Goal: Task Accomplishment & Management: Manage account settings

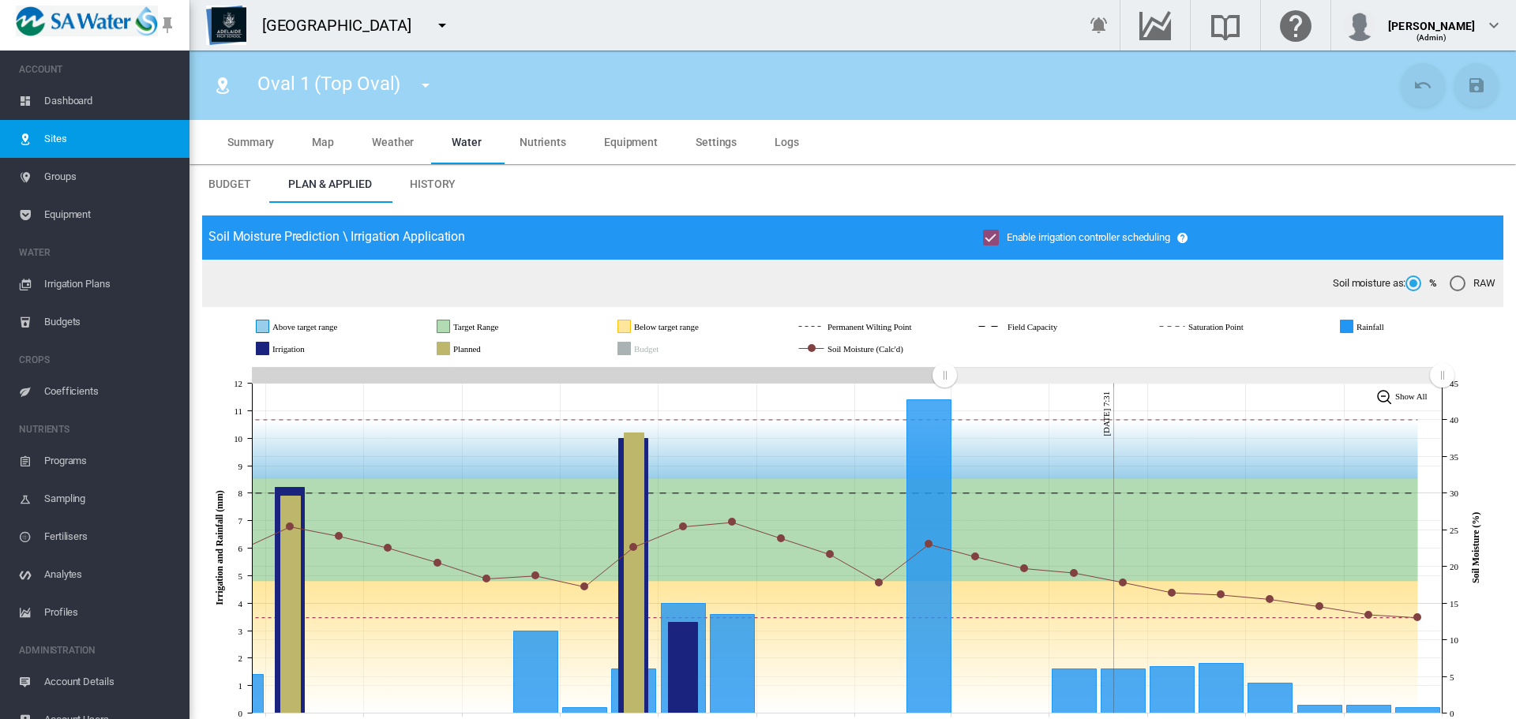
click at [442, 24] on md-icon "icon-menu-down" at bounding box center [442, 25] width 19 height 19
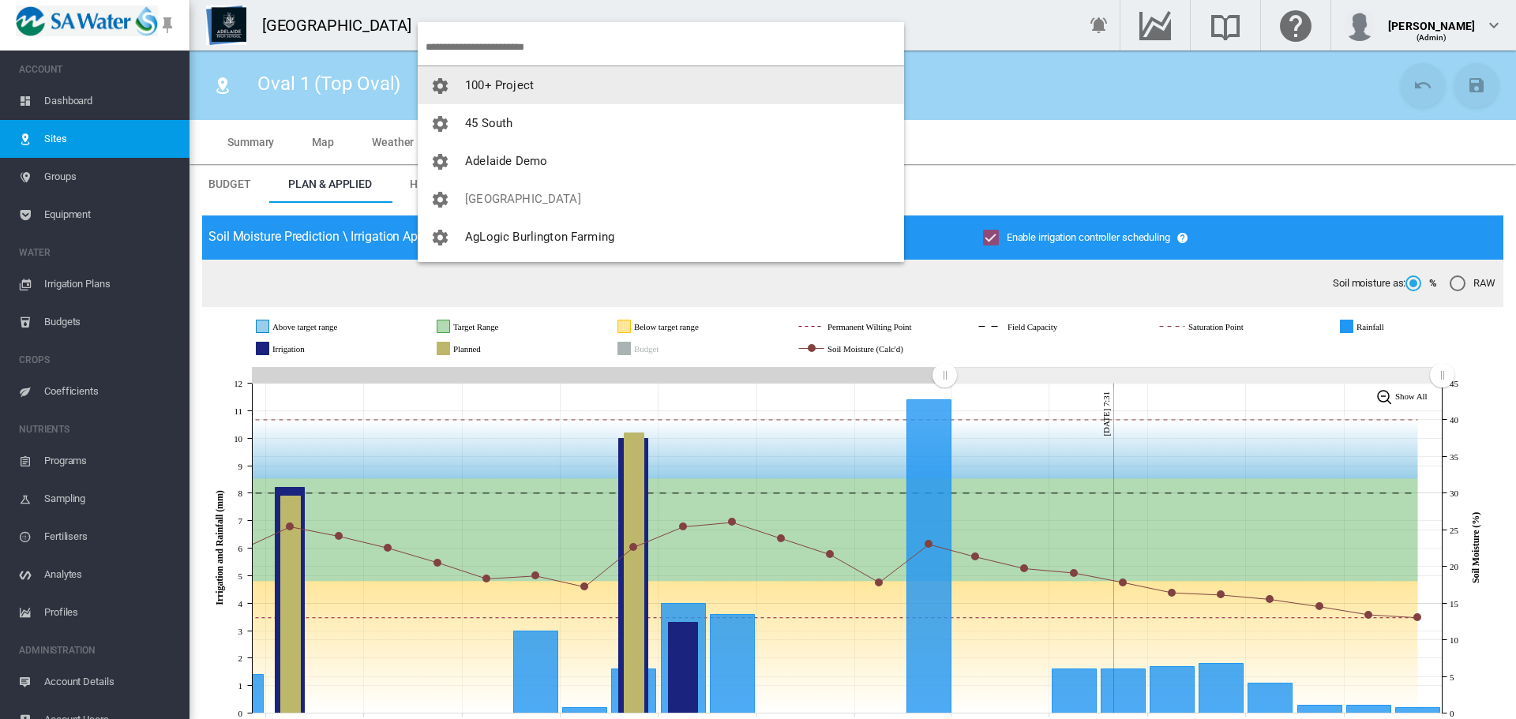
click at [515, 42] on input "search" at bounding box center [665, 46] width 479 height 37
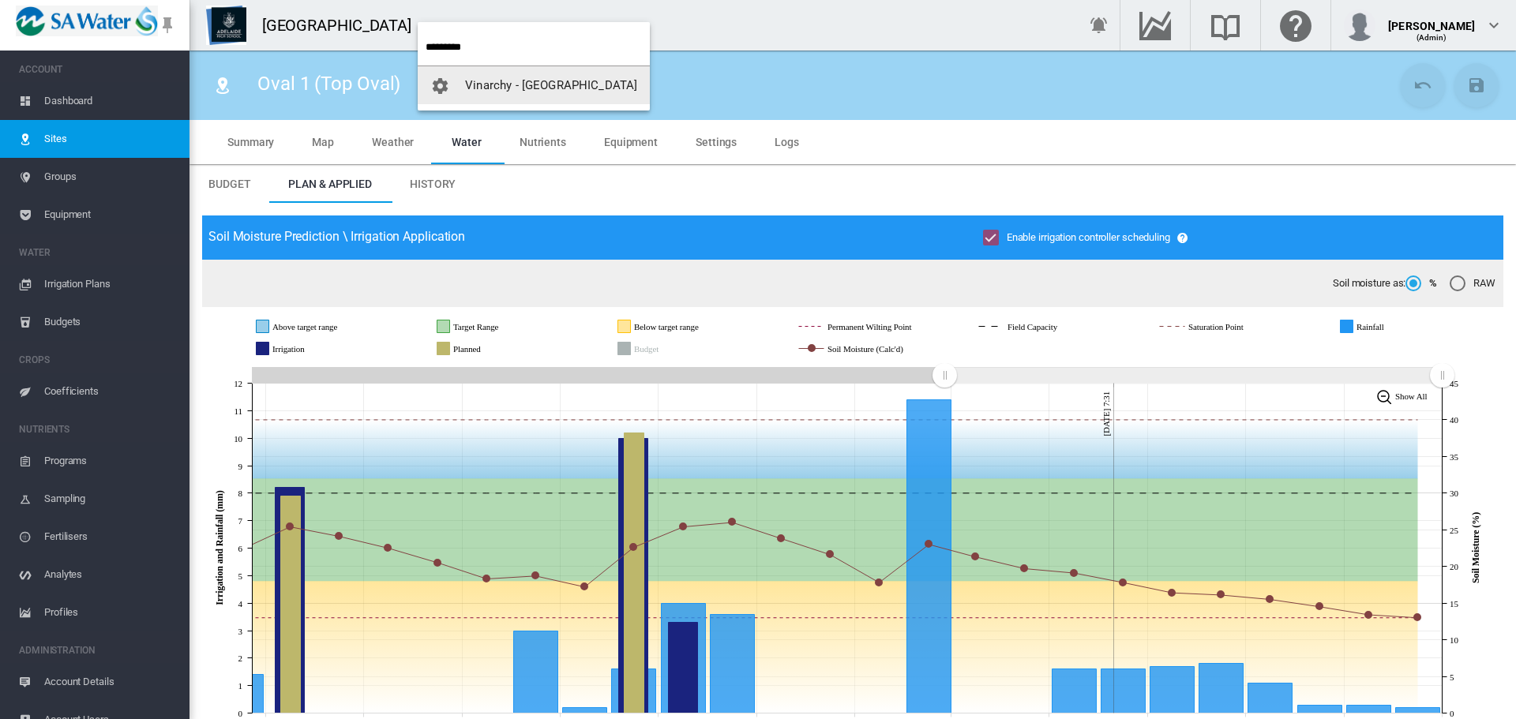
type input "*********"
click at [572, 99] on button "Vinarchy - [GEOGRAPHIC_DATA]" at bounding box center [534, 85] width 232 height 38
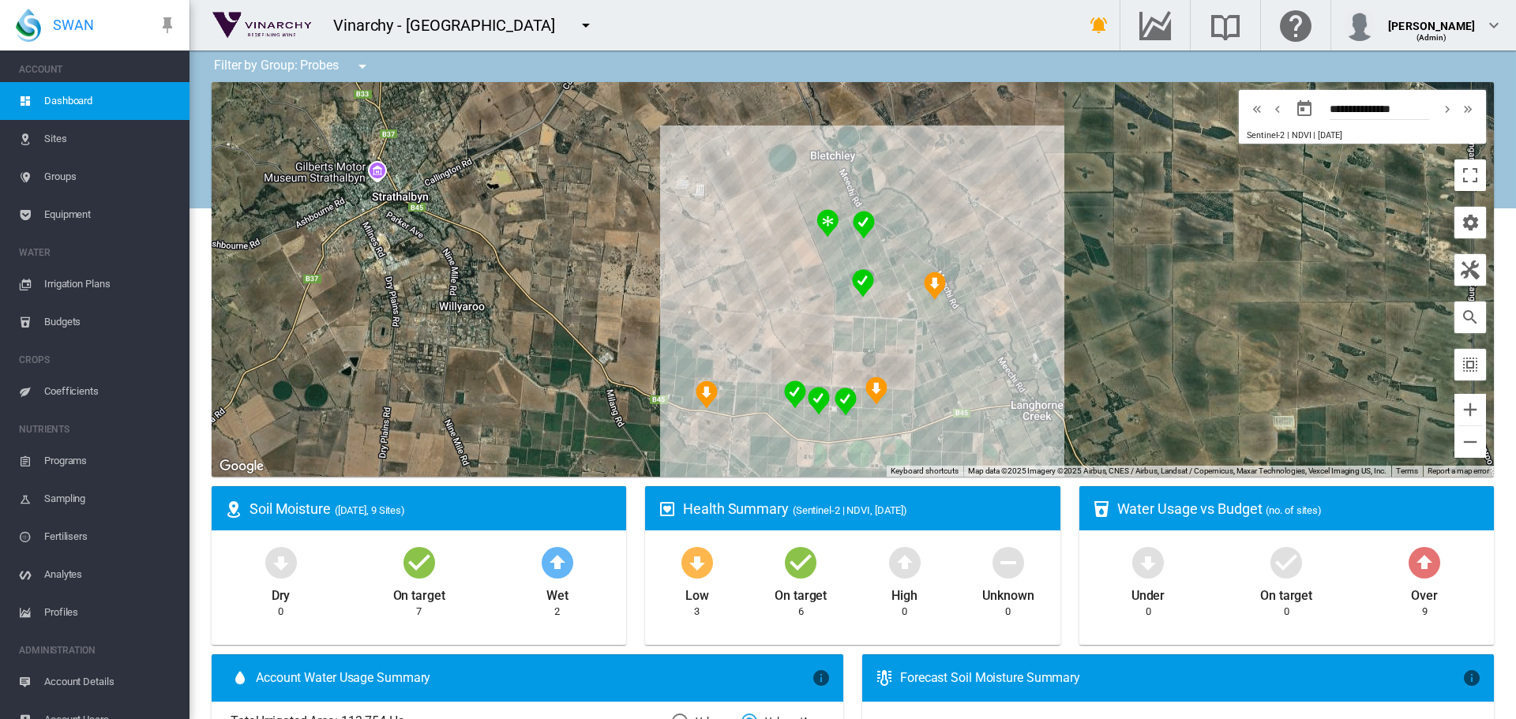
click at [49, 133] on span "Sites" at bounding box center [110, 139] width 133 height 38
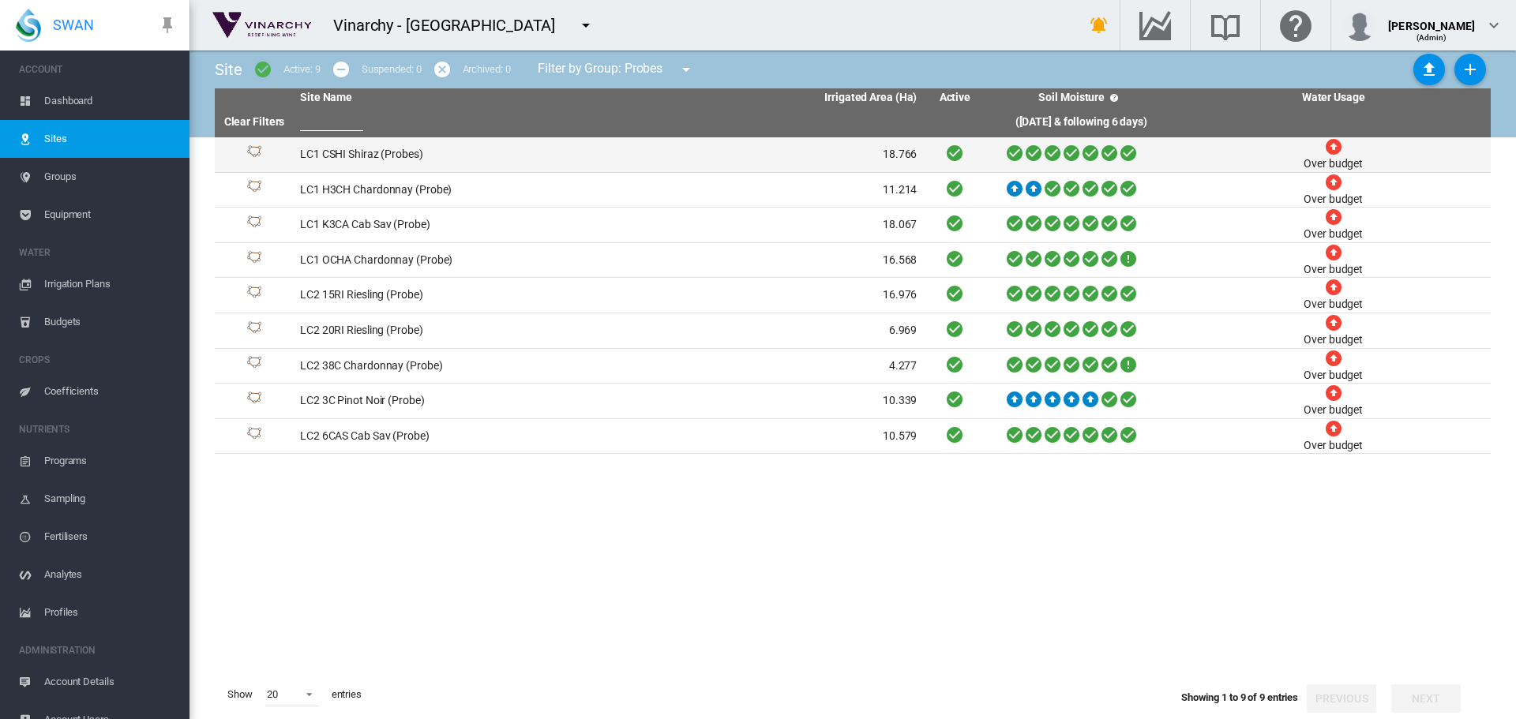
click at [391, 153] on td "LC1 CSHI Shiraz (Probes)" at bounding box center [451, 154] width 315 height 35
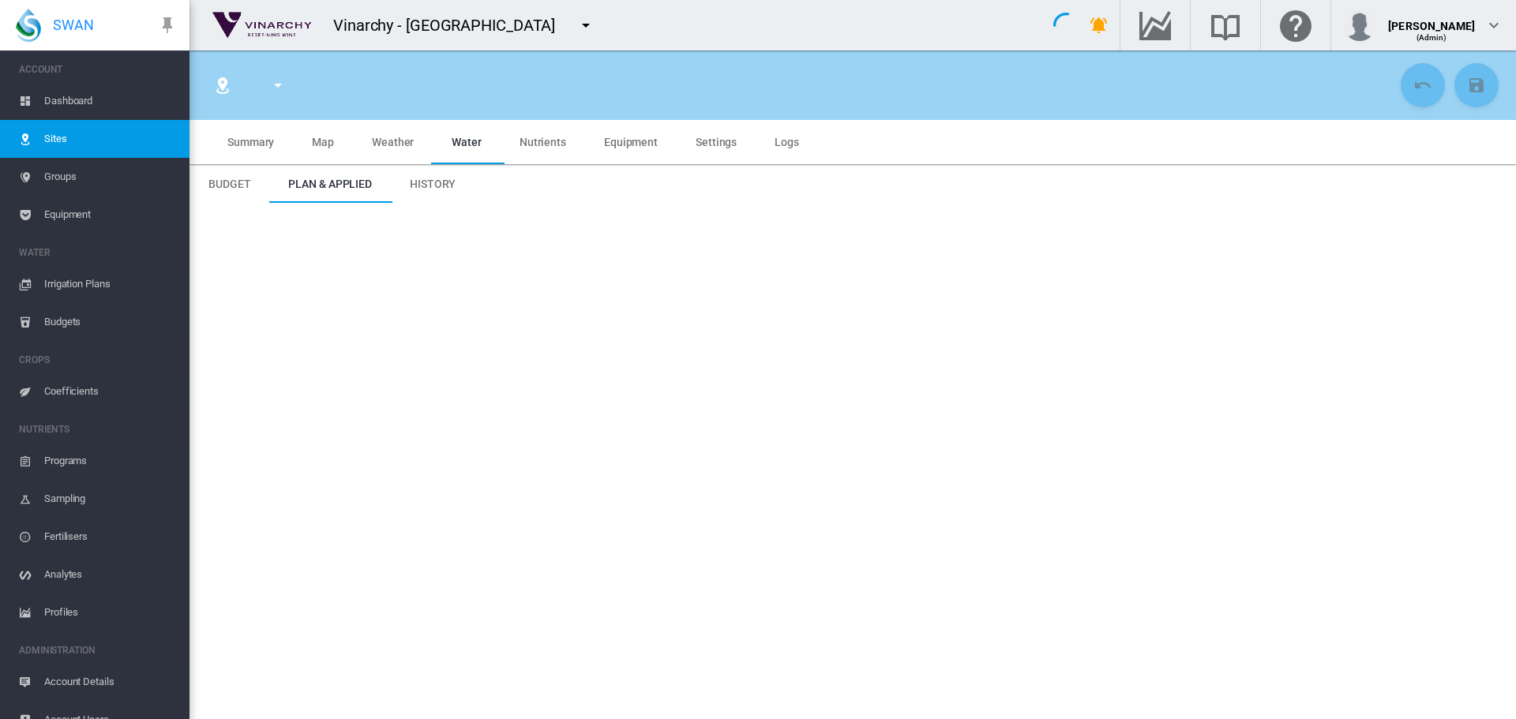
type input "**********"
type input "*********"
type input "**"
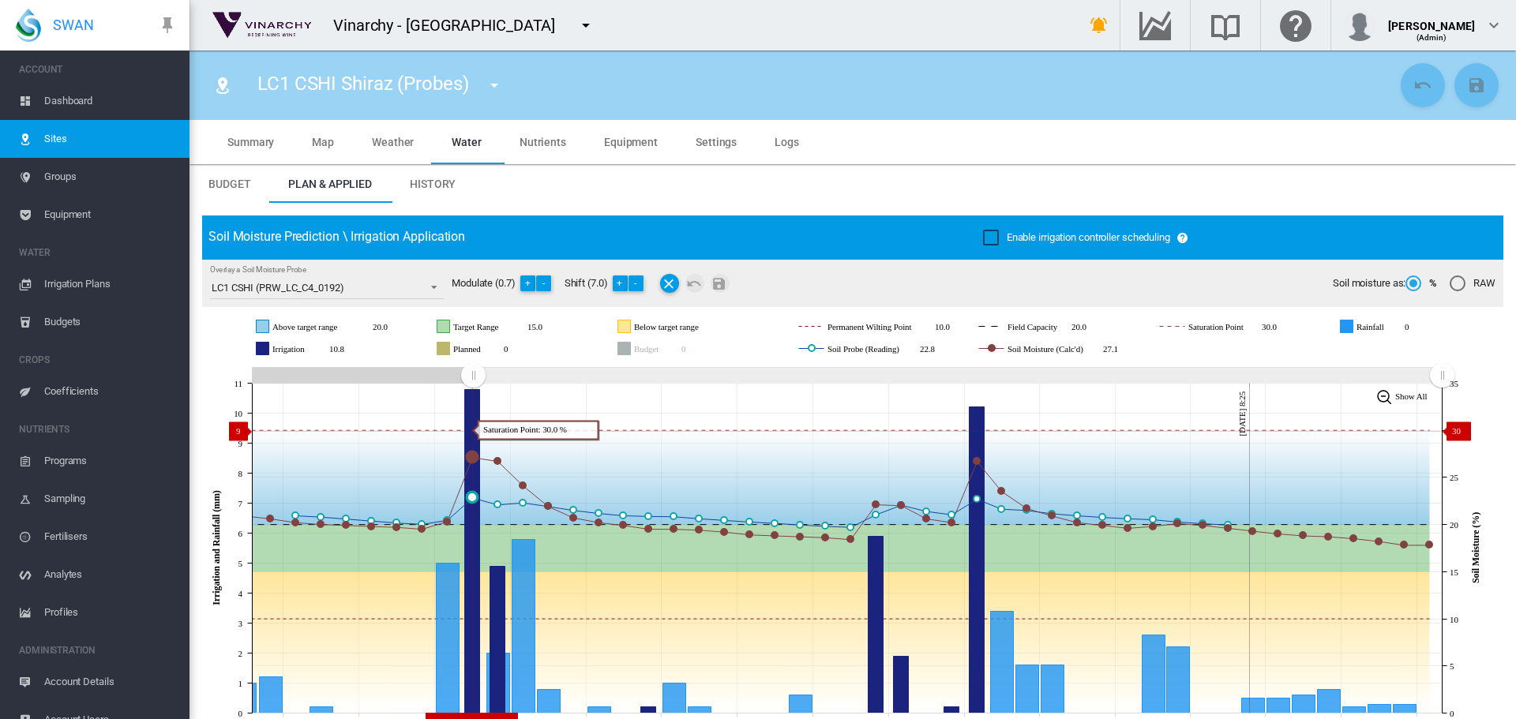
drag, startPoint x: 1155, startPoint y: 375, endPoint x: 473, endPoint y: 431, distance: 684.5
click at [473, 431] on icon "JavaScript chart by amCharts 3.21.15 Sep 01 Sep 04 Sep 07 Sep 10 Sep 13 Sep 16 …" at bounding box center [846, 548] width 1289 height 370
click at [495, 84] on md-icon "icon-menu-down" at bounding box center [494, 85] width 19 height 19
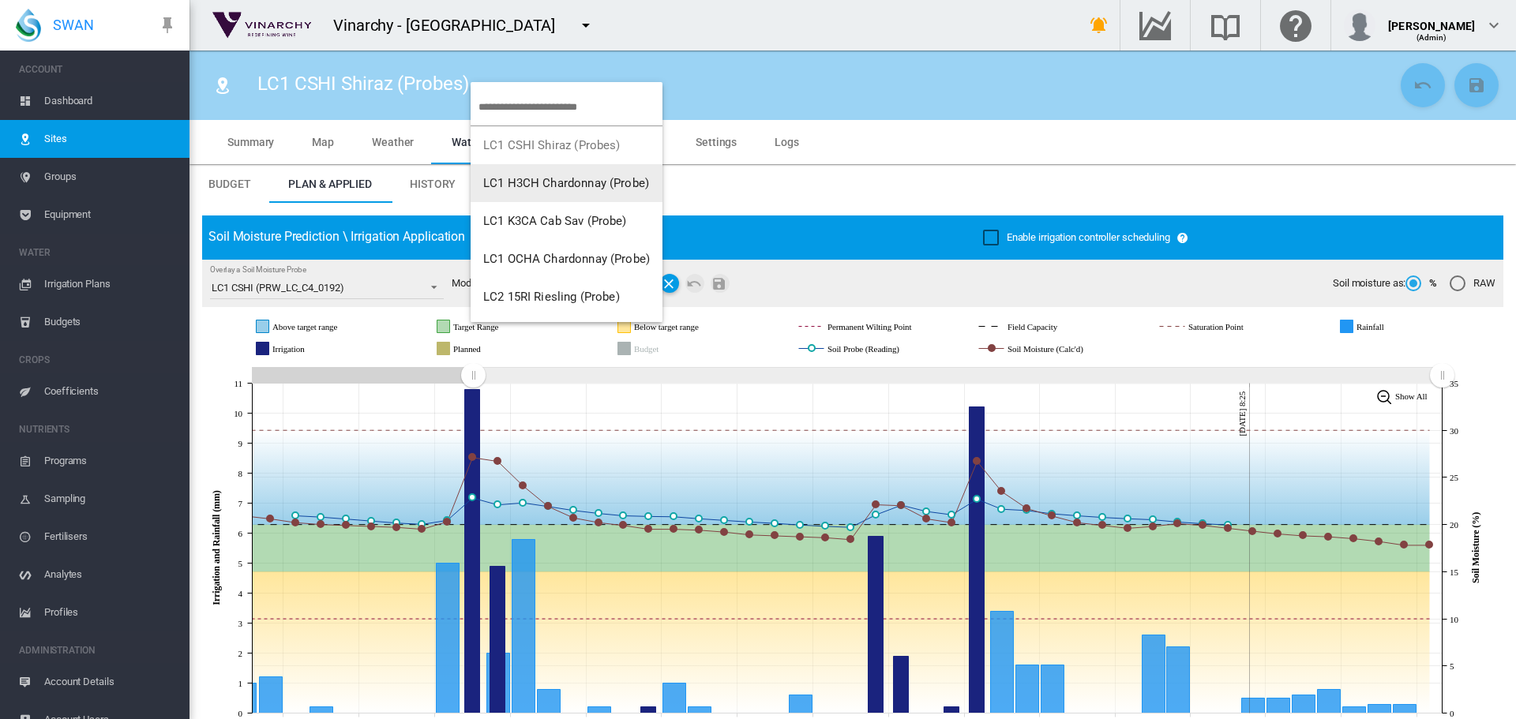
click at [521, 183] on span "LC1 H3CH Chardonnay (Probe)" at bounding box center [566, 183] width 166 height 14
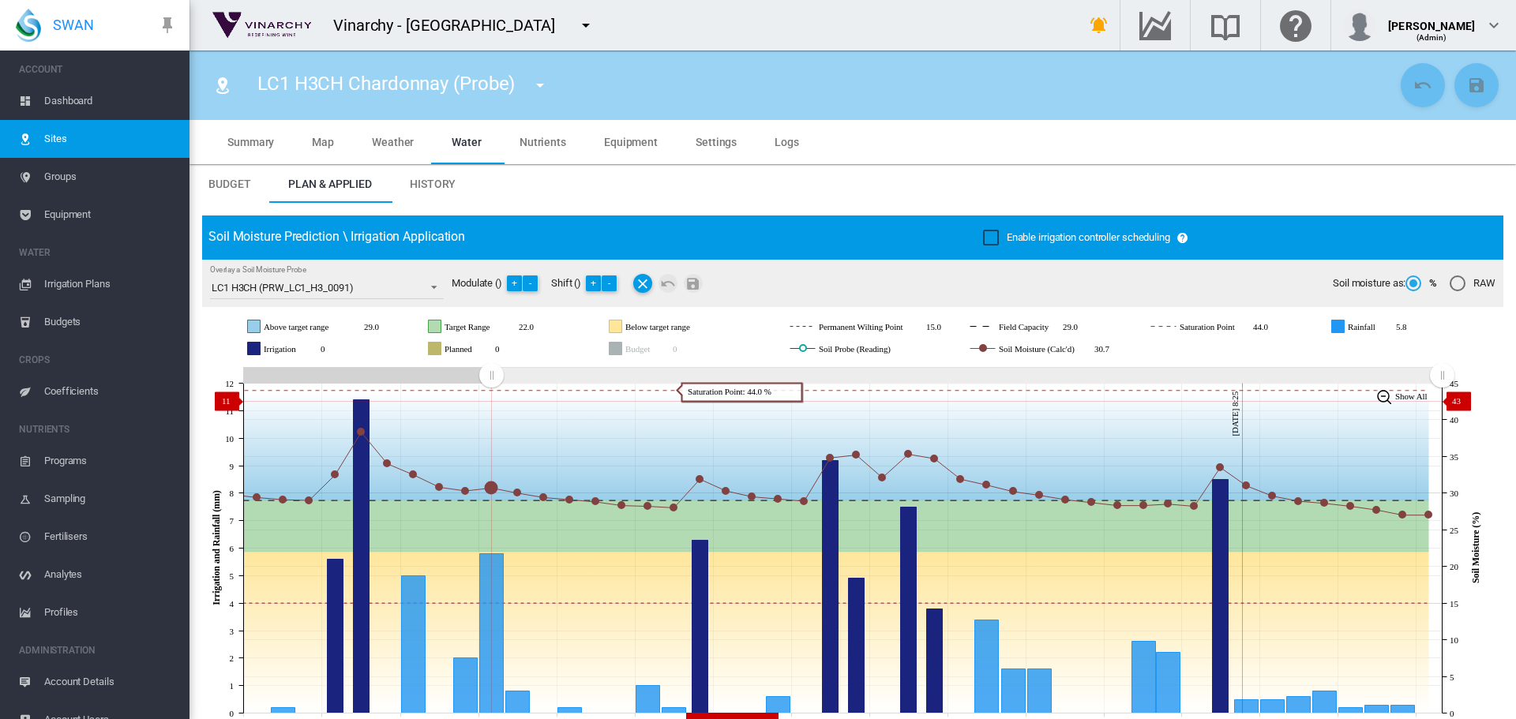
drag, startPoint x: 1140, startPoint y: 380, endPoint x: 491, endPoint y: 401, distance: 649.4
click at [491, 401] on icon "JavaScript chart by amCharts 3.21.15 Sep 01 Sep 04 Sep 07 Sep 10 Sep 13 Sep 16 …" at bounding box center [846, 548] width 1289 height 370
click at [545, 82] on md-icon "icon-menu-down" at bounding box center [540, 85] width 19 height 19
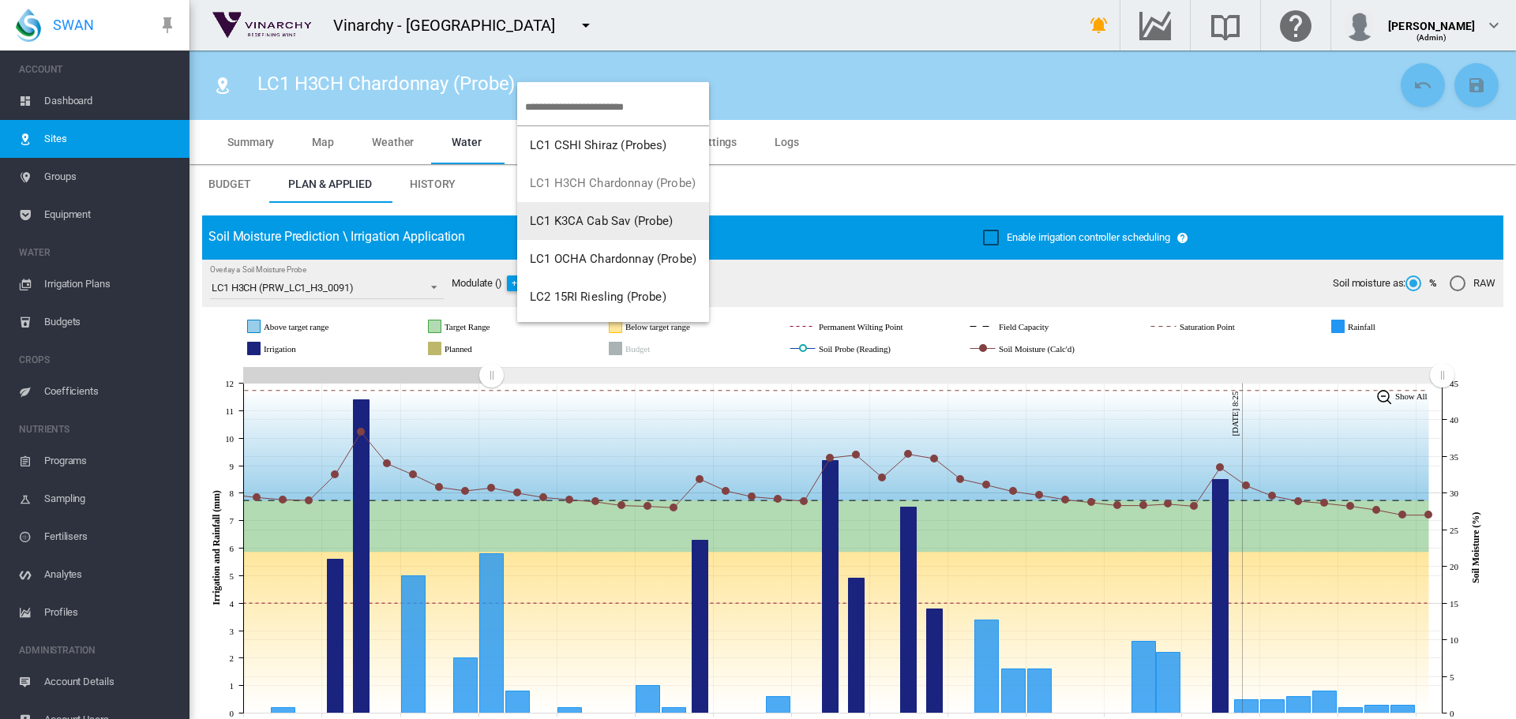
click at [572, 222] on span "LC1 K3CA Cab Sav (Probe)" at bounding box center [602, 221] width 144 height 14
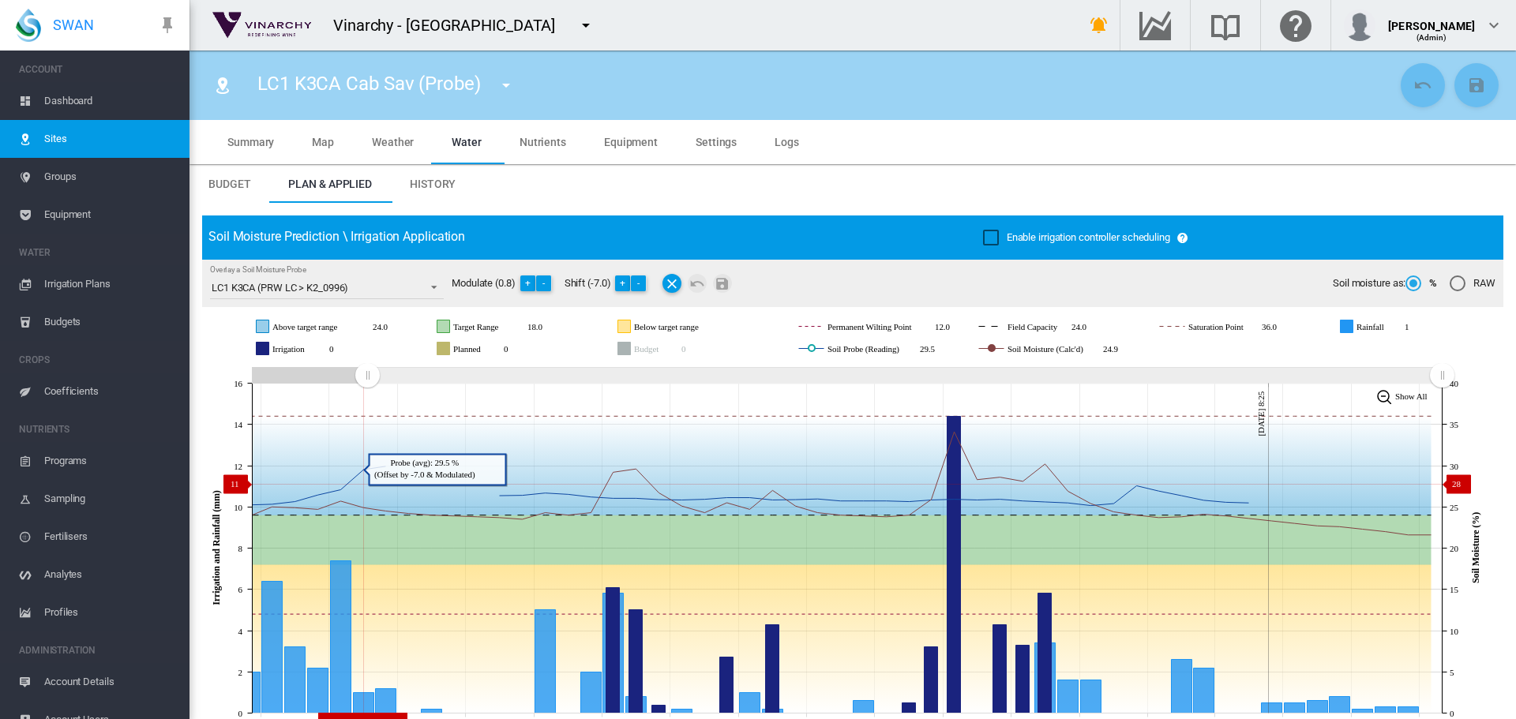
drag, startPoint x: 1158, startPoint y: 376, endPoint x: 367, endPoint y: 484, distance: 798.6
click at [367, 484] on icon "JavaScript chart by amCharts 3.21.15 Aug 26 Aug 29 Sep 01 Sep 04 Sep 07 Sep 10 …" at bounding box center [846, 548] width 1289 height 370
click at [509, 84] on md-icon "icon-menu-down" at bounding box center [506, 85] width 19 height 19
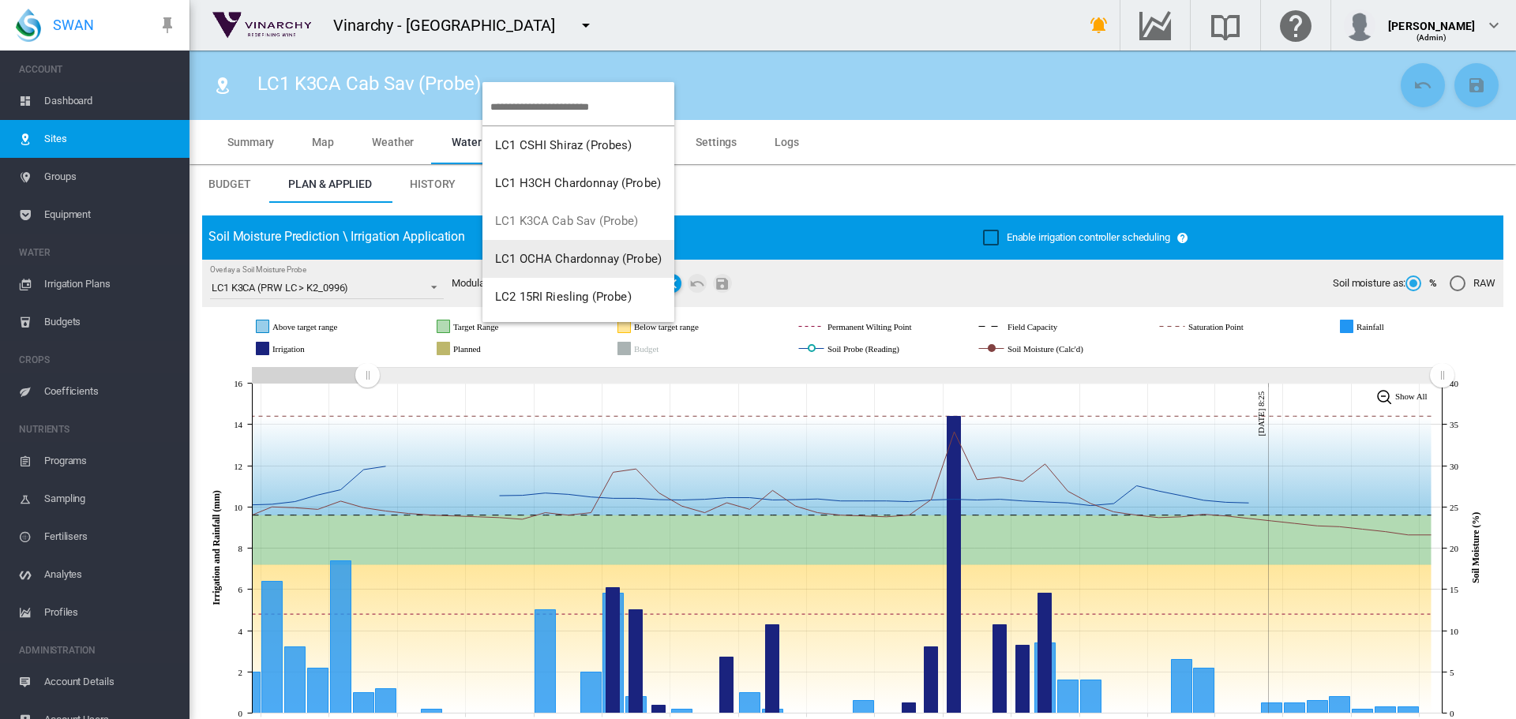
click at [535, 258] on span "LC1 OCHA Chardonnay (Probe)" at bounding box center [578, 259] width 167 height 14
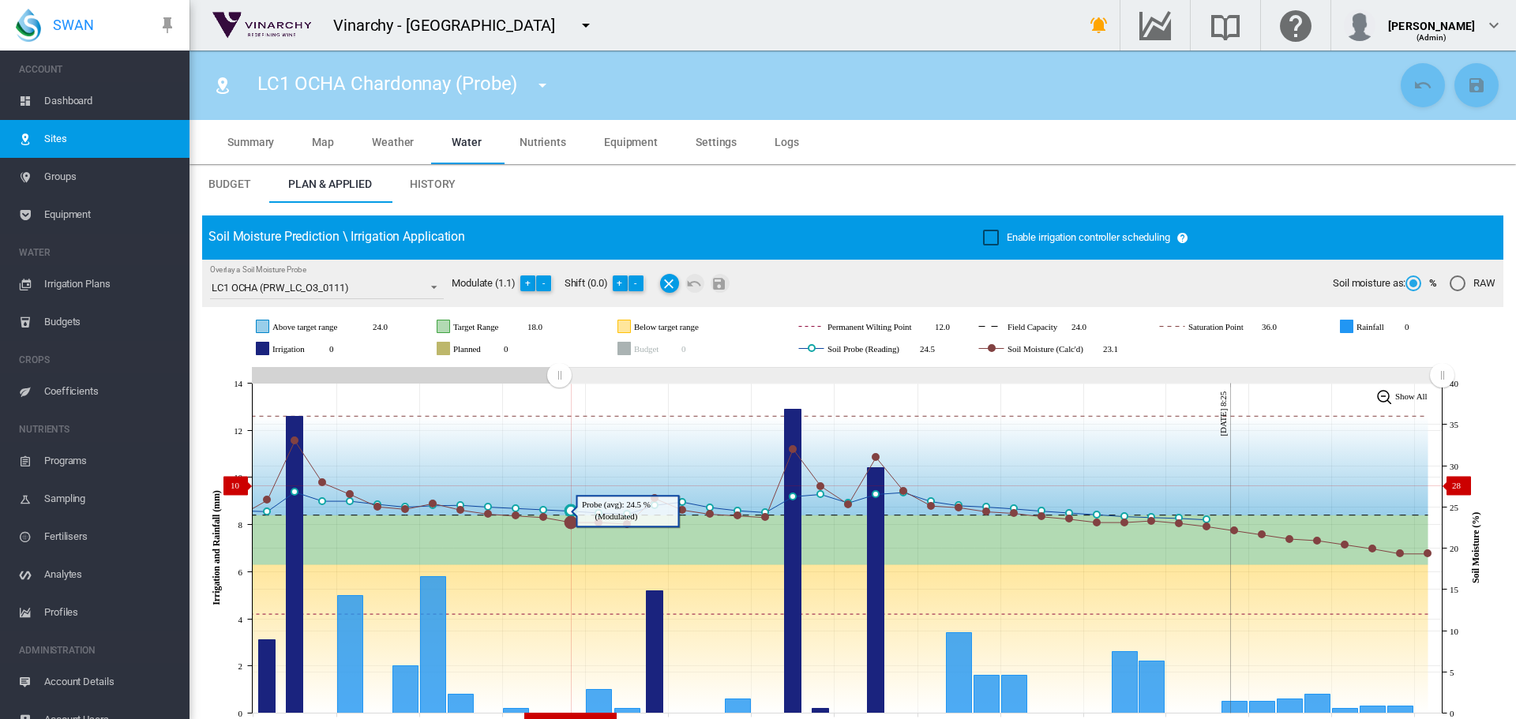
drag, startPoint x: 996, startPoint y: 411, endPoint x: 559, endPoint y: 486, distance: 442.9
click at [559, 486] on icon "JavaScript chart by amCharts 3.21.15 Sep 04 Sep 07 Sep 10 Sep 13 Sep 16 Sep 19 …" at bounding box center [846, 548] width 1289 height 370
click at [546, 86] on md-icon "icon-menu-down" at bounding box center [542, 85] width 19 height 19
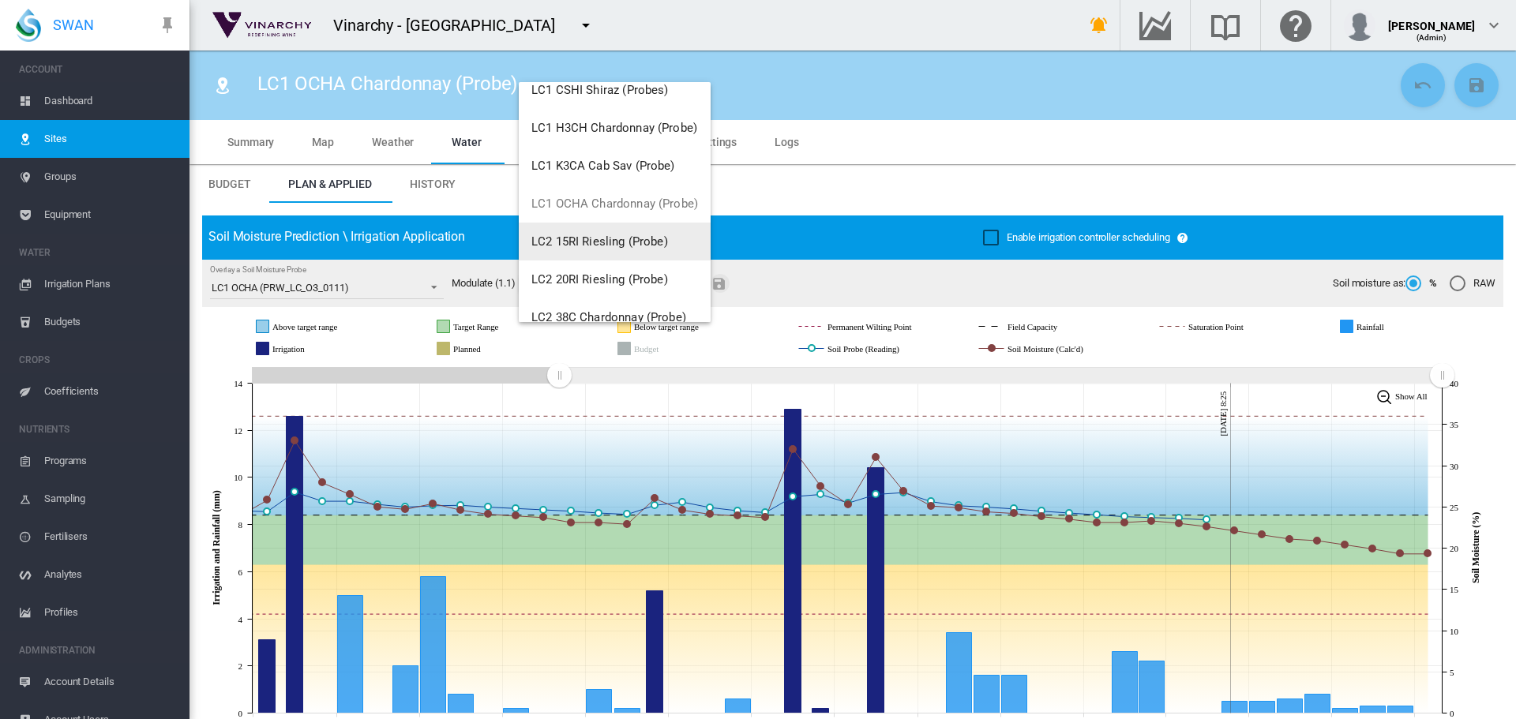
scroll to position [79, 0]
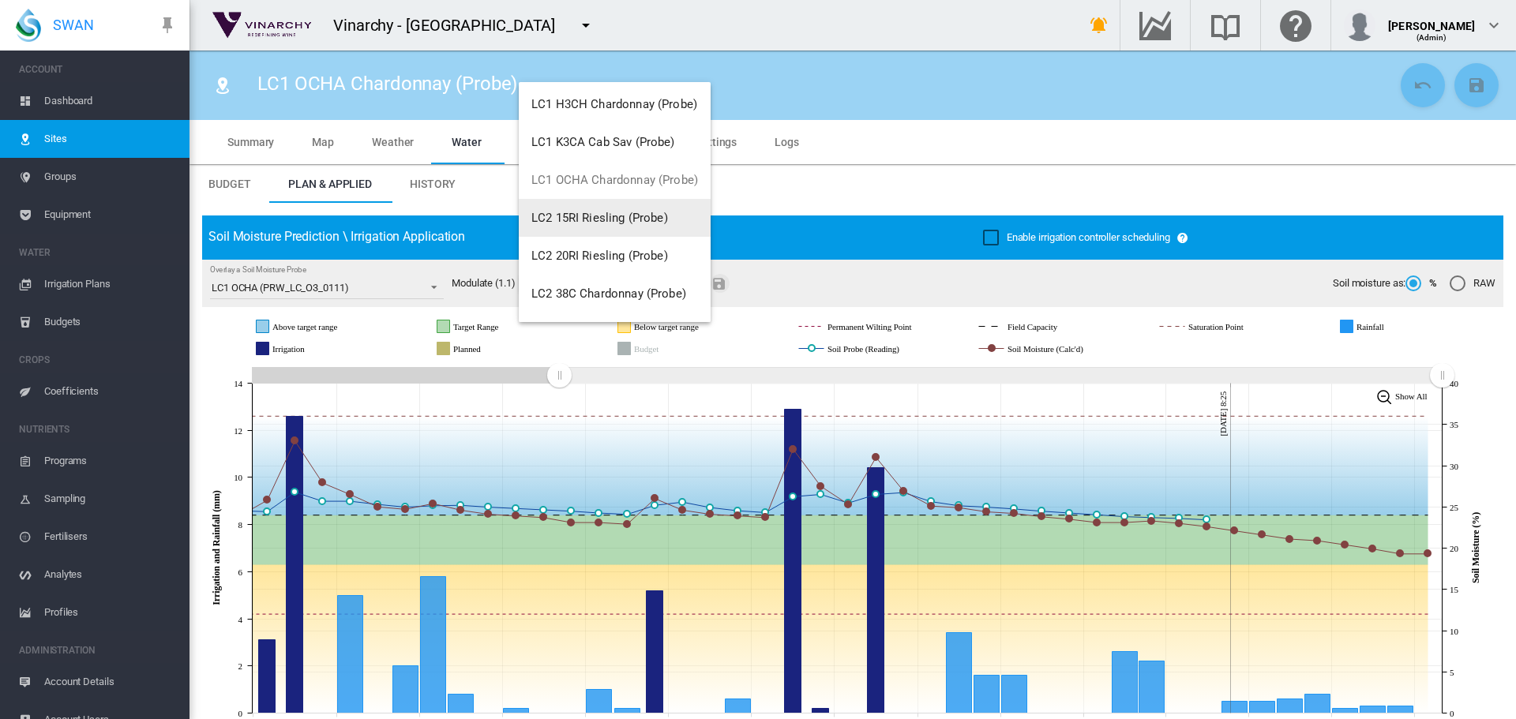
click at [595, 224] on span "LC2 15RI Riesling (Probe)" at bounding box center [599, 218] width 137 height 14
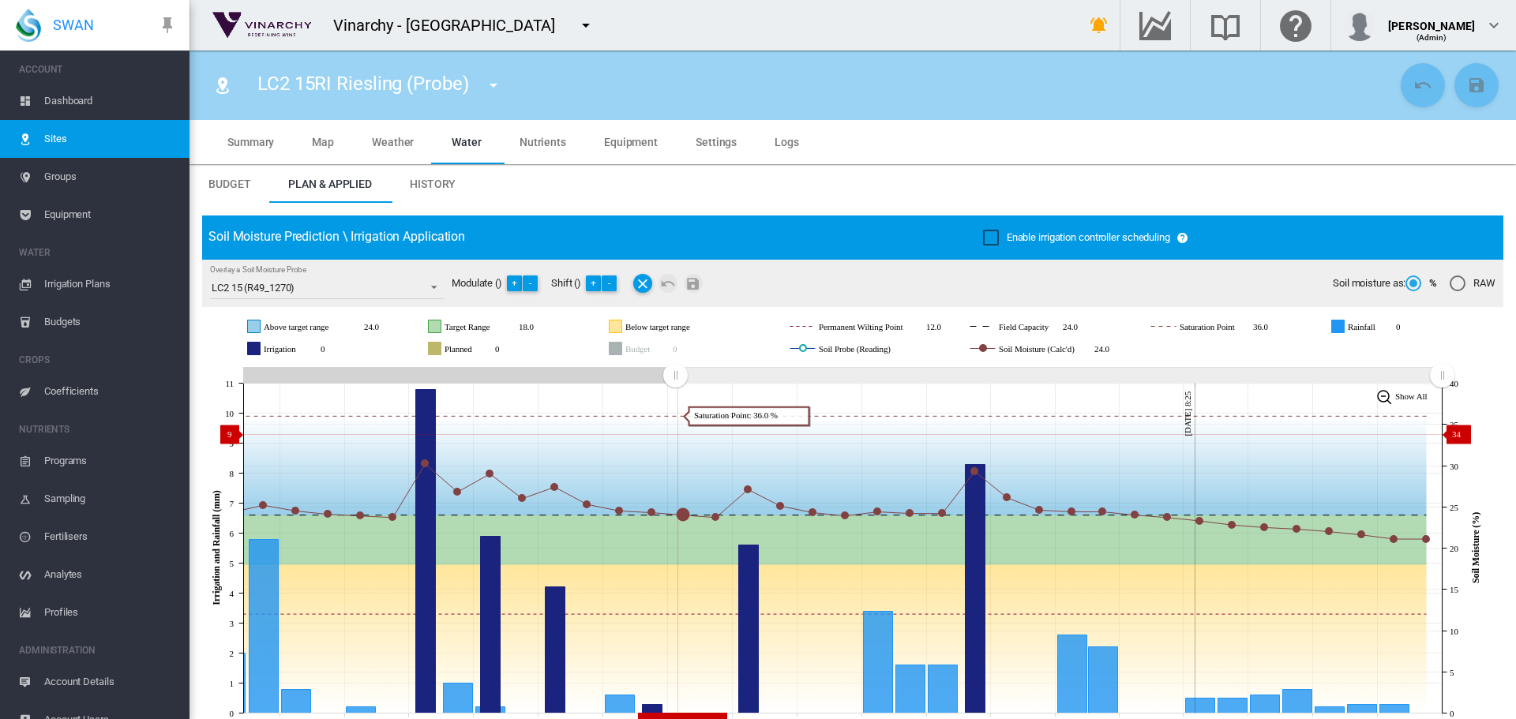
click at [674, 434] on icon "JavaScript chart by amCharts 3.21.15 Sep 11 Sep 13 Sep 15 Sep 17 Sep 19 Sep 21 …" at bounding box center [846, 548] width 1289 height 370
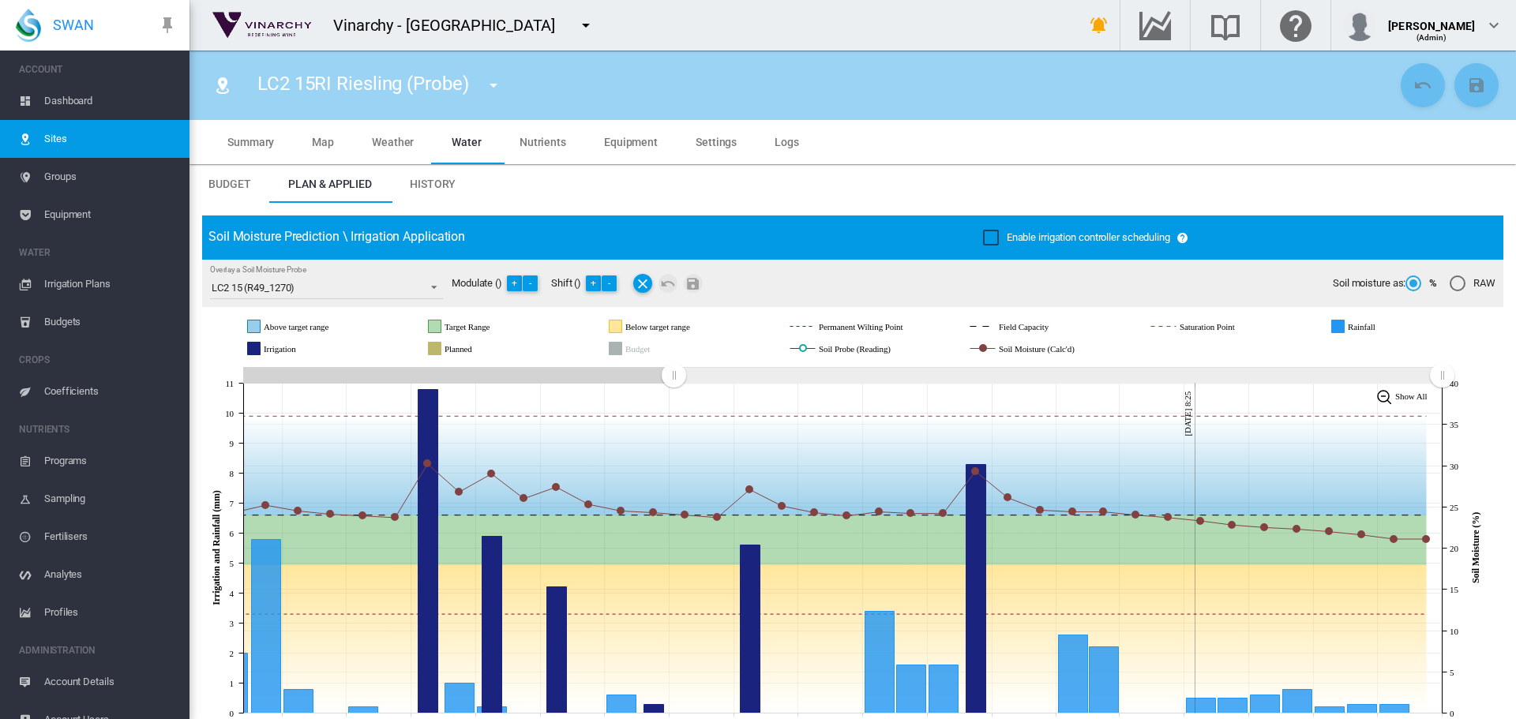
click at [501, 88] on md-icon "icon-menu-down" at bounding box center [493, 85] width 19 height 19
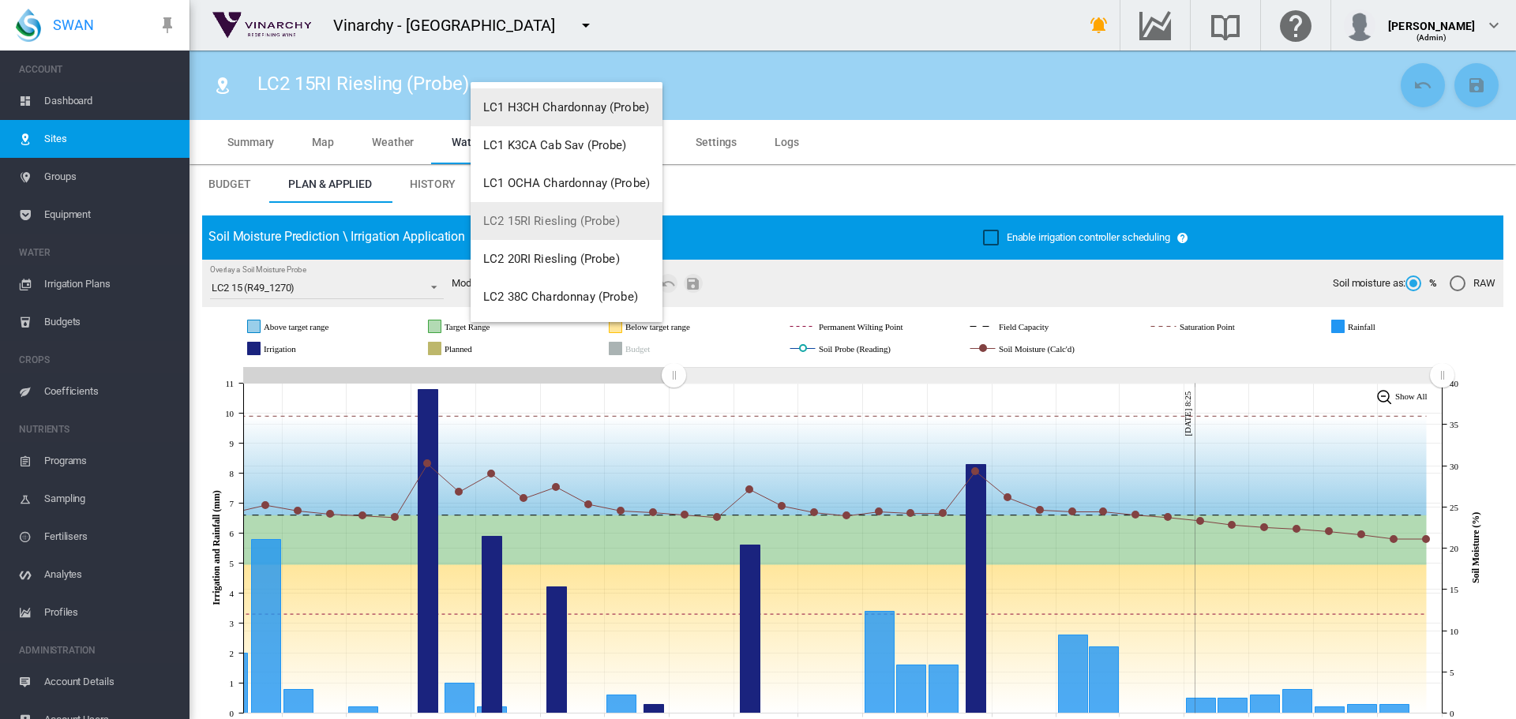
scroll to position [152, 0]
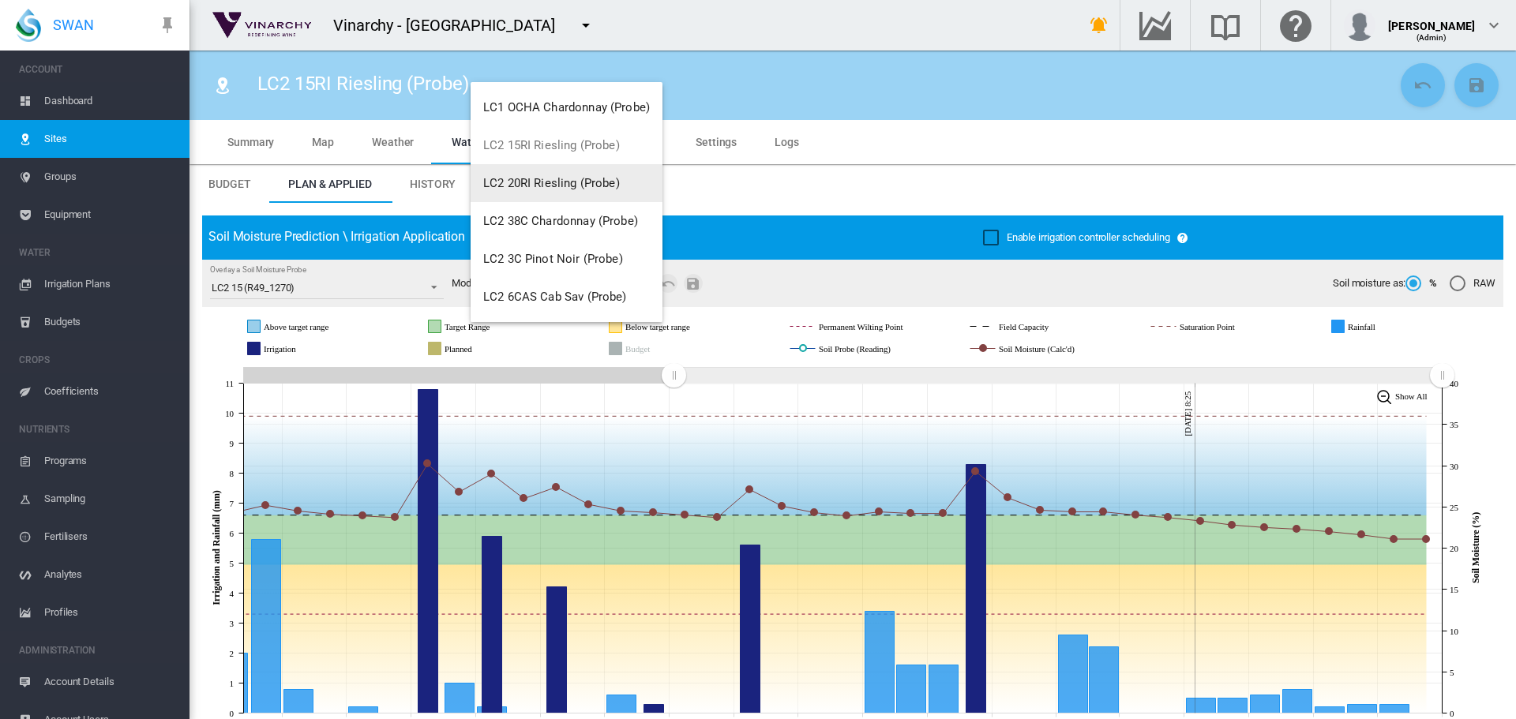
click at [560, 184] on span "LC2 20RI Riesling (Probe)" at bounding box center [551, 183] width 137 height 14
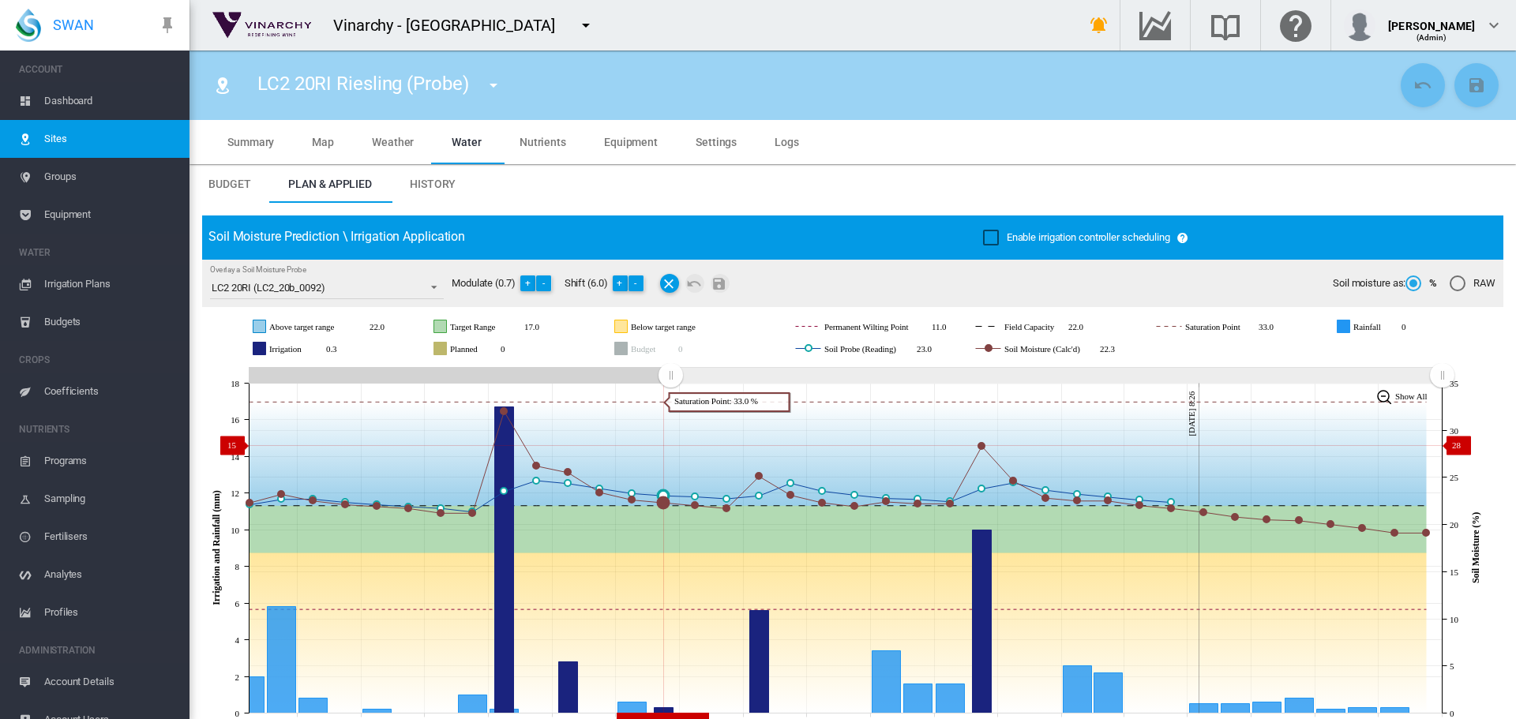
drag, startPoint x: 1156, startPoint y: 370, endPoint x: 846, endPoint y: 434, distance: 316.7
click at [670, 445] on icon "JavaScript chart by amCharts 3.21.15 Sep 11 Sep 13 Sep 15 Sep 17 Sep 19 Sep 21 …" at bounding box center [846, 548] width 1289 height 370
click at [493, 84] on md-icon "icon-menu-down" at bounding box center [493, 85] width 19 height 19
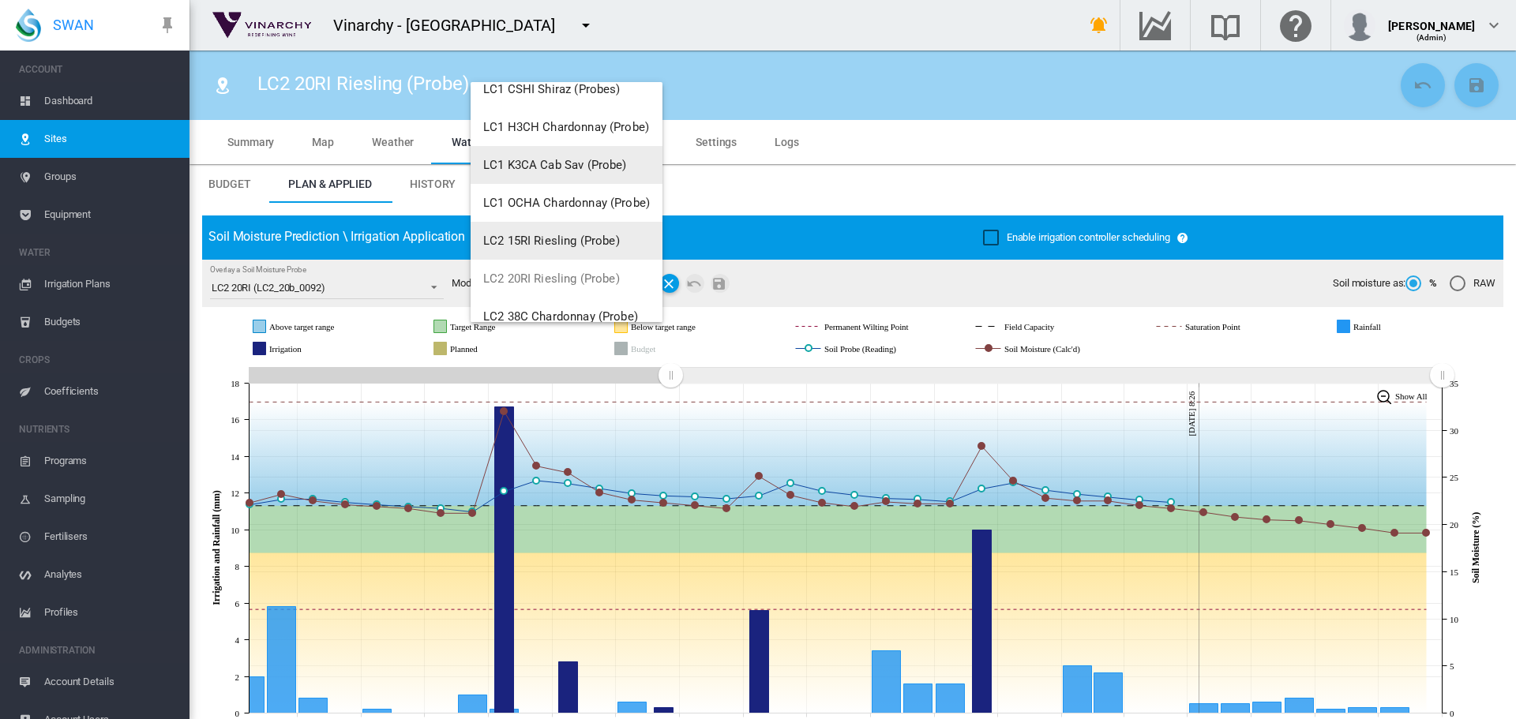
scroll to position [152, 0]
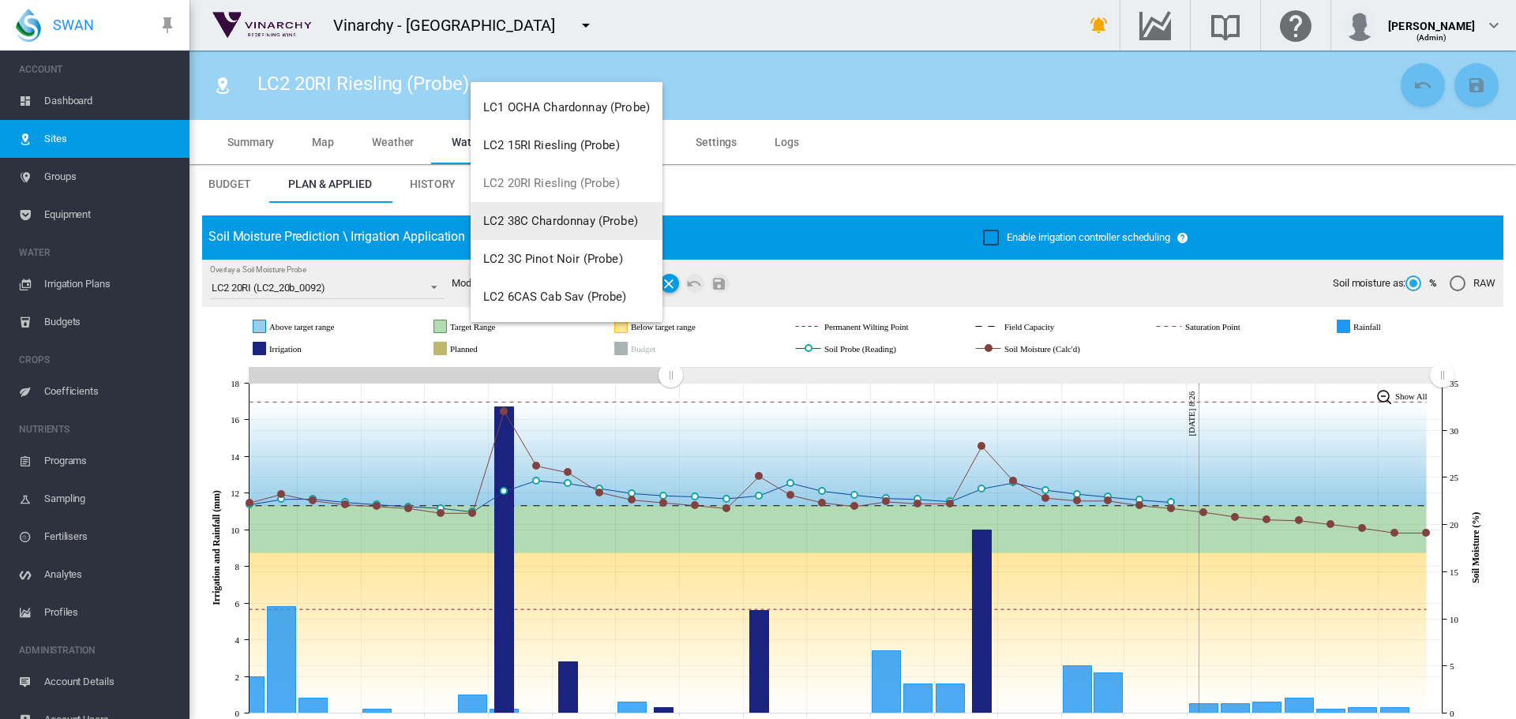
click at [535, 228] on button "LC2 38C Chardonnay (Probe)" at bounding box center [567, 221] width 192 height 38
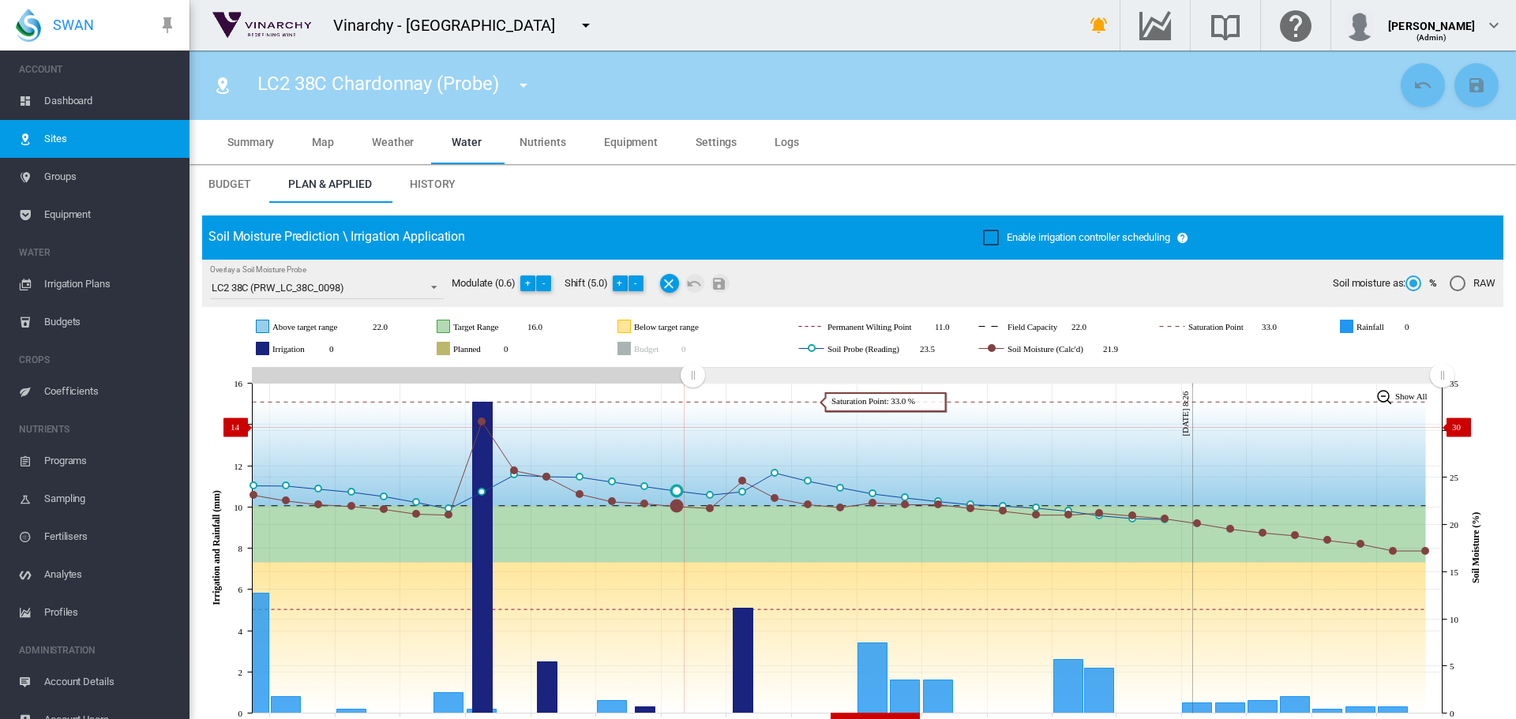
drag, startPoint x: 1157, startPoint y: 377, endPoint x: 698, endPoint y: 425, distance: 461.2
click at [693, 427] on icon "JavaScript chart by amCharts 3.21.15 Sep 11 Sep 13 Sep 15 Sep 17 Sep 19 Sep 21 …" at bounding box center [846, 548] width 1289 height 370
click at [526, 83] on md-icon "icon-menu-down" at bounding box center [523, 85] width 19 height 19
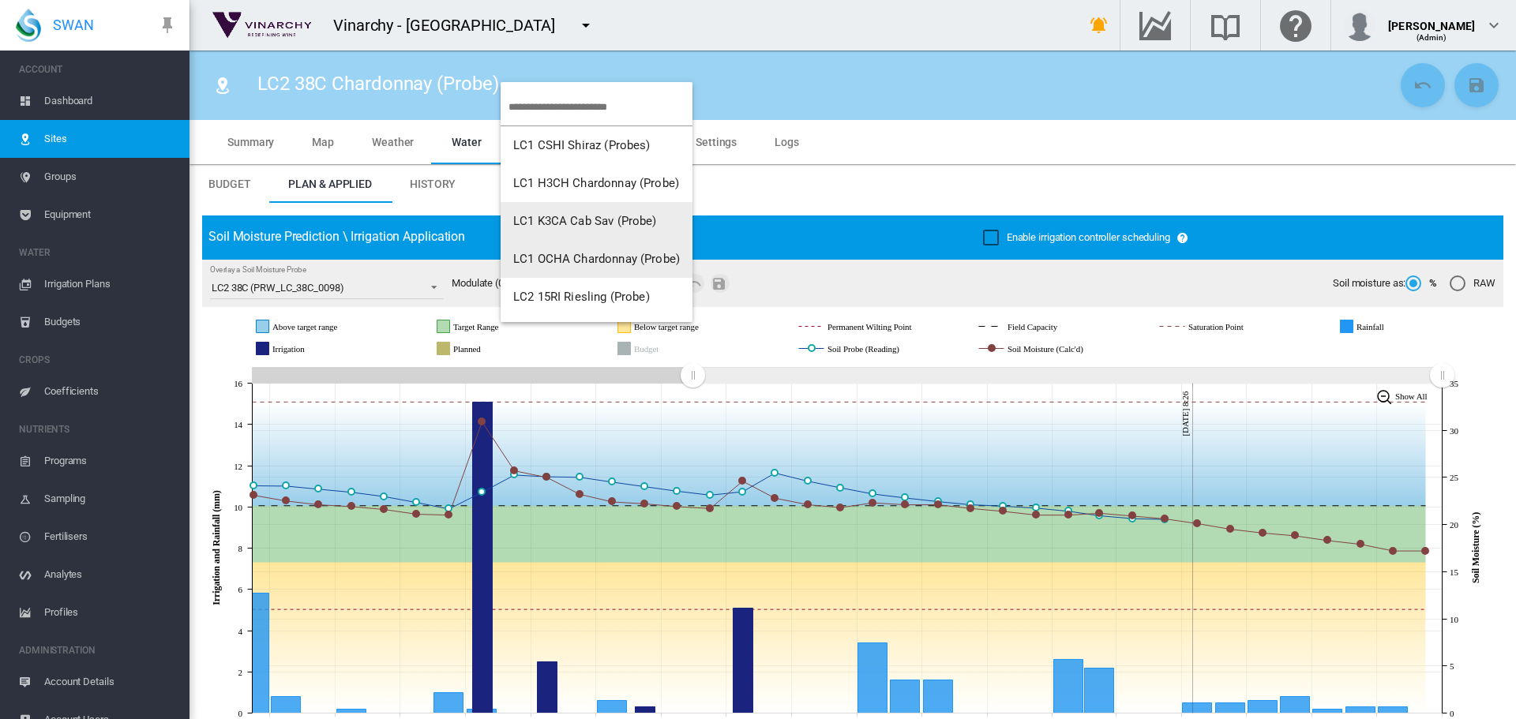
scroll to position [152, 0]
click at [605, 251] on button "LC2 3C Pinot Noir (Probe)" at bounding box center [597, 259] width 192 height 38
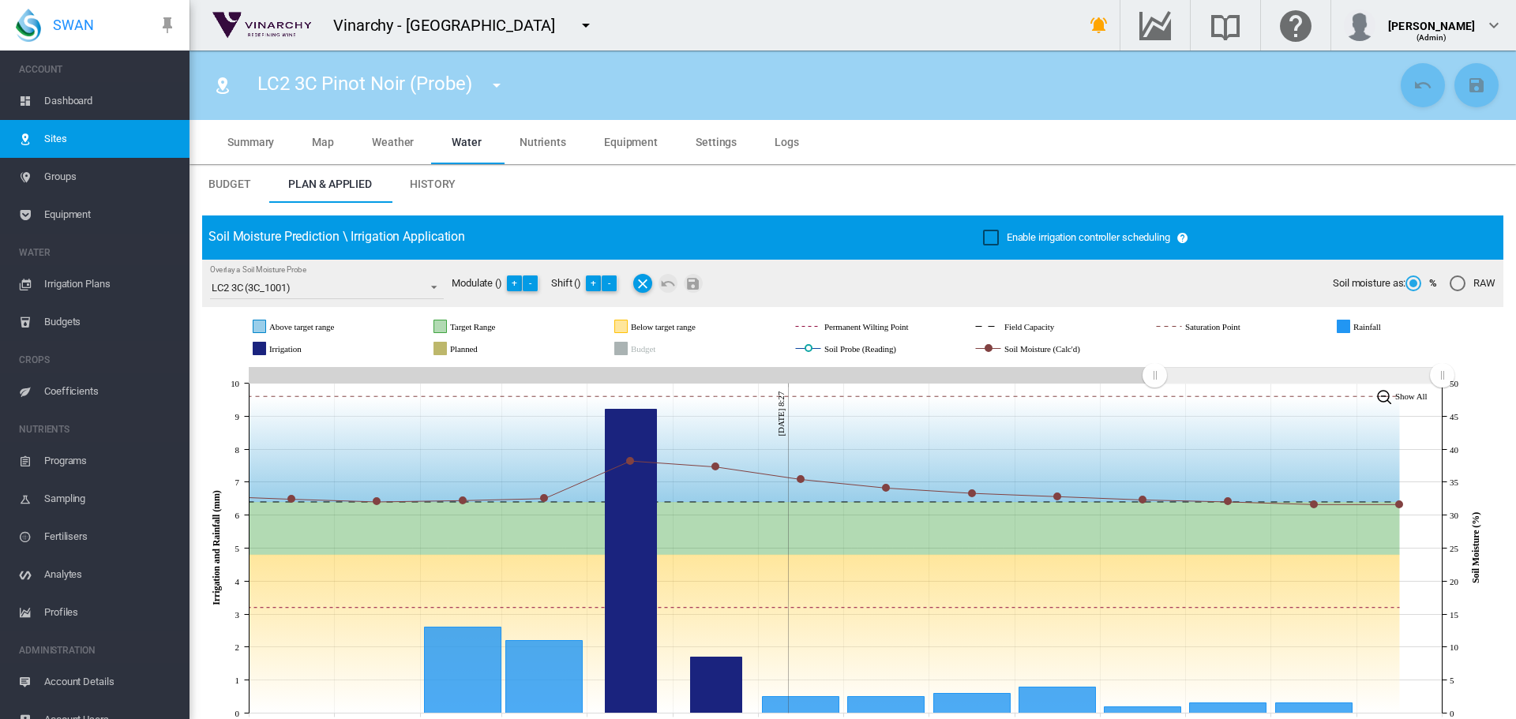
click at [498, 86] on md-icon "icon-menu-down" at bounding box center [496, 85] width 19 height 19
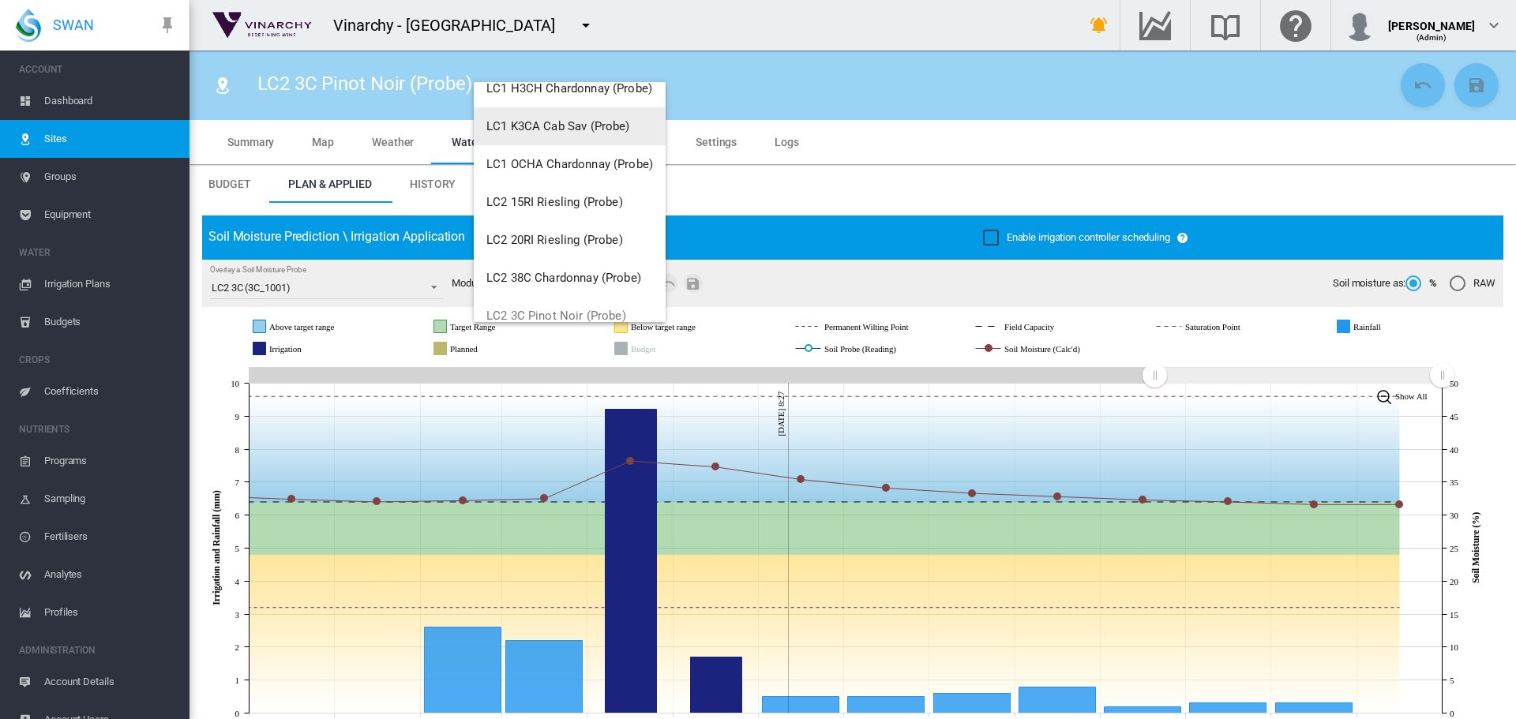
scroll to position [152, 0]
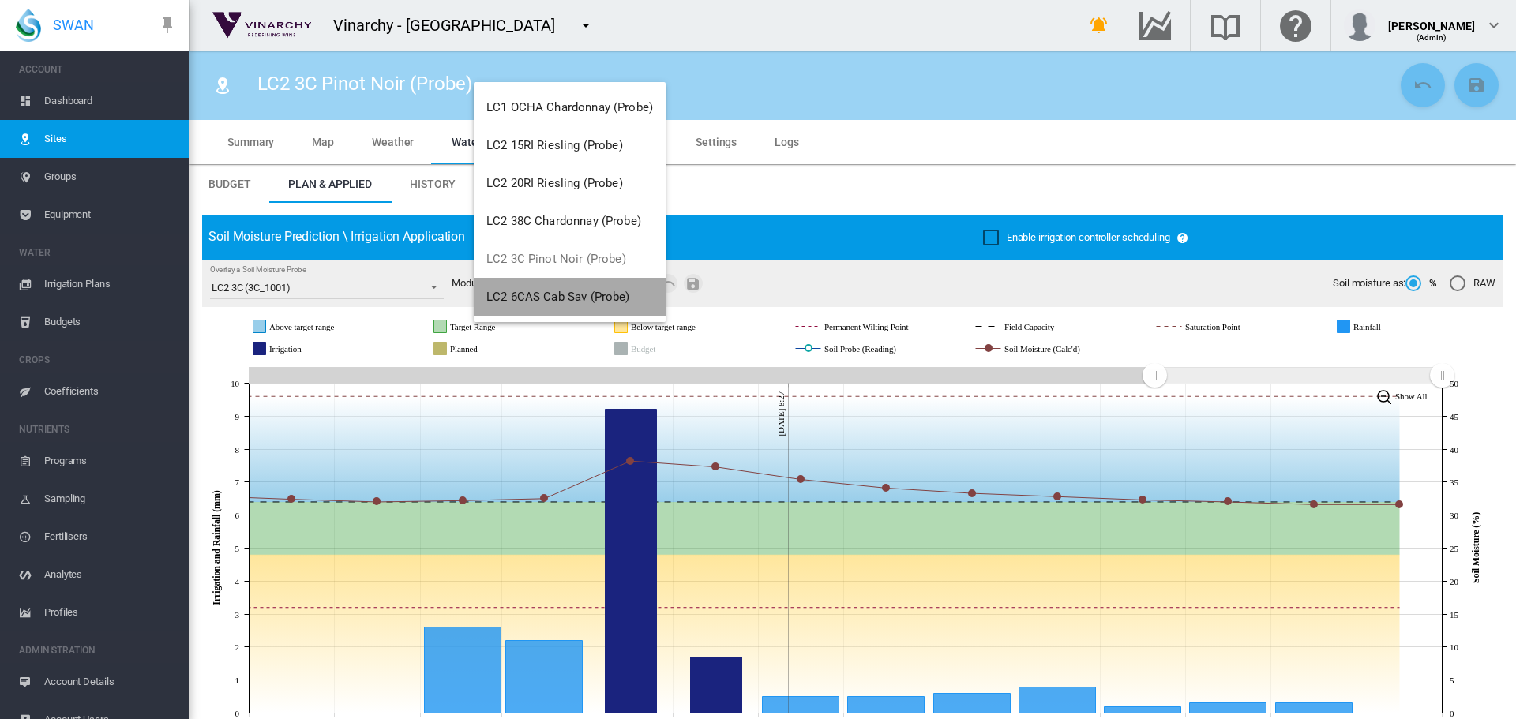
click at [565, 299] on span "LC2 6CAS Cab Sav (Probe)" at bounding box center [558, 297] width 144 height 14
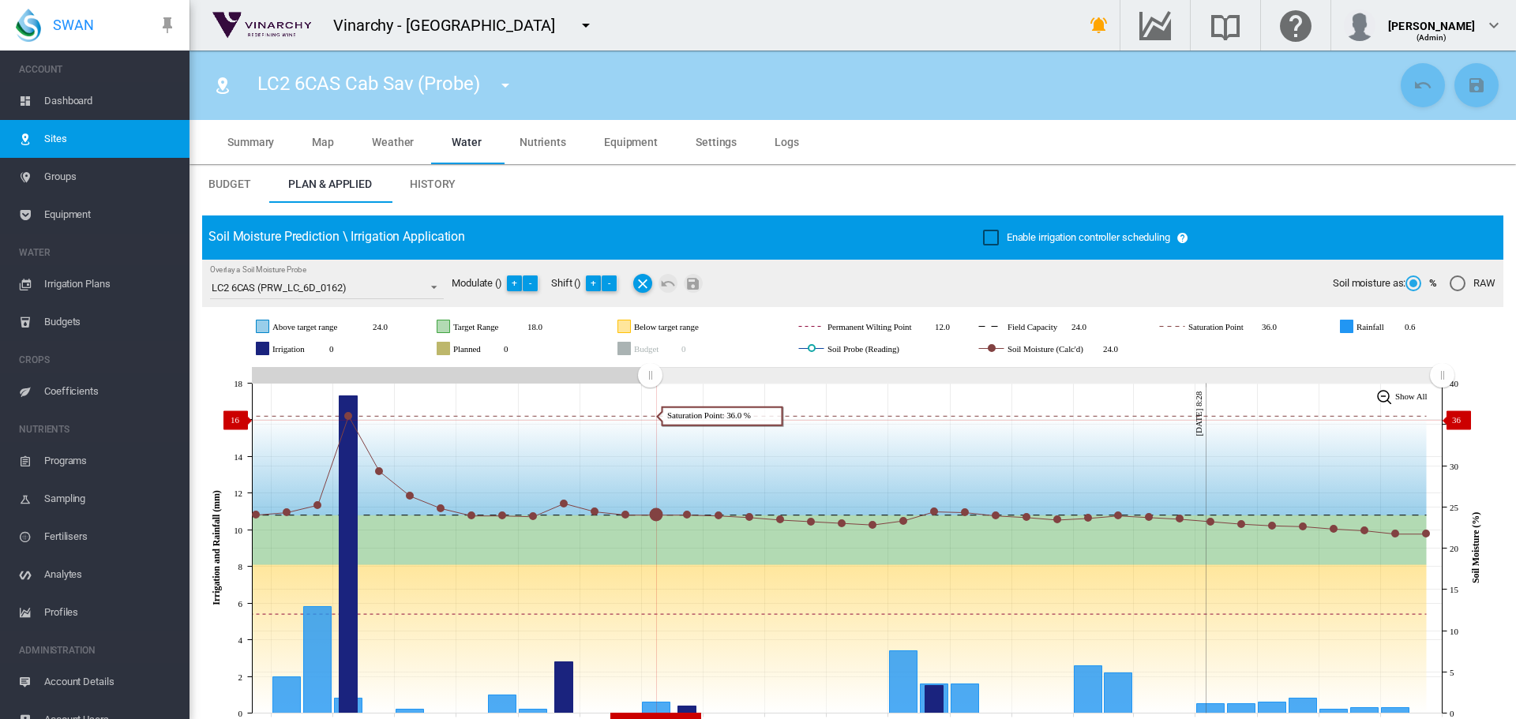
drag, startPoint x: 848, startPoint y: 401, endPoint x: 650, endPoint y: 420, distance: 199.1
click at [650, 420] on icon "JavaScript chart by amCharts 3.21.15 Sep 09 Sep 11 Sep 13 Sep 15 Sep 17 Sep 19 …" at bounding box center [846, 548] width 1289 height 370
click at [505, 86] on md-icon "icon-menu-down" at bounding box center [505, 85] width 19 height 19
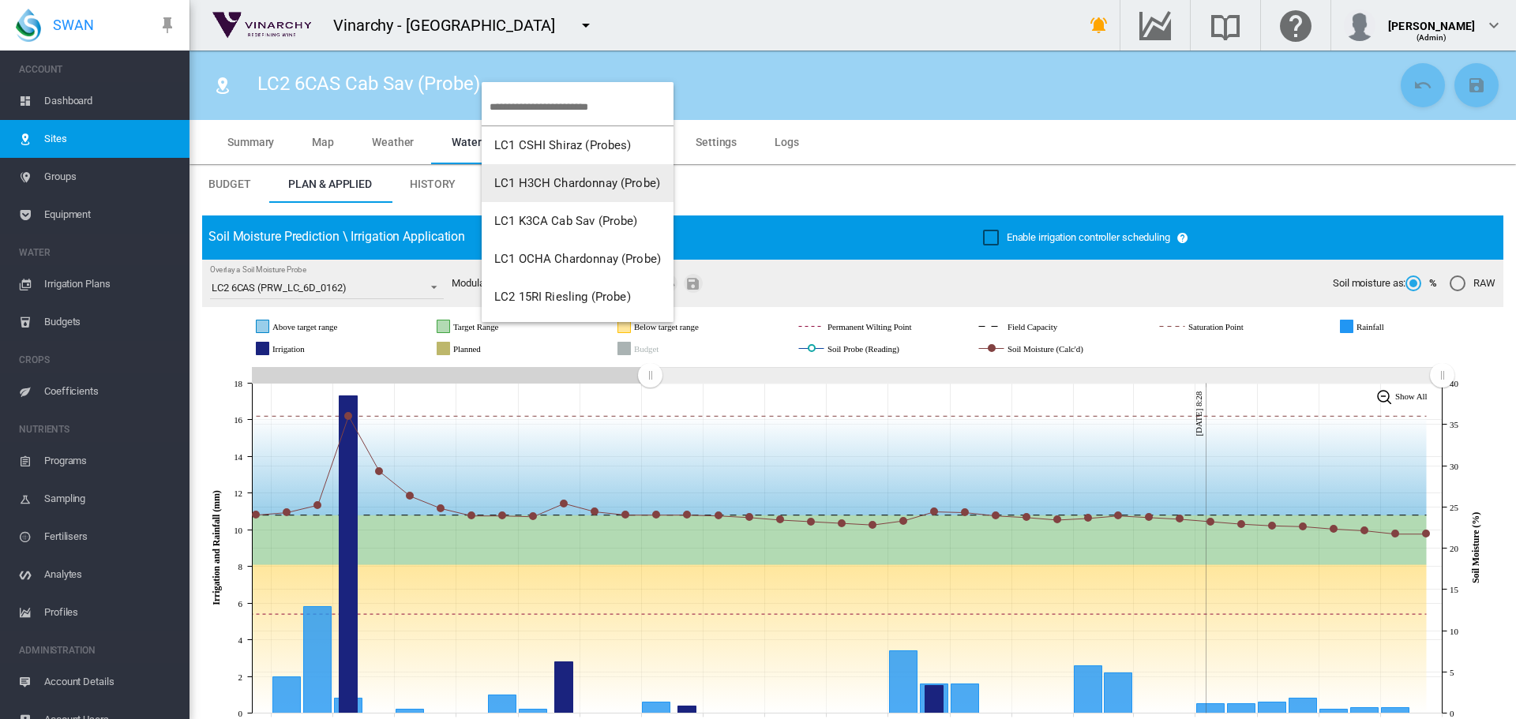
scroll to position [152, 0]
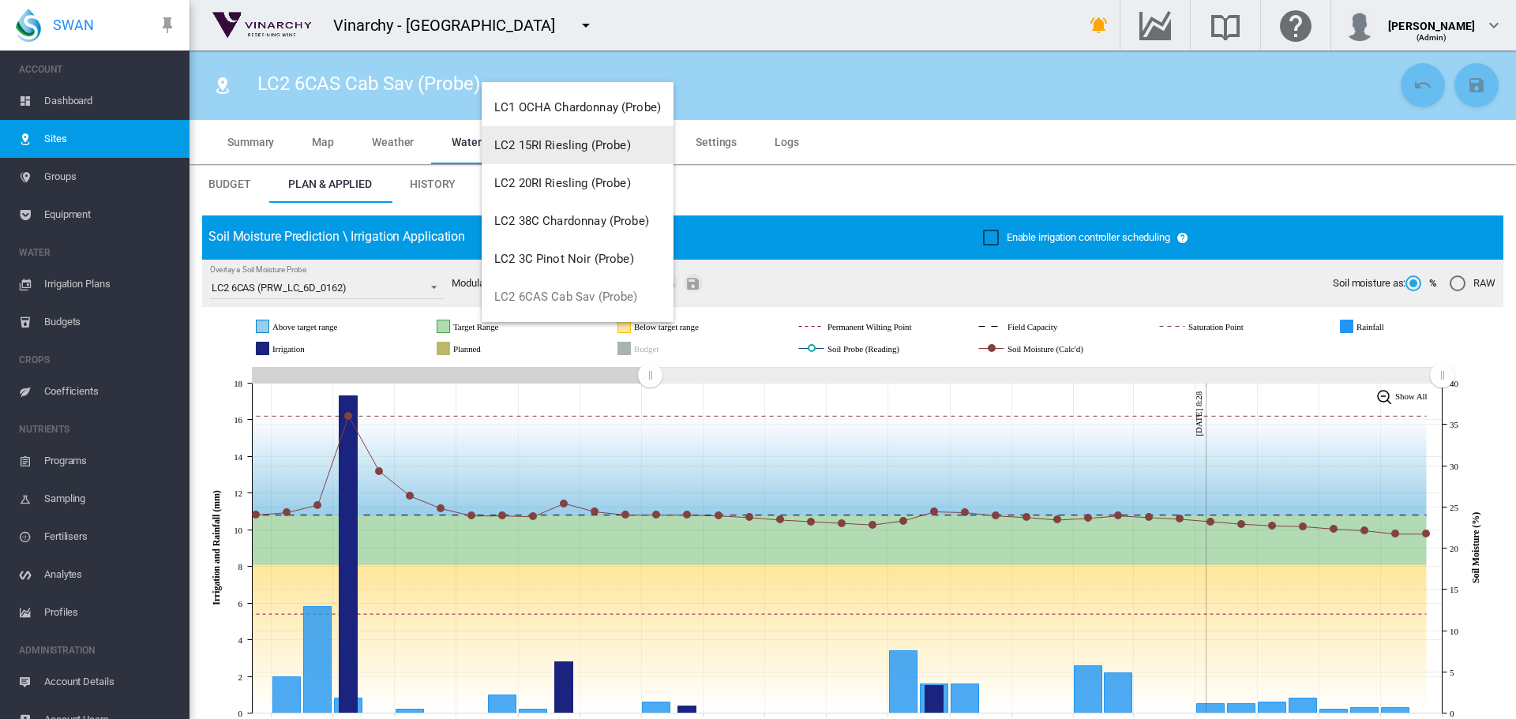
click at [790, 81] on md-backdrop at bounding box center [758, 359] width 1516 height 719
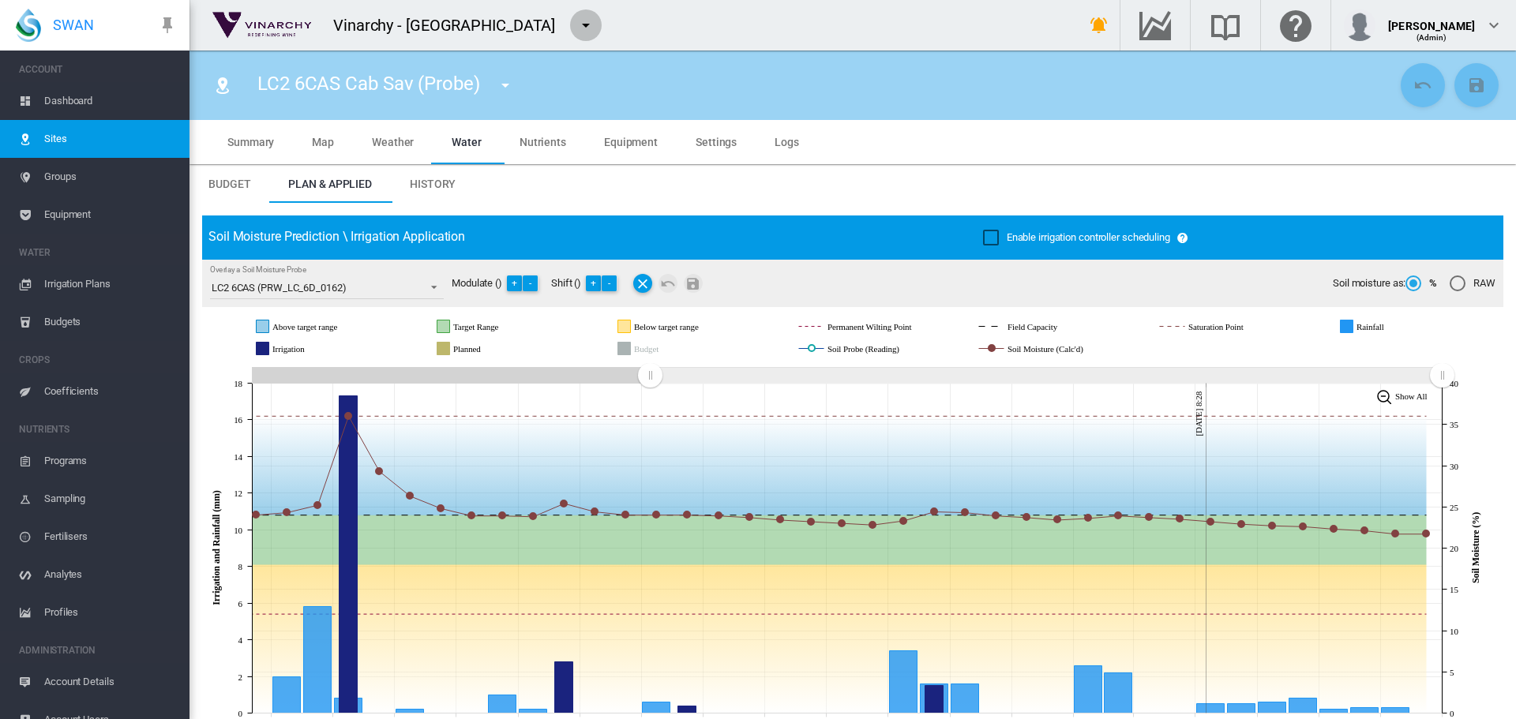
click at [576, 28] on md-icon "icon-menu-down" at bounding box center [585, 25] width 19 height 19
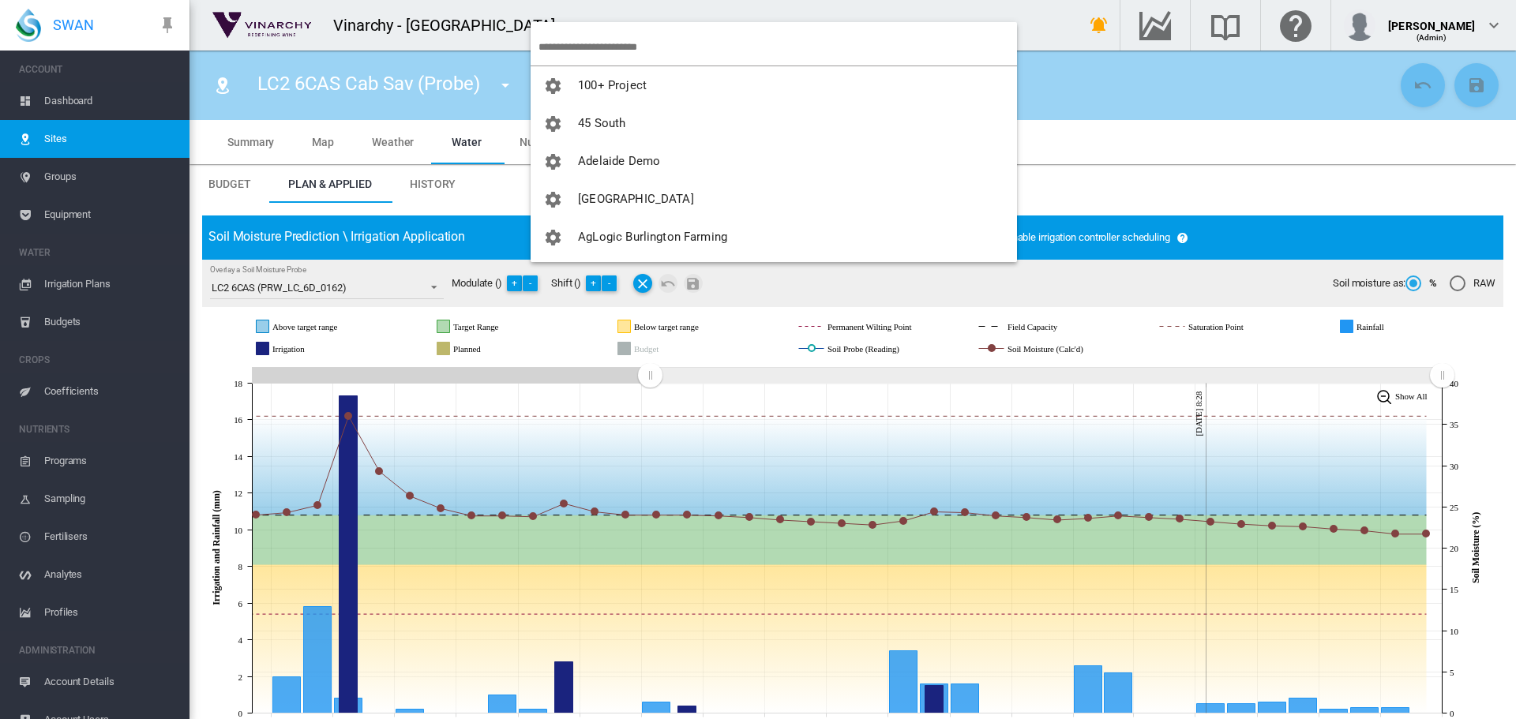
click at [569, 51] on input "search" at bounding box center [778, 46] width 479 height 37
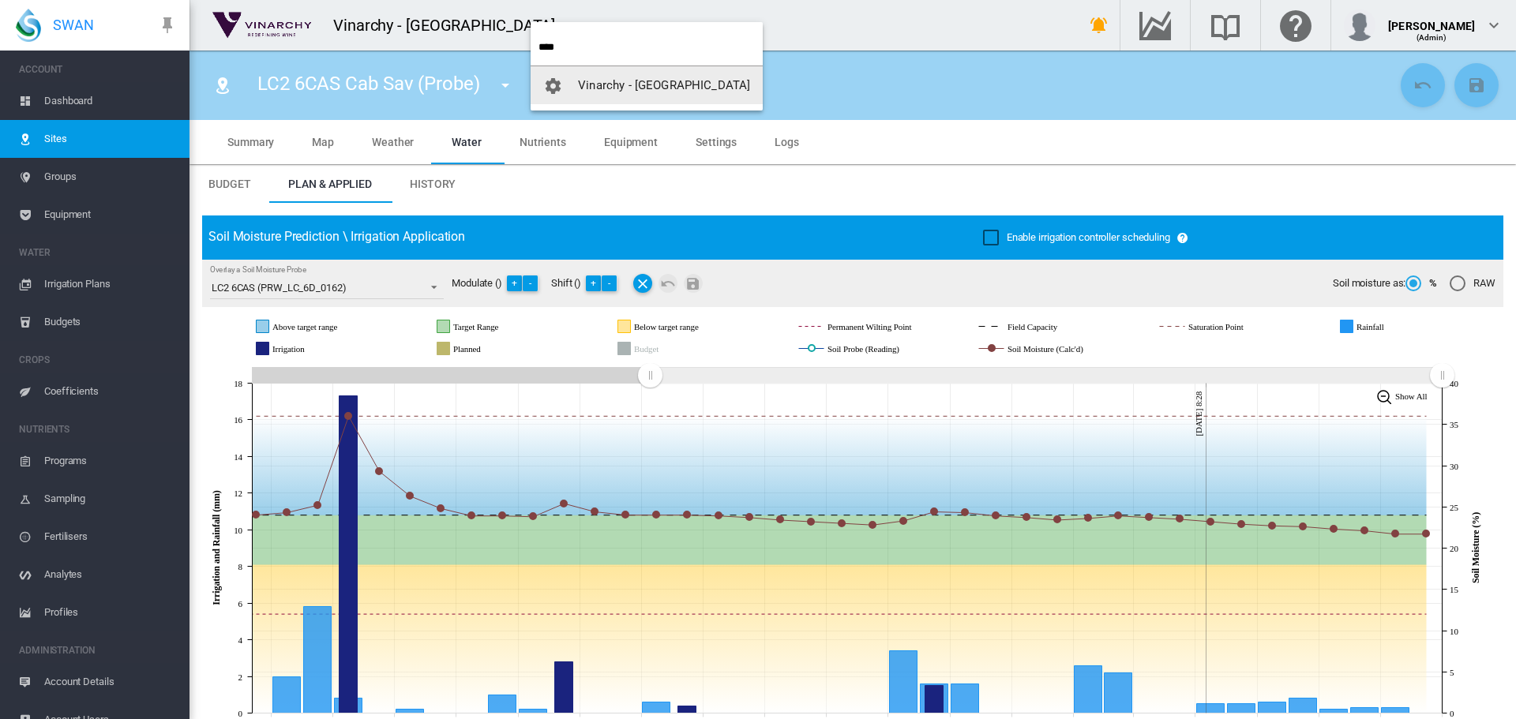
type input "****"
click at [621, 85] on span "Vinarchy - [GEOGRAPHIC_DATA]" at bounding box center [664, 85] width 172 height 14
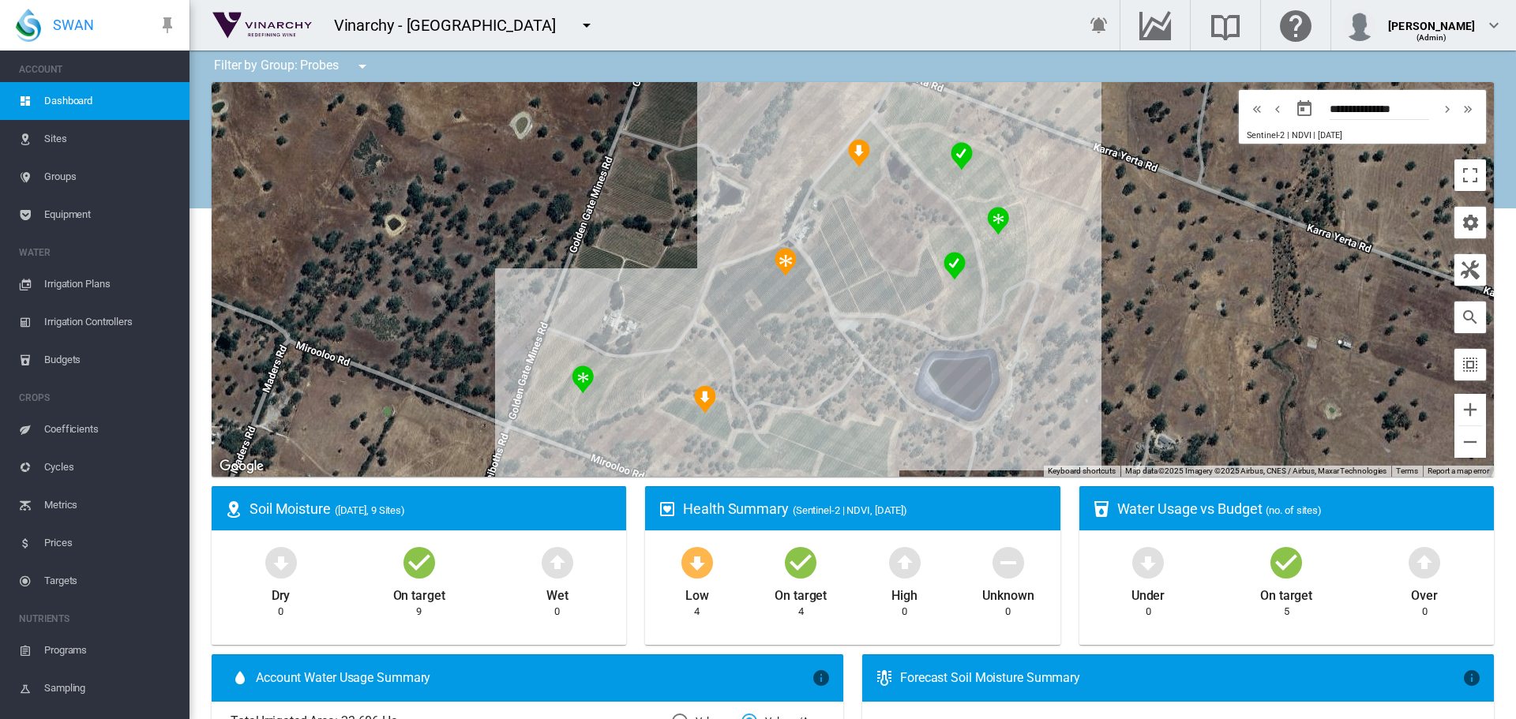
click at [51, 137] on span "Sites" at bounding box center [110, 139] width 133 height 38
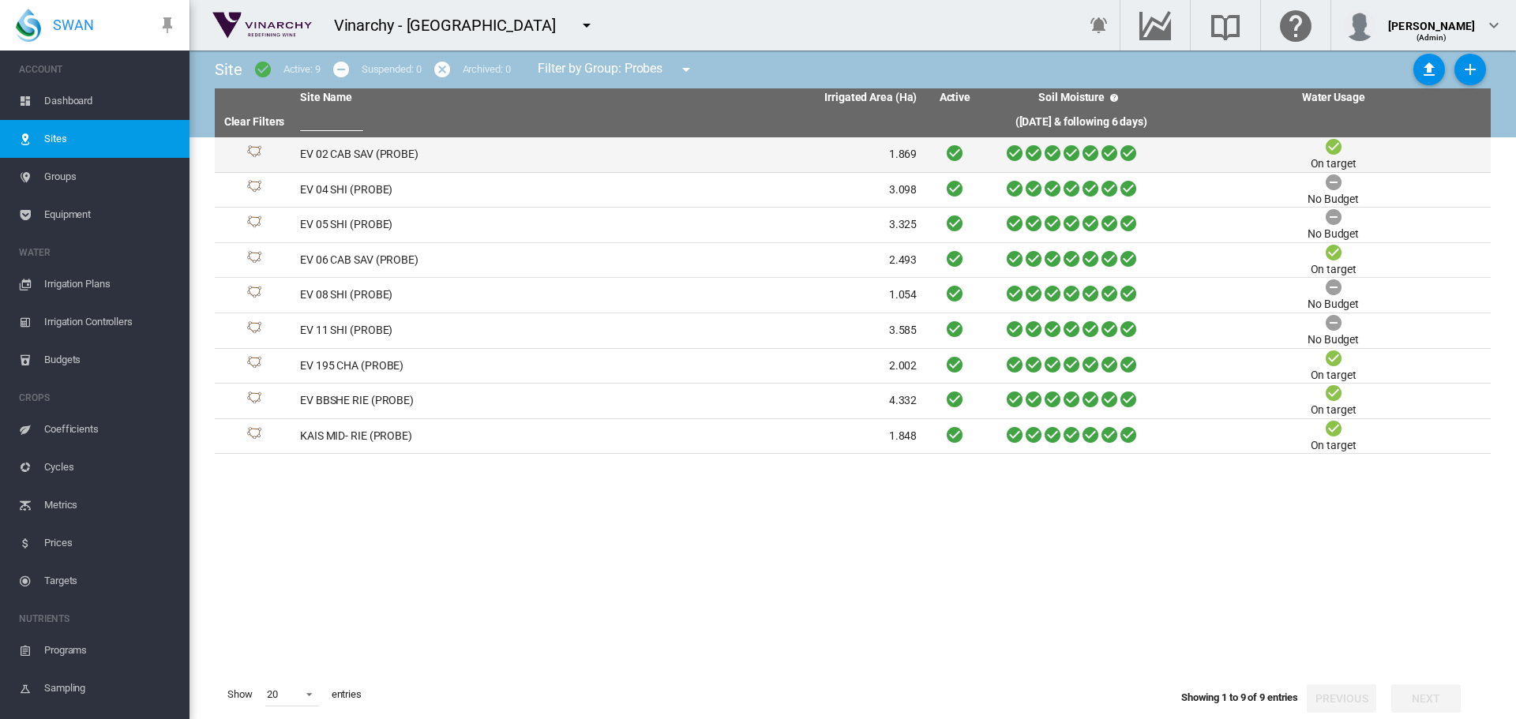
click at [309, 149] on td "EV 02 CAB SAV (PROBE)" at bounding box center [451, 154] width 315 height 35
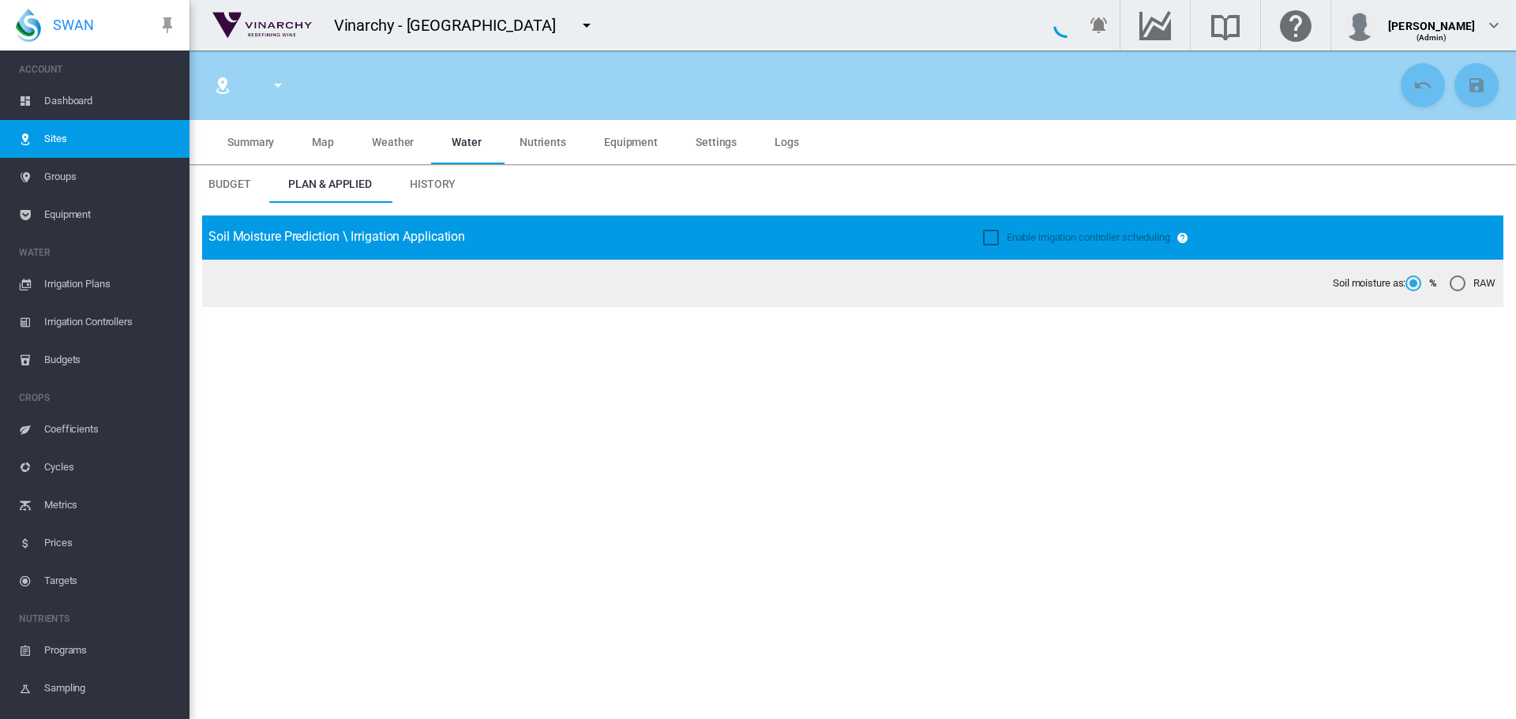
type input "**********"
type input "*********"
type input "***"
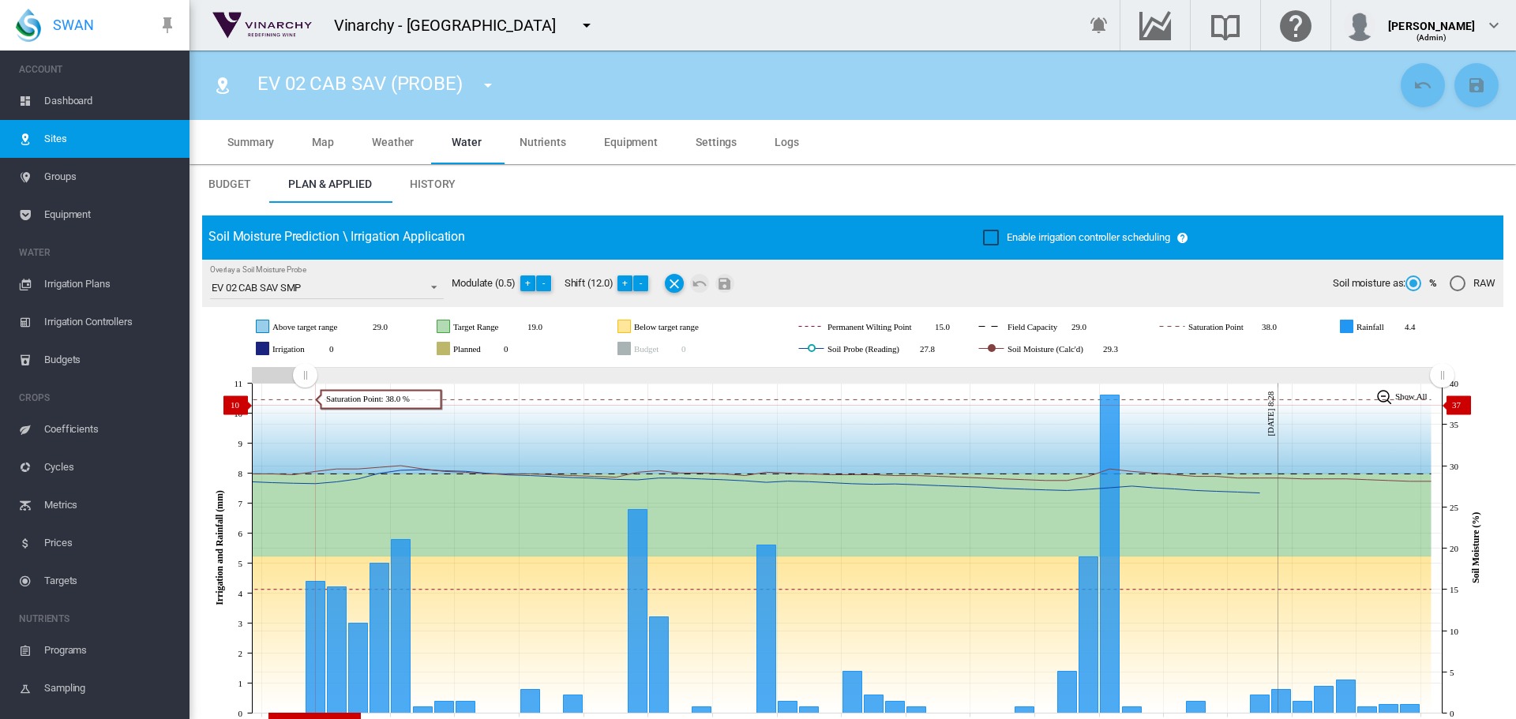
drag, startPoint x: 1043, startPoint y: 379, endPoint x: 326, endPoint y: 404, distance: 717.4
click at [305, 405] on icon "JavaScript chart by amCharts 3.21.15 Aug 23 Aug 26 Aug 29 Sep 01 Sep 04 Sep 07 …" at bounding box center [846, 548] width 1289 height 370
click at [625, 282] on button "+" at bounding box center [625, 284] width 16 height 16
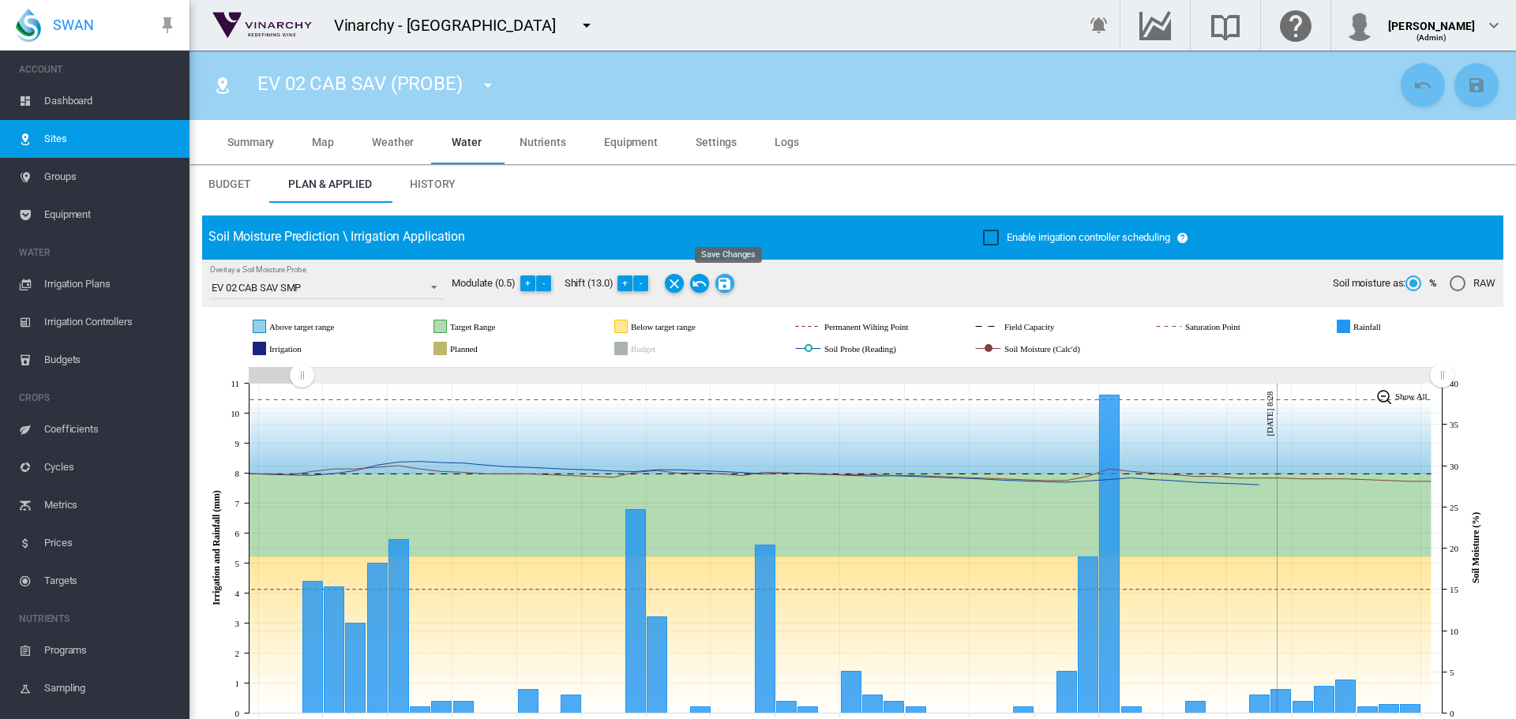
click at [727, 277] on md-icon "Save Changes" at bounding box center [724, 283] width 19 height 19
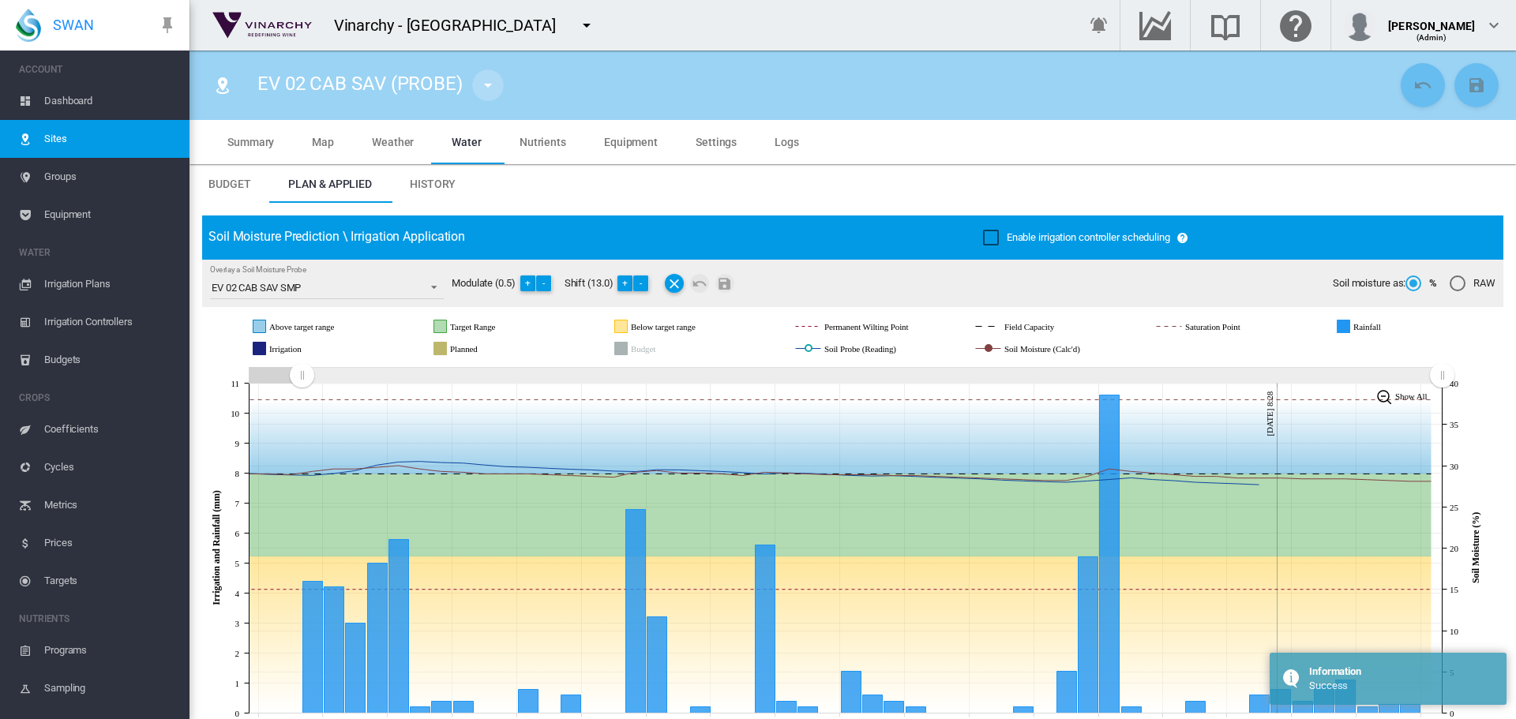
click at [488, 85] on md-icon "icon-menu-down" at bounding box center [488, 85] width 19 height 19
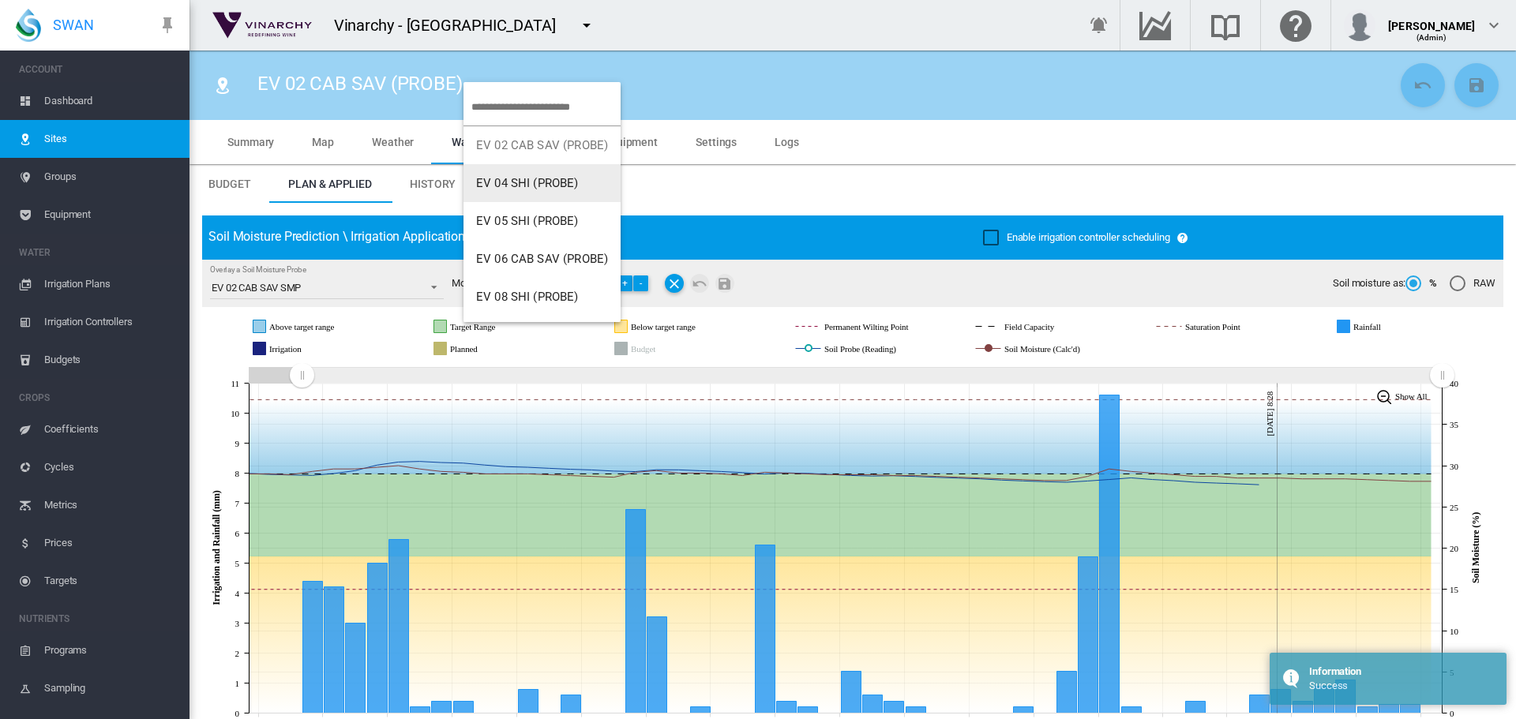
click at [520, 187] on span "EV 04 SHI (PROBE)" at bounding box center [527, 183] width 103 height 14
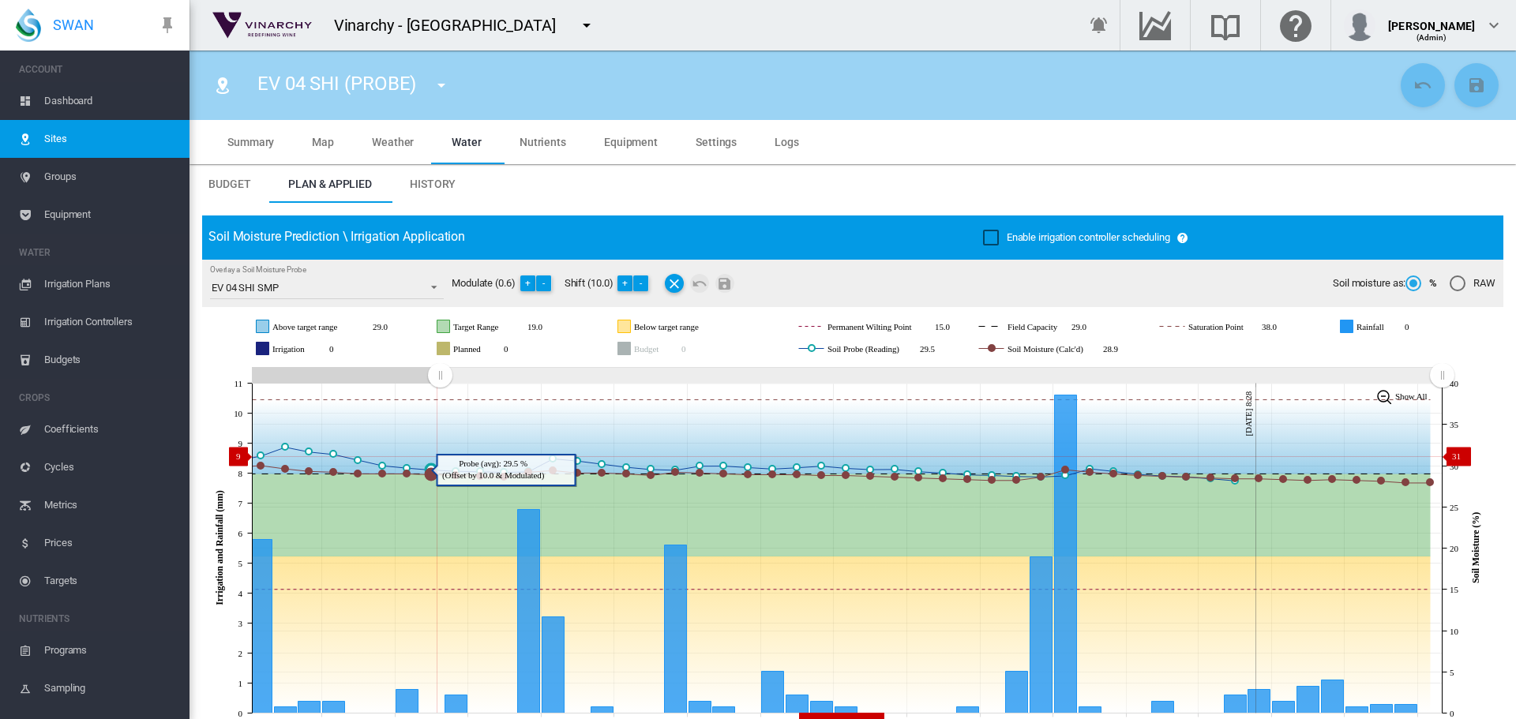
drag, startPoint x: 1102, startPoint y: 389, endPoint x: 443, endPoint y: 456, distance: 662.1
click at [440, 456] on icon "JavaScript chart by amCharts 3.21.15 Sep 01 Sep 04 Sep 07 Sep 10 Sep 13 Sep 16 …" at bounding box center [846, 548] width 1289 height 370
click at [436, 88] on md-icon "icon-menu-down" at bounding box center [441, 85] width 19 height 19
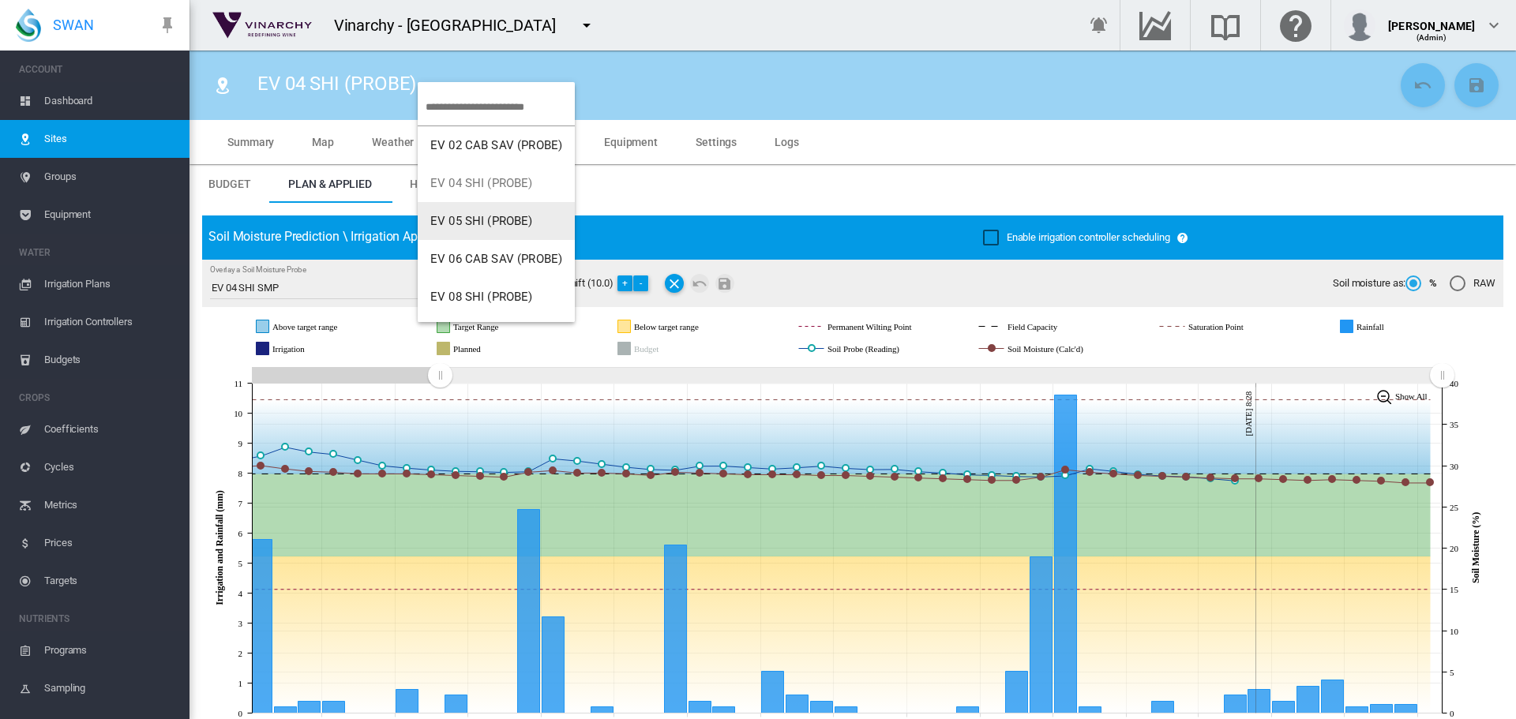
click at [494, 216] on span "EV 05 SHI (PROBE)" at bounding box center [481, 221] width 103 height 14
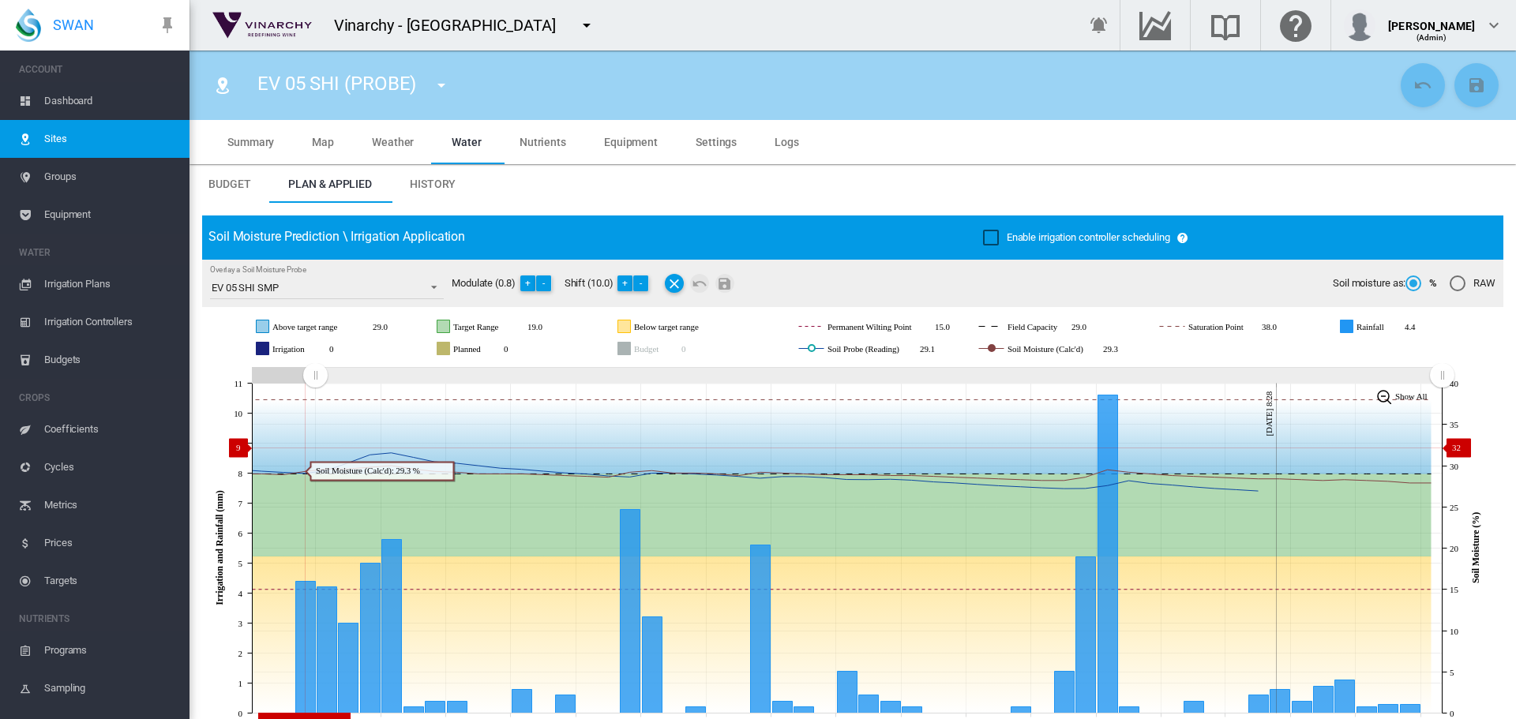
click at [314, 449] on icon "JavaScript chart by amCharts 3.21.15 Aug 23 Aug 26 Aug 29 Sep 01 Sep 04 Sep 07 …" at bounding box center [846, 548] width 1289 height 370
click at [546, 280] on button "-" at bounding box center [544, 284] width 16 height 16
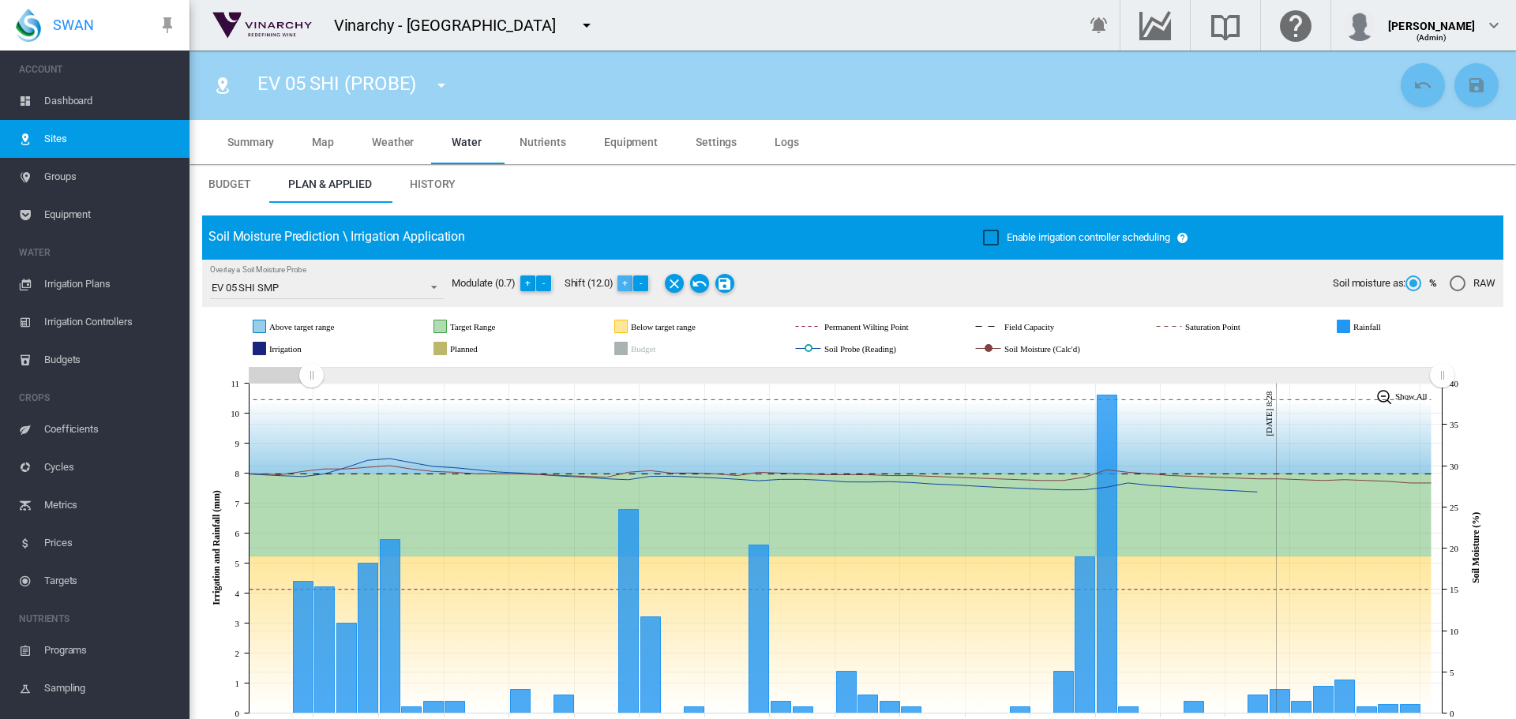
click at [629, 284] on button "+" at bounding box center [625, 284] width 16 height 16
click at [728, 278] on md-icon "Save Changes" at bounding box center [724, 283] width 19 height 19
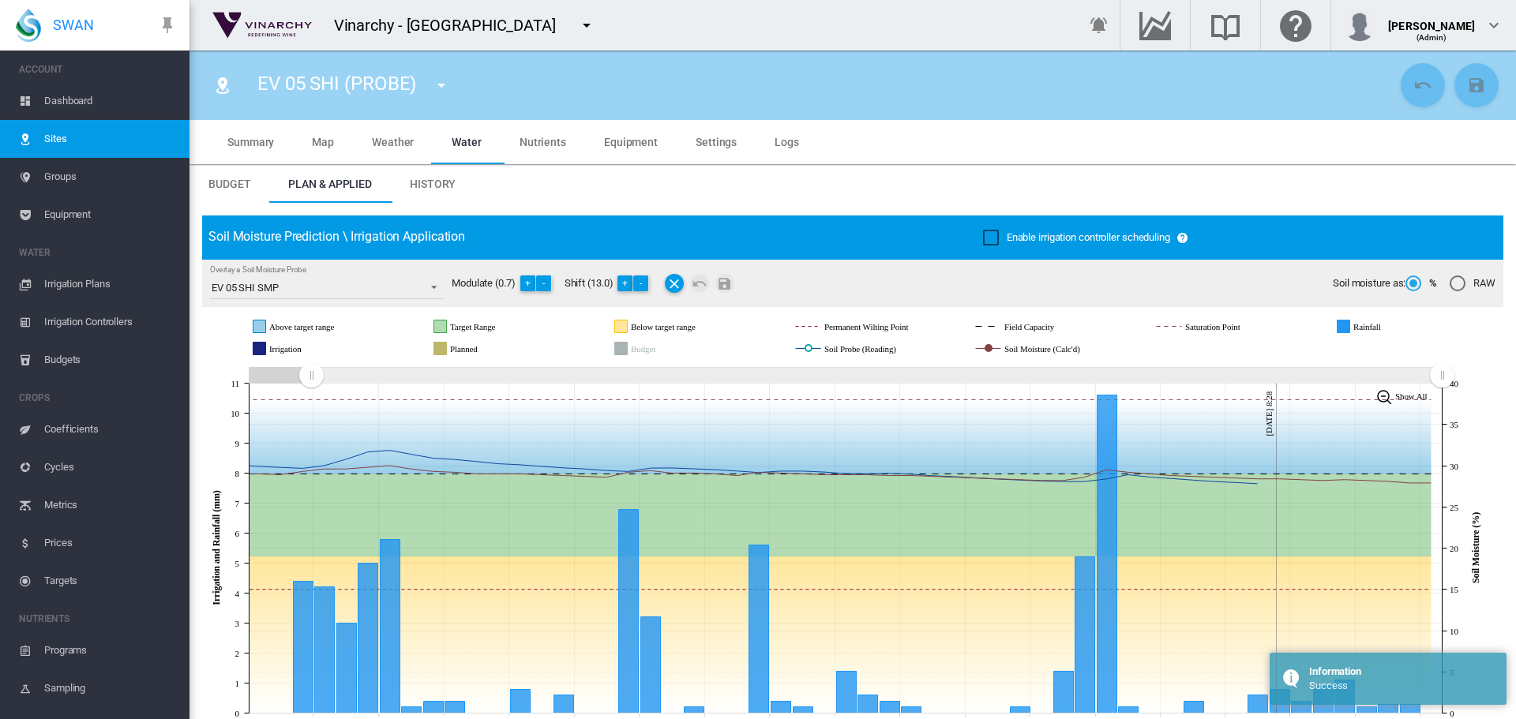
click at [441, 89] on md-icon "icon-menu-down" at bounding box center [441, 85] width 19 height 19
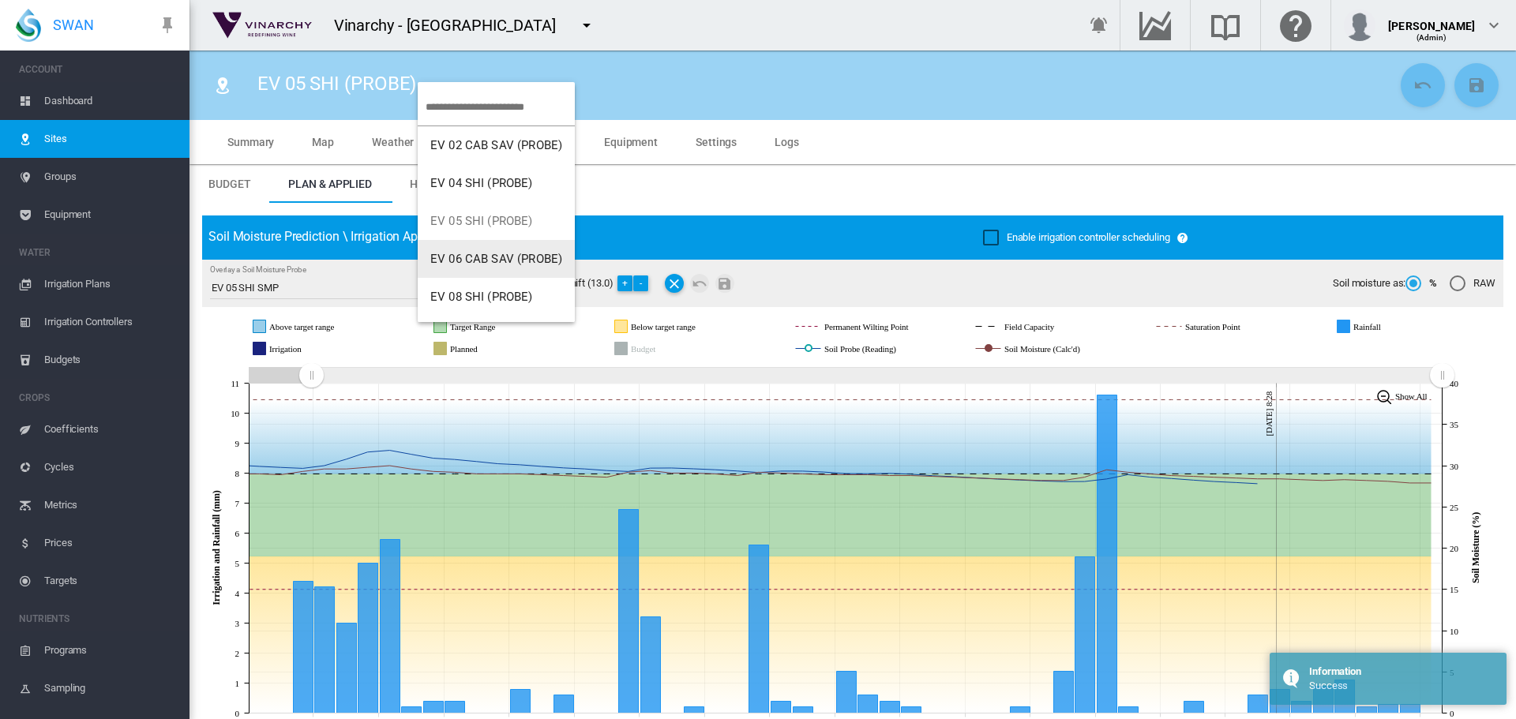
click at [503, 257] on span "EV 06 CAB SAV (PROBE)" at bounding box center [496, 259] width 132 height 14
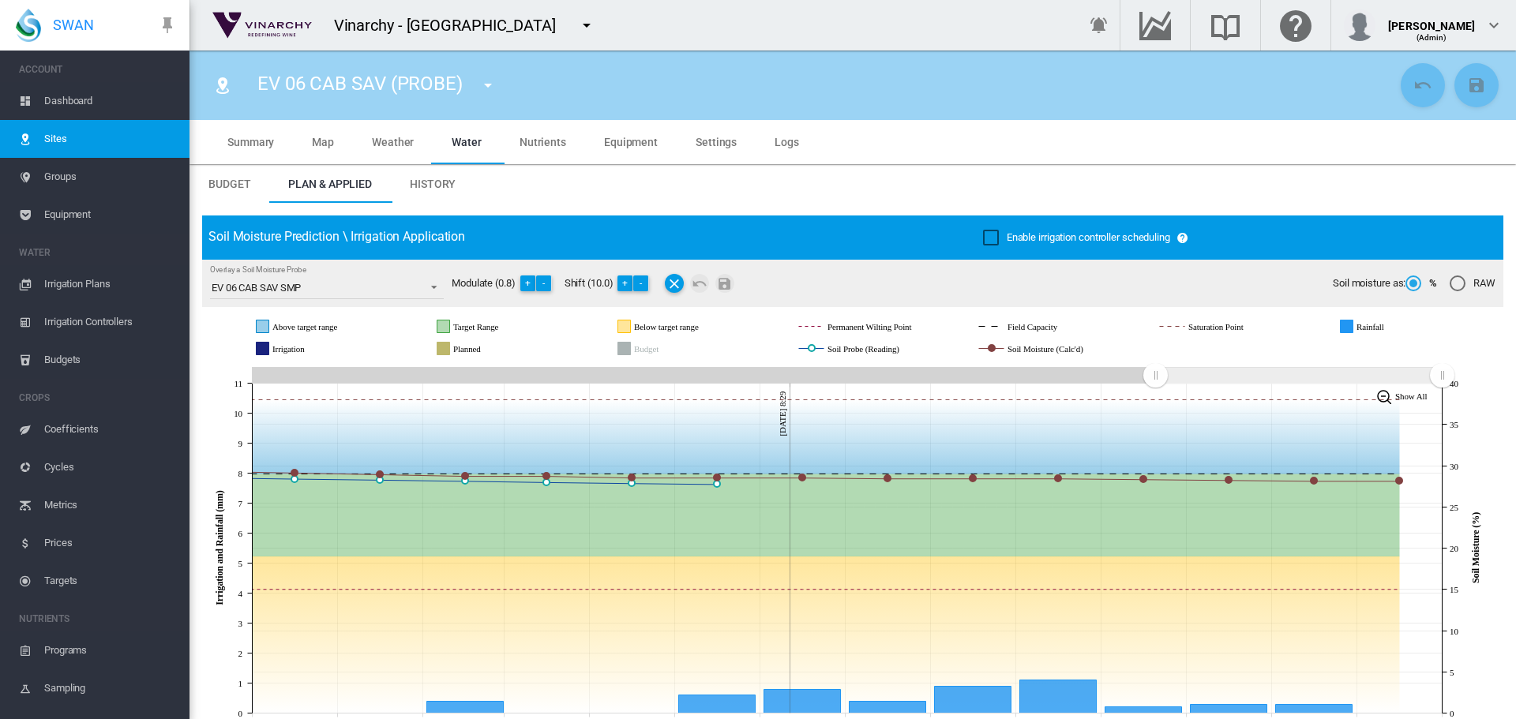
click at [486, 85] on md-icon "icon-menu-down" at bounding box center [488, 85] width 19 height 19
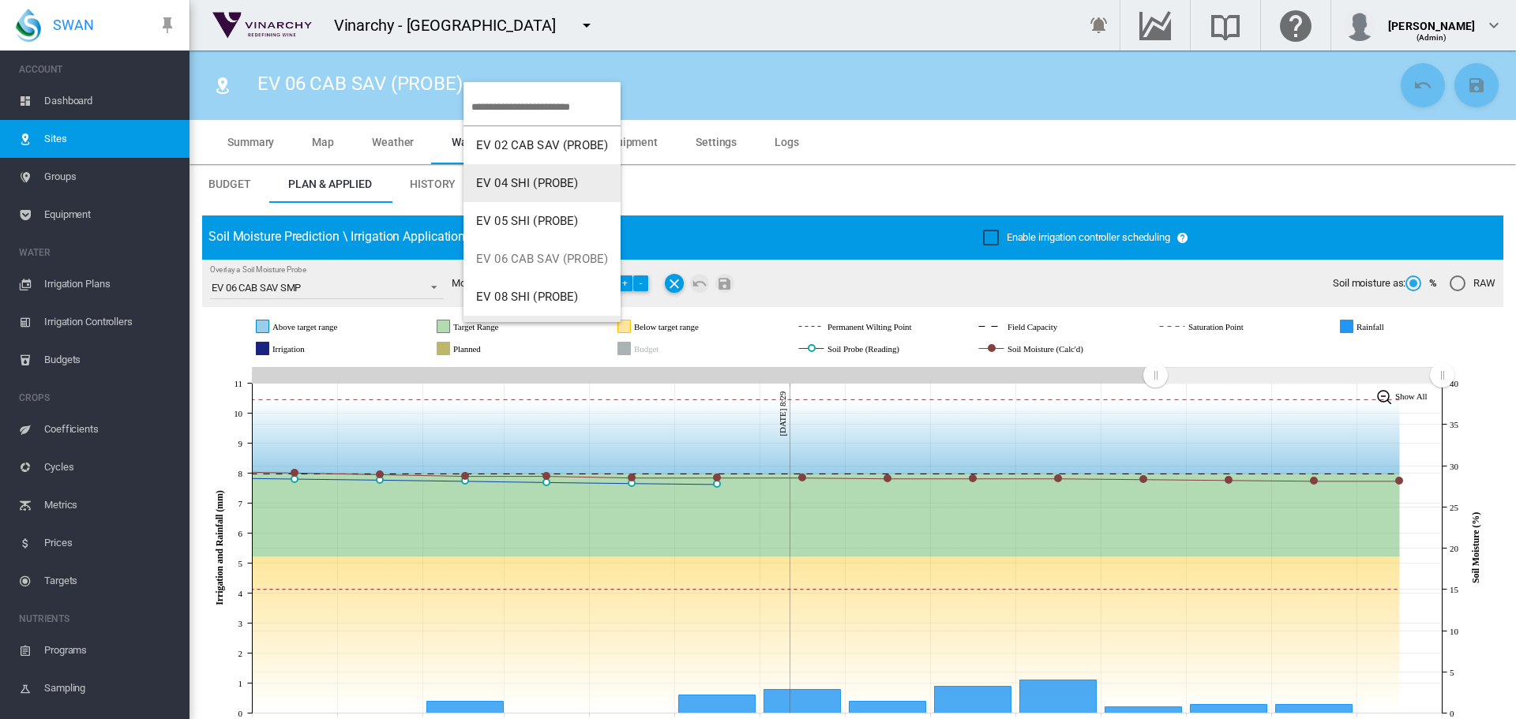
scroll to position [152, 0]
click at [516, 139] on span "EV 08 SHI (PROBE)" at bounding box center [527, 145] width 103 height 14
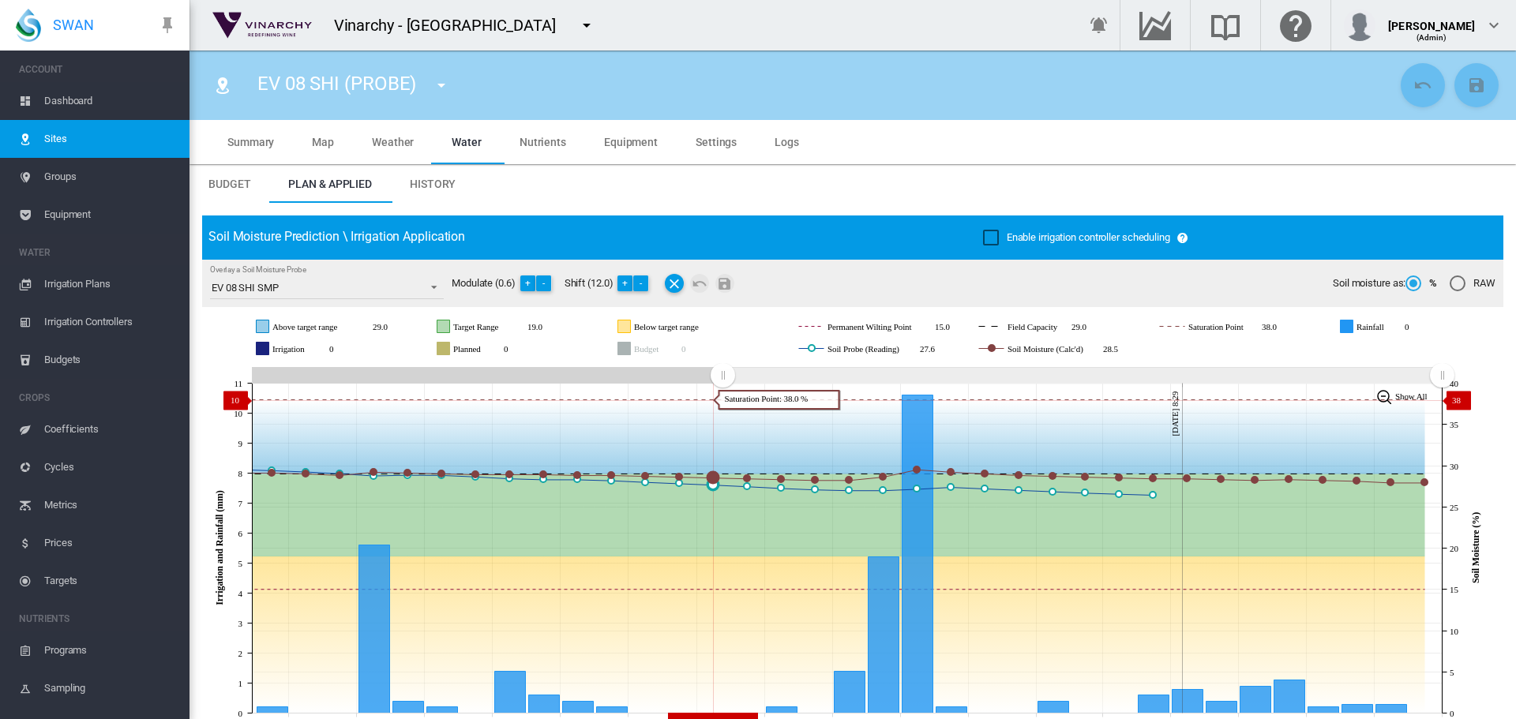
drag, startPoint x: 1162, startPoint y: 380, endPoint x: 724, endPoint y: 399, distance: 437.9
click at [723, 400] on icon "JavaScript chart by amCharts 3.21.15 Sep 13 Sep 15 Sep 17 Sep 19 Sep 21 Sep 23 …" at bounding box center [846, 548] width 1289 height 370
click at [622, 284] on button "+" at bounding box center [625, 284] width 16 height 16
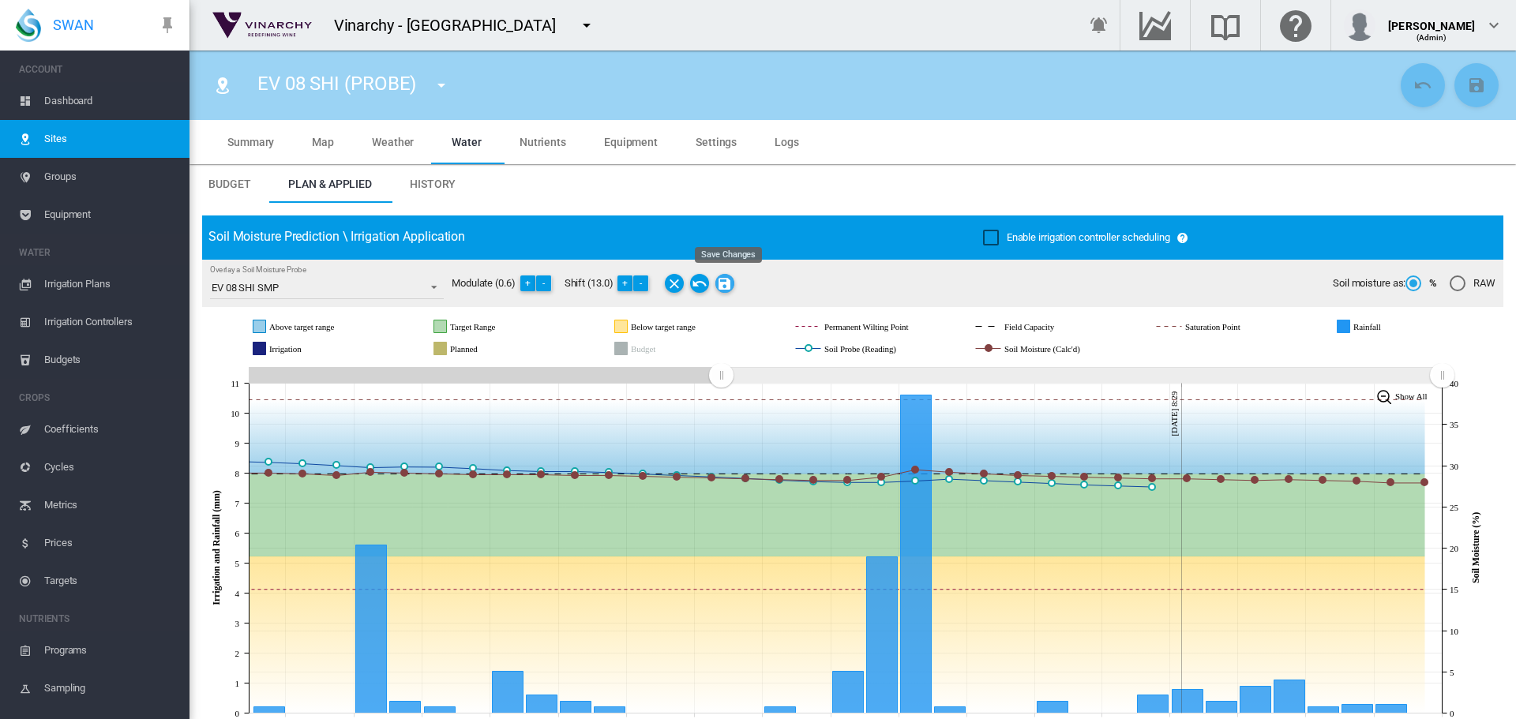
click at [726, 281] on md-icon "Save Changes" at bounding box center [724, 283] width 19 height 19
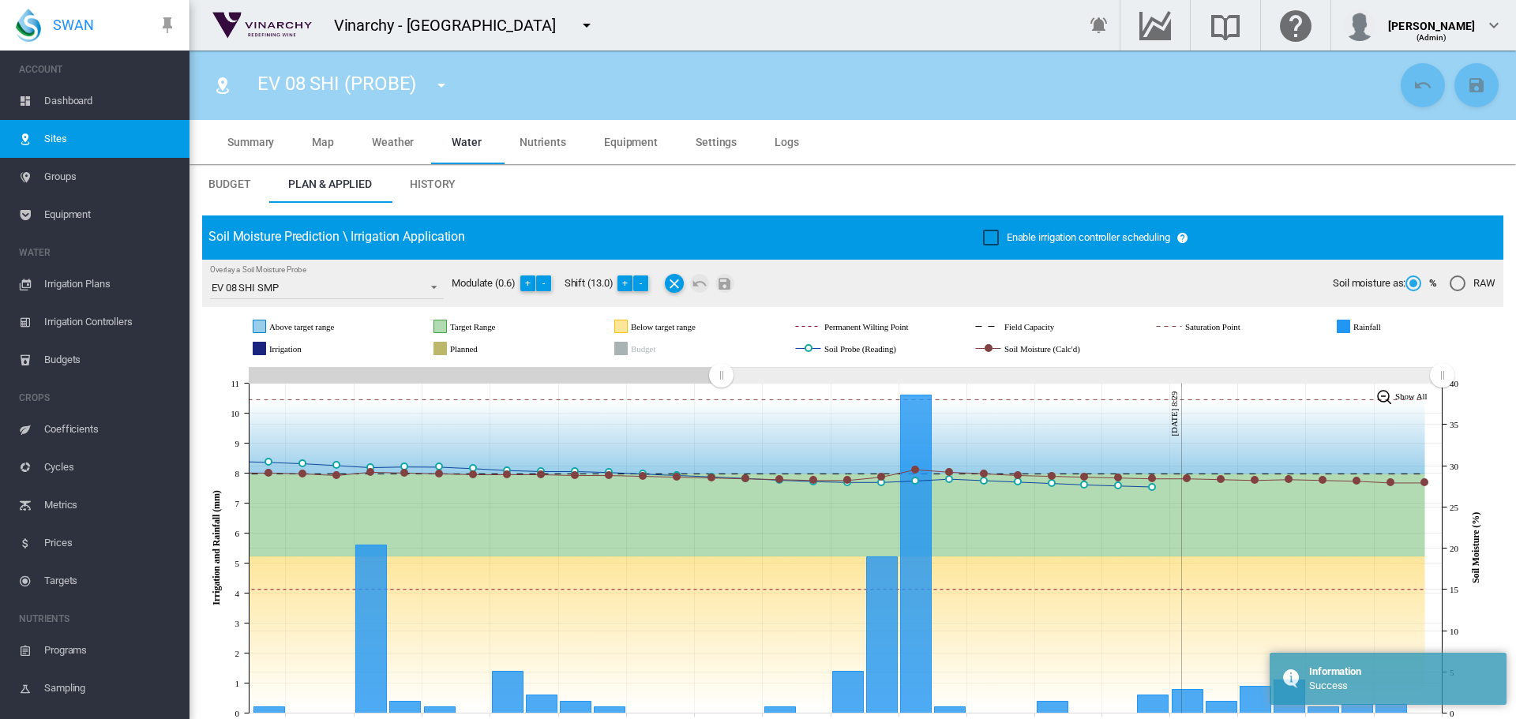
click at [445, 89] on md-icon "icon-menu-down" at bounding box center [441, 85] width 19 height 19
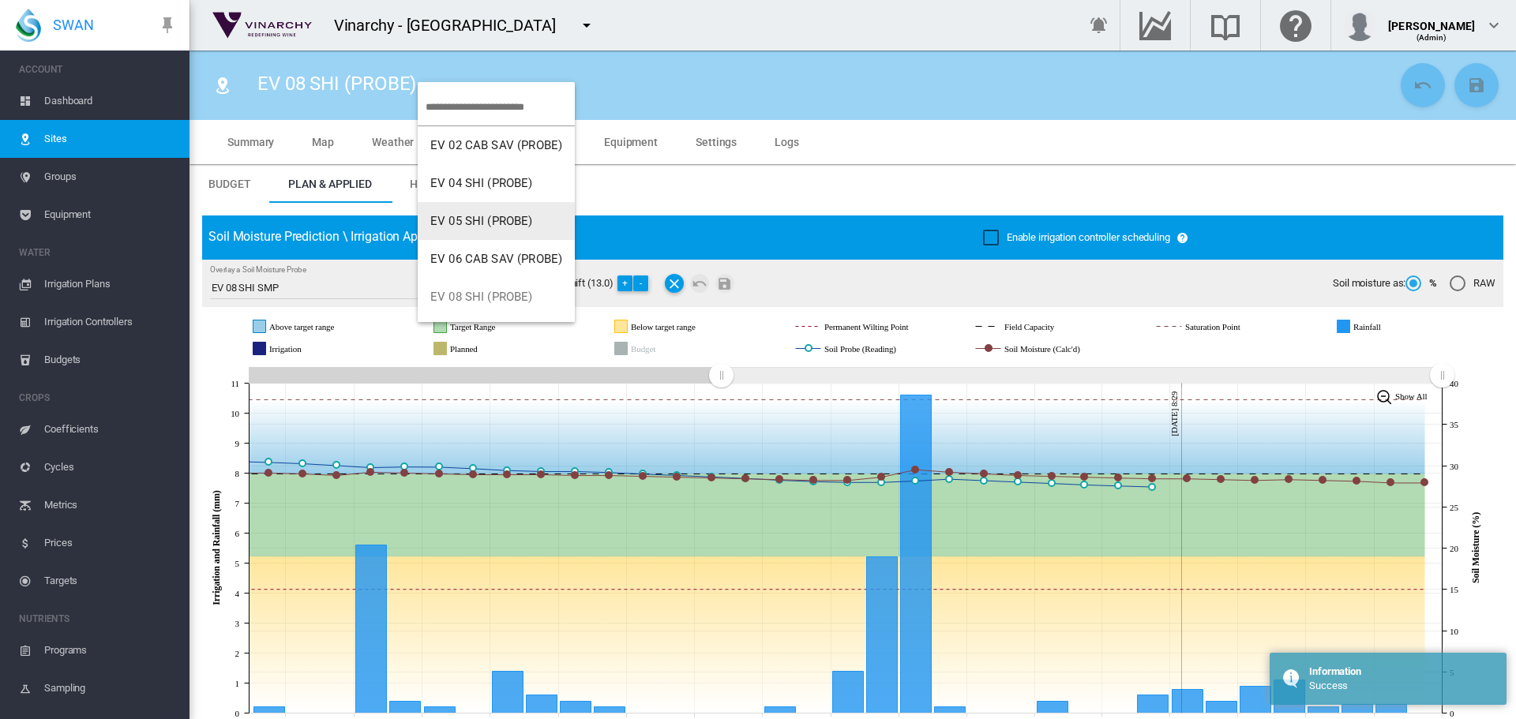
scroll to position [152, 0]
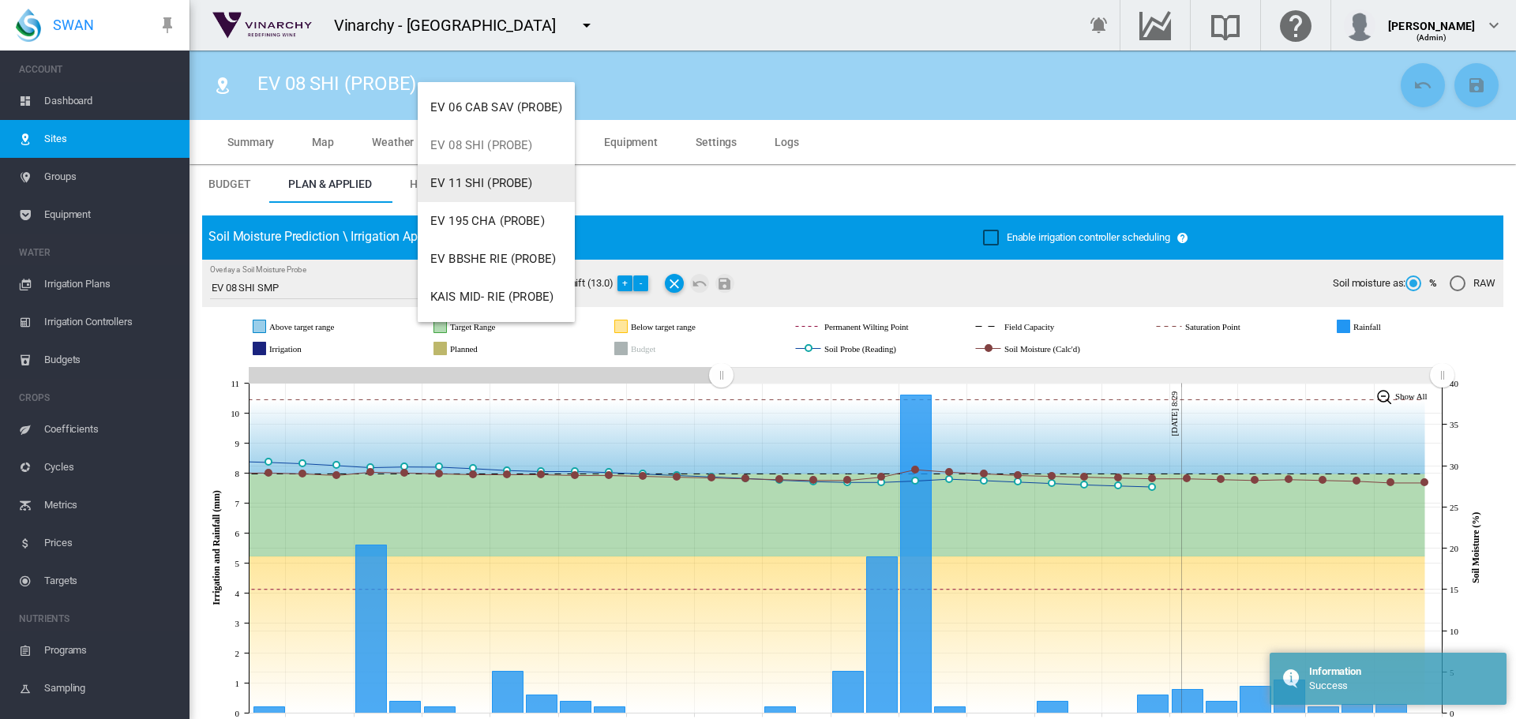
click at [495, 176] on span "EV 11 SHI (PROBE)" at bounding box center [481, 183] width 103 height 14
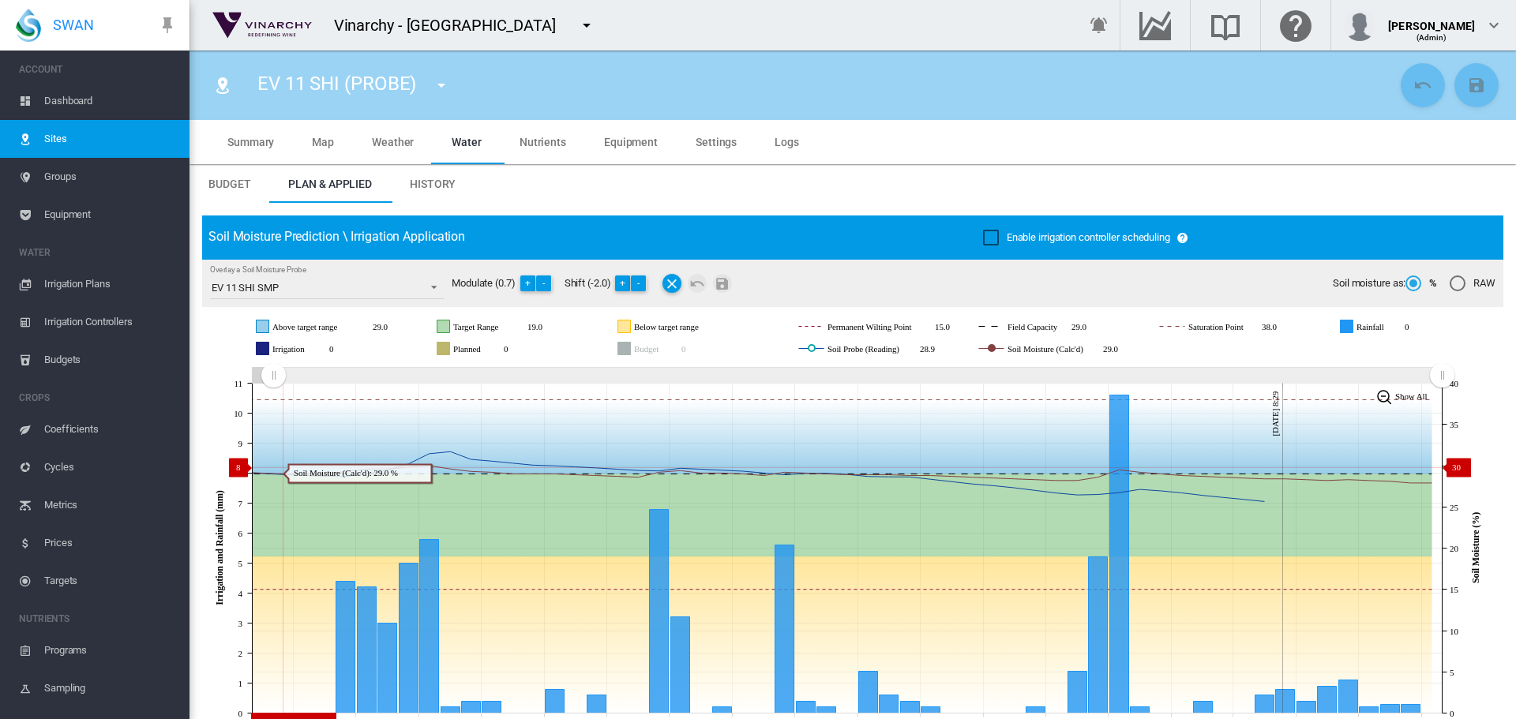
drag, startPoint x: 1159, startPoint y: 381, endPoint x: 273, endPoint y: 467, distance: 890.2
click at [273, 467] on icon "JavaScript chart by amCharts 3.21.15 Aug 23 Aug 26 Aug 29 Sep 01 Sep 04 Sep 07 …" at bounding box center [846, 548] width 1289 height 370
click at [545, 282] on button "-" at bounding box center [544, 284] width 16 height 16
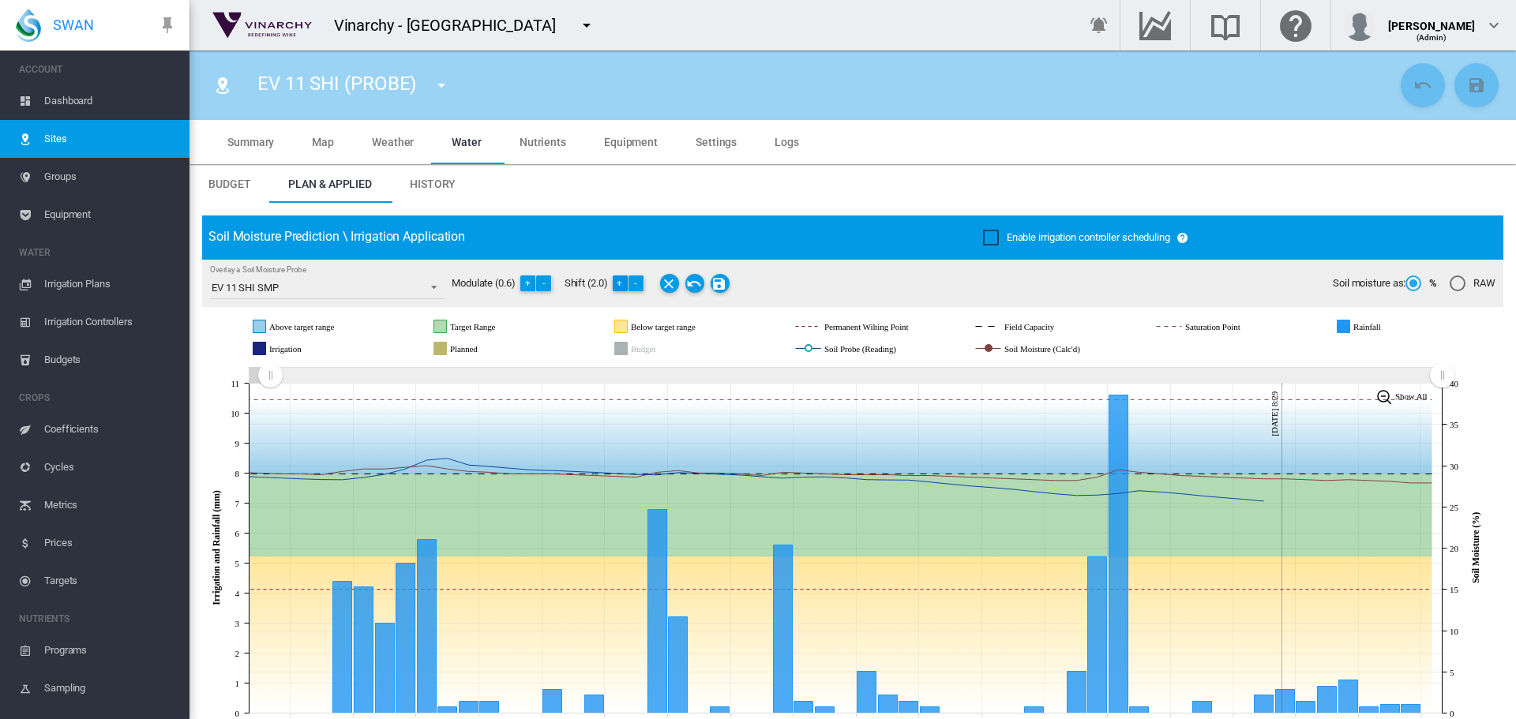
click at [624, 284] on button "+" at bounding box center [621, 284] width 16 height 16
click at [724, 282] on md-icon "Save Changes" at bounding box center [720, 283] width 19 height 19
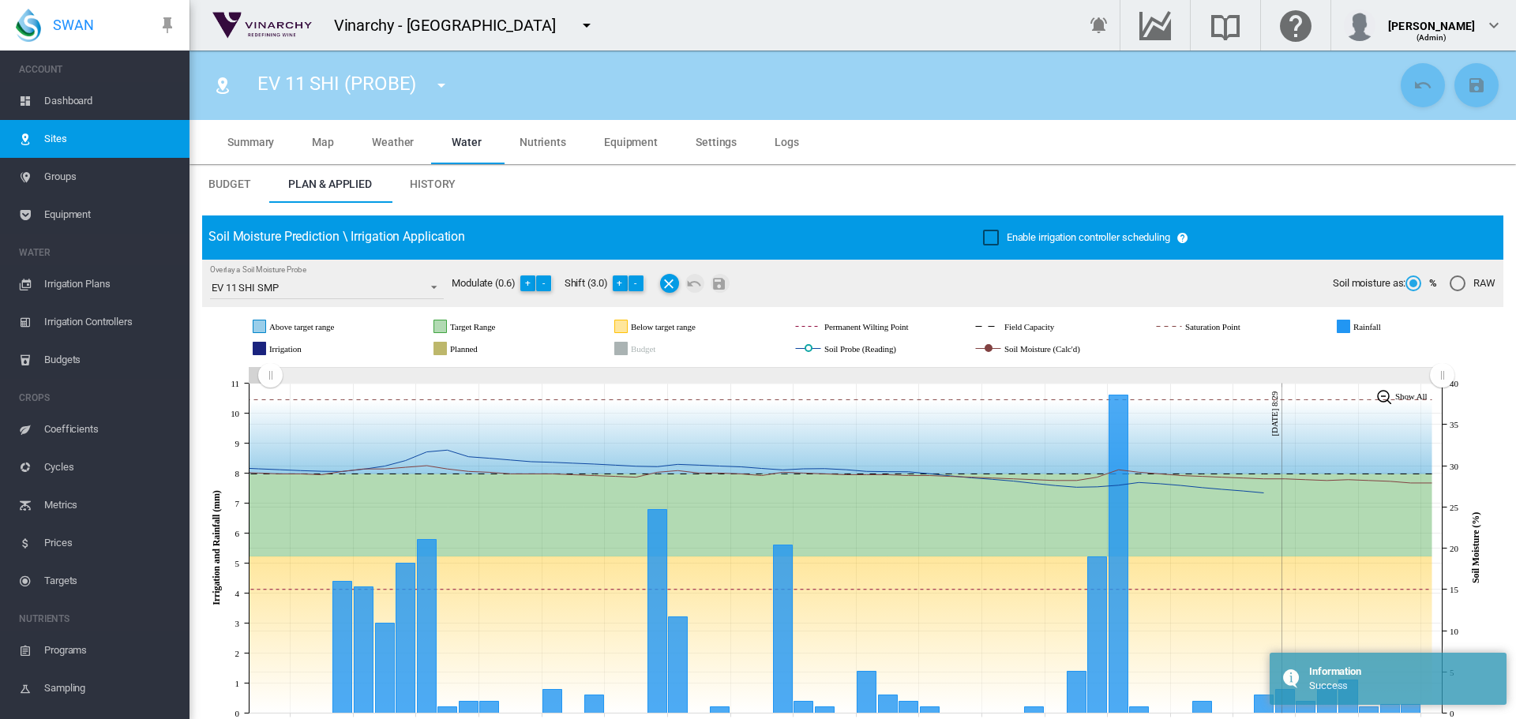
click at [444, 85] on md-icon "icon-menu-down" at bounding box center [441, 85] width 19 height 19
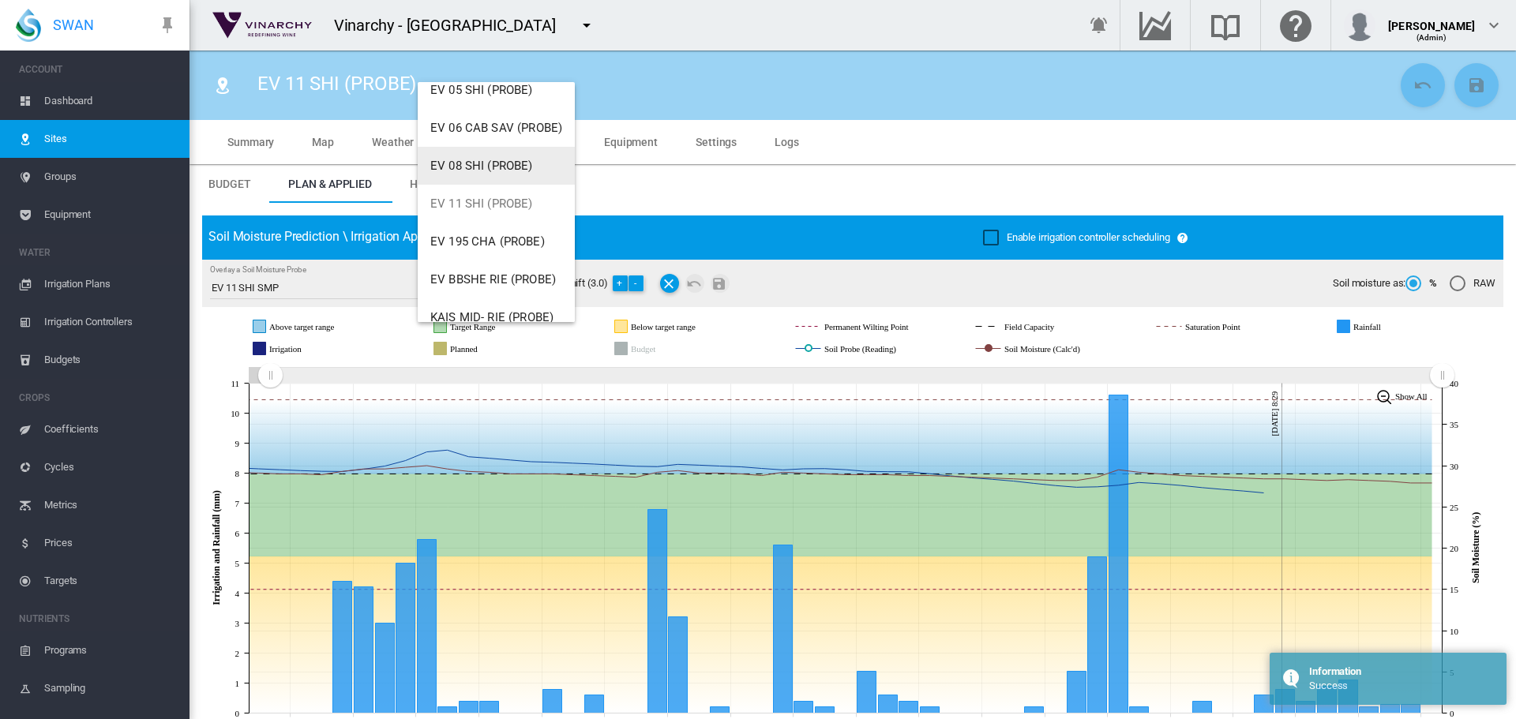
scroll to position [152, 0]
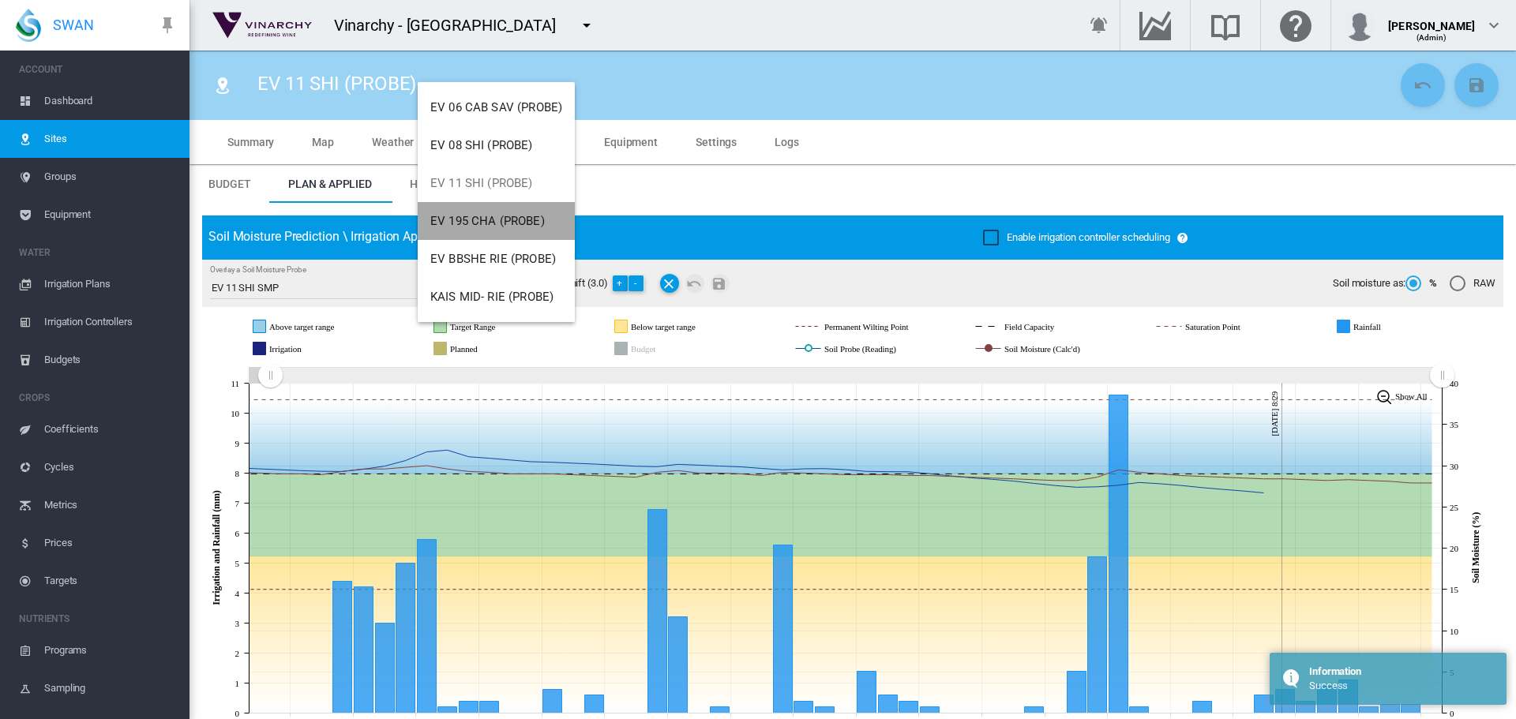
click at [463, 233] on button "EV 195 CHA (PROBE)" at bounding box center [496, 221] width 157 height 38
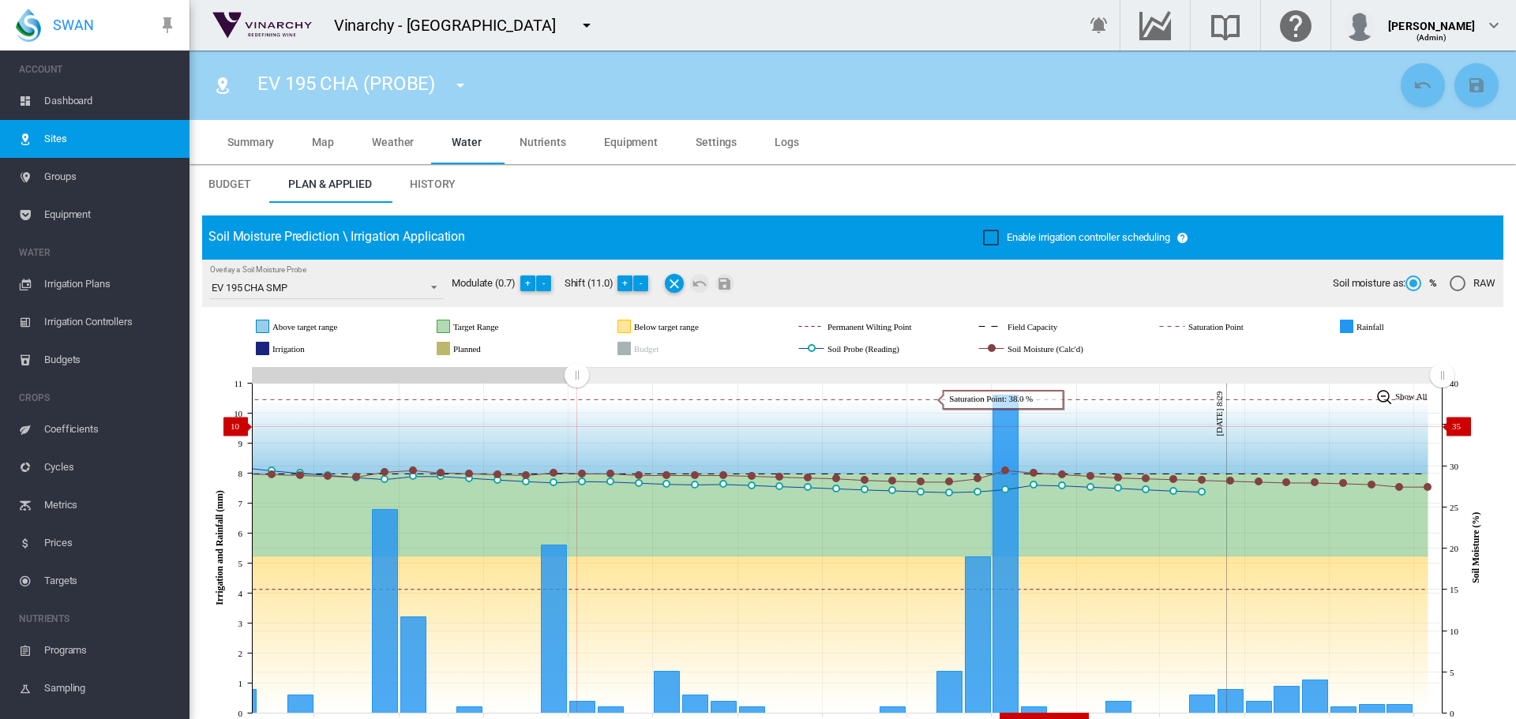
drag, startPoint x: 1155, startPoint y: 375, endPoint x: 580, endPoint y: 426, distance: 577.9
click at [576, 426] on icon "JavaScript chart by amCharts 3.21.15 Sep 07 Sep 10 Sep 13 Sep 16 Sep 19 Sep 22 …" at bounding box center [846, 548] width 1289 height 370
click at [630, 283] on button "+" at bounding box center [625, 284] width 16 height 16
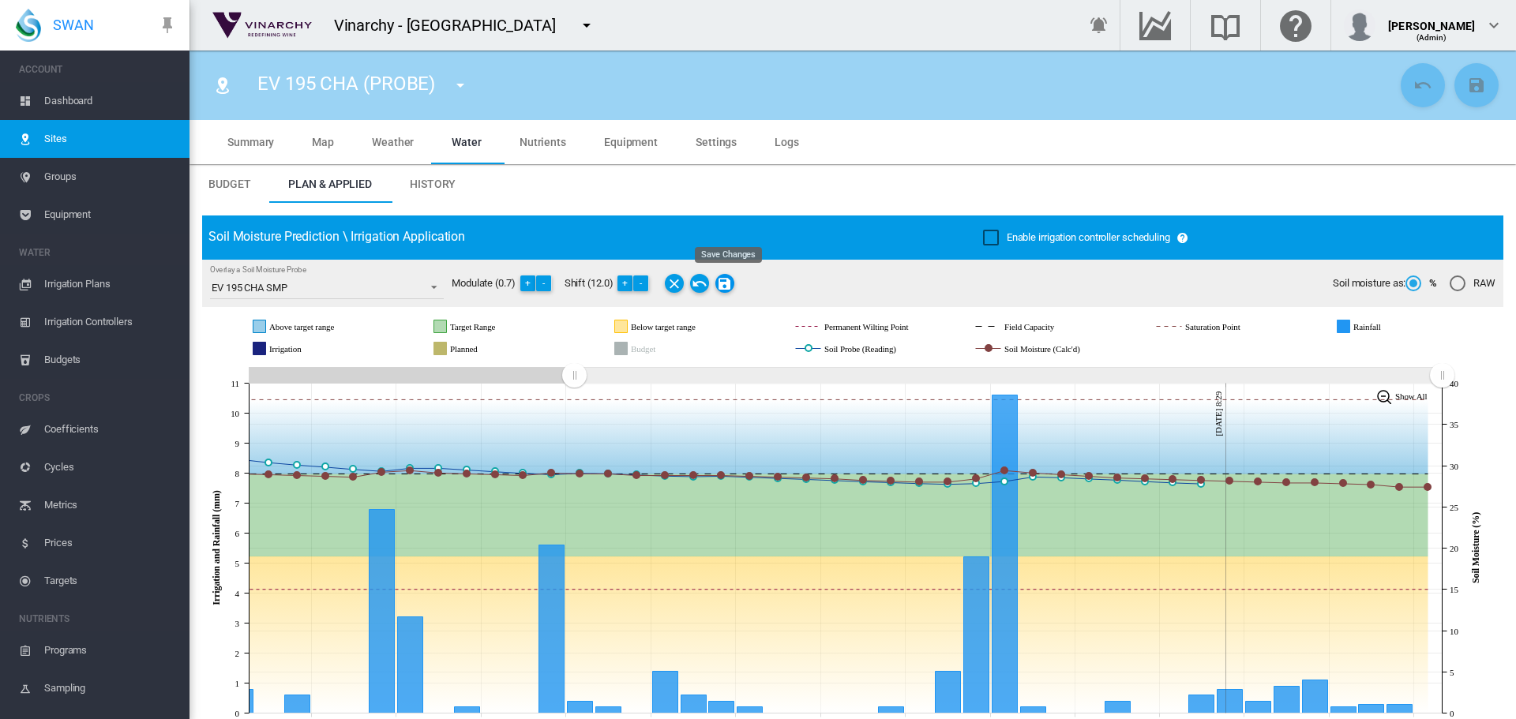
click at [731, 283] on md-icon "Save Changes" at bounding box center [724, 283] width 19 height 19
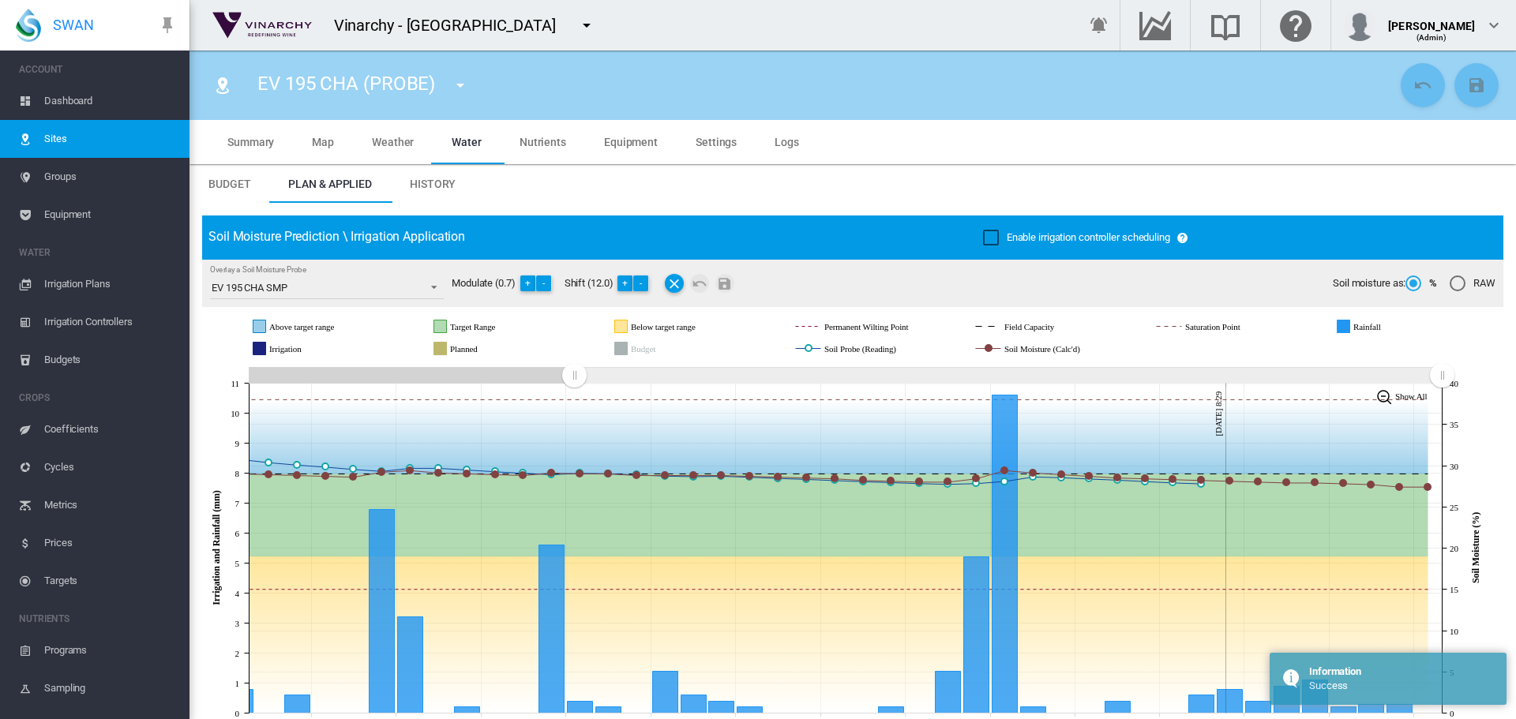
click at [464, 88] on md-icon "icon-menu-down" at bounding box center [460, 85] width 19 height 19
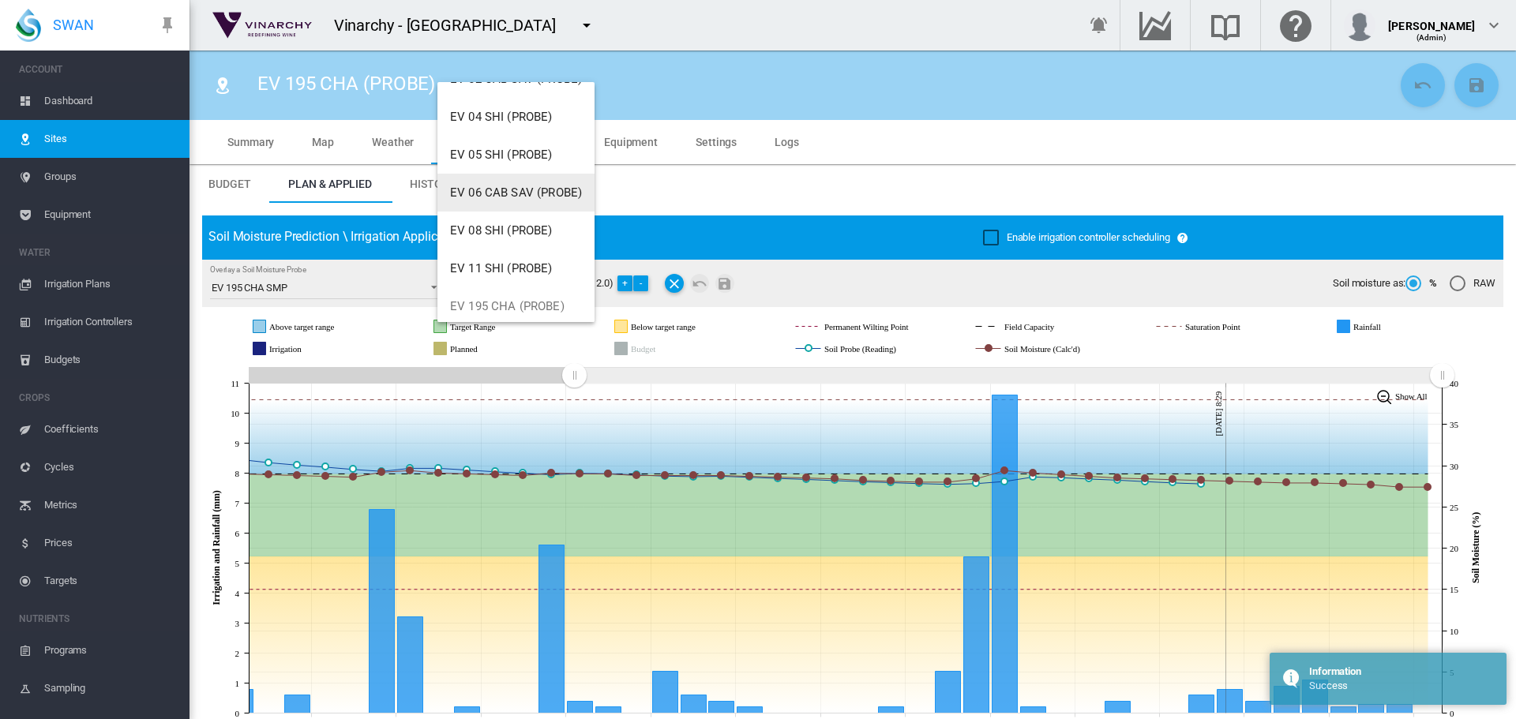
scroll to position [152, 0]
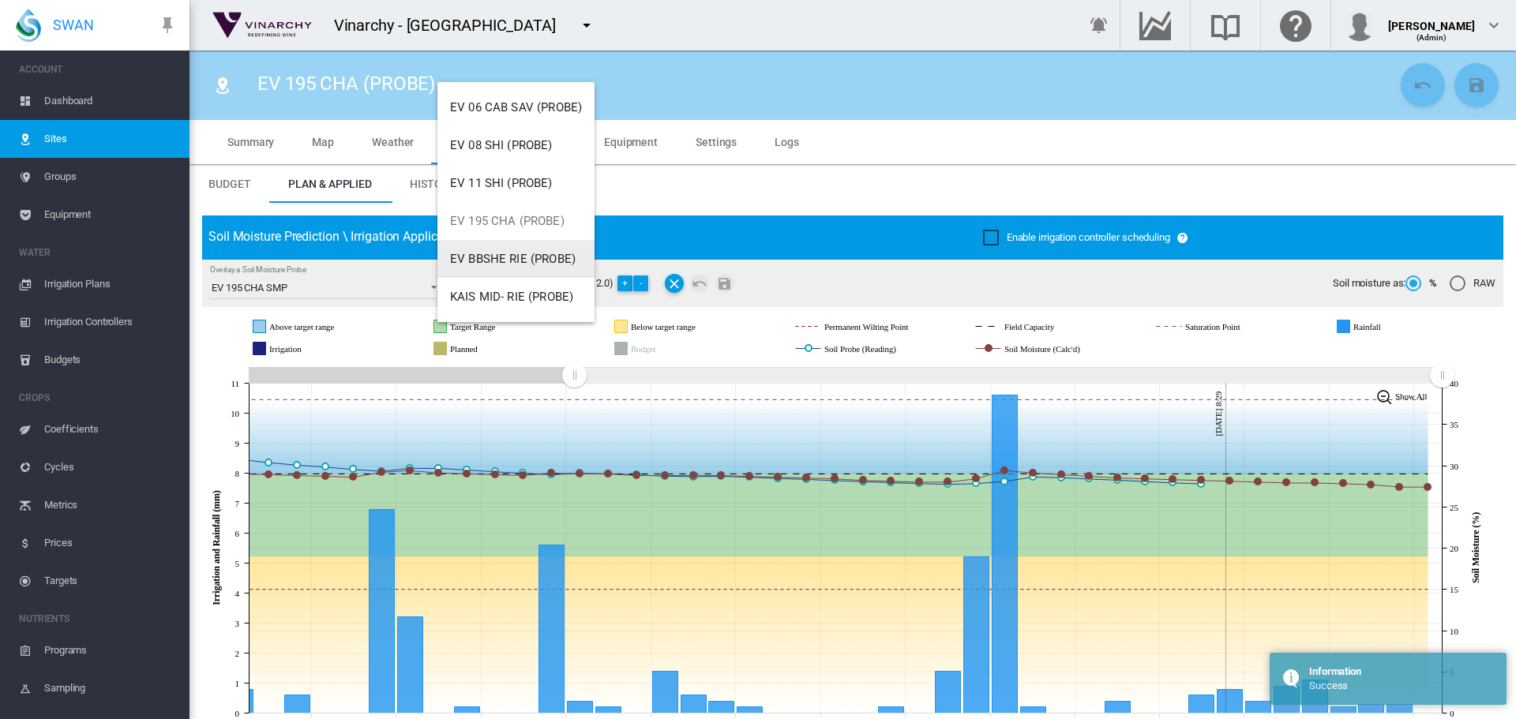
click at [491, 261] on span "EV BBSHE RIE (PROBE)" at bounding box center [513, 259] width 126 height 14
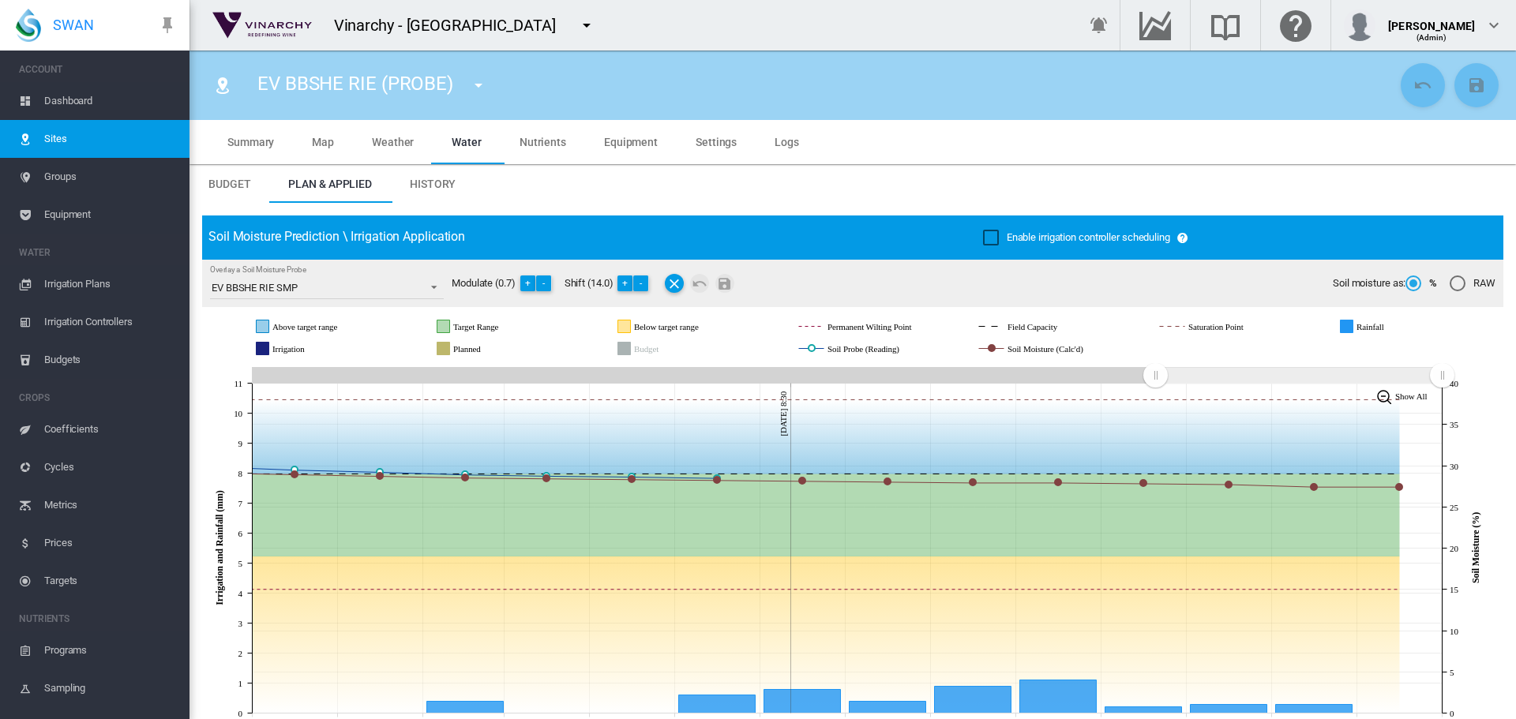
click at [476, 88] on md-icon "icon-menu-down" at bounding box center [478, 85] width 19 height 19
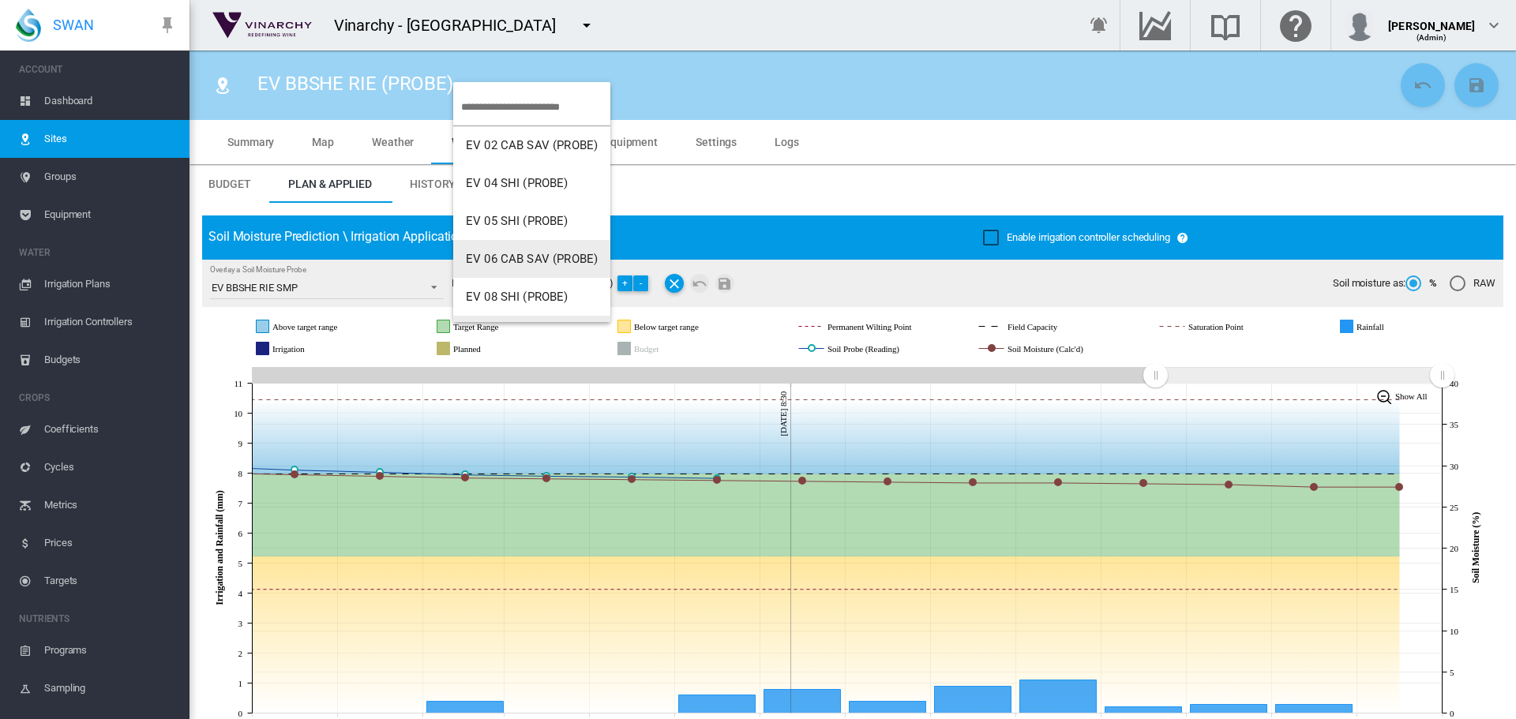
scroll to position [152, 0]
click at [533, 297] on span "KAIS MID- RIE (PROBE)" at bounding box center [527, 297] width 123 height 14
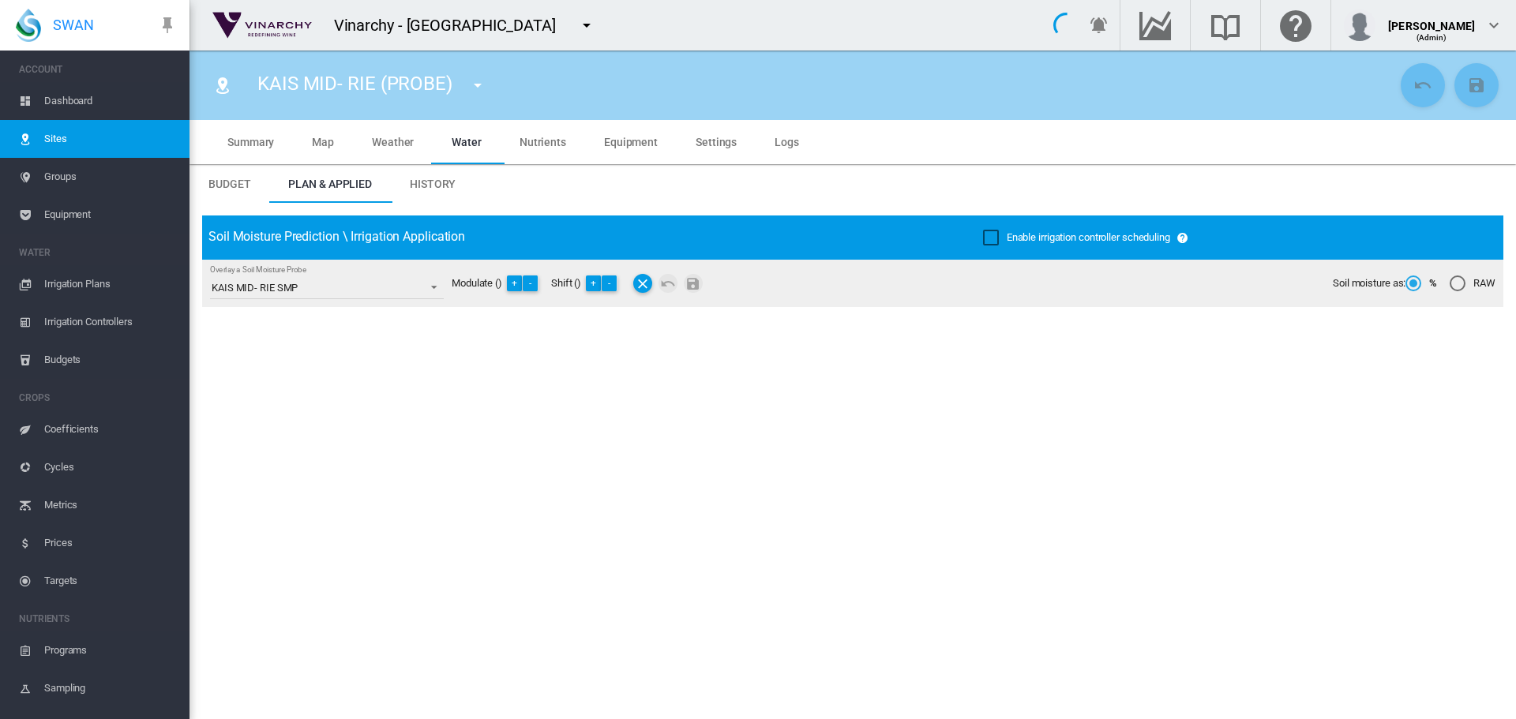
type input "**********"
type input "*****"
type input "*********"
type input "***"
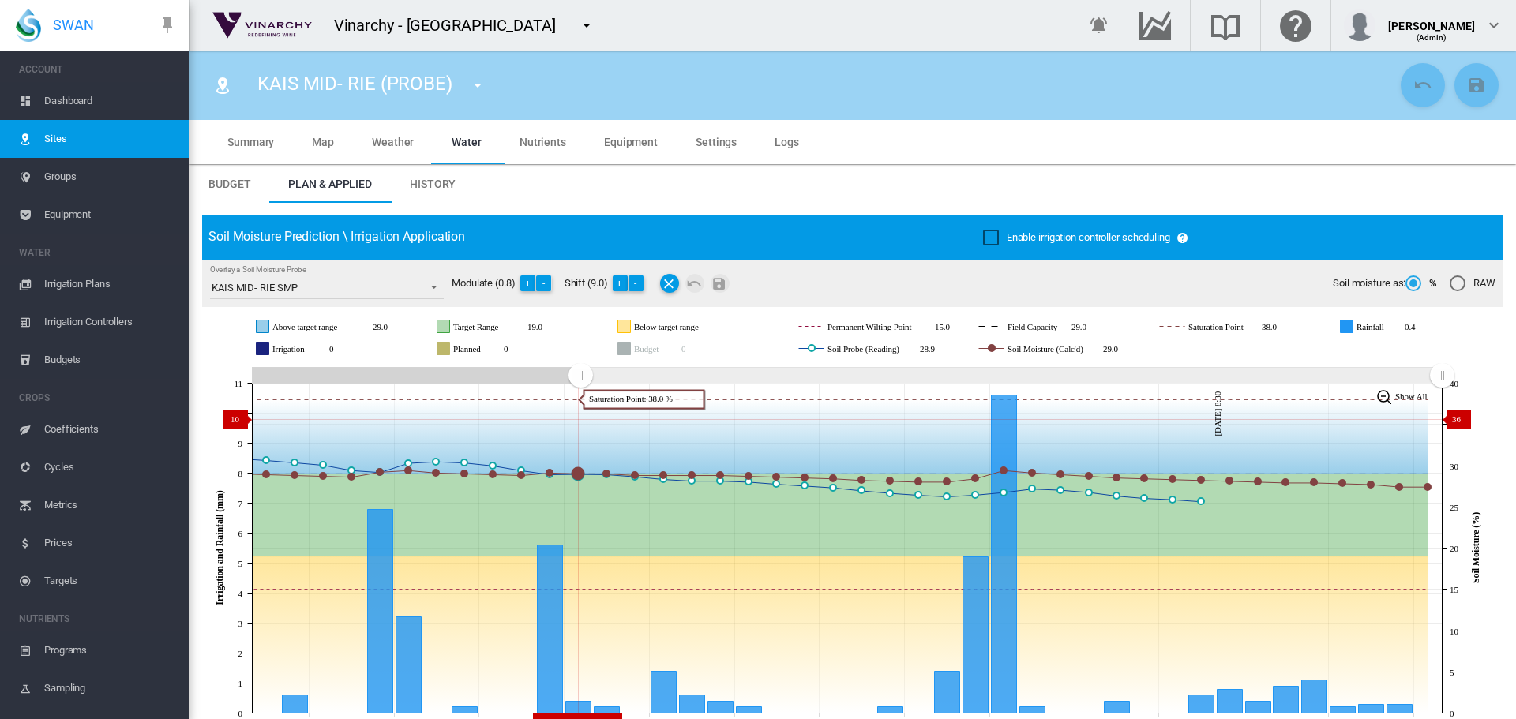
click at [580, 419] on icon "JavaScript chart by amCharts 3.21.15 Sep 07 Sep 10 Sep 13 Sep 16 Sep 19 Sep 22 …" at bounding box center [846, 548] width 1289 height 370
click at [544, 282] on button "-" at bounding box center [544, 284] width 16 height 16
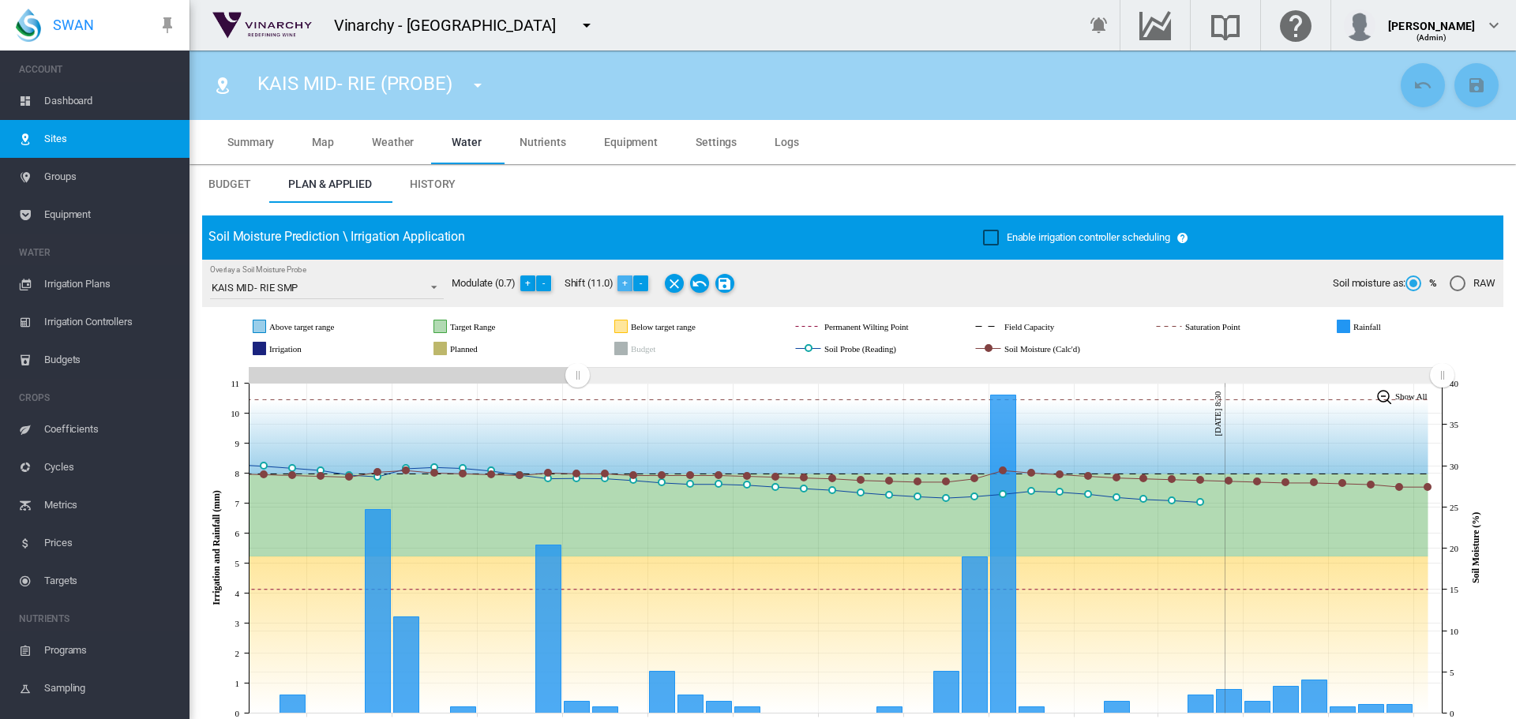
click at [626, 285] on button "+" at bounding box center [625, 284] width 16 height 16
click at [731, 283] on md-icon "Save Changes" at bounding box center [724, 283] width 19 height 19
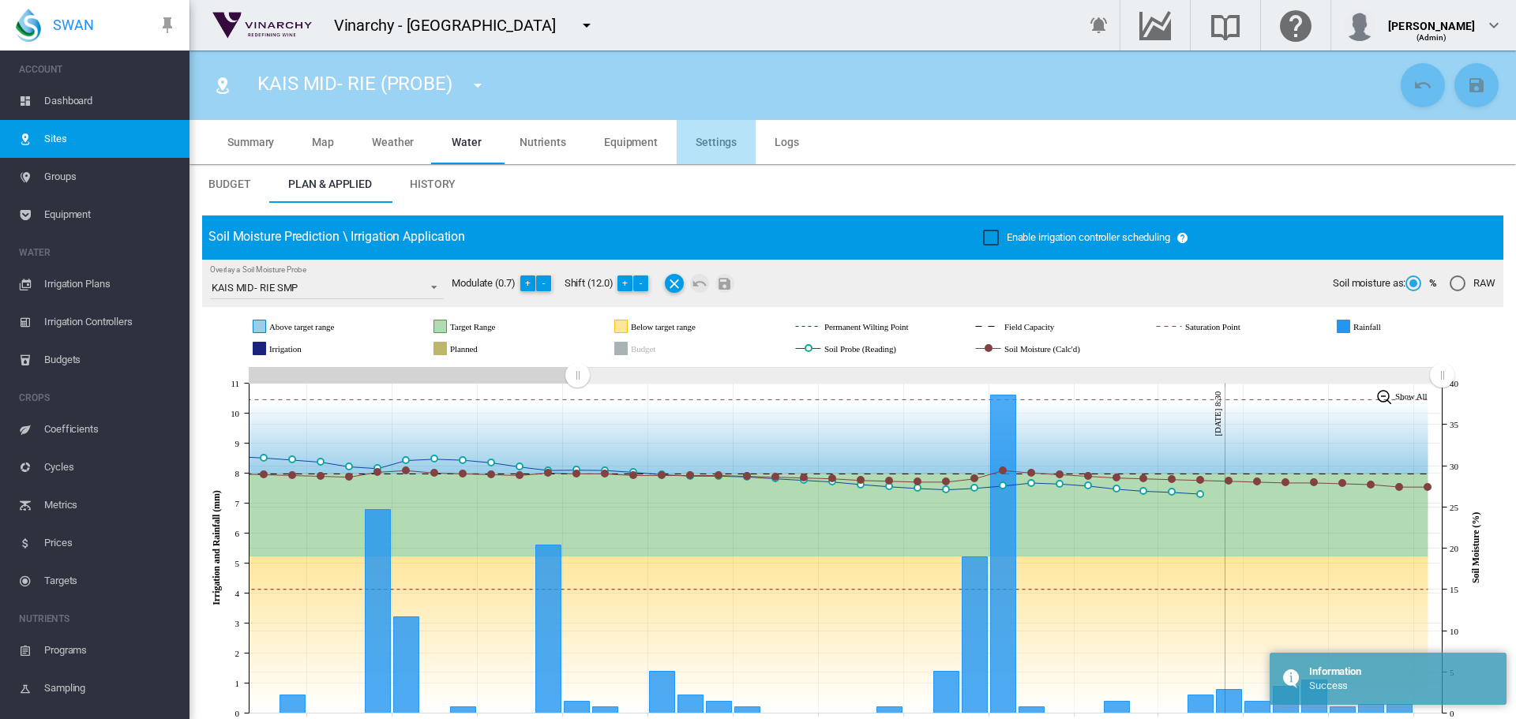
click at [719, 136] on span "Settings" at bounding box center [716, 142] width 41 height 13
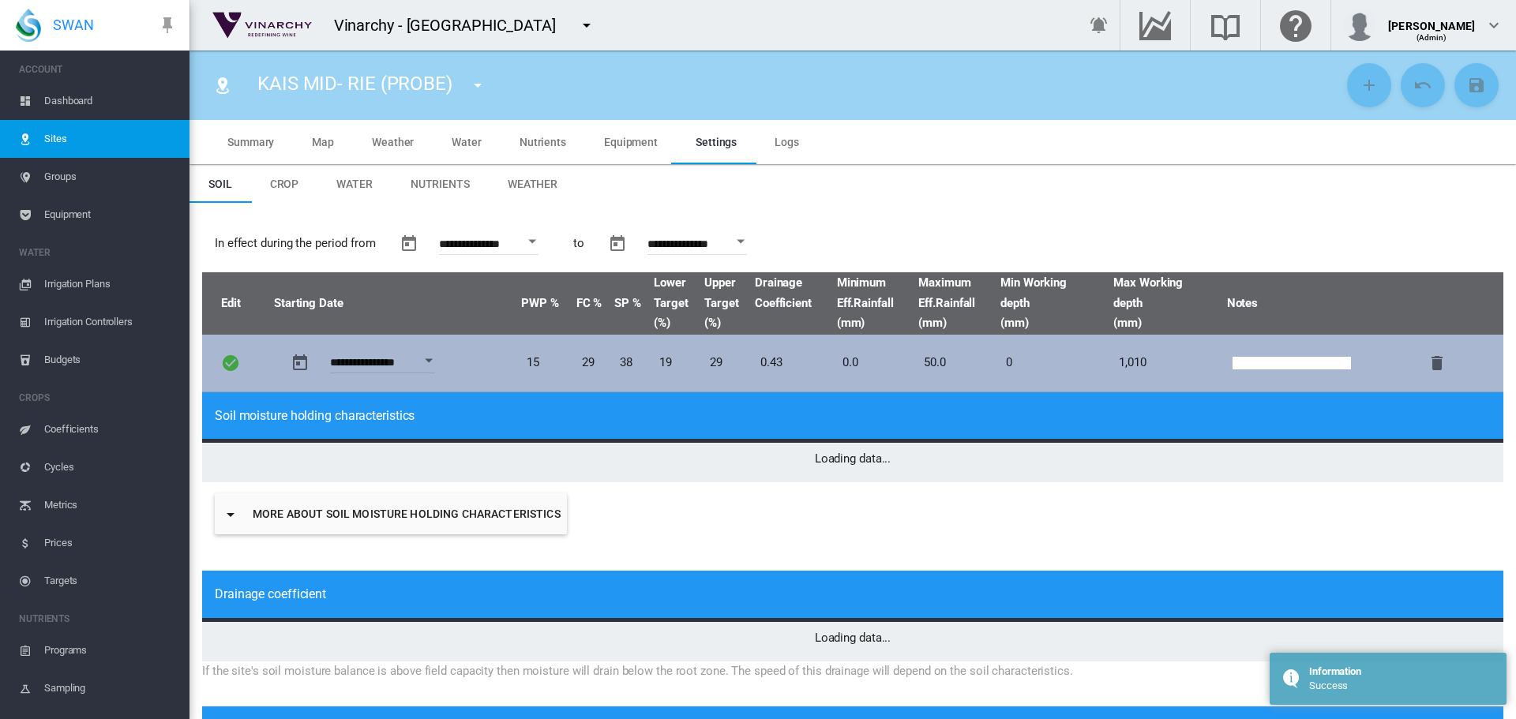
type input "*"
type input "**"
type input "*****"
type input "***"
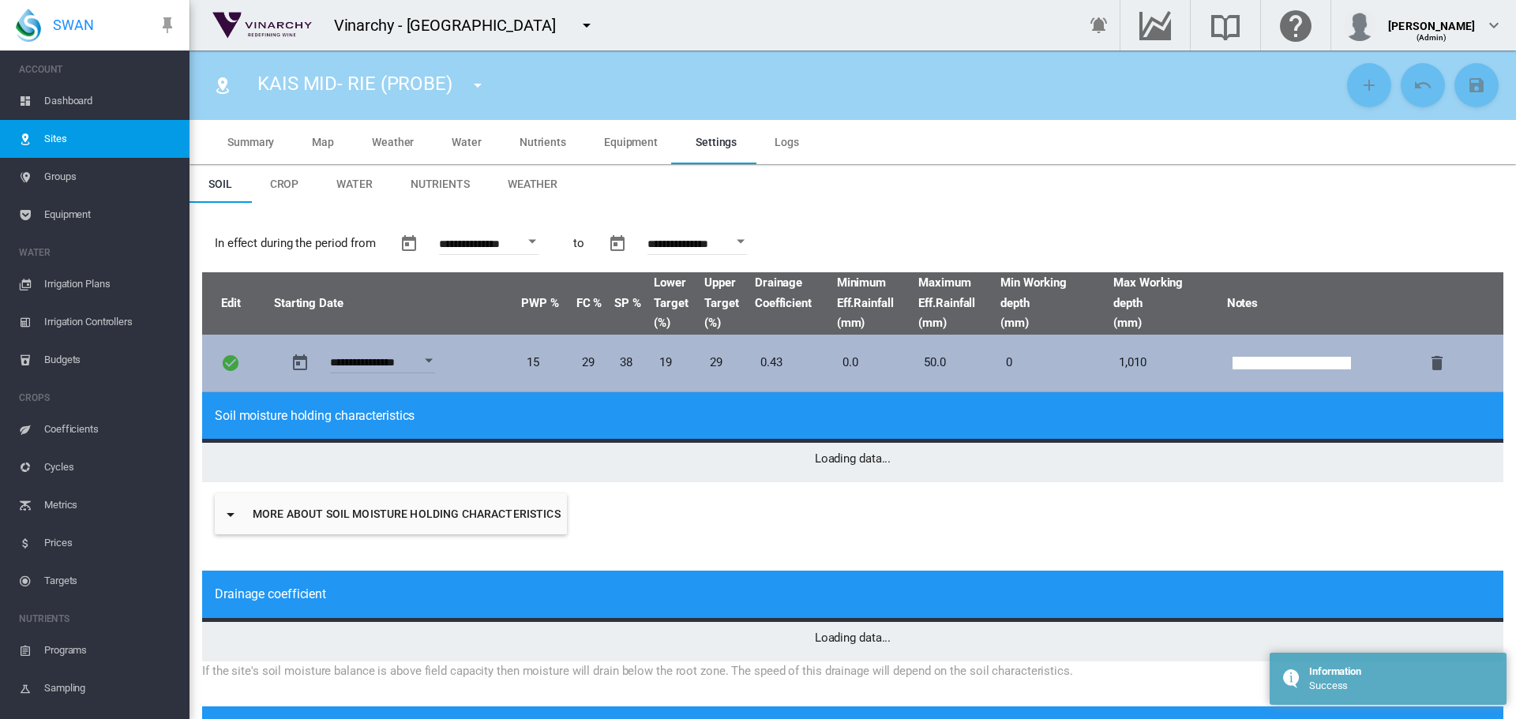
type input "*****"
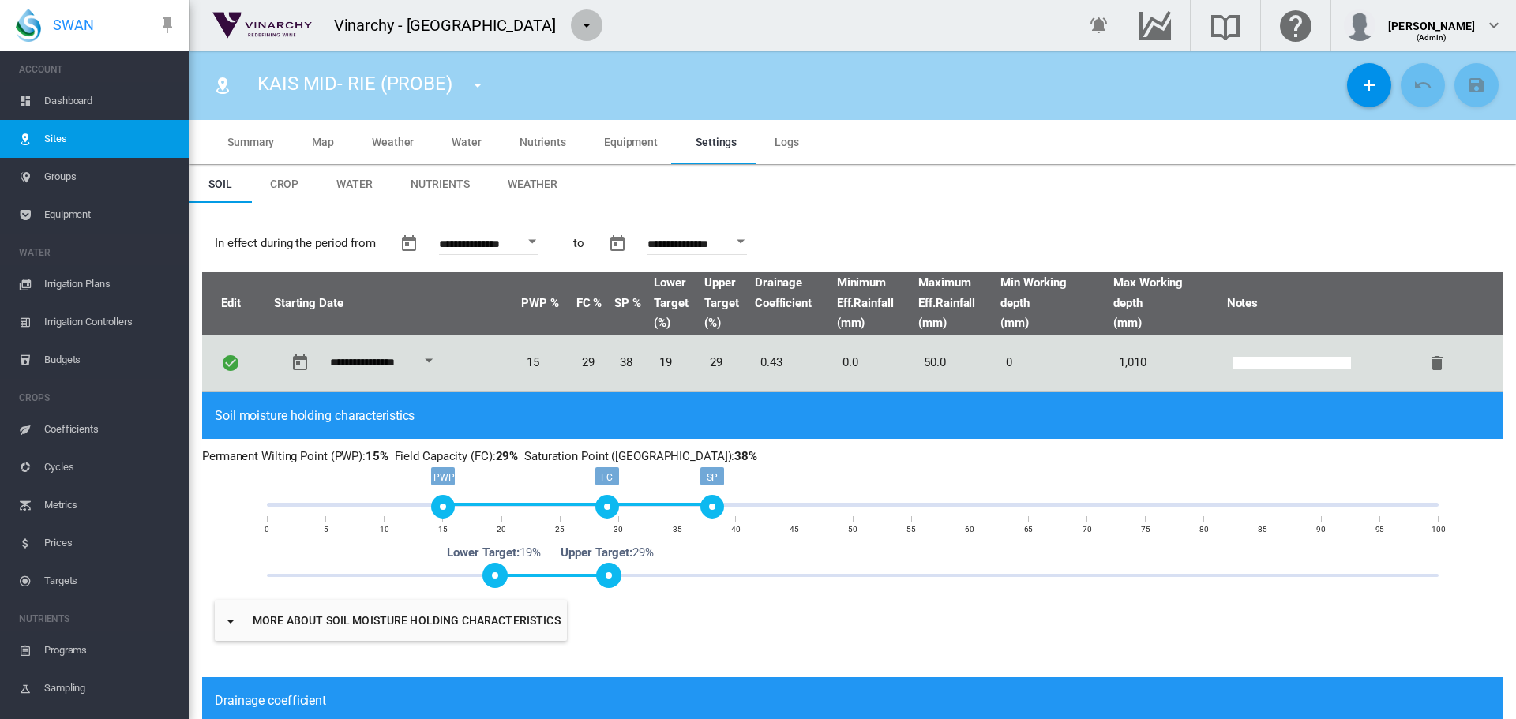
click at [577, 24] on md-icon "icon-menu-down" at bounding box center [586, 25] width 19 height 19
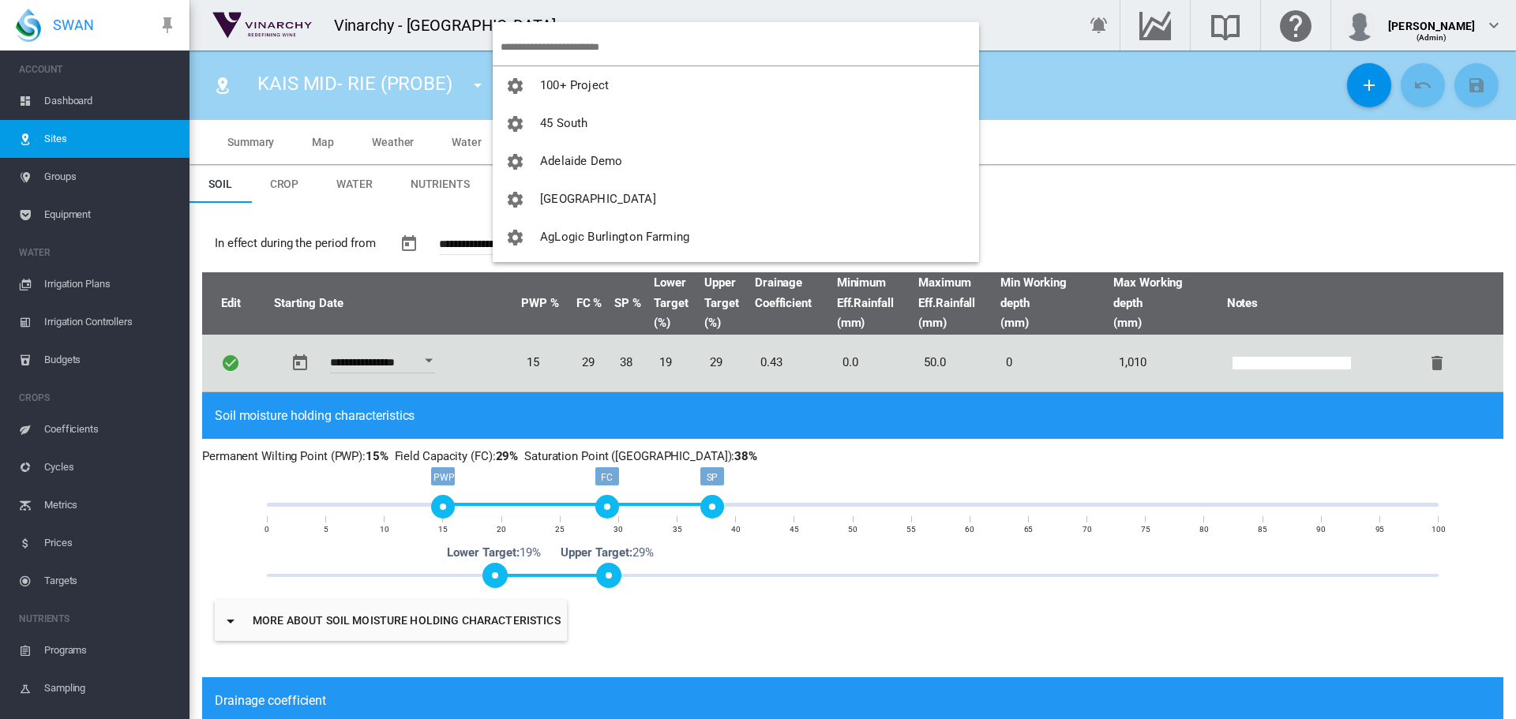
click at [523, 38] on input "search" at bounding box center [740, 46] width 479 height 37
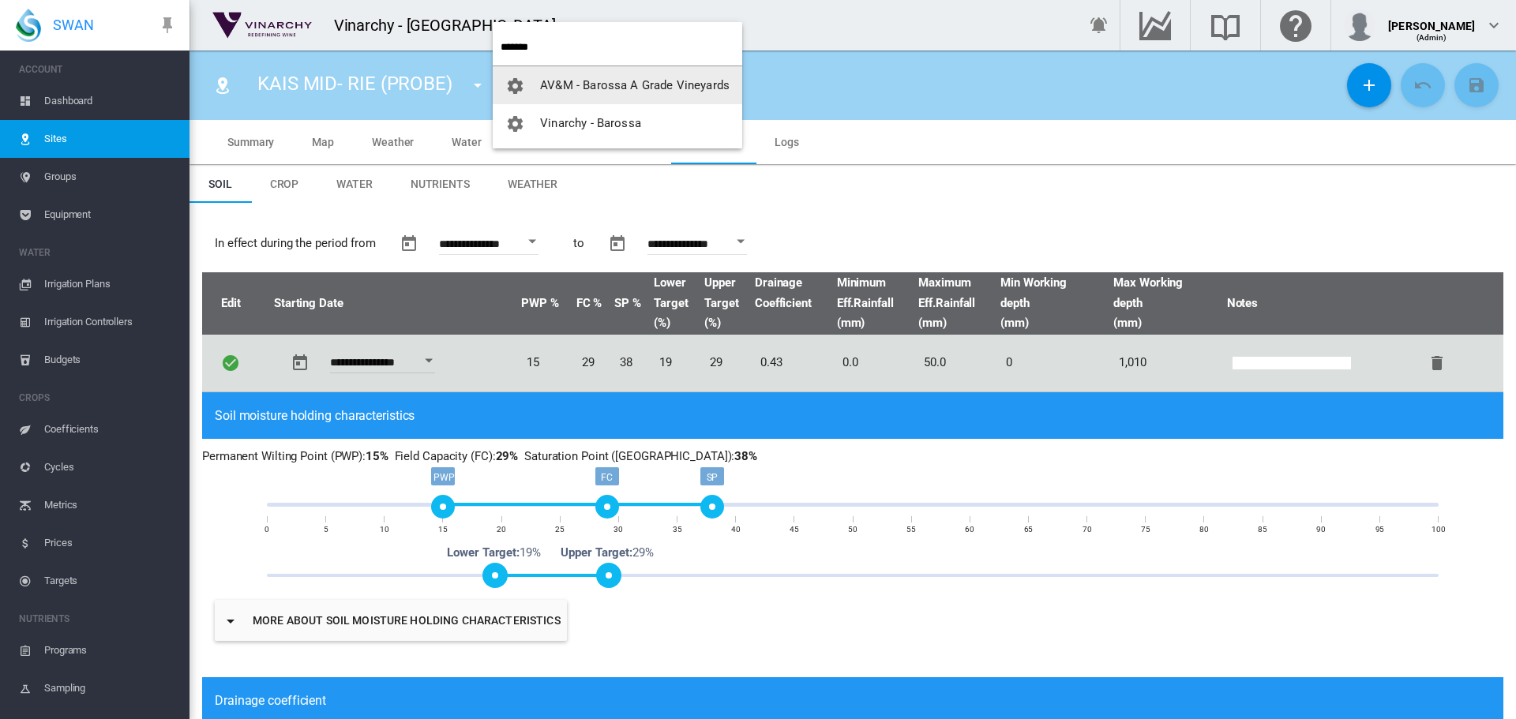
type input "*******"
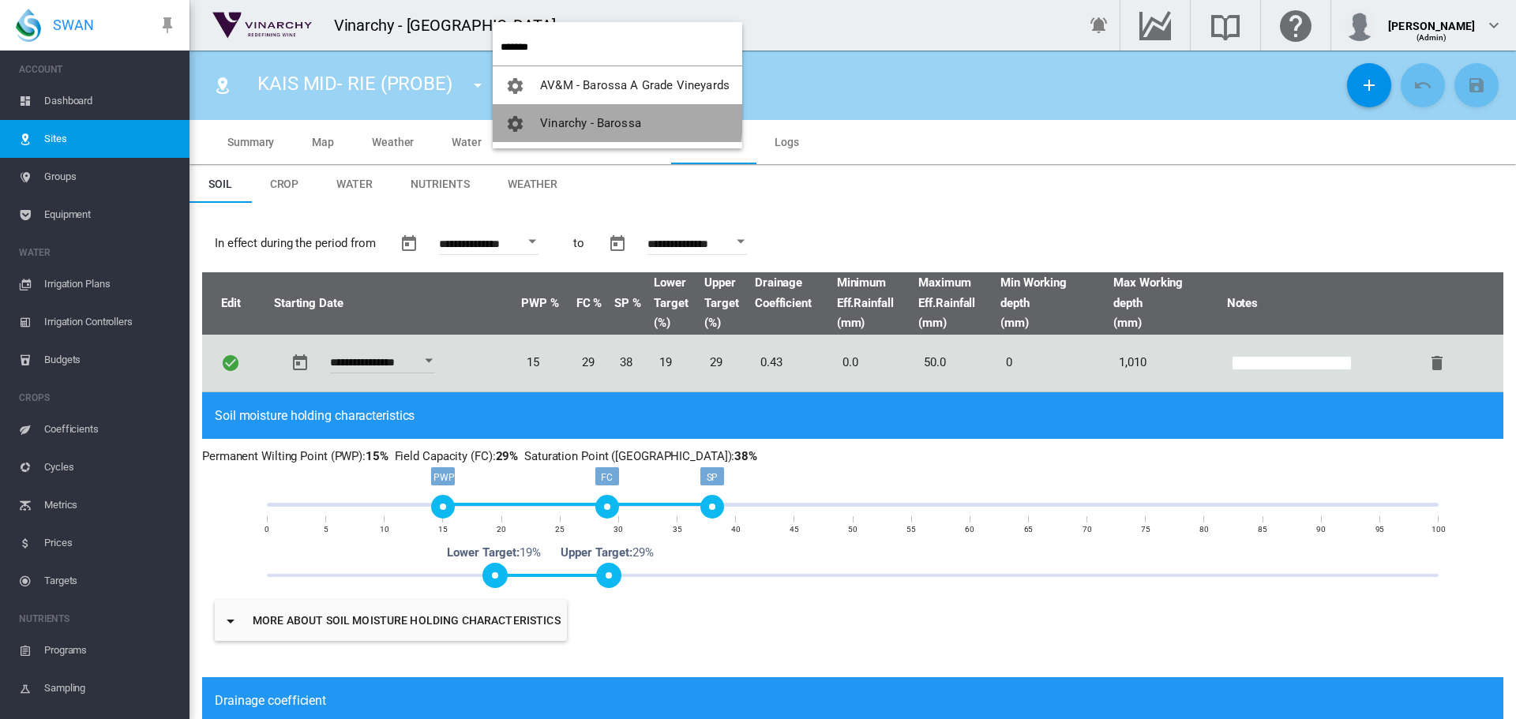
click at [576, 118] on span "Vinarchy - Barossa" at bounding box center [590, 123] width 101 height 14
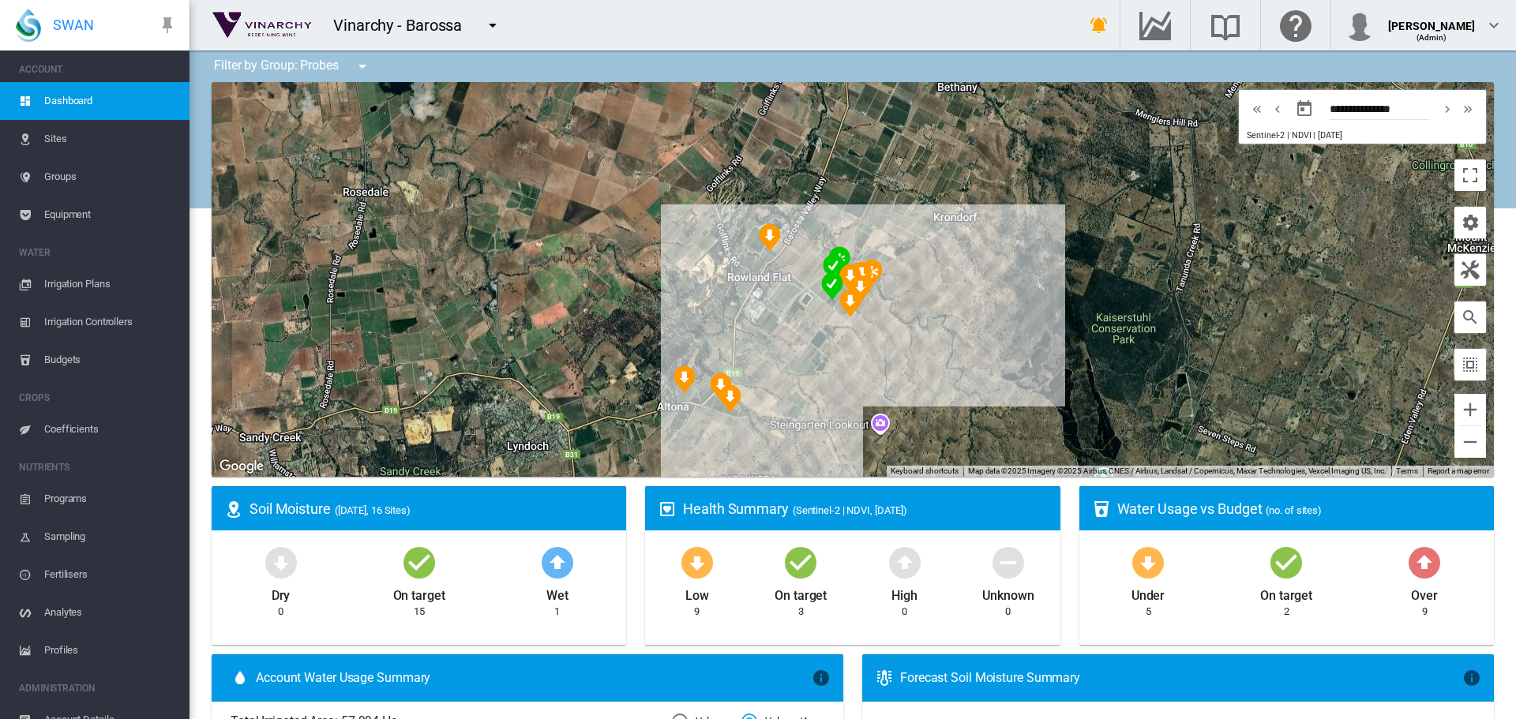
click at [50, 140] on span "Sites" at bounding box center [110, 139] width 133 height 38
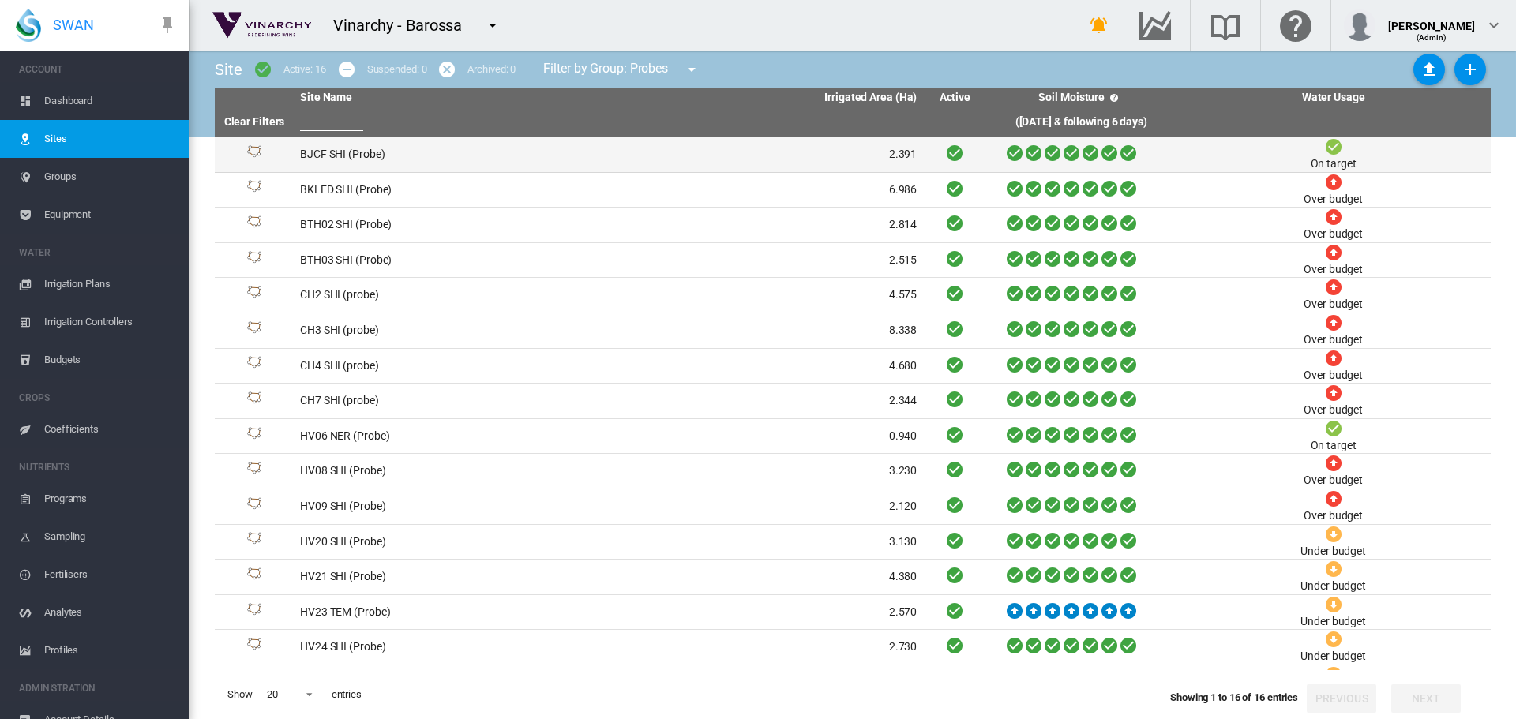
click at [366, 156] on td "BJCF SHI (Probe)" at bounding box center [451, 154] width 315 height 35
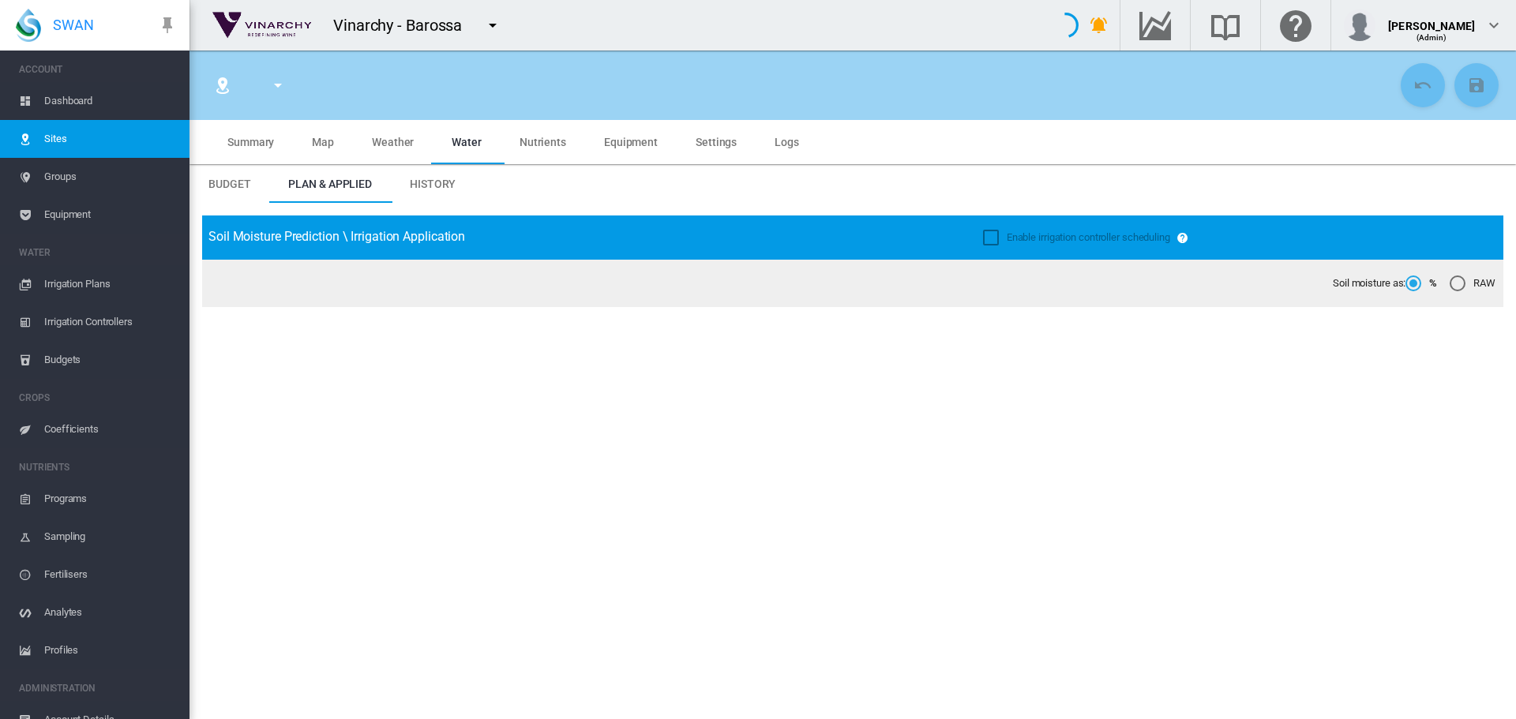
type input "**********"
type input "*********"
type input "***"
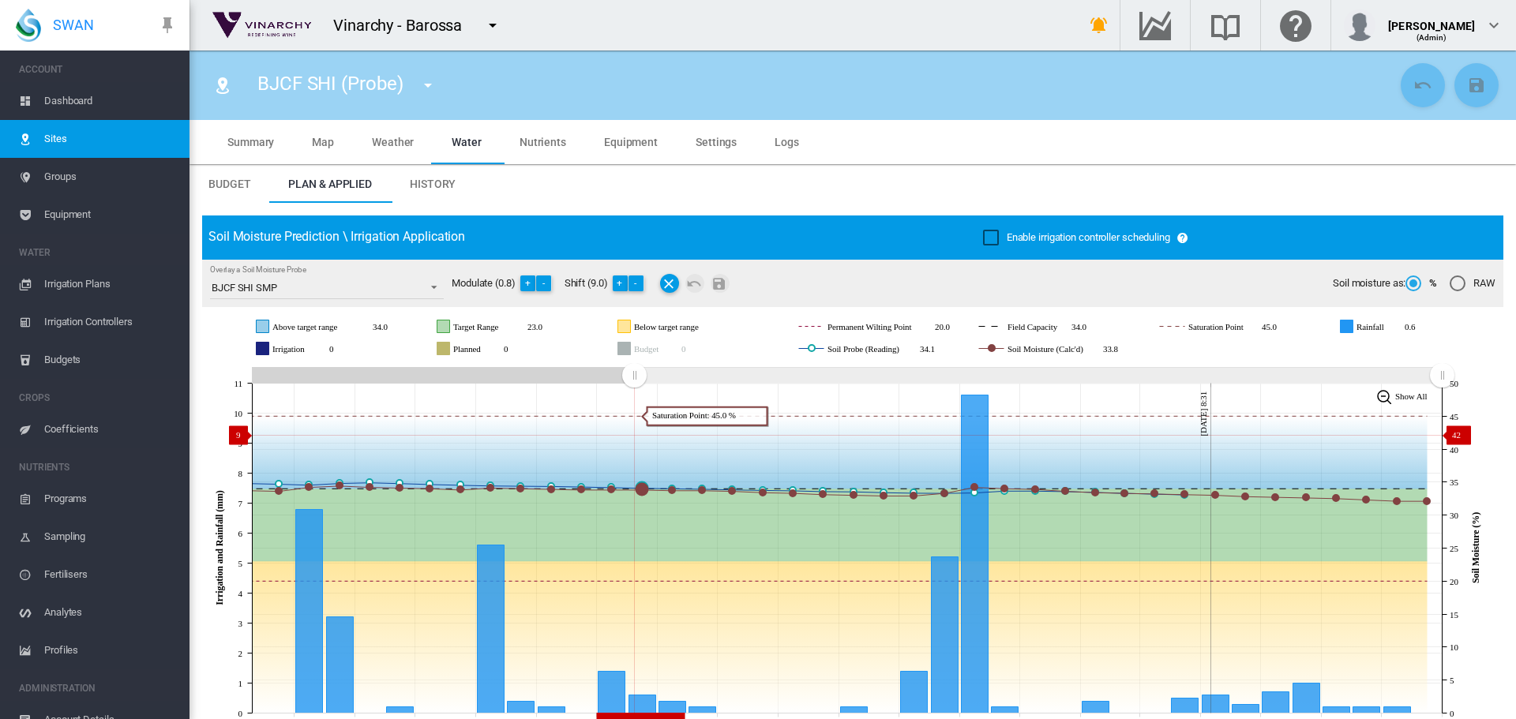
drag, startPoint x: 1154, startPoint y: 378, endPoint x: 634, endPoint y: 435, distance: 523.5
click at [634, 435] on icon "JavaScript chart by amCharts 3.21.15 Sep 09 Sep 11 Sep 13 Sep 15 Sep 17 Sep 19 …" at bounding box center [846, 548] width 1289 height 370
click at [426, 86] on md-icon "icon-menu-down" at bounding box center [428, 85] width 19 height 19
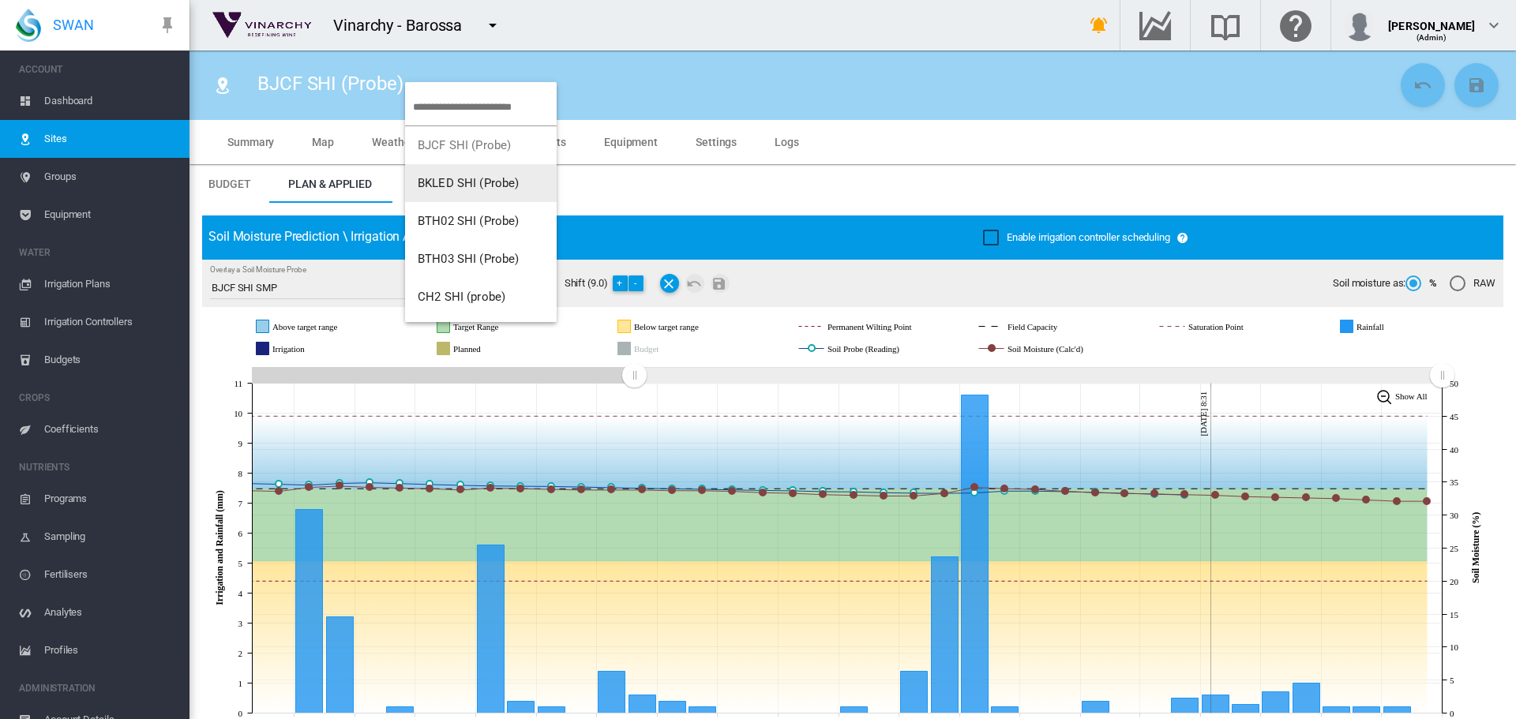
click at [445, 183] on span "BKLED SHI (Probe)" at bounding box center [469, 183] width 102 height 14
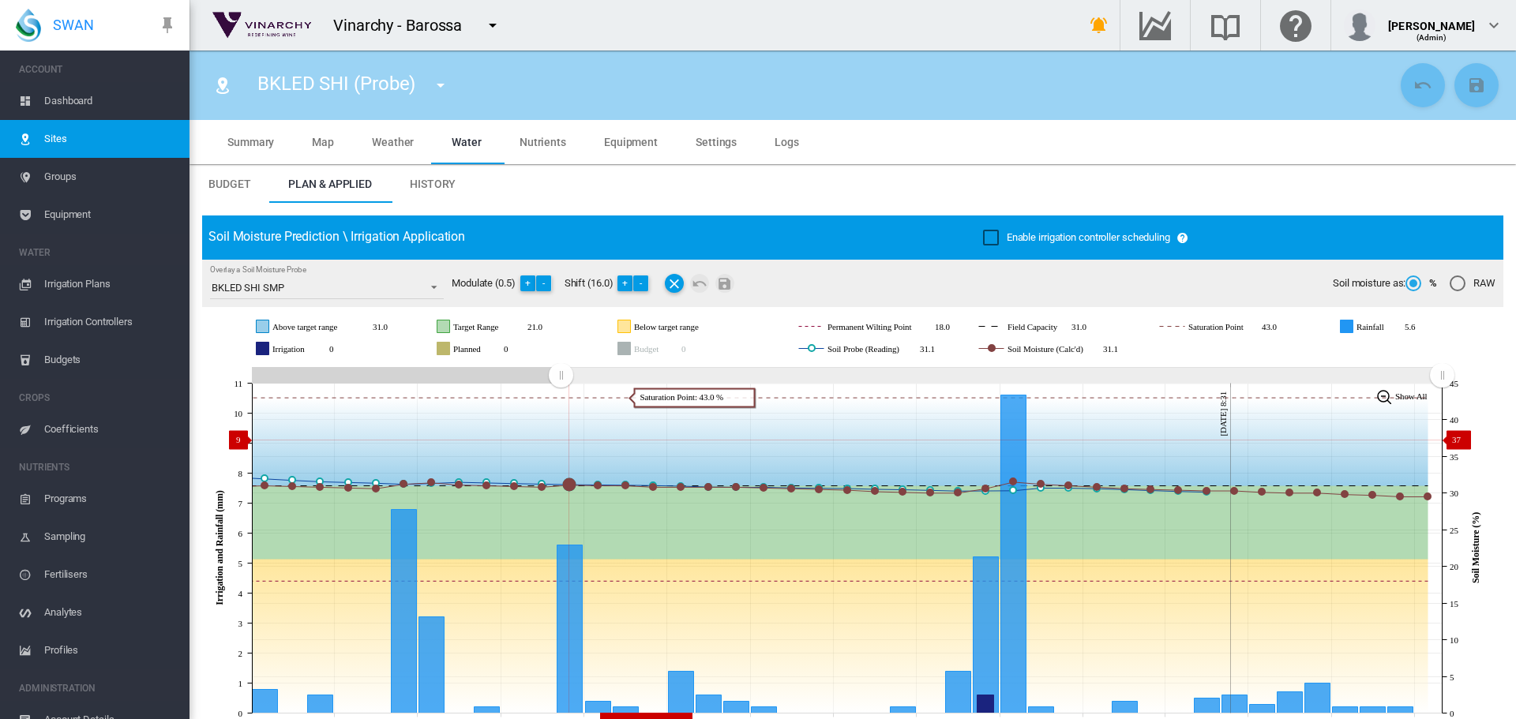
click at [561, 440] on icon "JavaScript chart by amCharts 3.21.15 Sep 04 Sep 07 Sep 10 Sep 13 Sep 16 Sep 19 …" at bounding box center [846, 548] width 1289 height 370
click at [440, 84] on md-icon "icon-menu-down" at bounding box center [440, 85] width 19 height 19
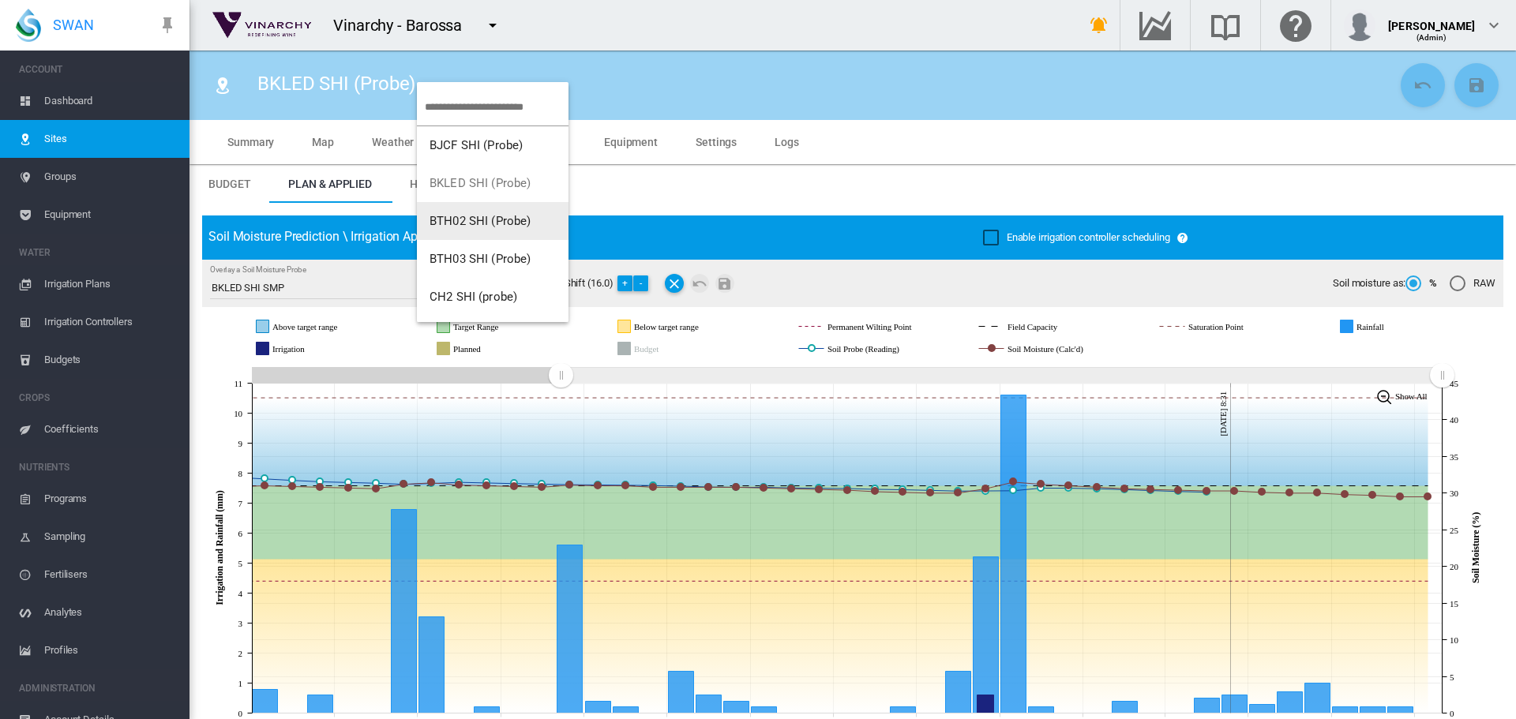
click at [464, 218] on span "BTH02 SHI (Probe)" at bounding box center [481, 221] width 102 height 14
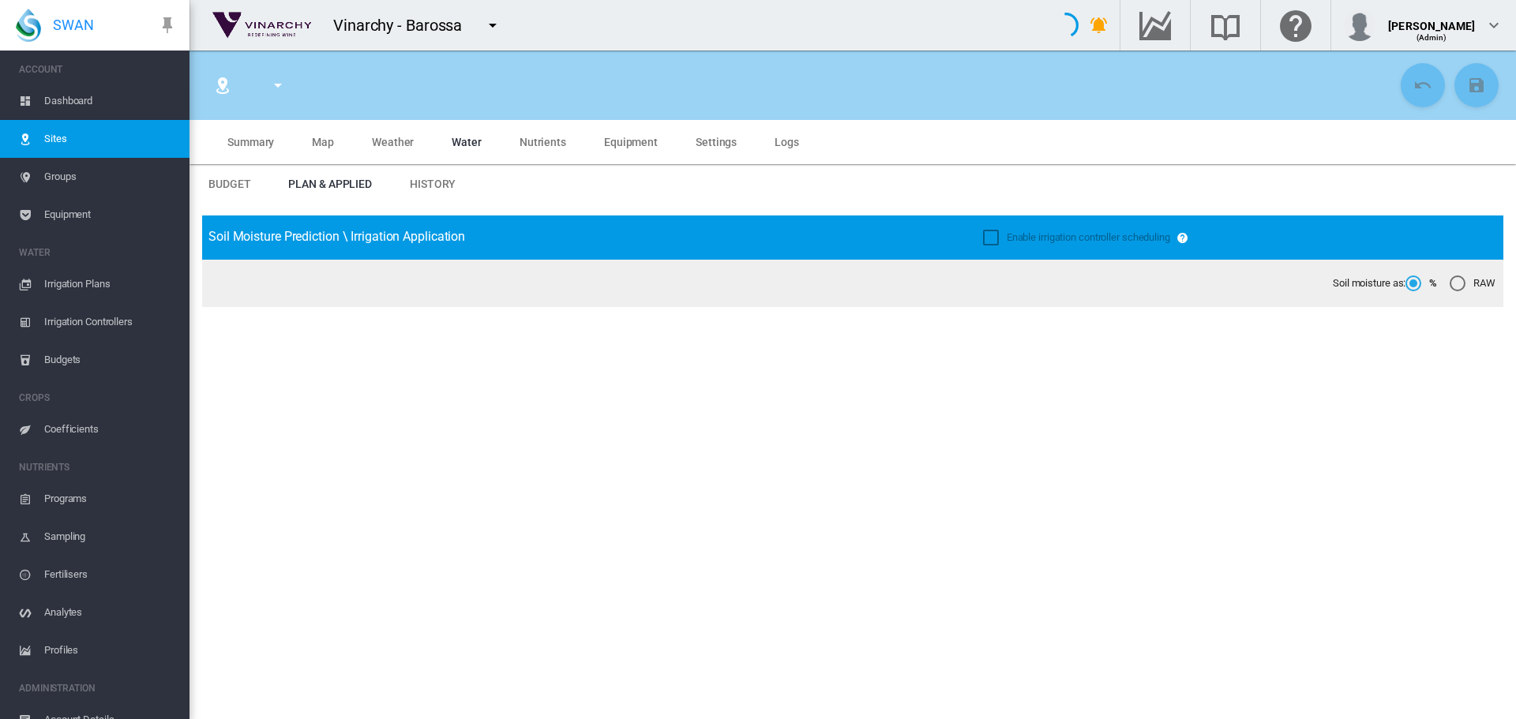
type input "**********"
type input "*****"
type input "*********"
type input "***"
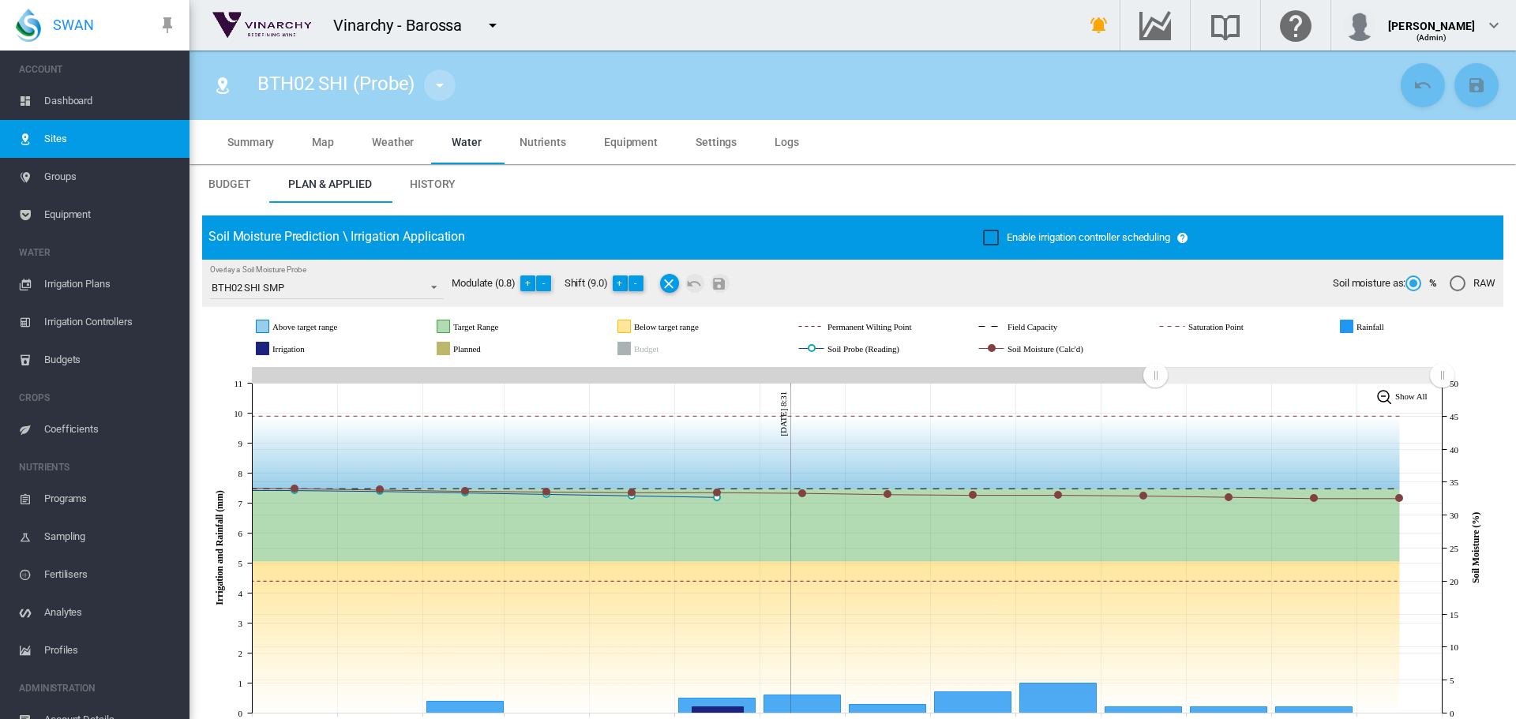
click at [440, 81] on md-icon "icon-menu-down" at bounding box center [439, 85] width 19 height 19
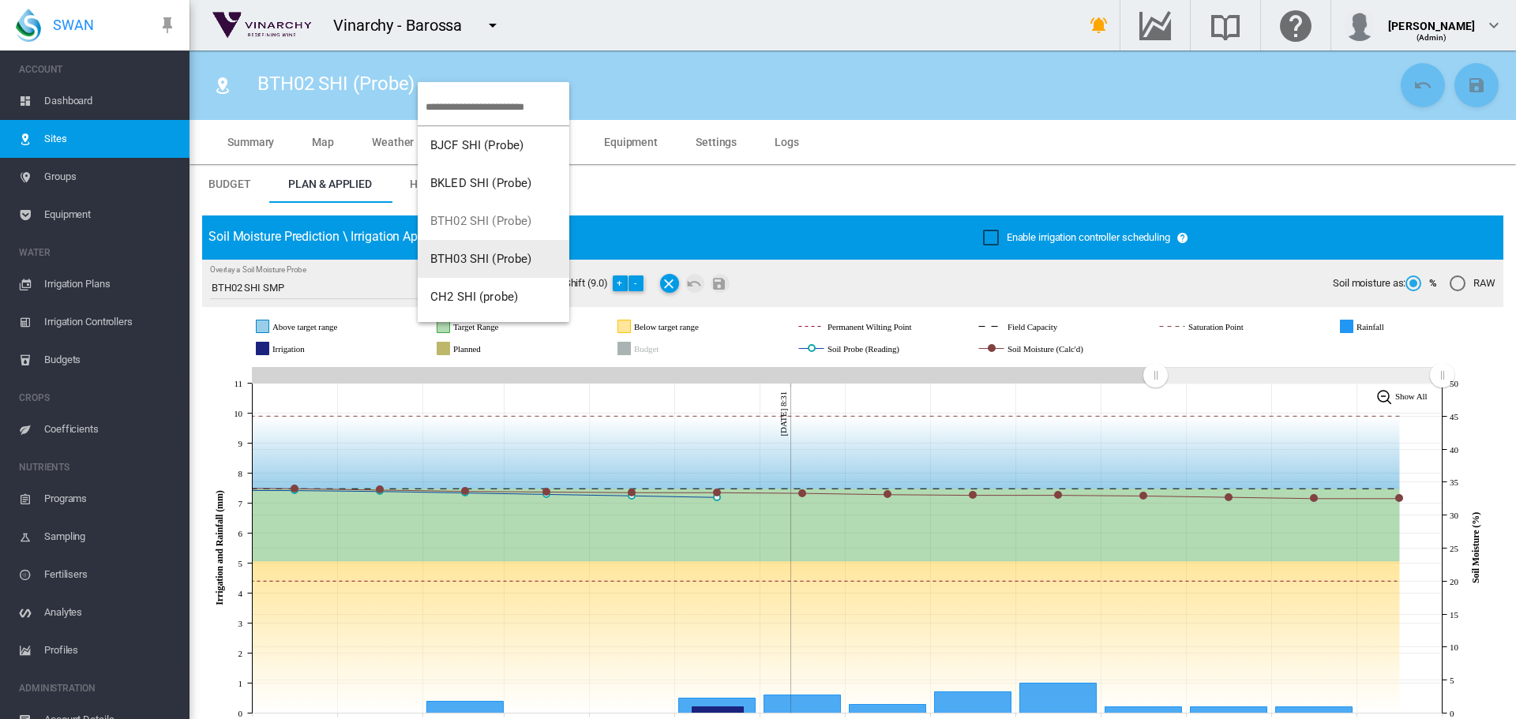
click at [469, 246] on button "BTH03 SHI (Probe)" at bounding box center [494, 259] width 152 height 38
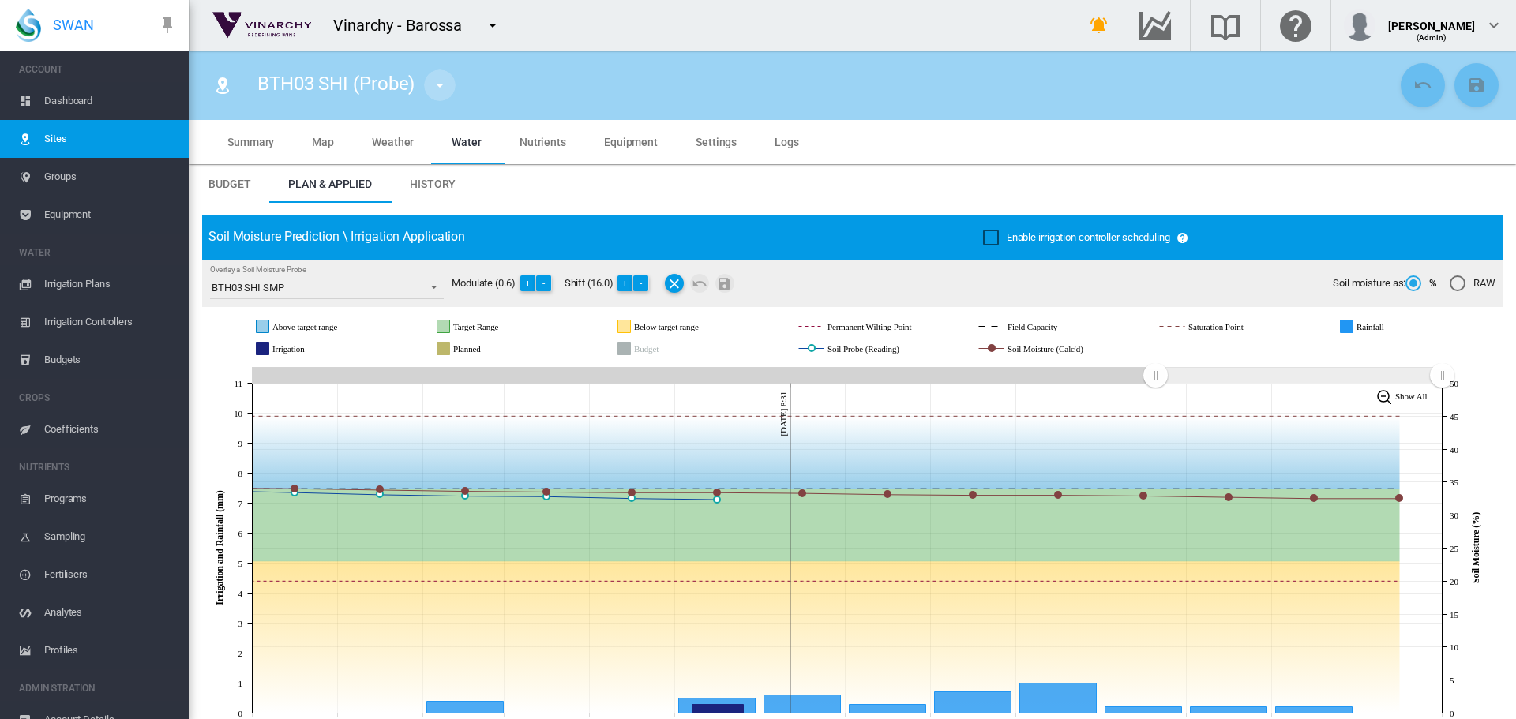
click at [442, 89] on md-icon "icon-menu-down" at bounding box center [439, 85] width 19 height 19
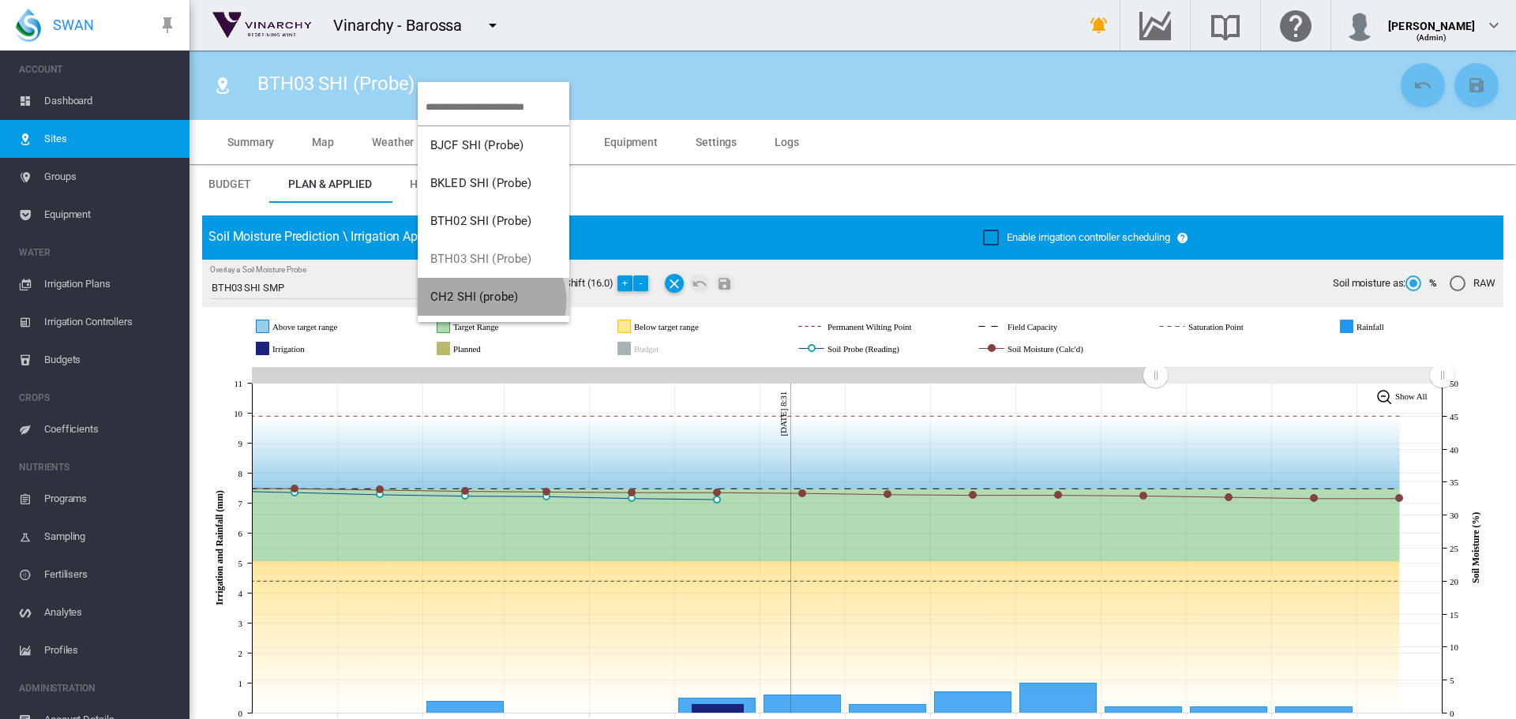
click at [490, 301] on span "CH2 SHI (probe)" at bounding box center [474, 297] width 88 height 14
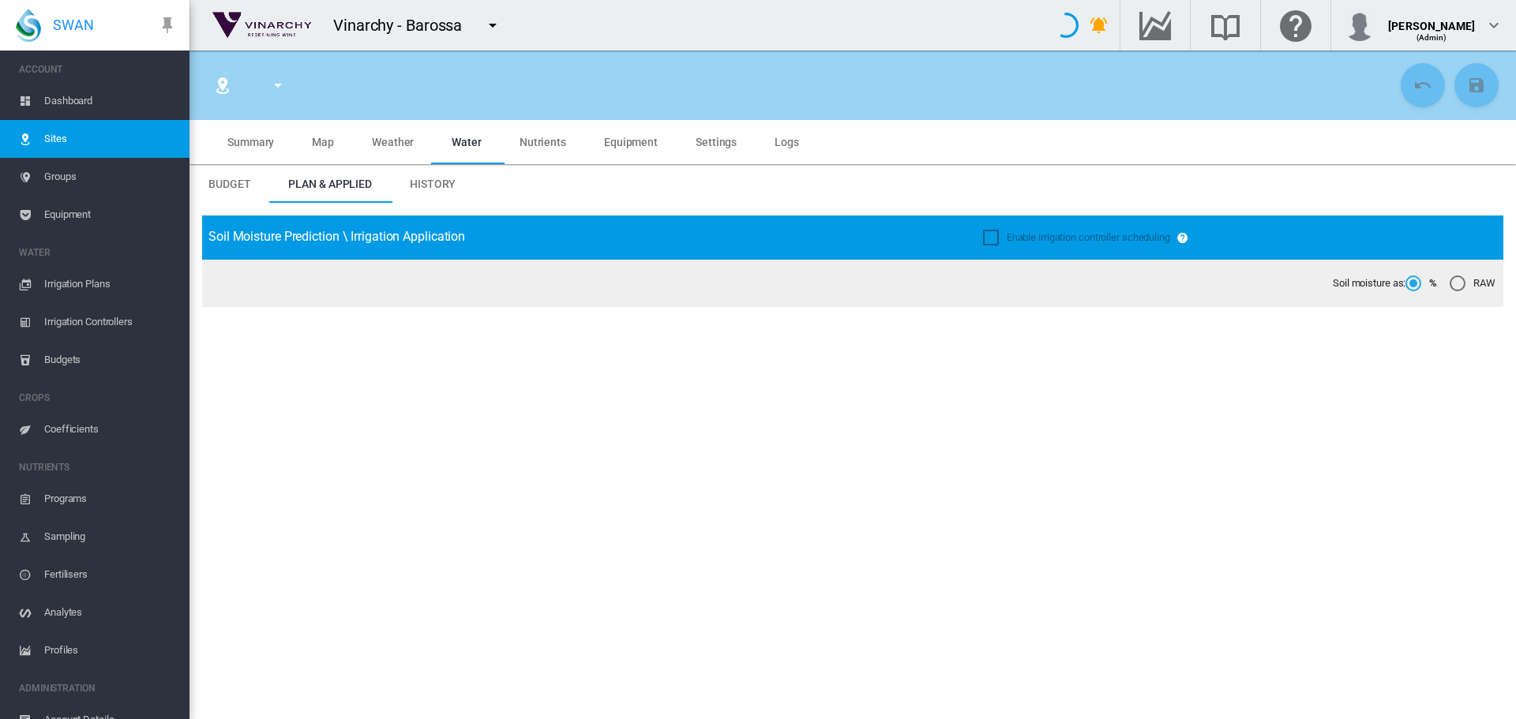
type input "**********"
type input "*********"
type input "***"
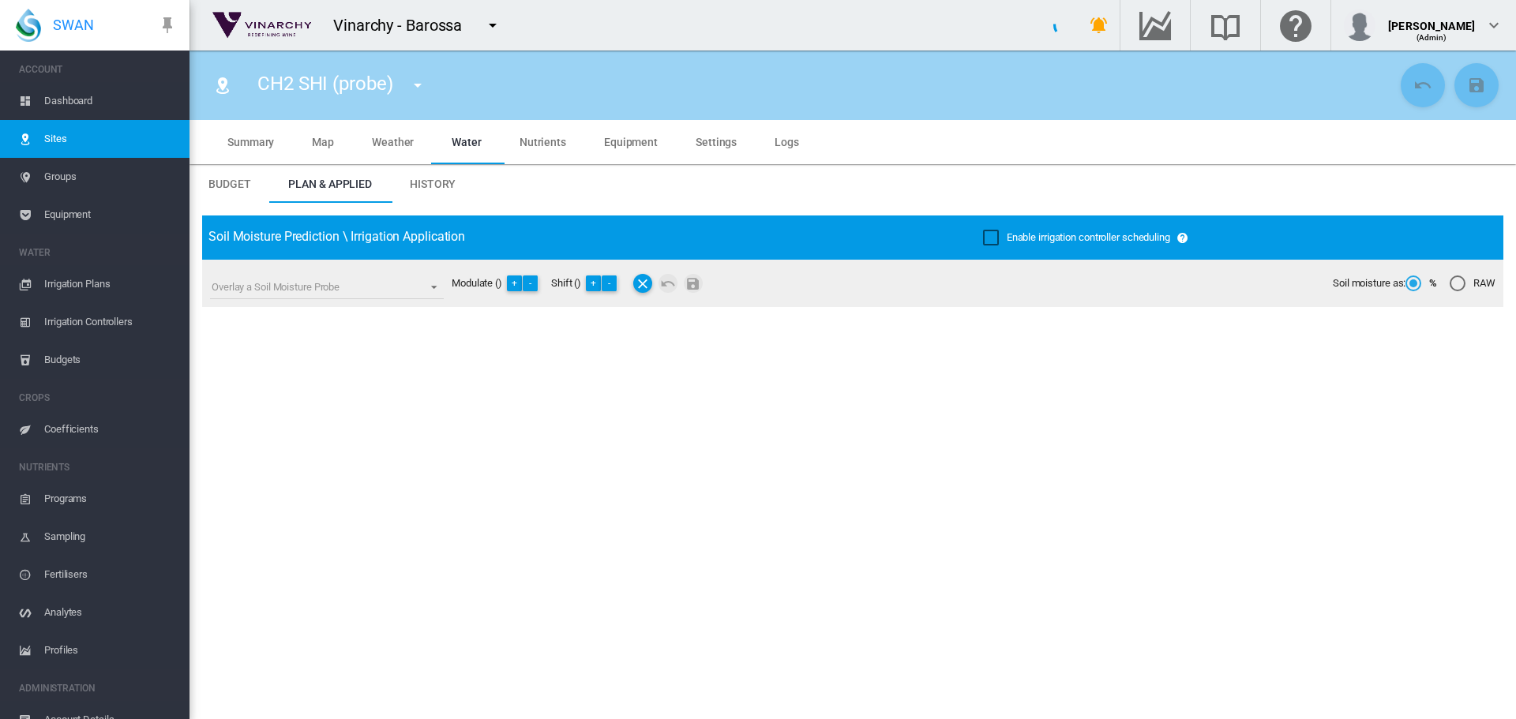
type input "*****"
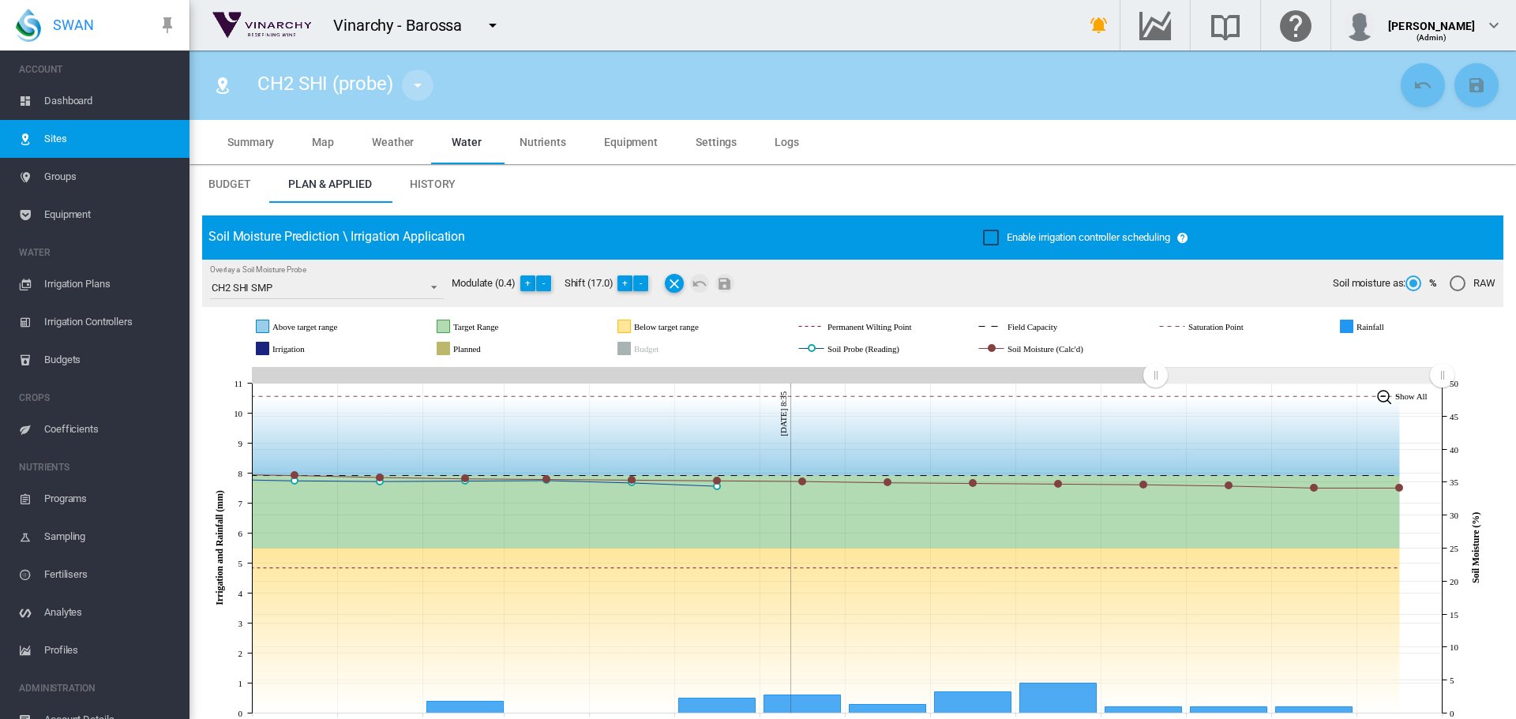
click at [419, 86] on md-icon "icon-menu-down" at bounding box center [417, 85] width 19 height 19
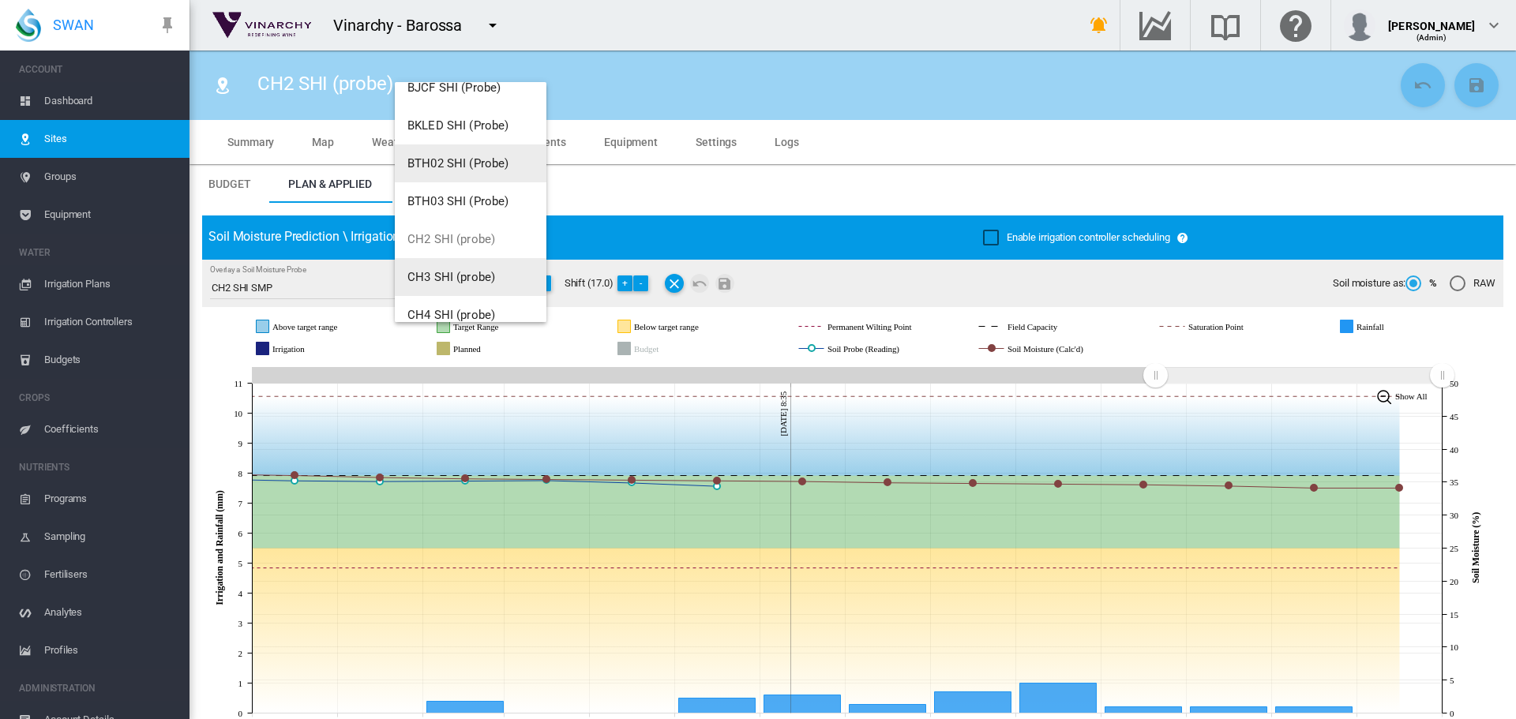
scroll to position [158, 0]
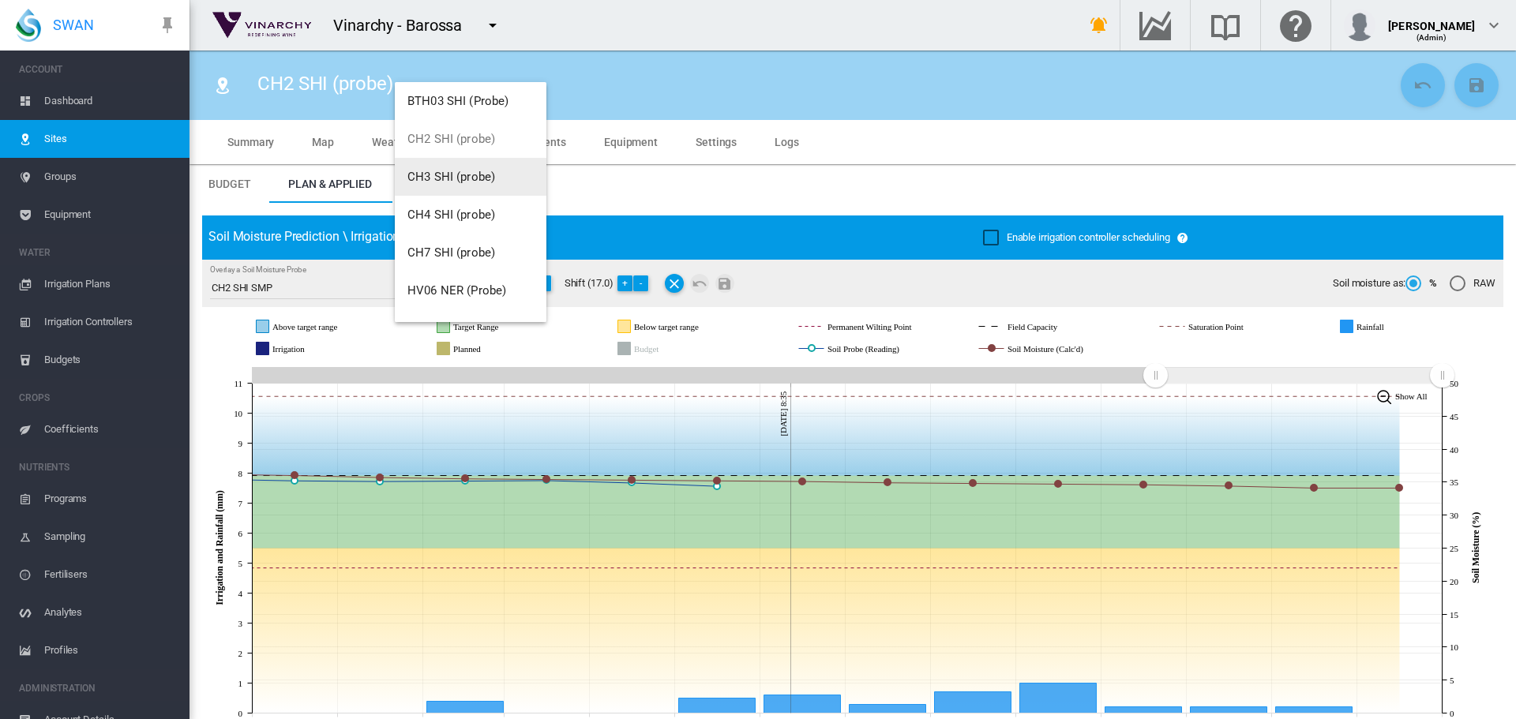
click at [449, 177] on span "CH3 SHI (probe)" at bounding box center [451, 177] width 88 height 14
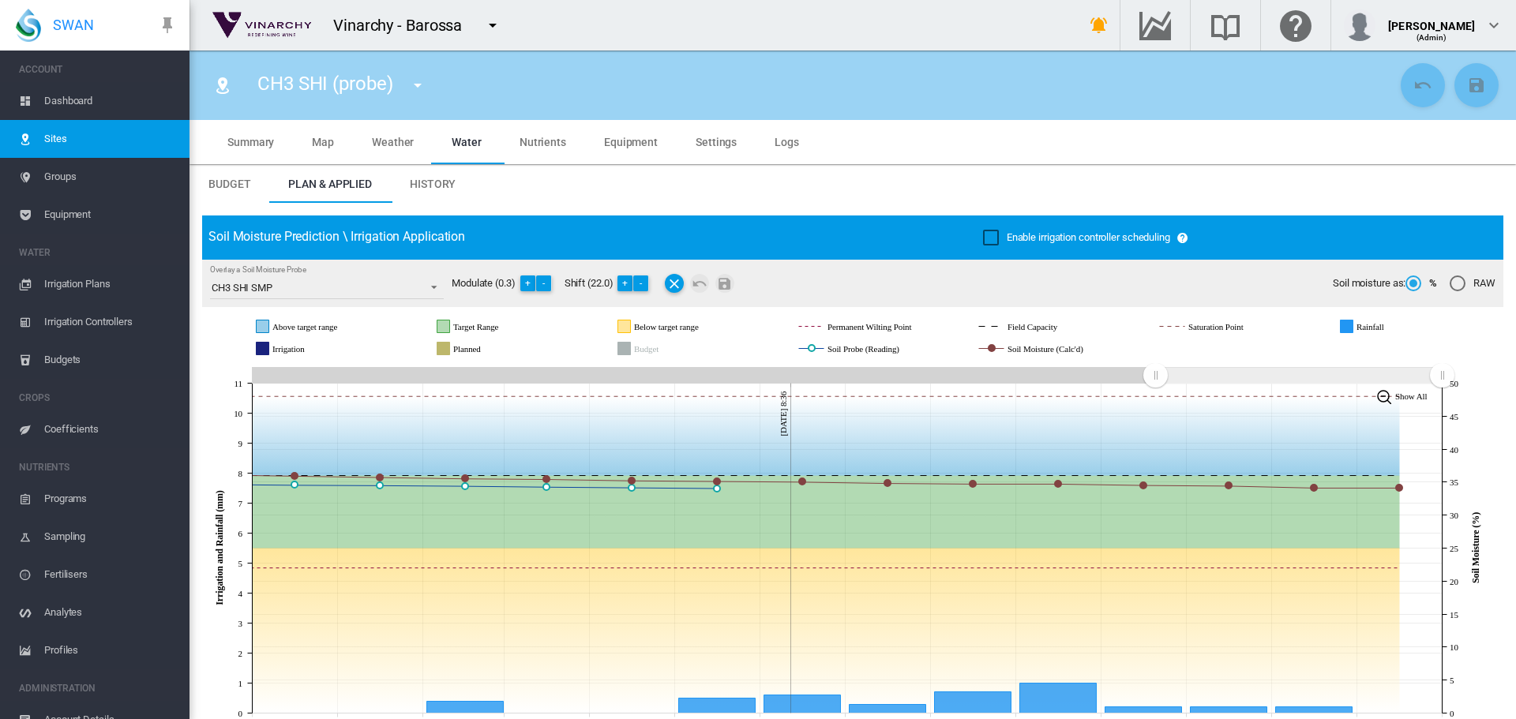
click at [419, 89] on md-icon "icon-menu-down" at bounding box center [417, 85] width 19 height 19
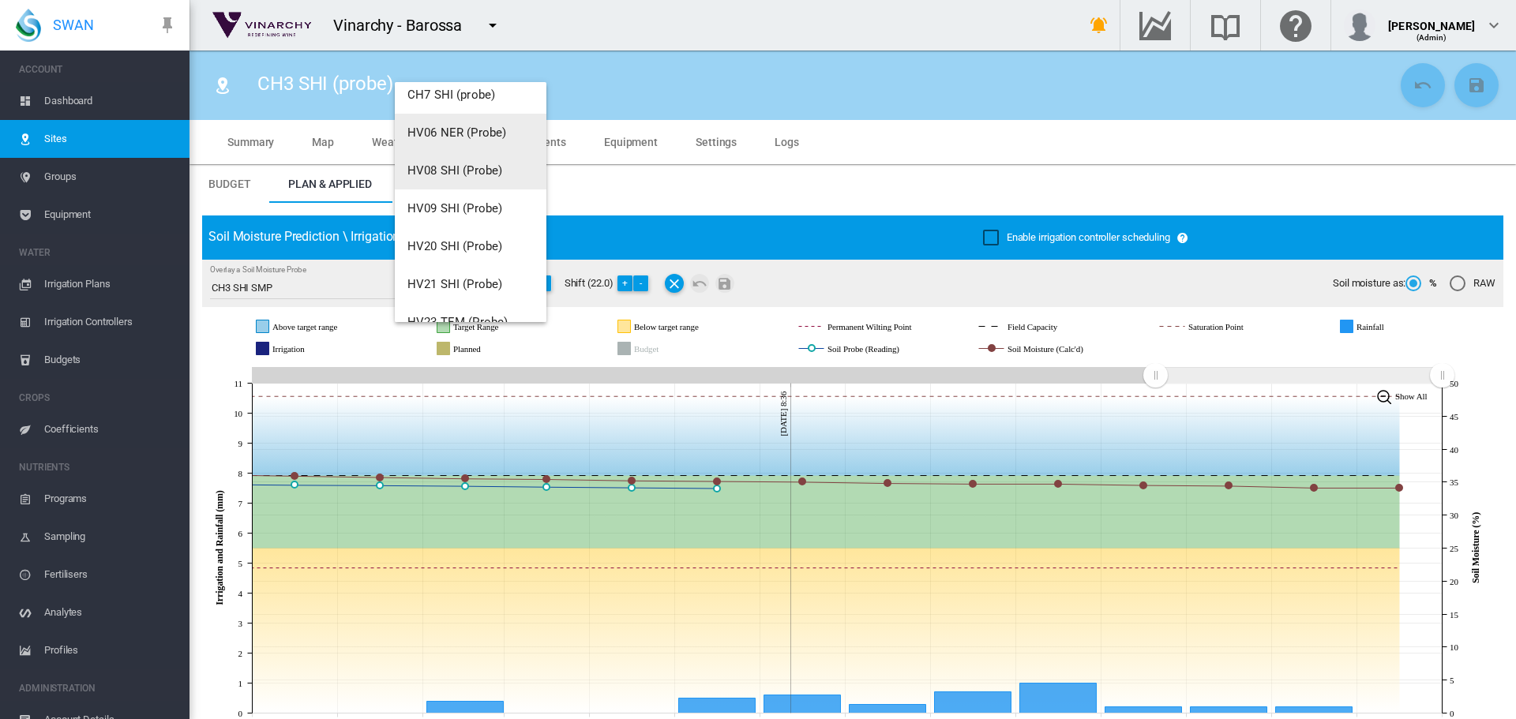
scroll to position [237, 0]
click at [454, 145] on button "CH4 SHI (probe)" at bounding box center [471, 136] width 152 height 38
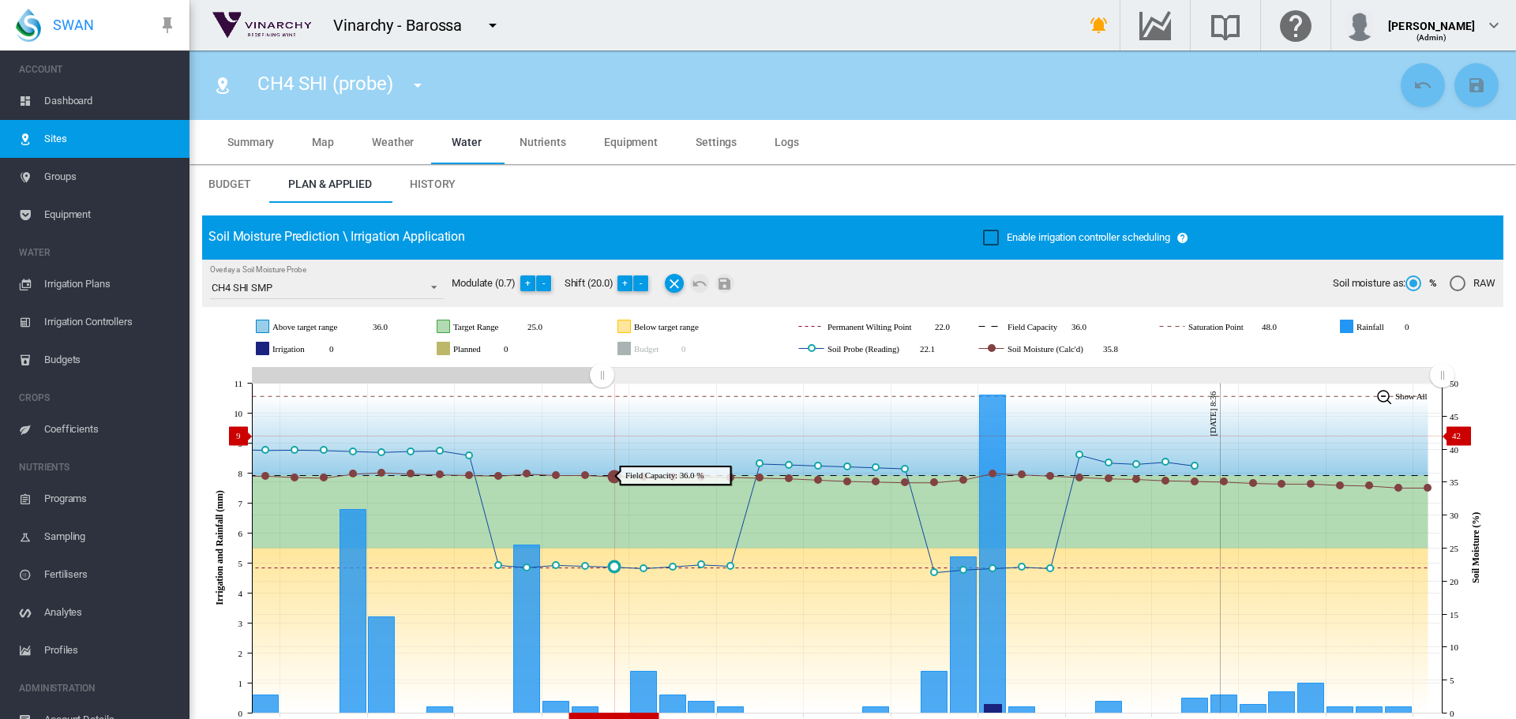
drag, startPoint x: 1154, startPoint y: 376, endPoint x: 602, endPoint y: 436, distance: 556.0
click at [602, 436] on icon "JavaScript chart by amCharts 3.21.15 Sep 07 Sep 10 Sep 13 Sep 16 Sep 19 Sep 22 …" at bounding box center [846, 548] width 1289 height 370
click at [417, 84] on md-icon "icon-menu-down" at bounding box center [417, 85] width 19 height 19
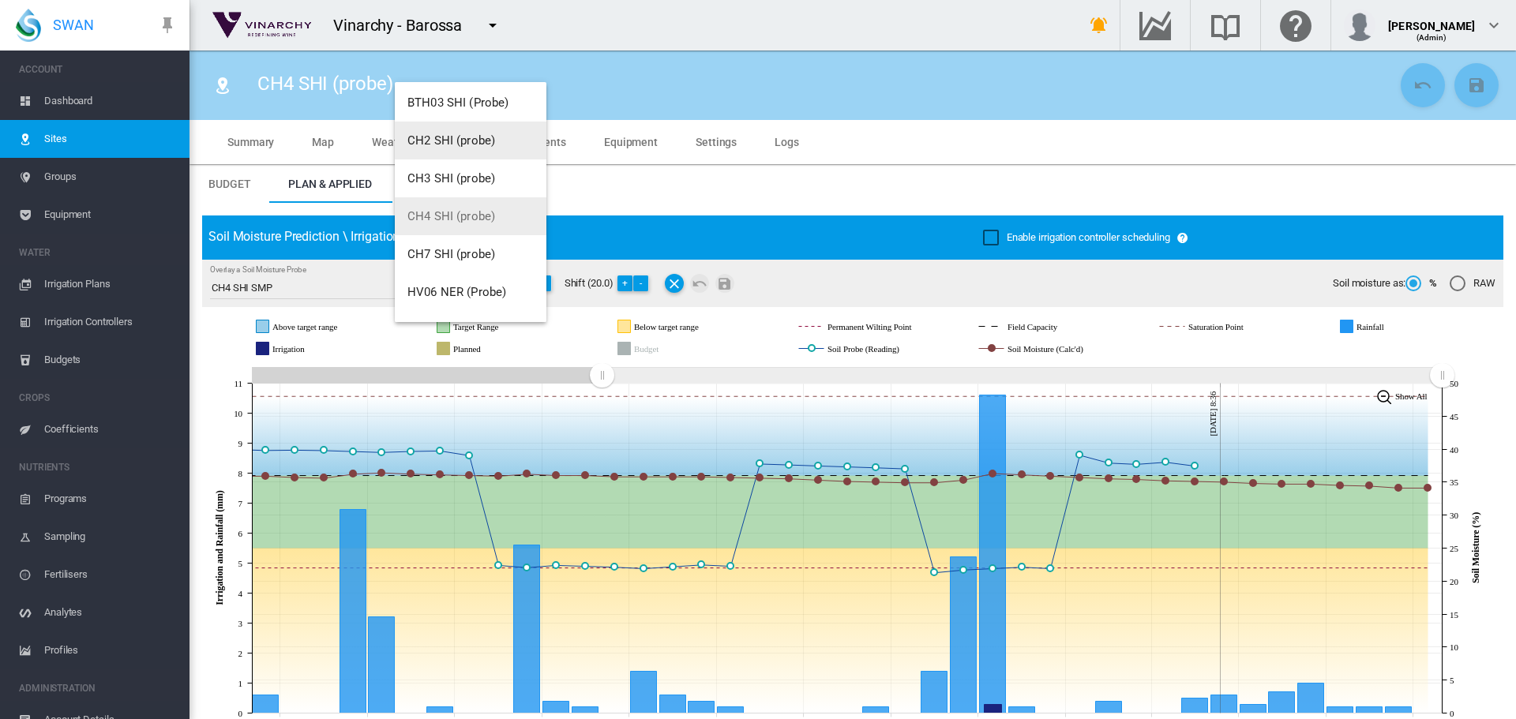
scroll to position [158, 0]
click at [450, 256] on span "CH7 SHI (probe)" at bounding box center [451, 253] width 88 height 14
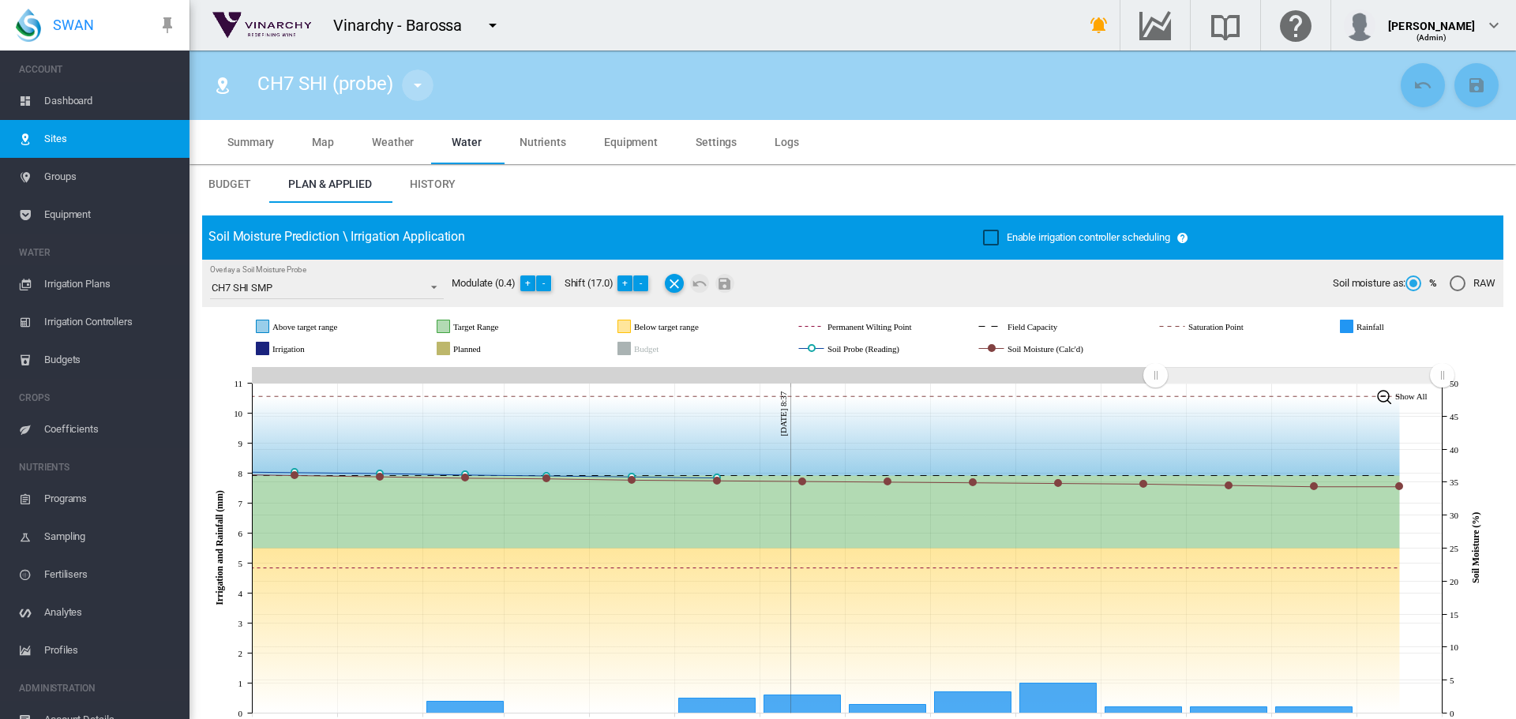
click at [421, 86] on md-icon "icon-menu-down" at bounding box center [417, 85] width 19 height 19
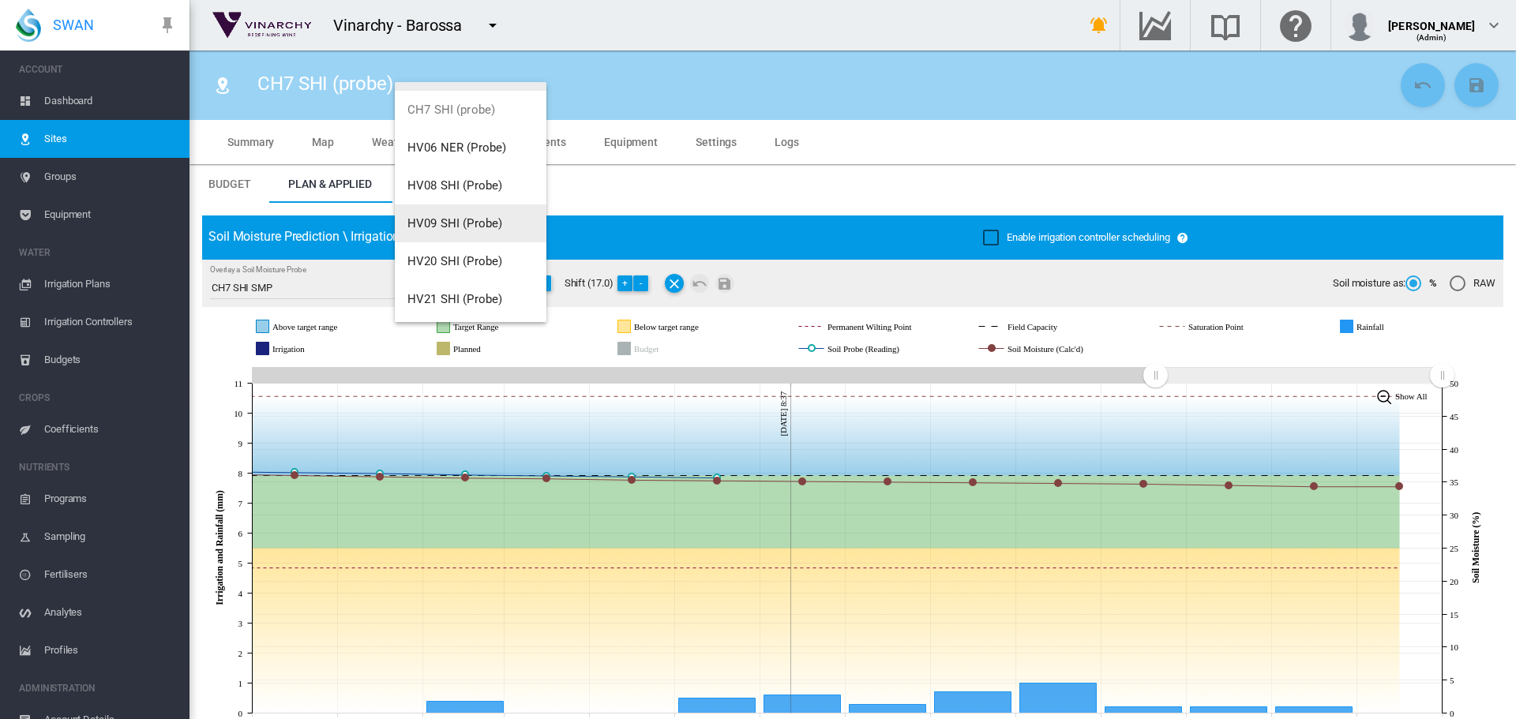
scroll to position [316, 0]
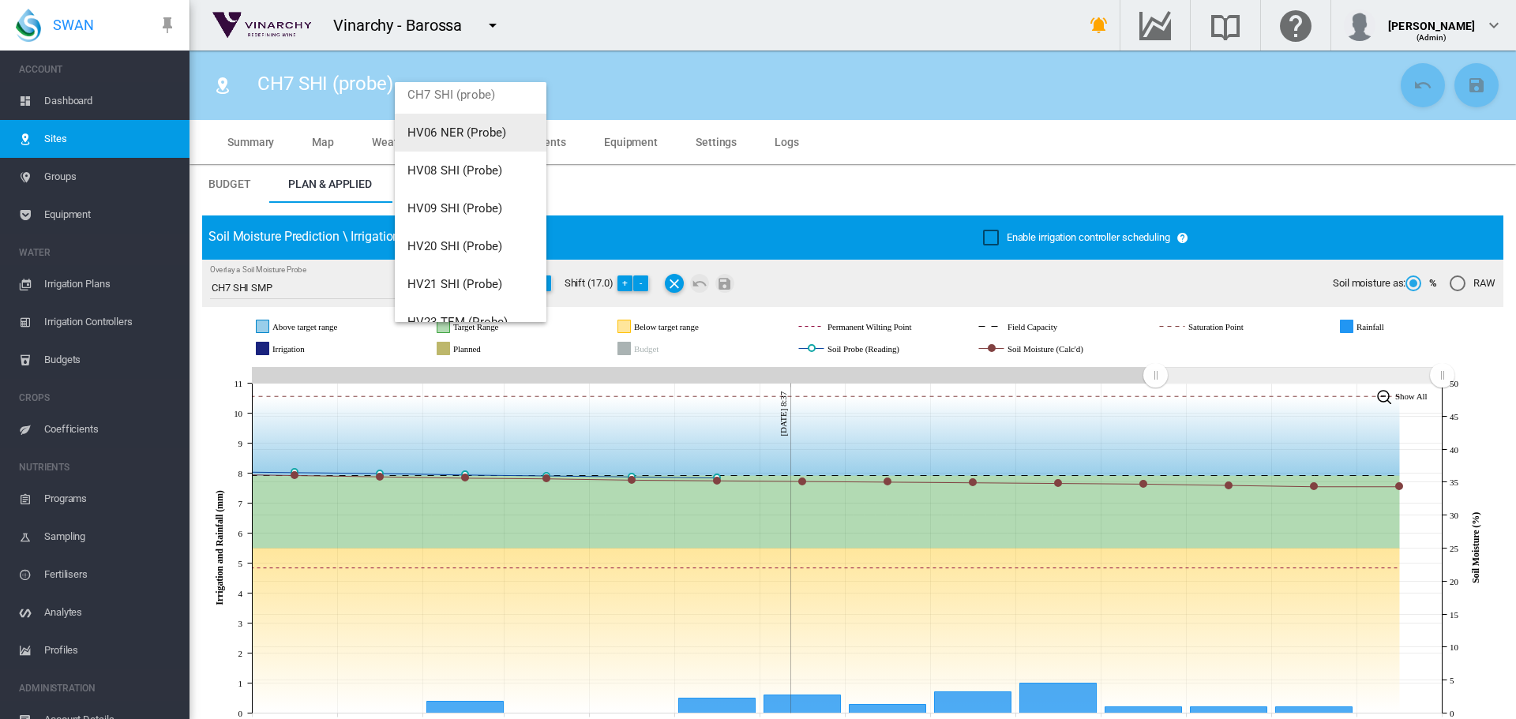
click at [459, 138] on span "HV06 NER (Probe)" at bounding box center [456, 133] width 99 height 14
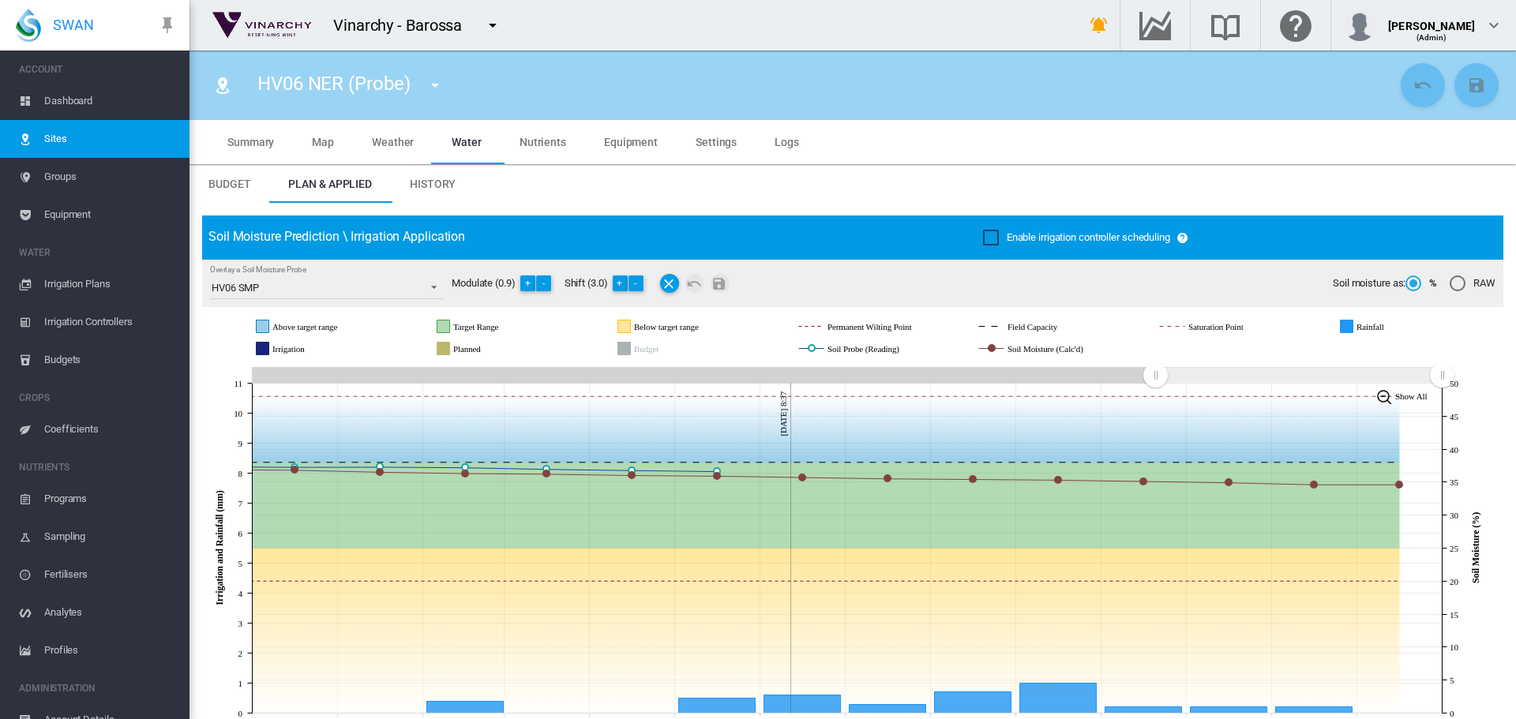
click at [444, 91] on md-icon "icon-menu-down" at bounding box center [435, 85] width 19 height 19
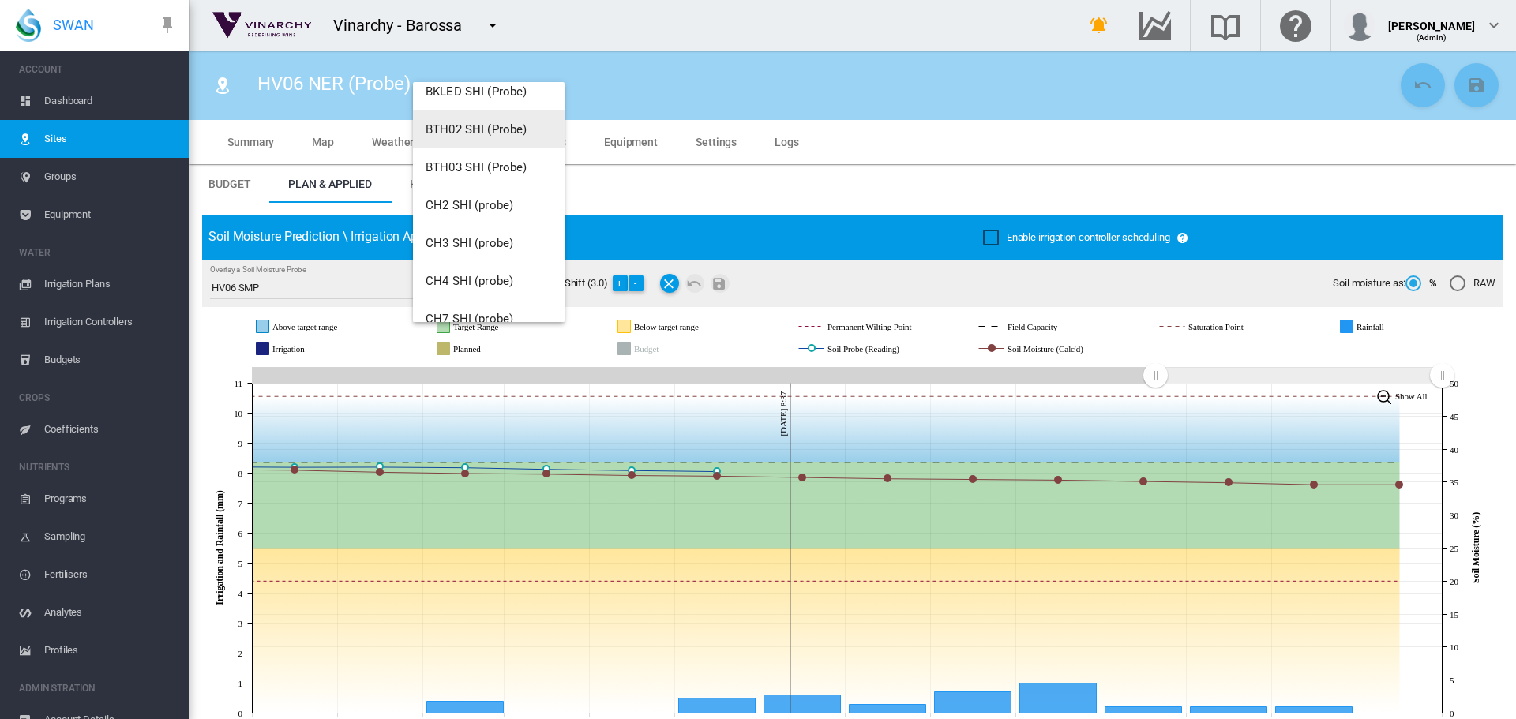
scroll to position [237, 0]
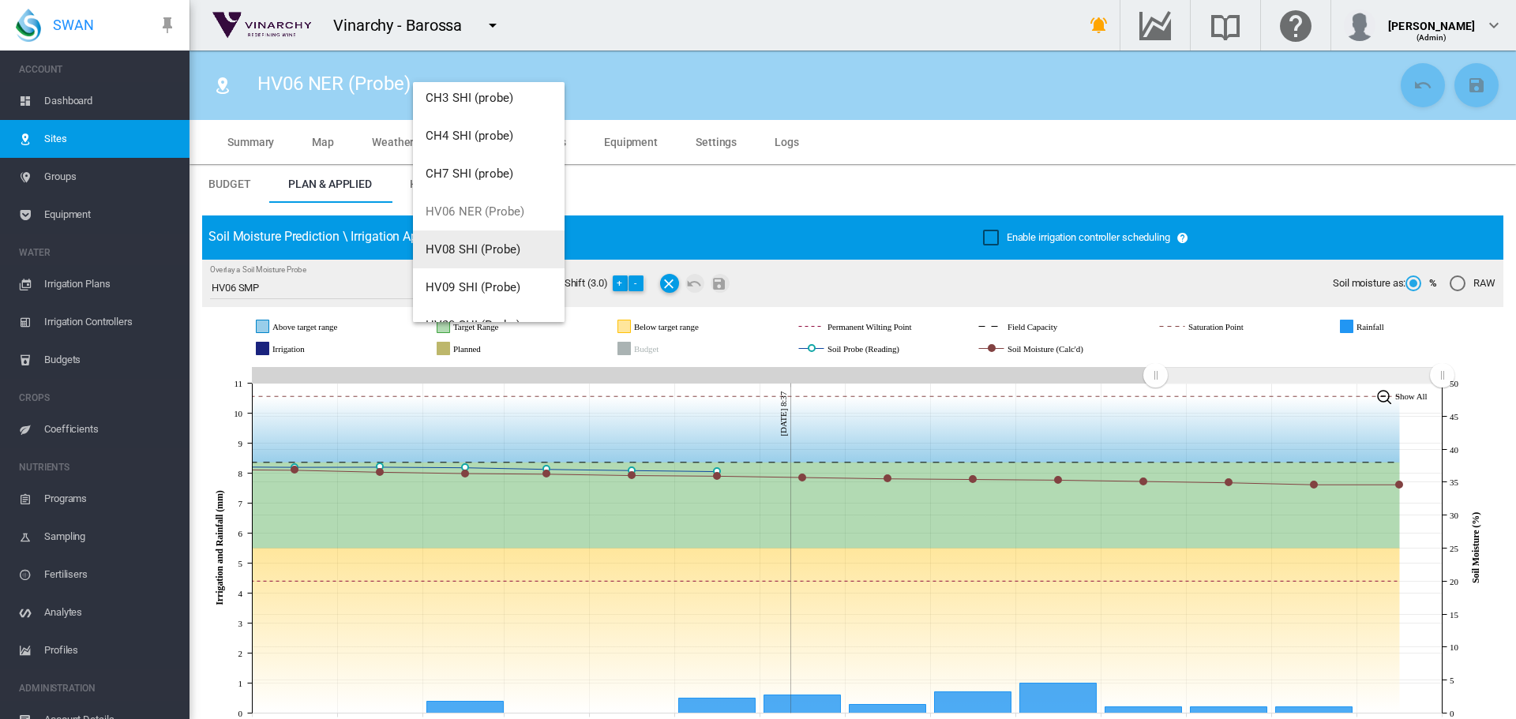
click at [491, 254] on span "HV08 SHI (Probe)" at bounding box center [473, 249] width 95 height 14
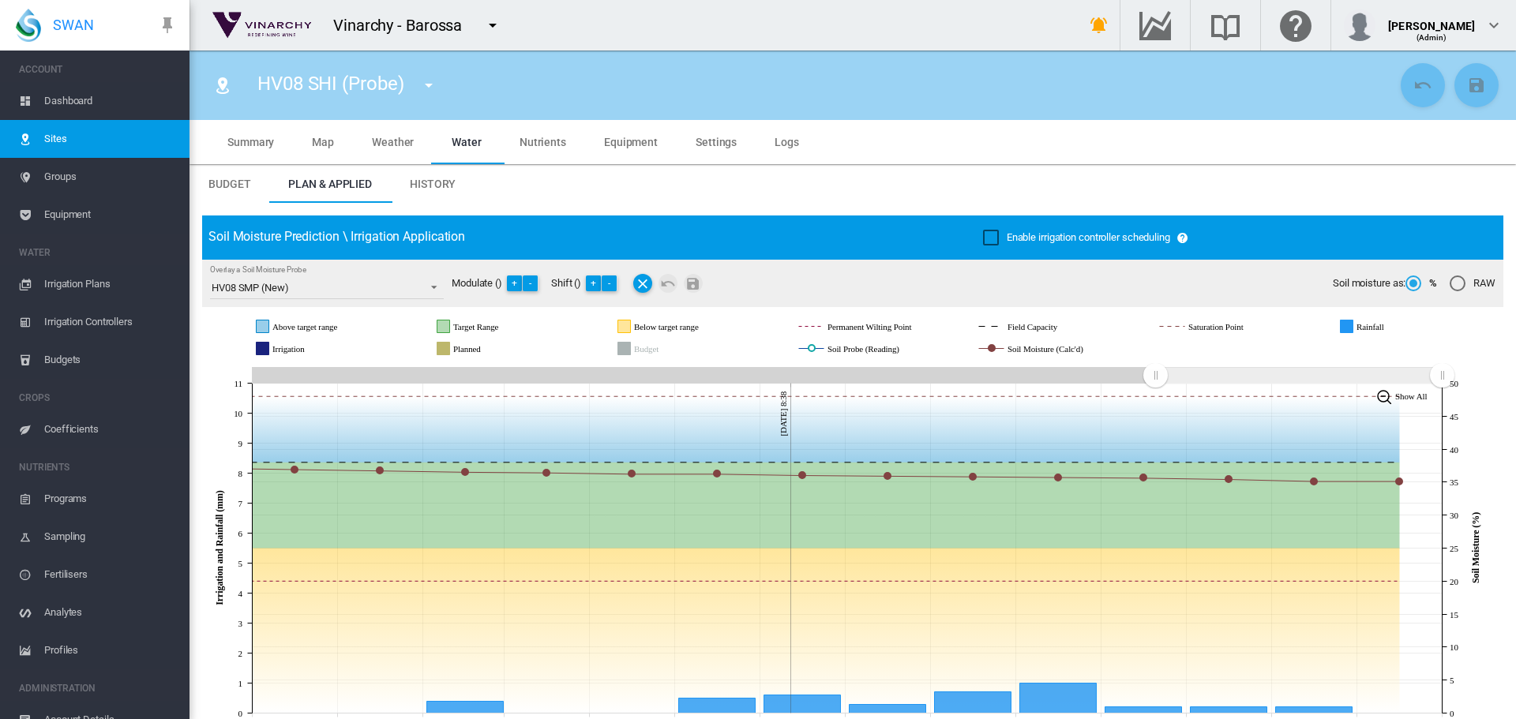
click at [430, 86] on md-icon "icon-menu-down" at bounding box center [428, 85] width 19 height 19
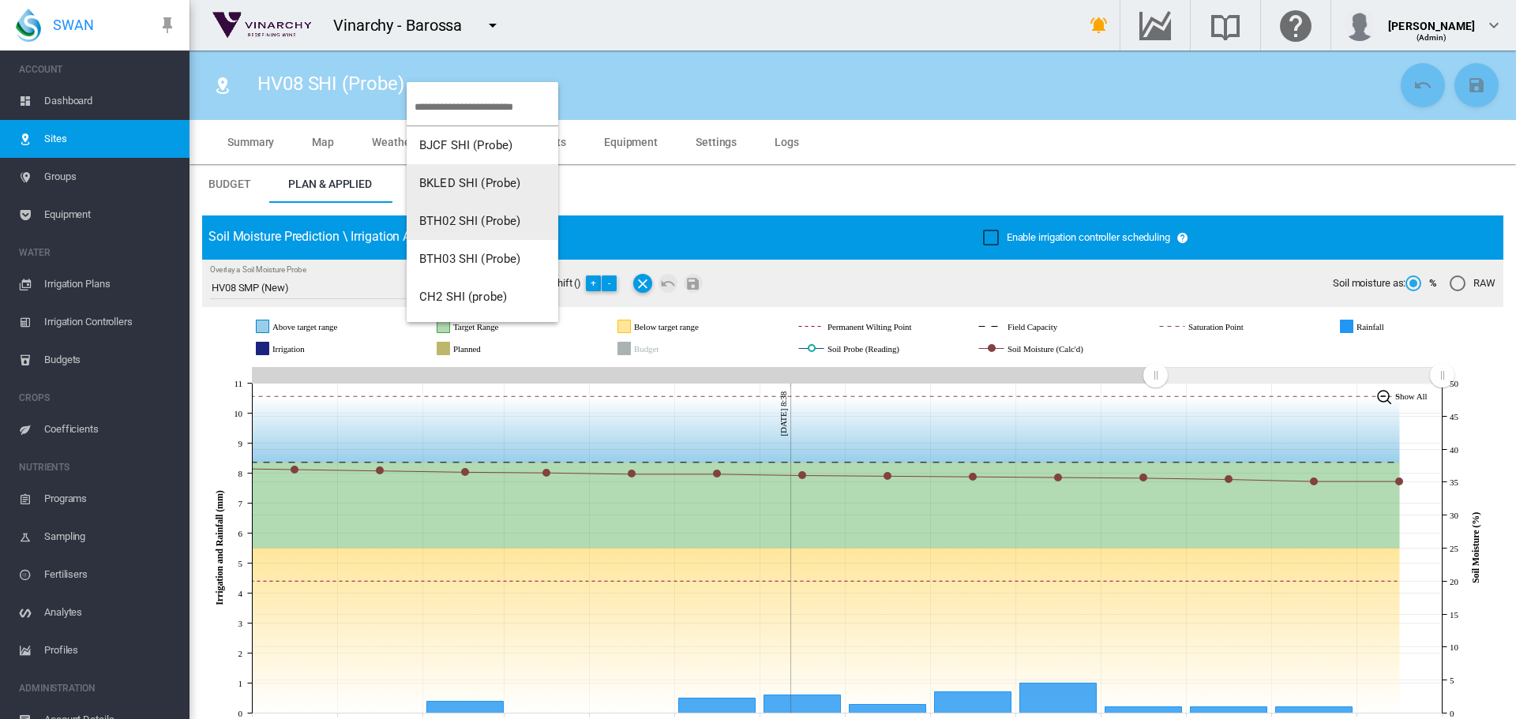
scroll to position [316, 0]
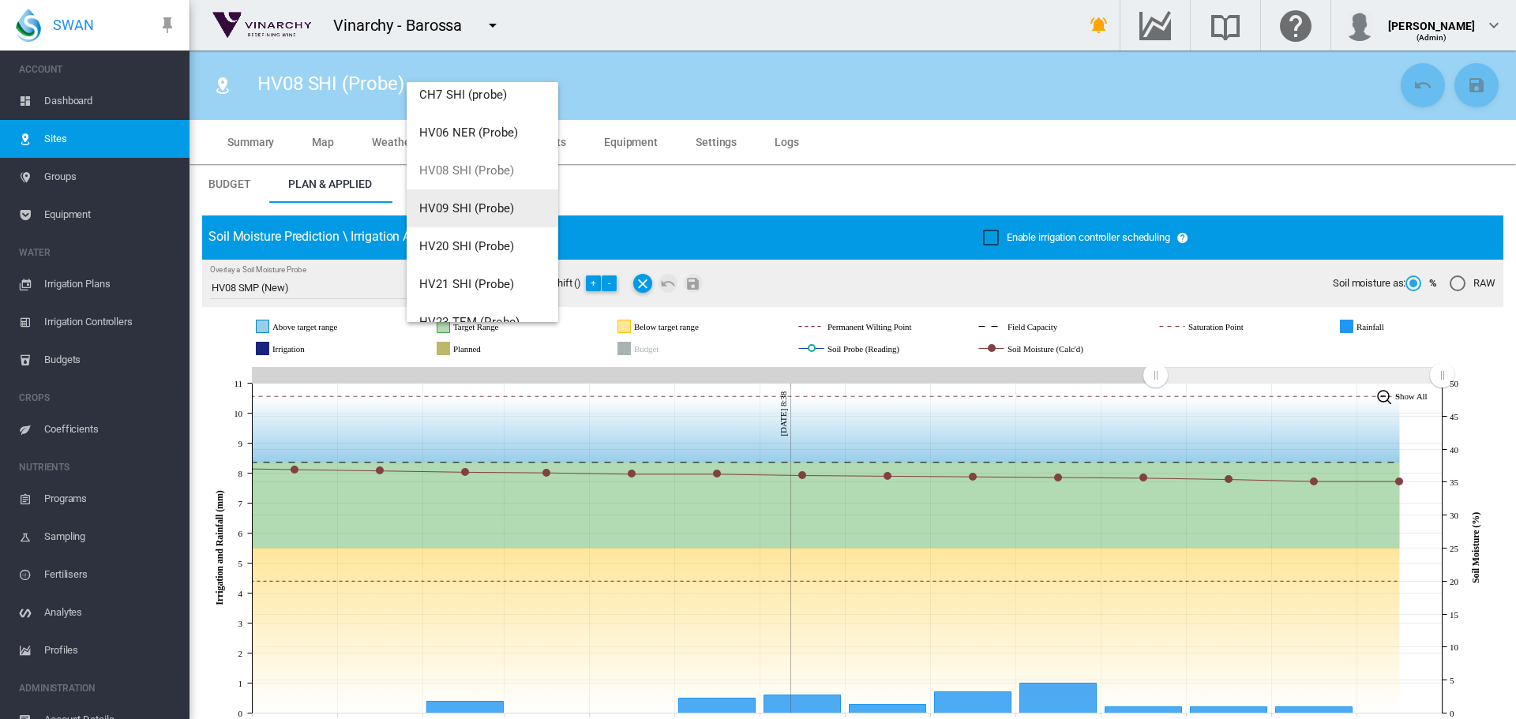
click at [477, 201] on span "HV09 SHI (Probe)" at bounding box center [466, 208] width 95 height 14
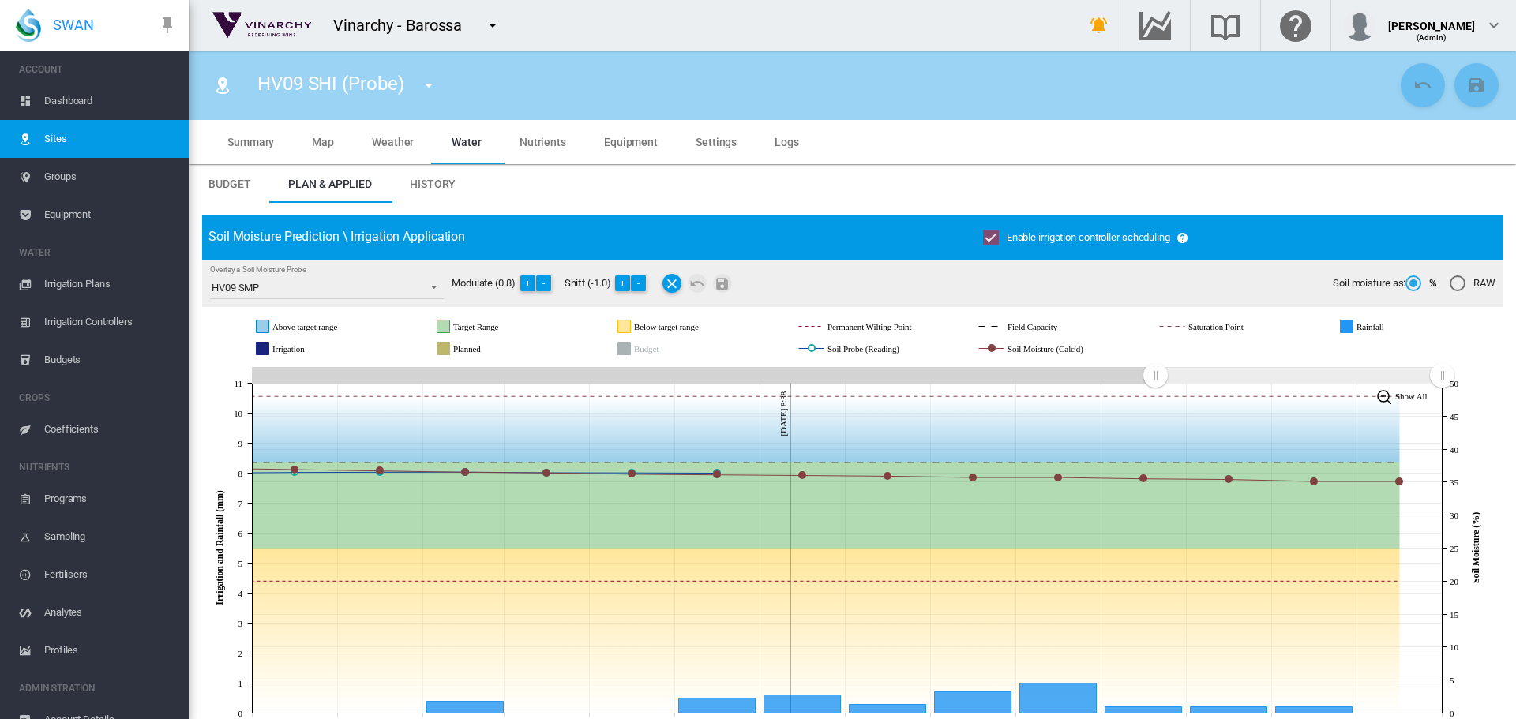
click at [429, 88] on md-icon "icon-menu-down" at bounding box center [428, 85] width 19 height 19
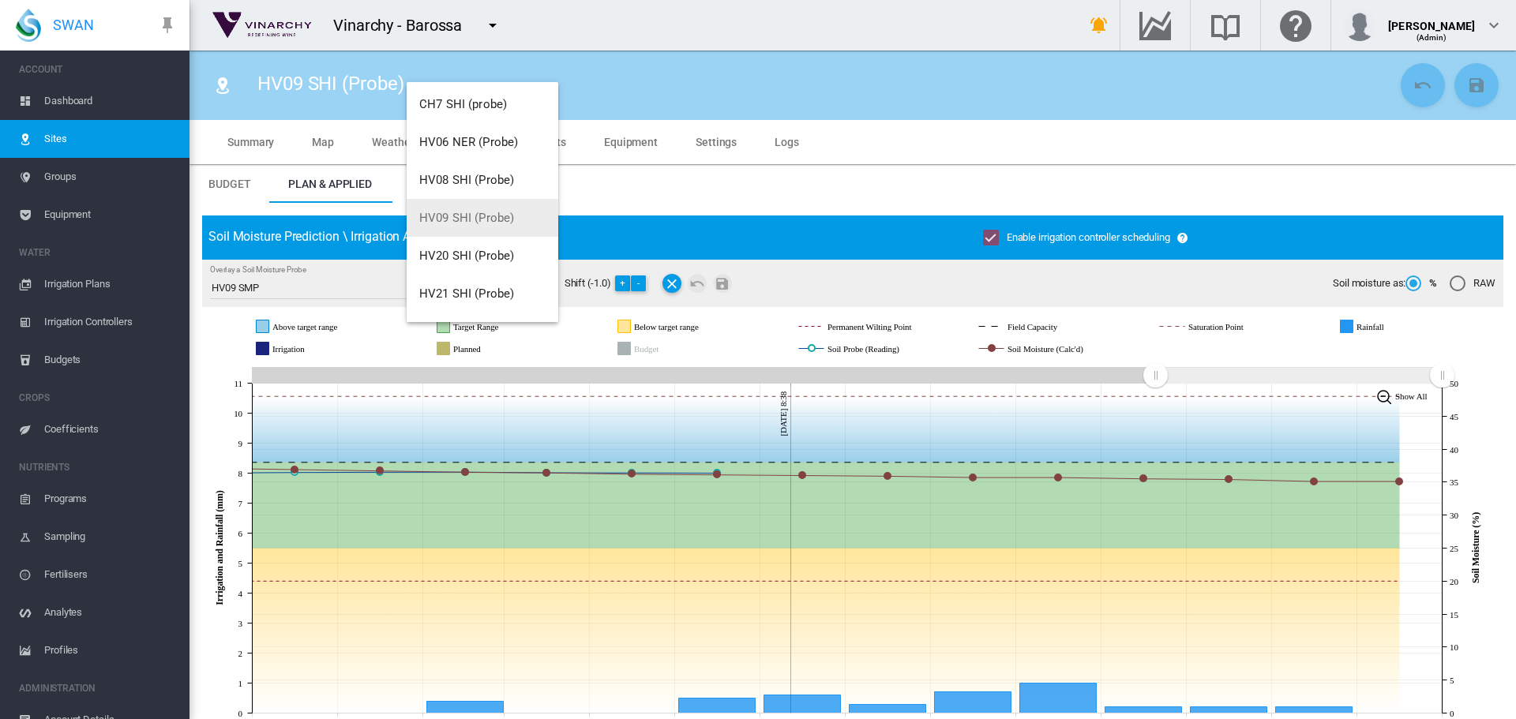
scroll to position [316, 0]
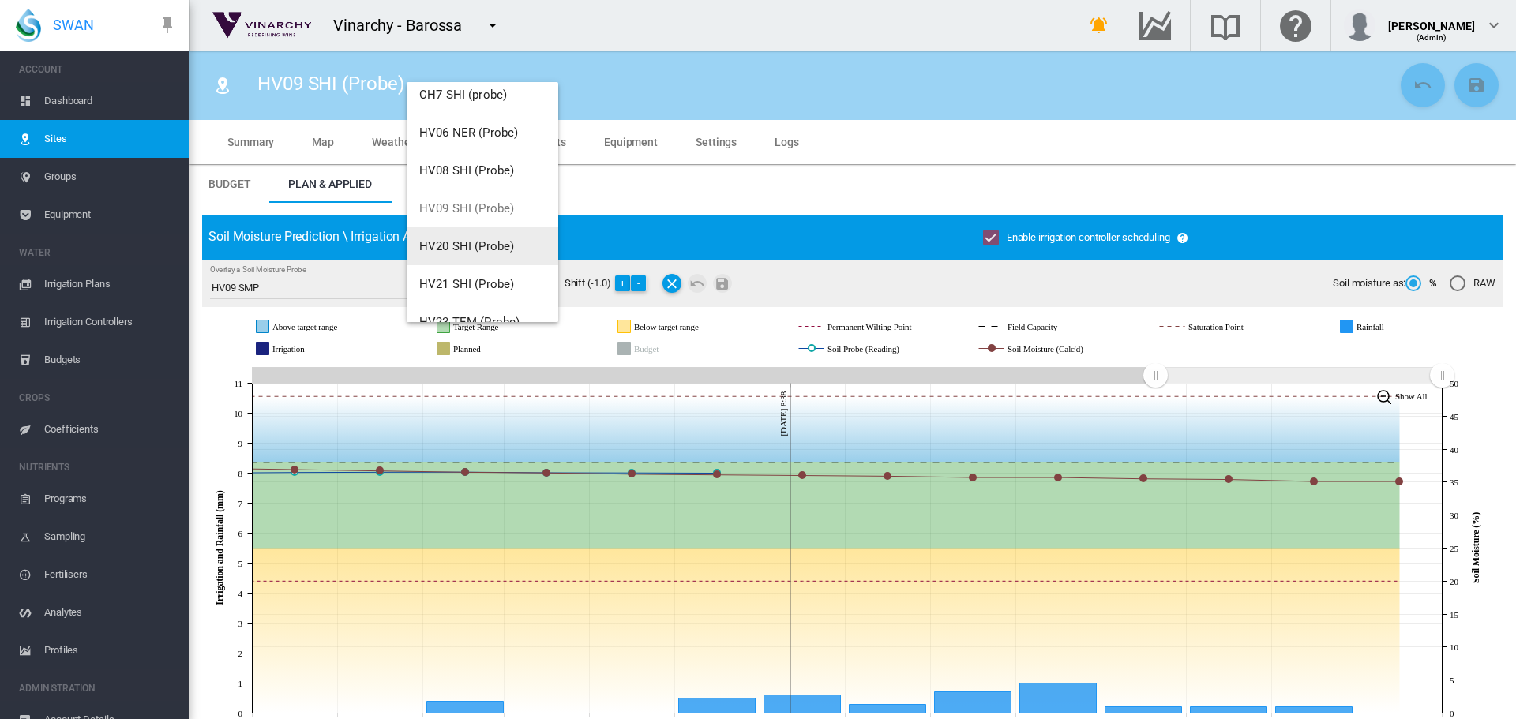
click at [464, 250] on span "HV20 SHI (Probe)" at bounding box center [466, 246] width 95 height 14
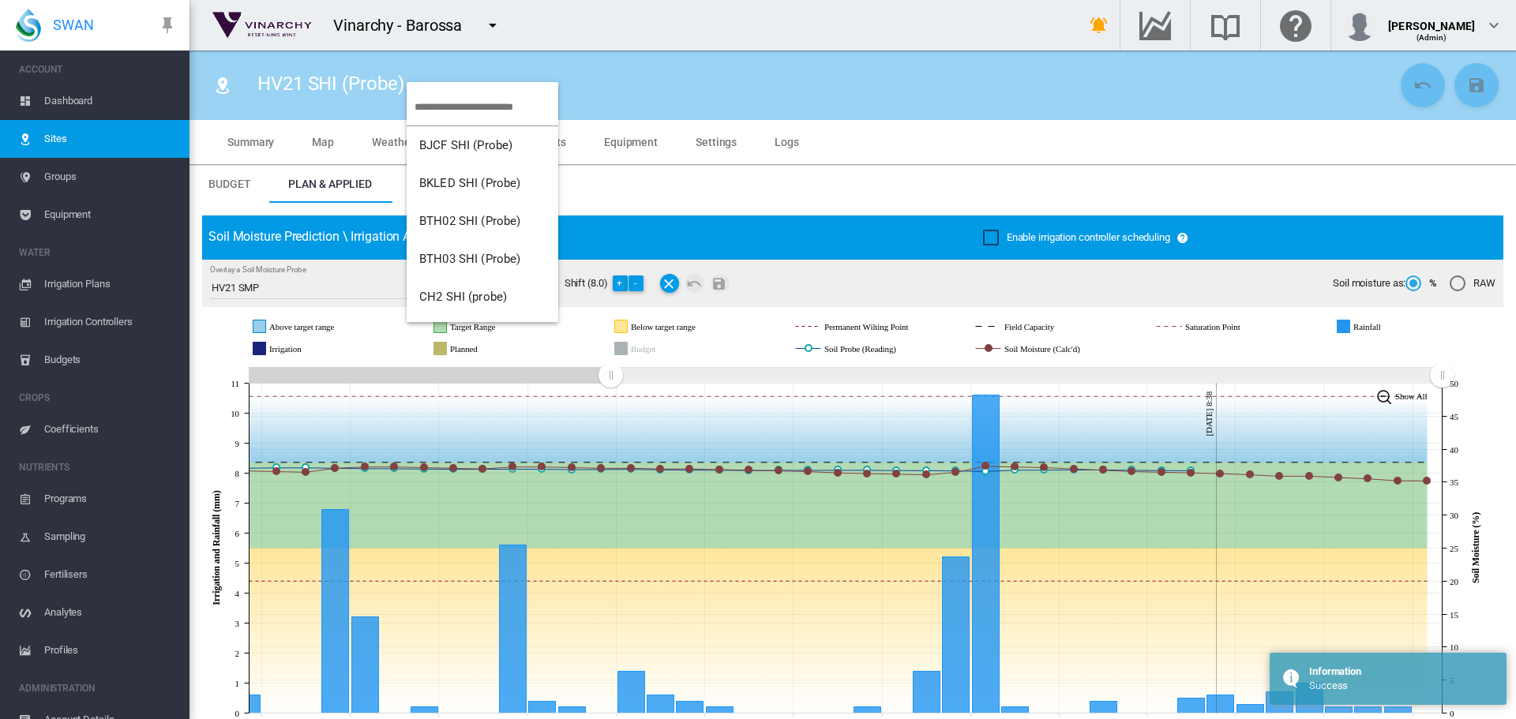
click at [445, 631] on span "HV23 TEM (Probe)" at bounding box center [469, 638] width 100 height 14
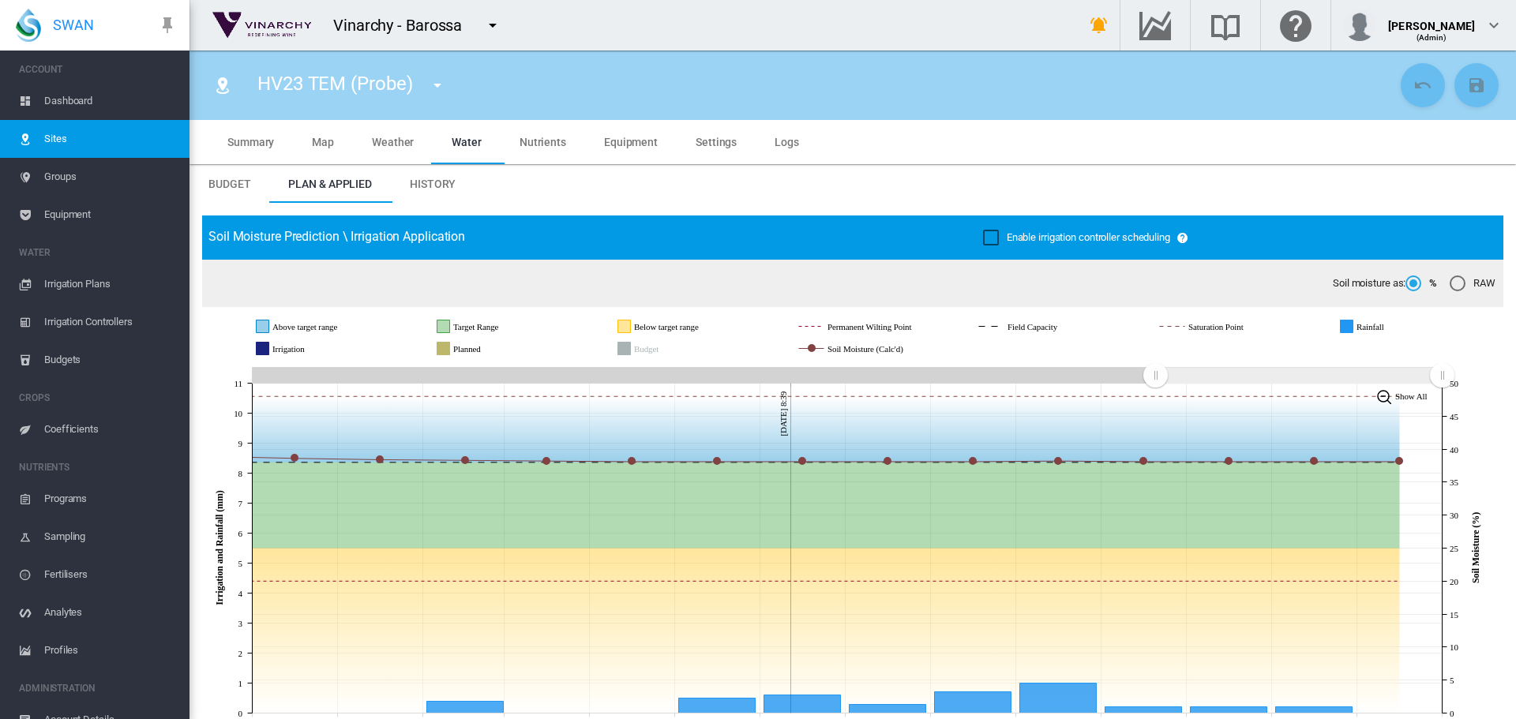
click at [444, 84] on md-icon "icon-menu-down" at bounding box center [437, 85] width 19 height 19
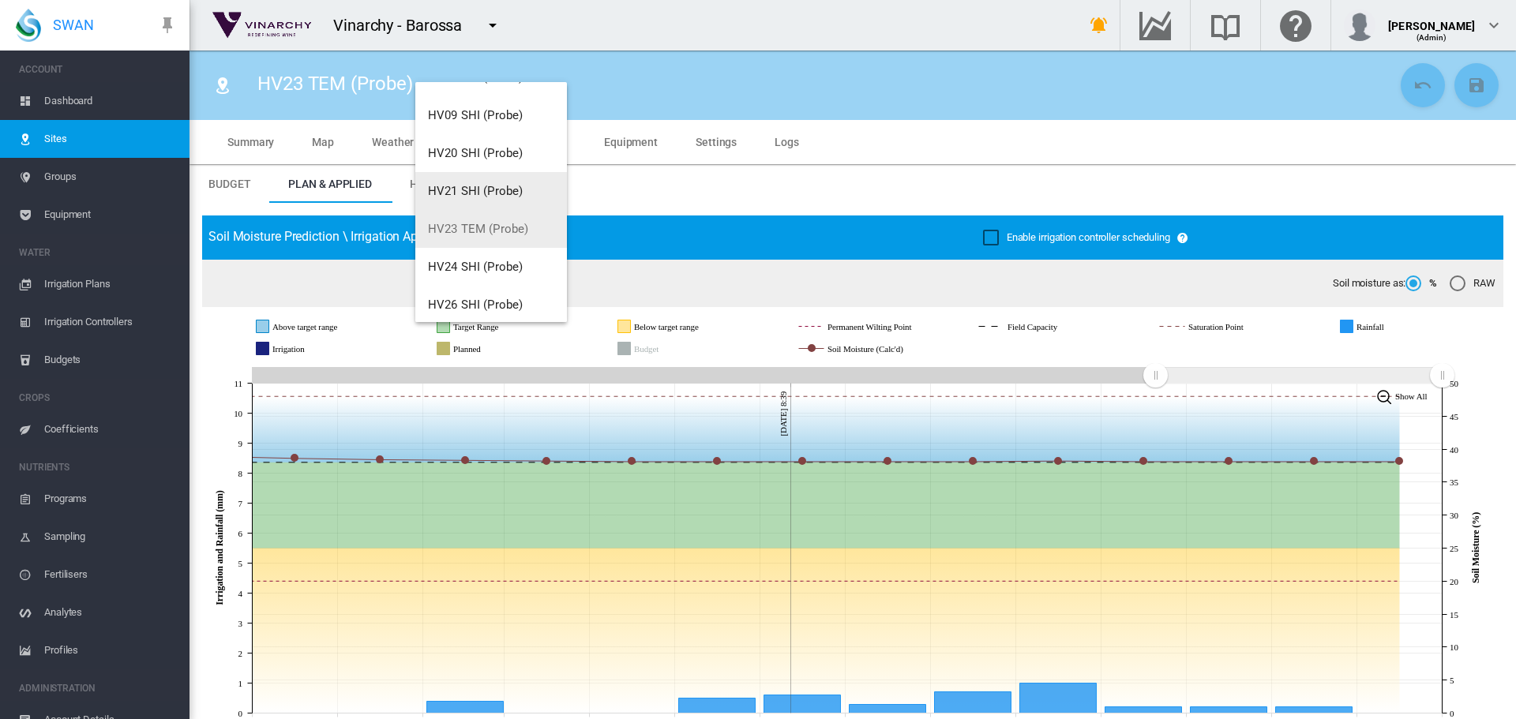
scroll to position [417, 0]
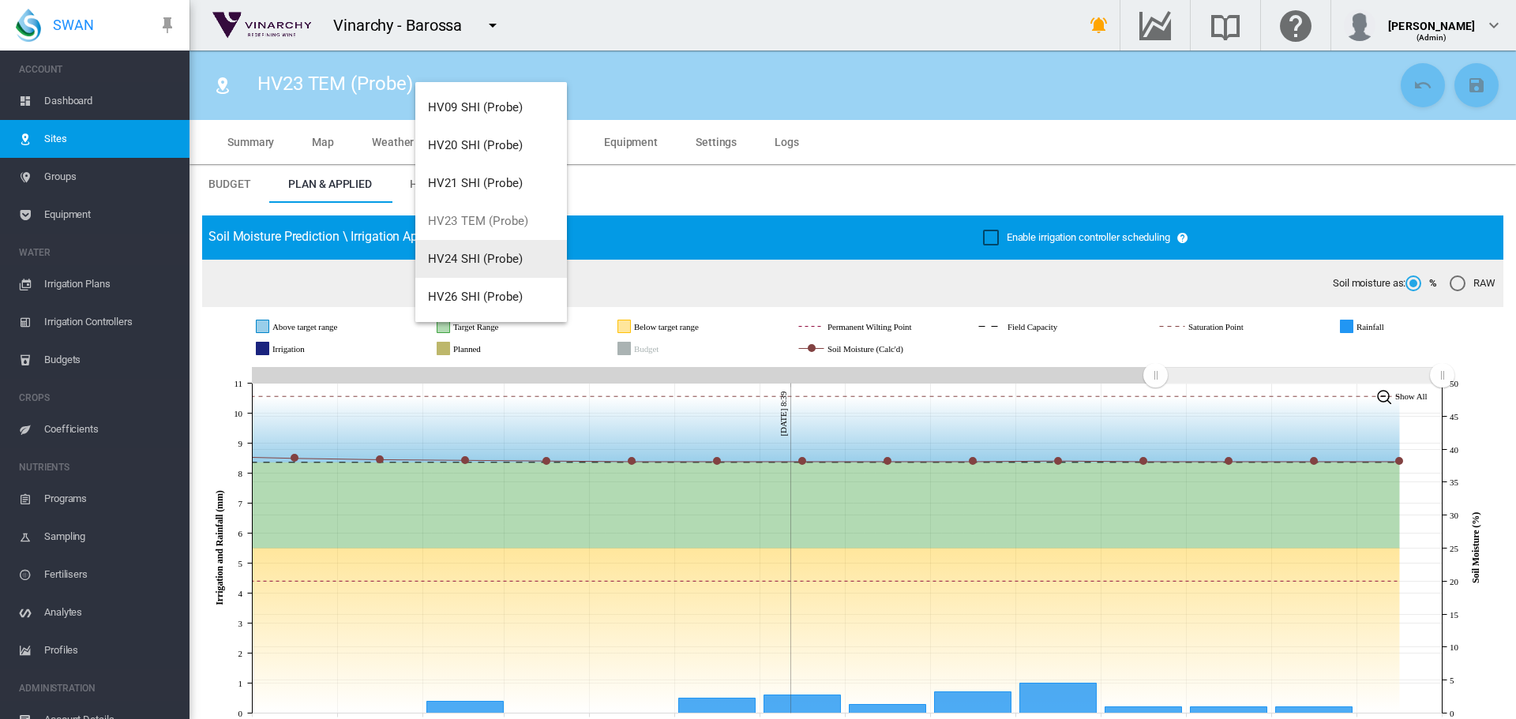
click at [478, 257] on span "HV24 SHI (Probe)" at bounding box center [475, 259] width 95 height 14
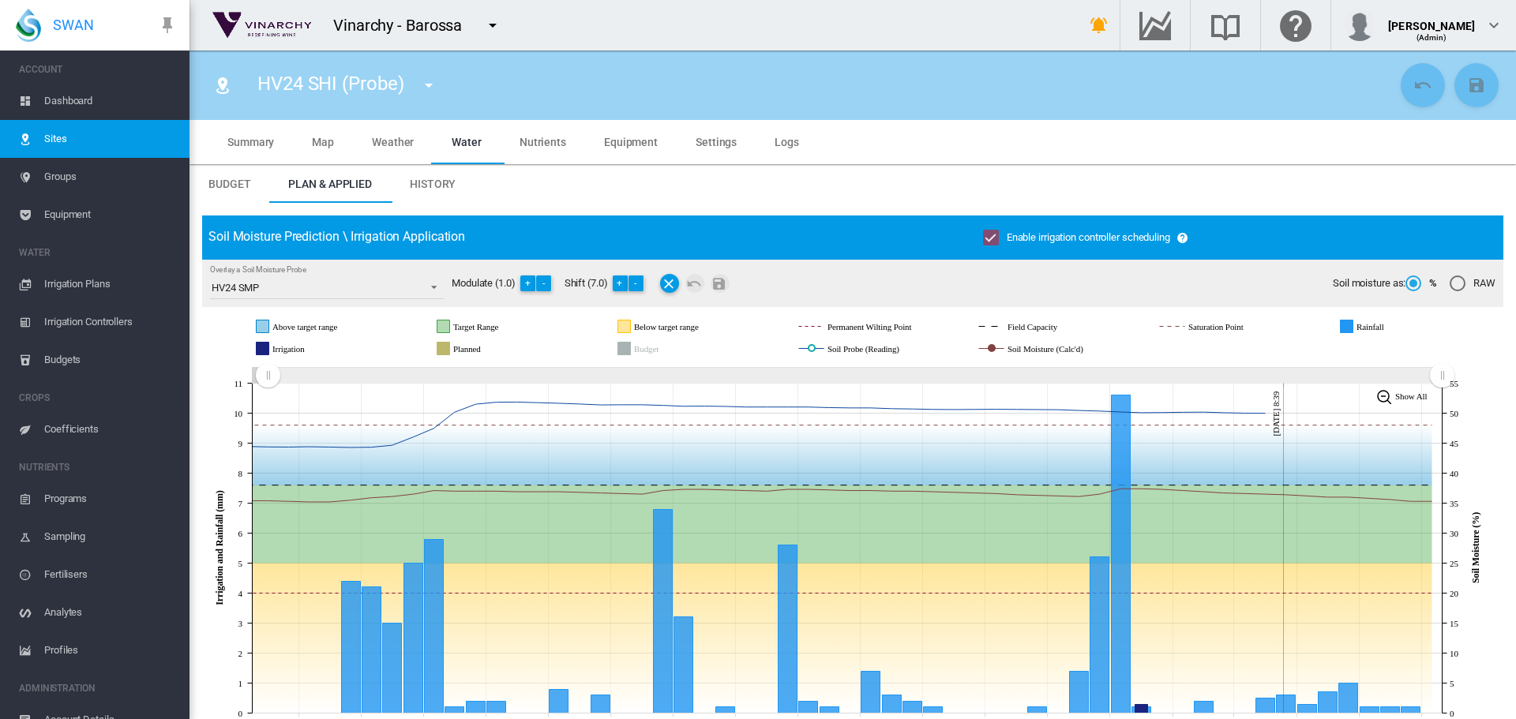
drag, startPoint x: 1160, startPoint y: 379, endPoint x: 268, endPoint y: 373, distance: 892.3
click at [268, 373] on rect "Zoom chart using cursor arrows" at bounding box center [269, 377] width 20 height 16
click at [547, 282] on button "-" at bounding box center [544, 284] width 16 height 16
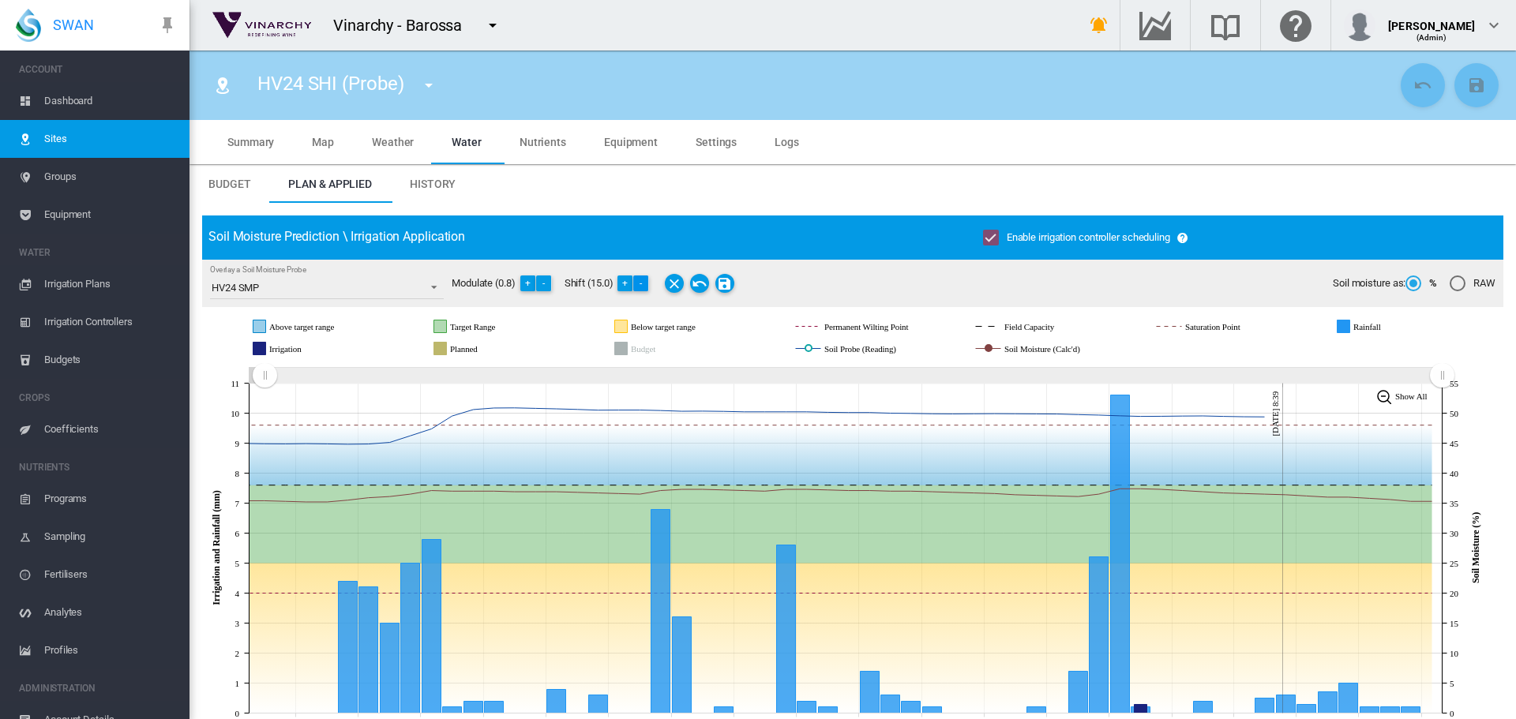
click at [645, 284] on button "-" at bounding box center [641, 284] width 16 height 16
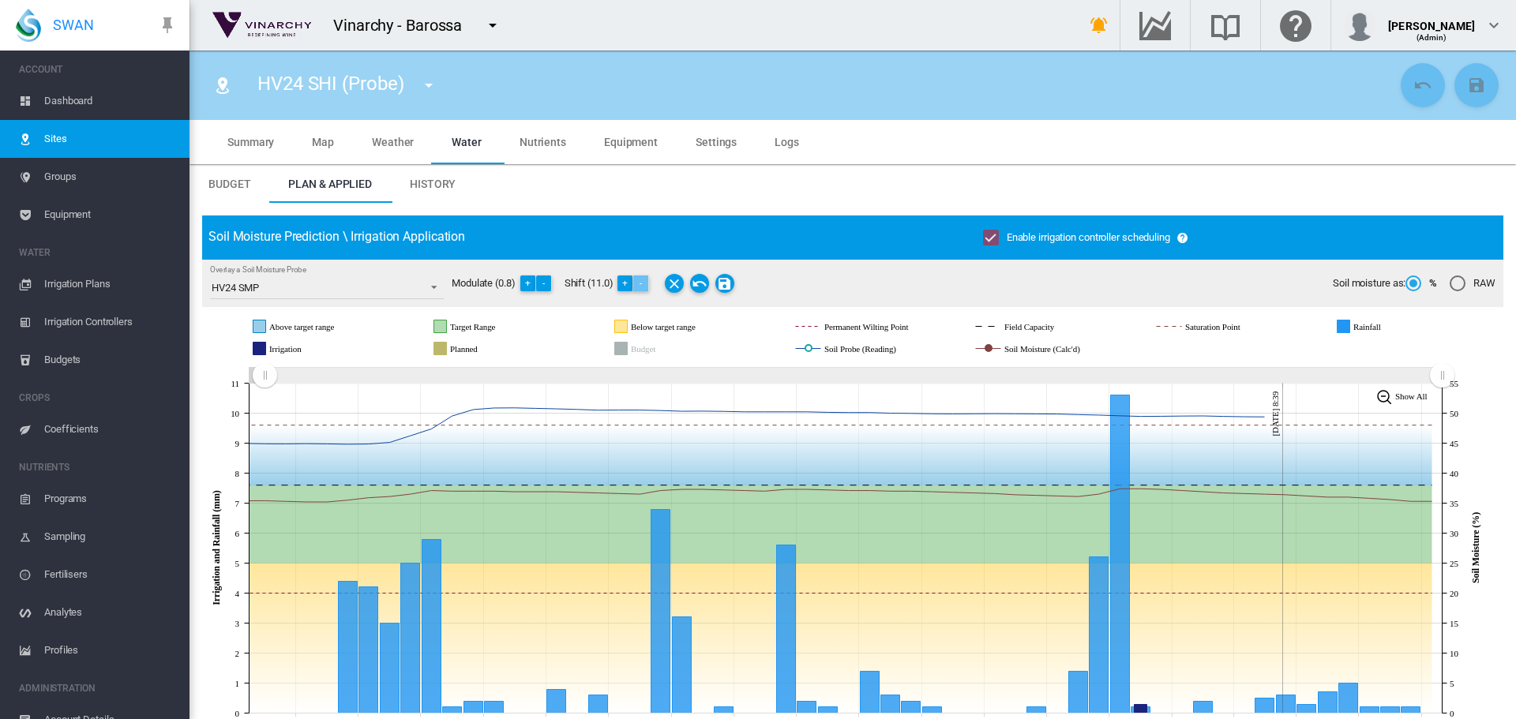
click at [645, 284] on button "-" at bounding box center [641, 284] width 16 height 16
click at [644, 284] on button "-" at bounding box center [637, 284] width 16 height 16
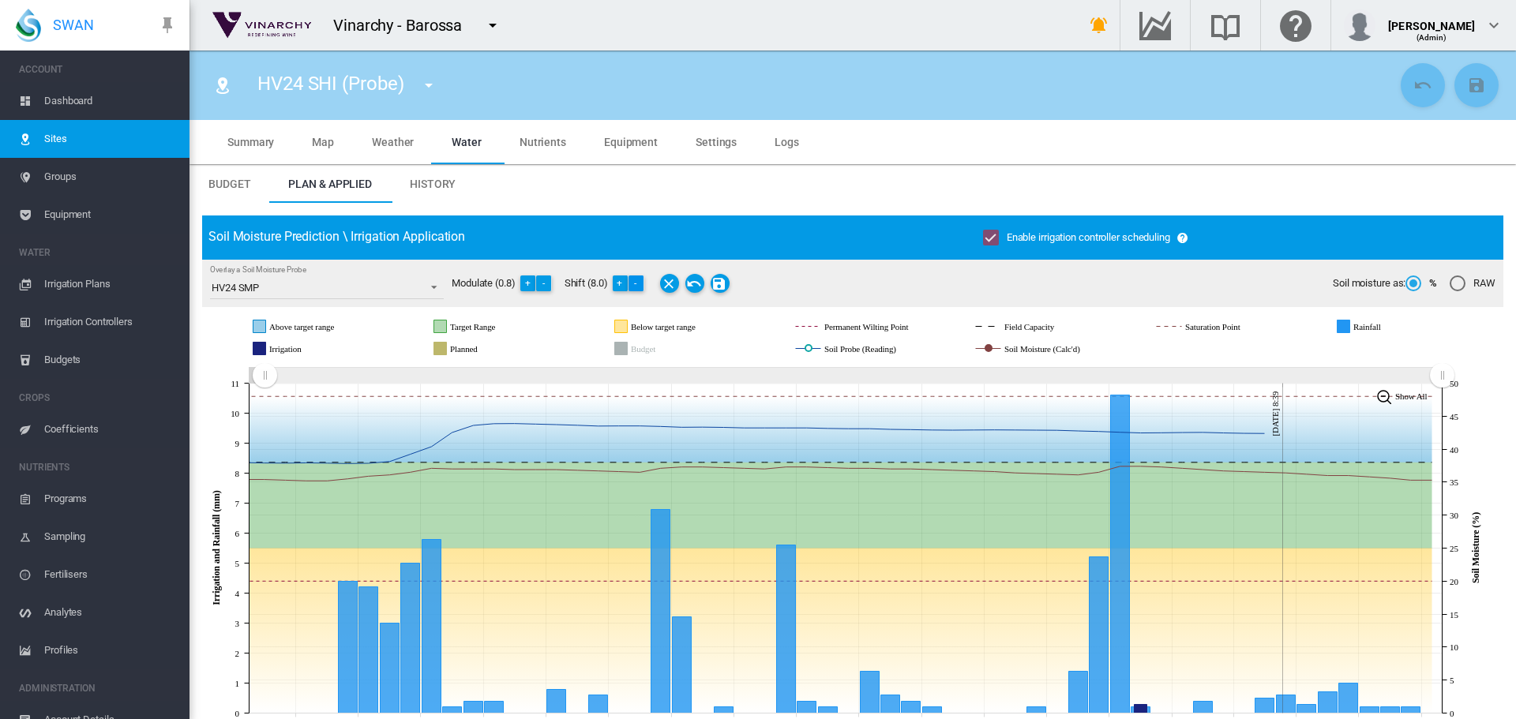
click at [639, 283] on button "-" at bounding box center [637, 284] width 16 height 16
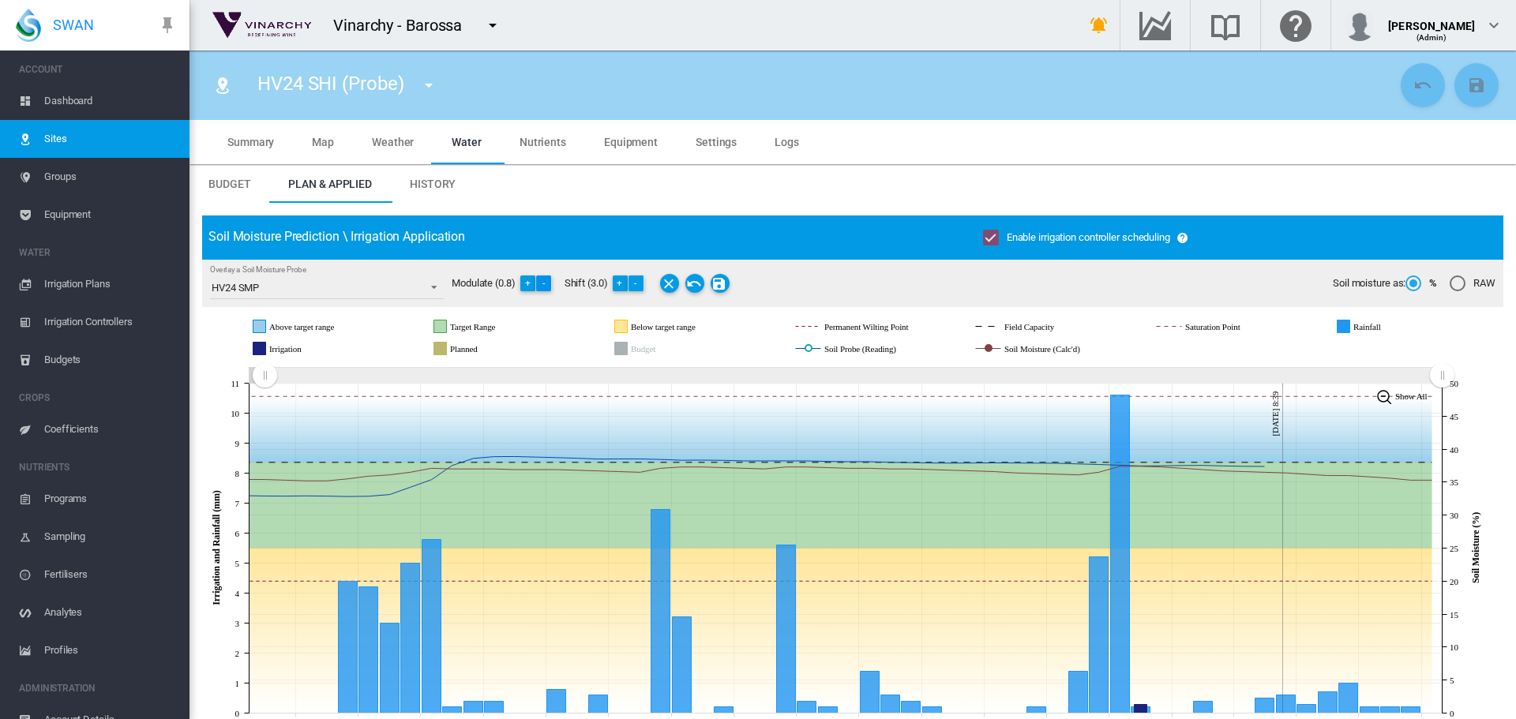
click at [546, 283] on button "-" at bounding box center [544, 284] width 16 height 16
click at [732, 285] on md-icon "Save Changes" at bounding box center [724, 283] width 19 height 19
click at [427, 91] on md-icon "icon-menu-down" at bounding box center [428, 85] width 19 height 19
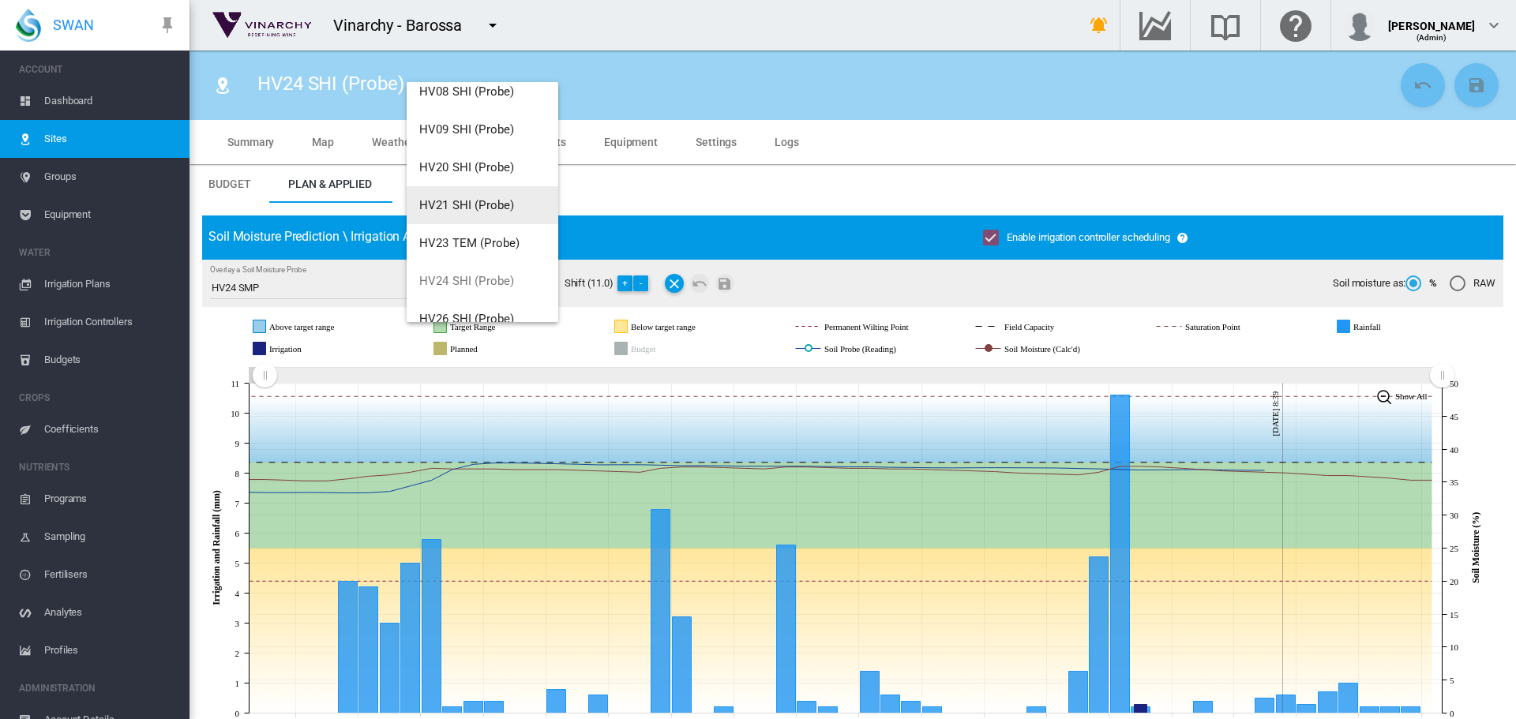
scroll to position [417, 0]
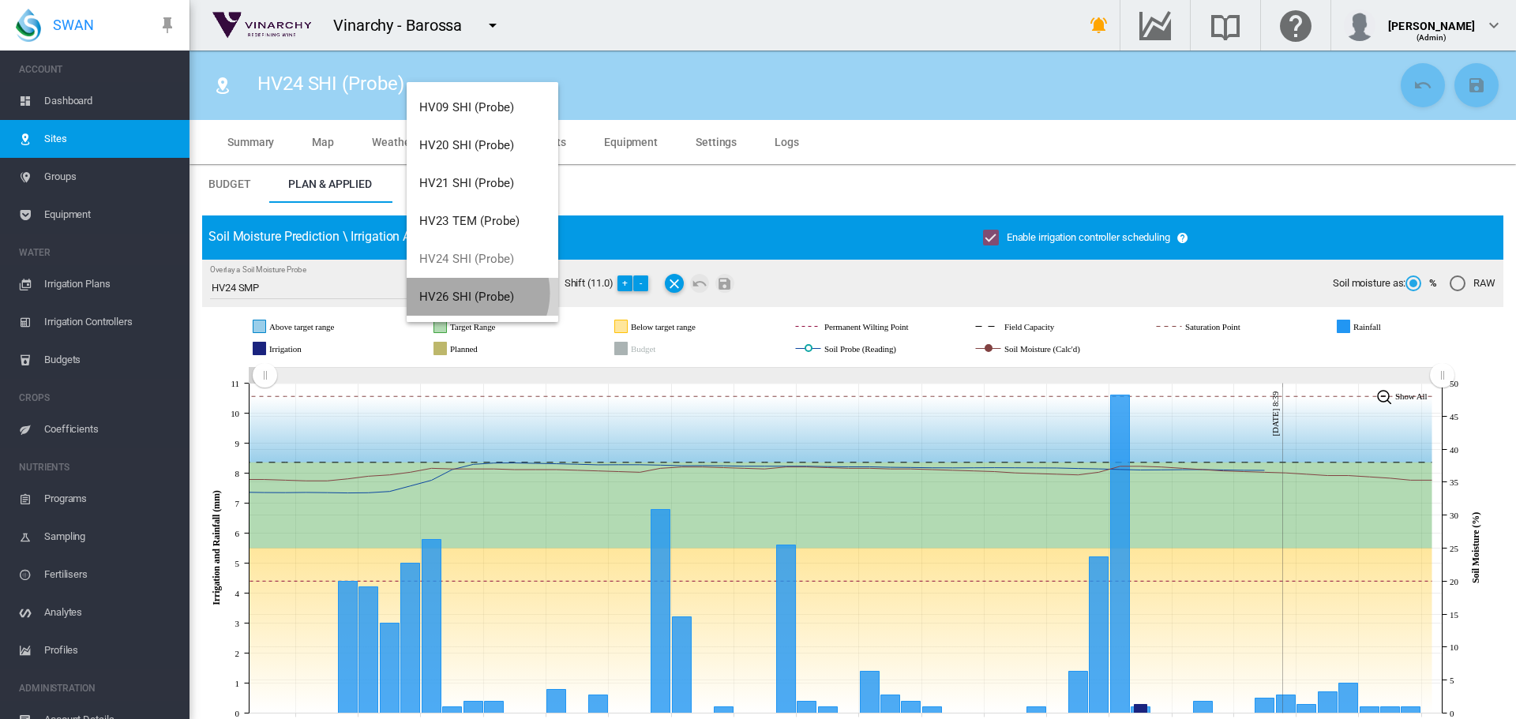
click at [473, 293] on span "HV26 SHI (Probe)" at bounding box center [466, 297] width 95 height 14
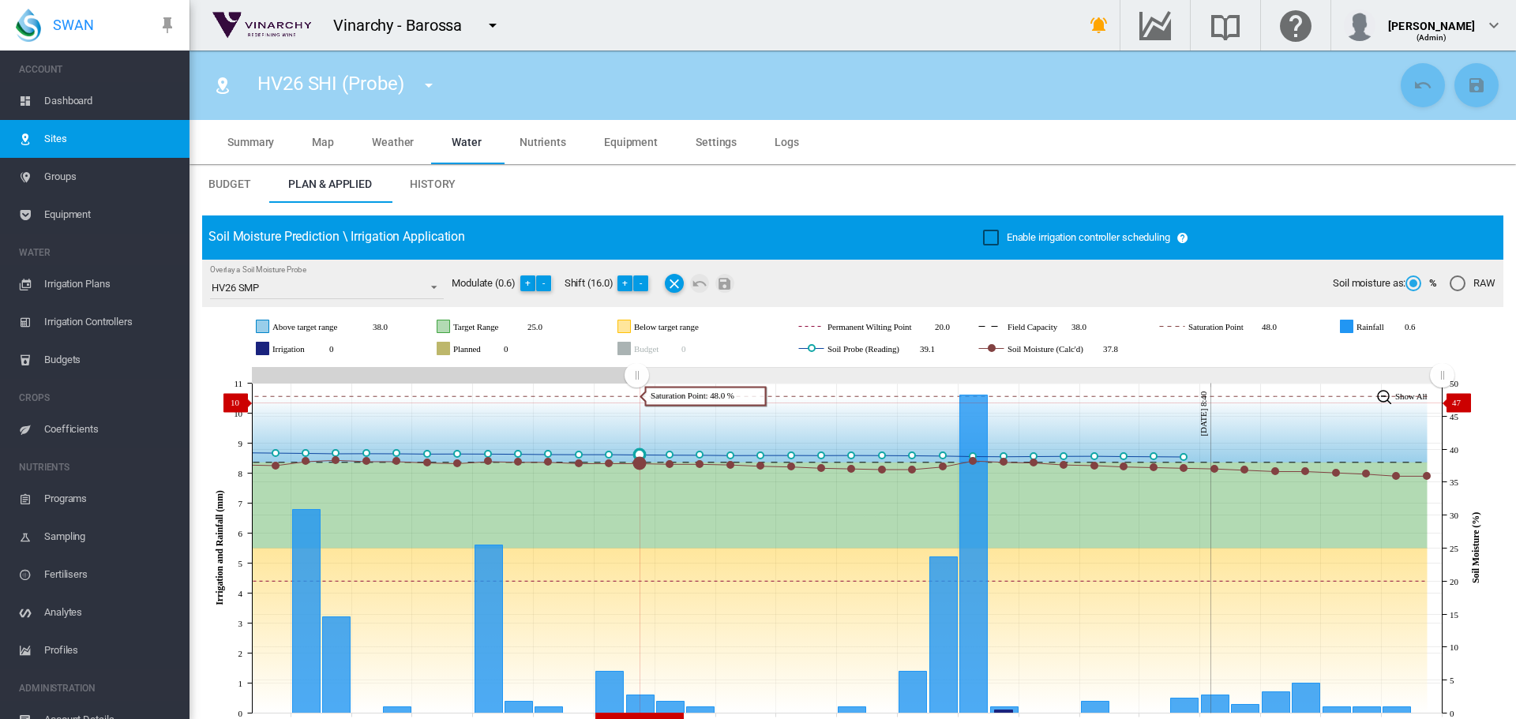
drag, startPoint x: 1156, startPoint y: 381, endPoint x: 637, endPoint y: 403, distance: 519.2
click at [636, 403] on icon "JavaScript chart by amCharts 3.21.15 Sep 09 Sep 11 Sep 13 Sep 15 Sep 17 Sep 19 …" at bounding box center [846, 548] width 1289 height 370
click at [642, 285] on button "-" at bounding box center [641, 284] width 16 height 16
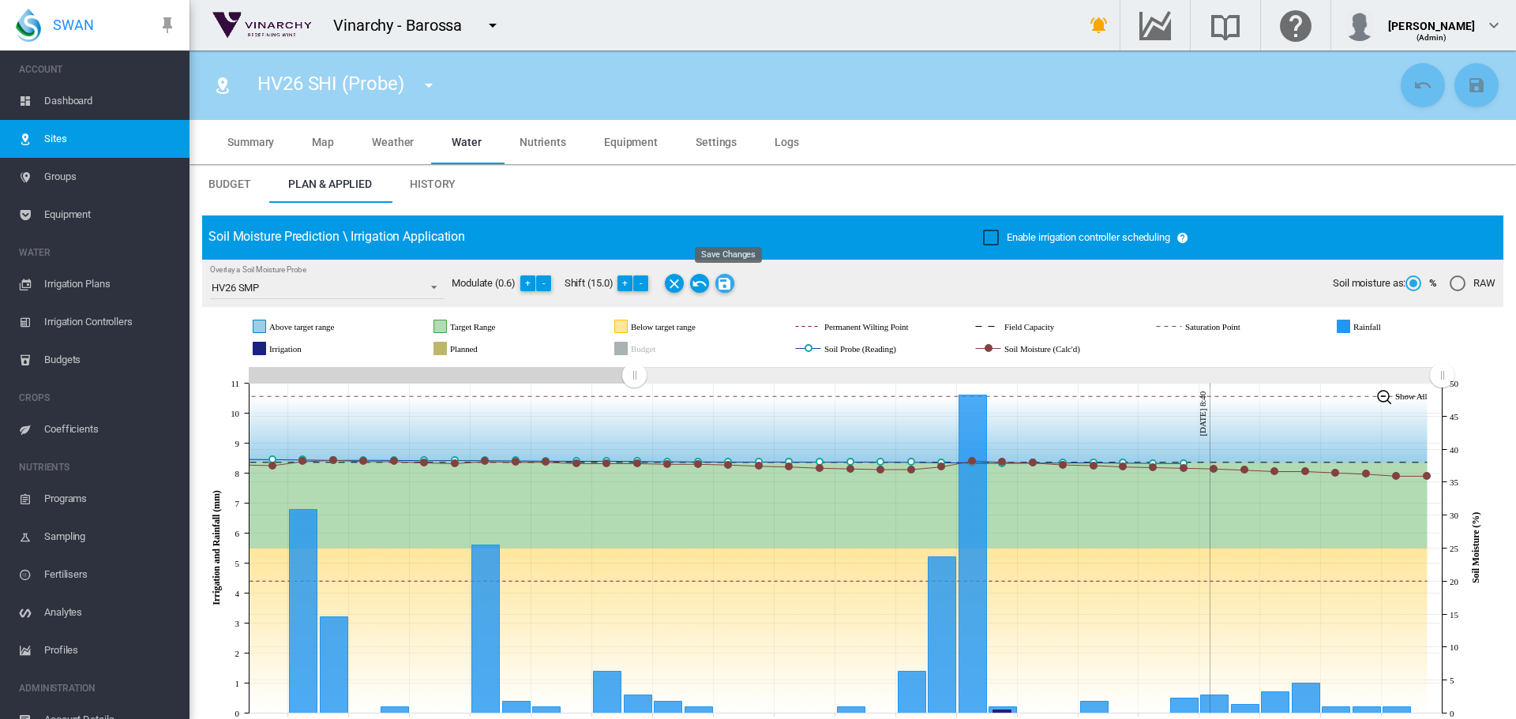
click at [730, 283] on md-icon "Save Changes" at bounding box center [724, 283] width 19 height 19
click at [490, 24] on md-icon "icon-menu-down" at bounding box center [492, 25] width 19 height 19
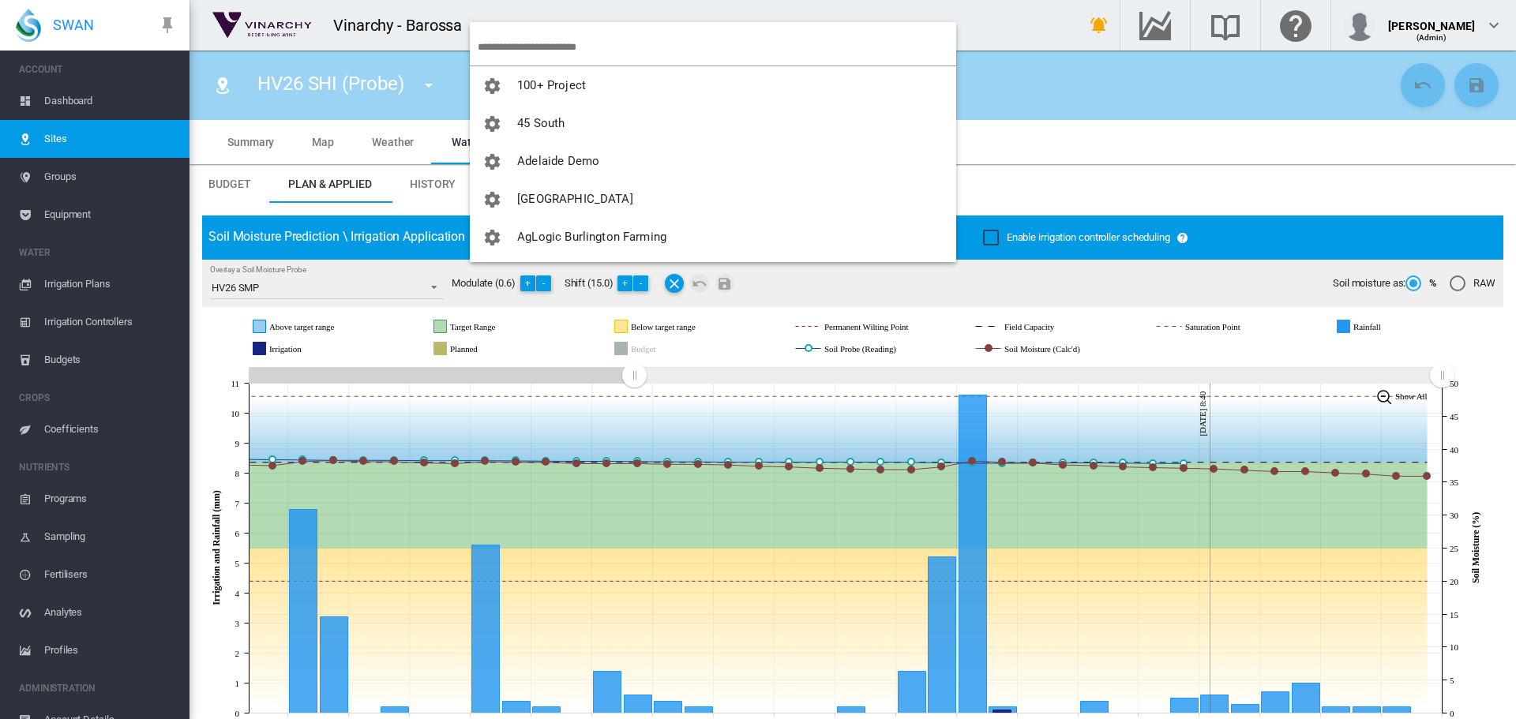
click at [502, 43] on input "search" at bounding box center [717, 46] width 479 height 37
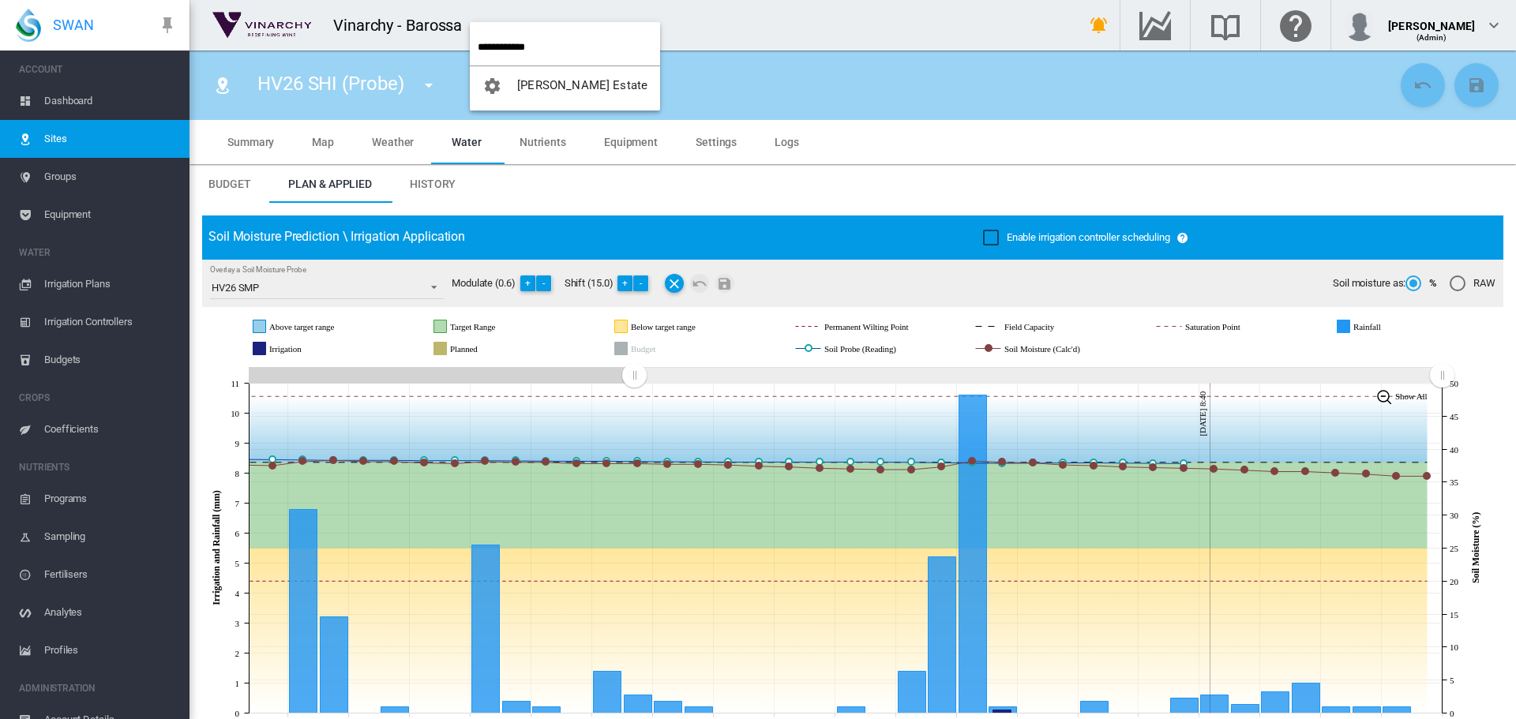
type input "**********"
click at [544, 81] on span "[PERSON_NAME] Estate" at bounding box center [582, 85] width 130 height 14
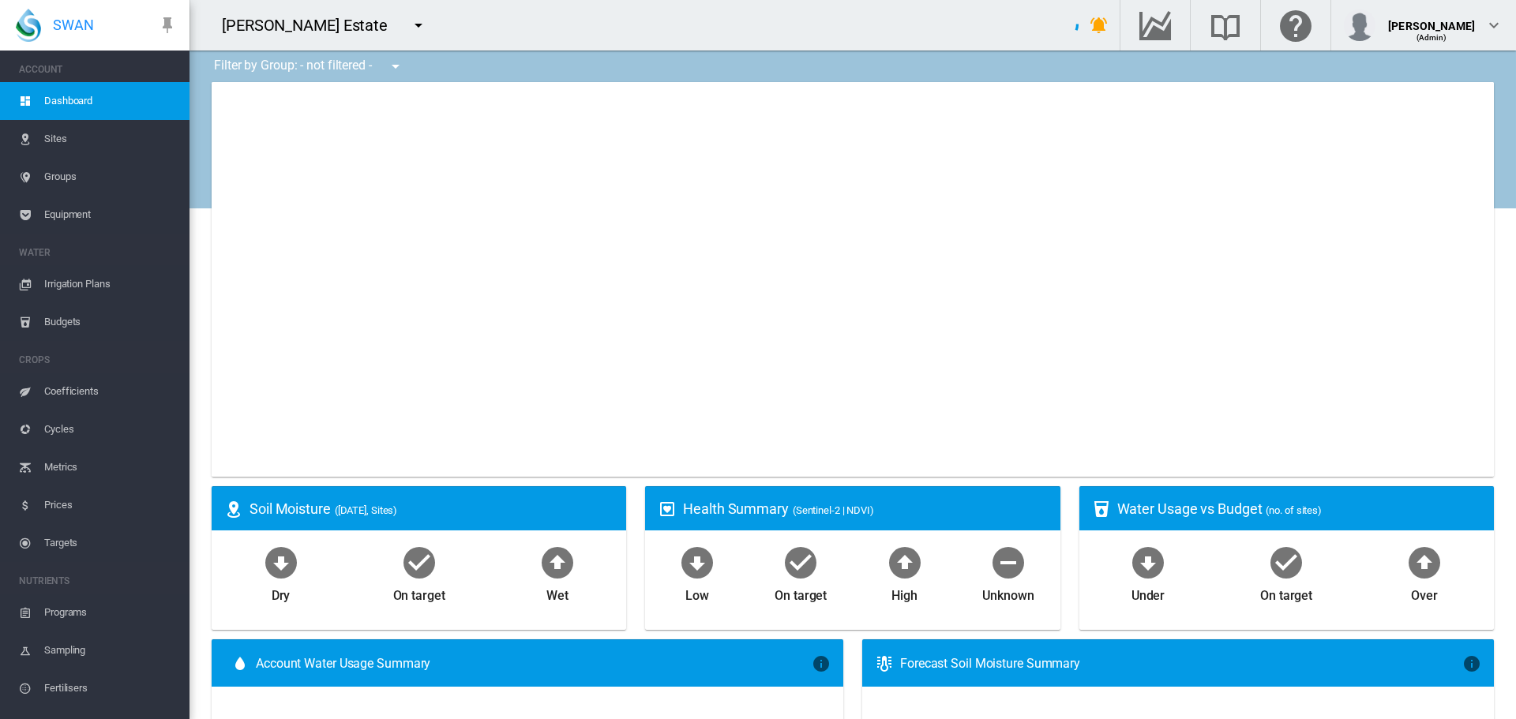
type input "**********"
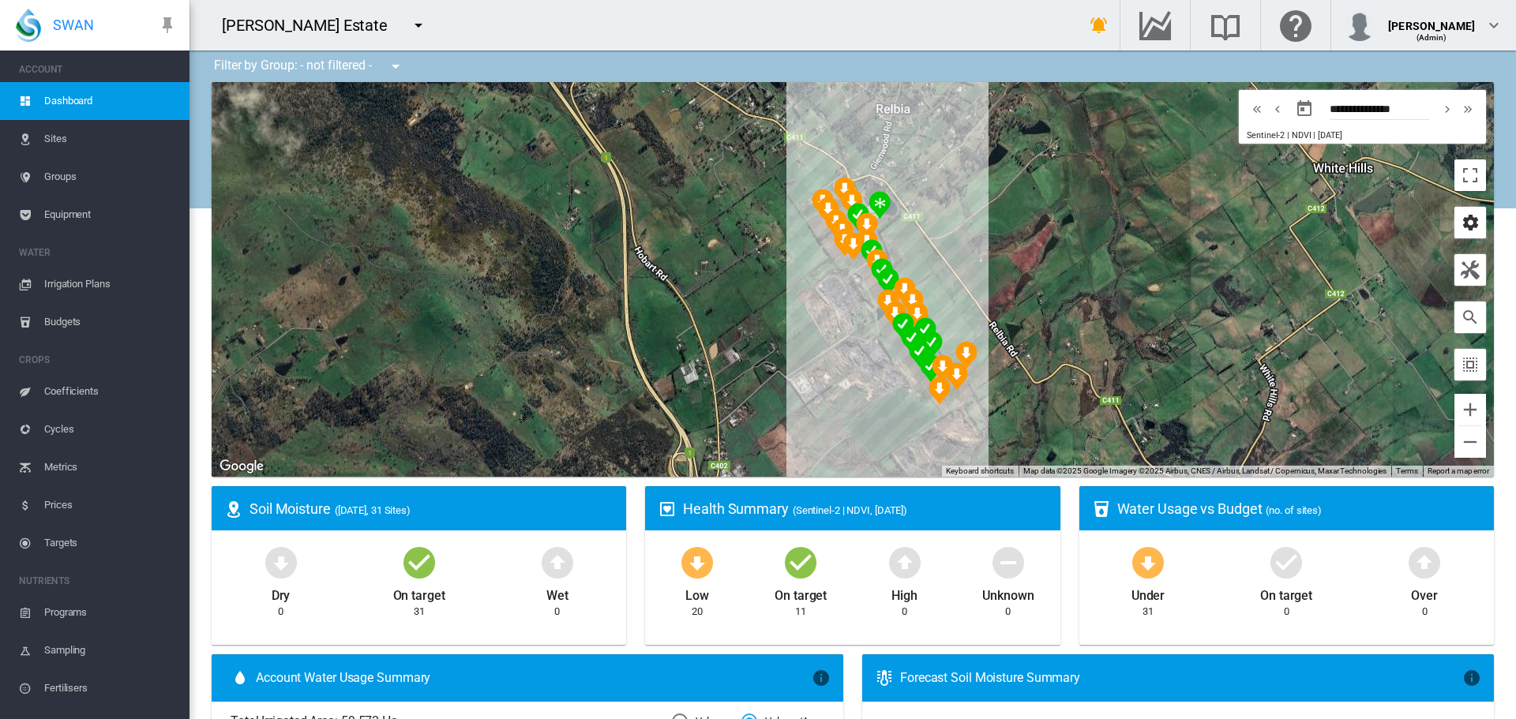
click at [1461, 224] on md-icon "icon-cog" at bounding box center [1470, 222] width 19 height 19
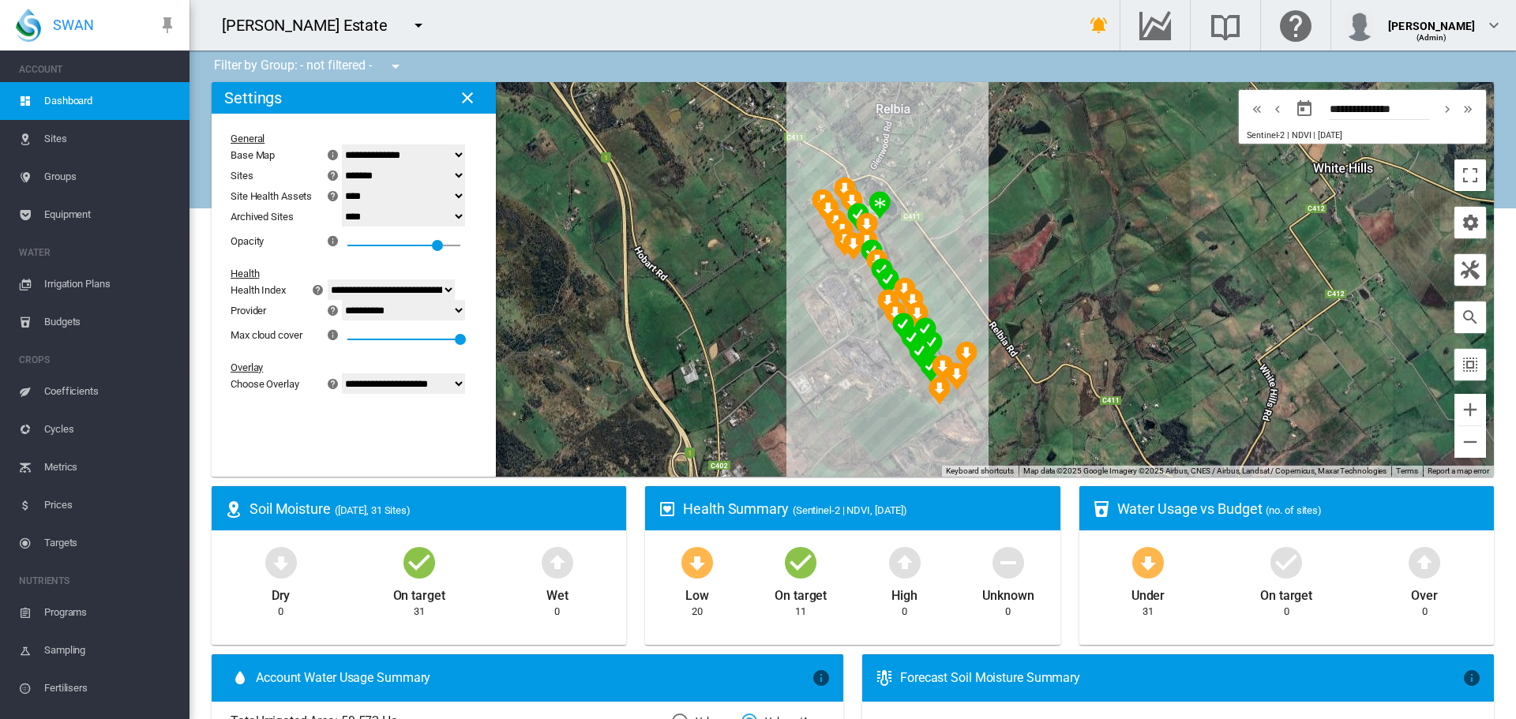
click at [465, 195] on select "******* **** ****" at bounding box center [403, 196] width 123 height 21
select select "****"
click at [351, 186] on select "******* **** ****" at bounding box center [403, 196] width 123 height 21
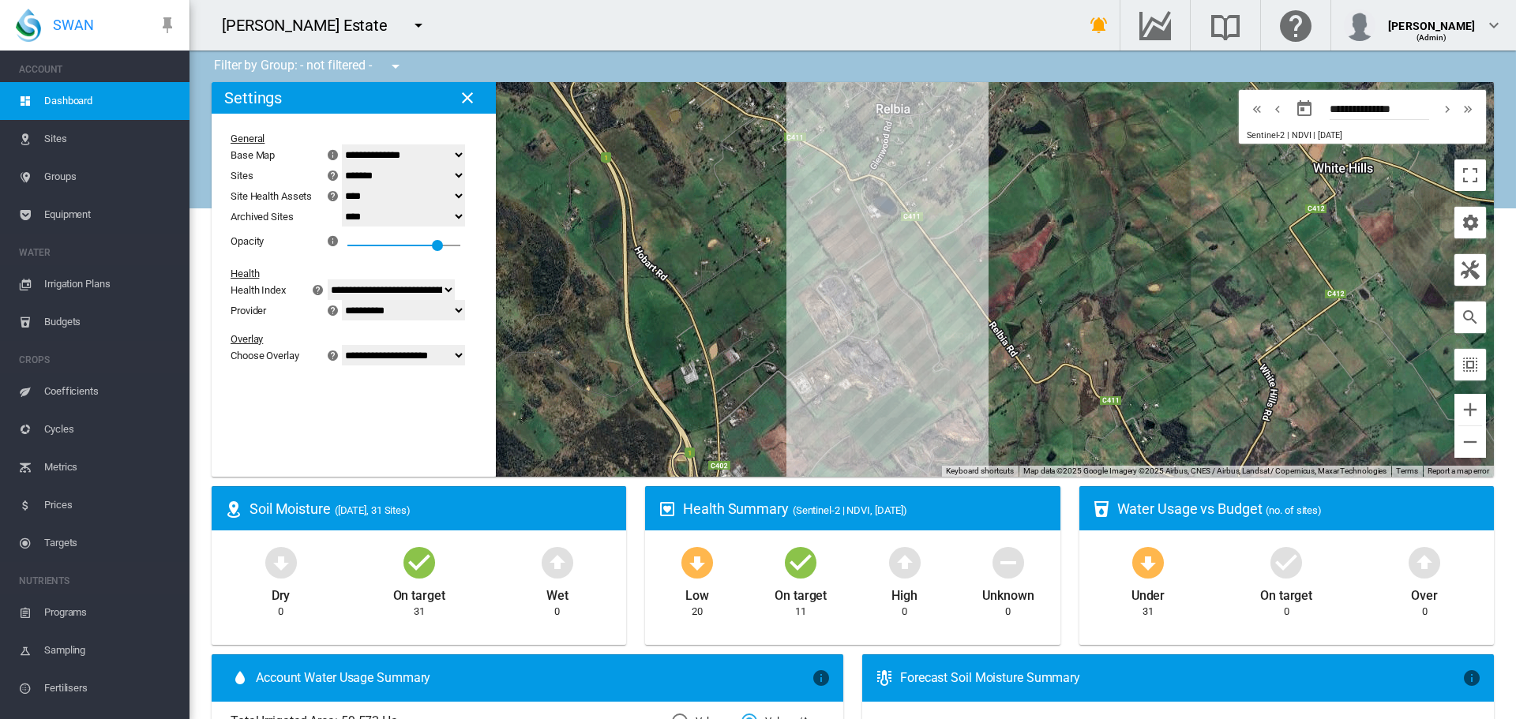
click at [61, 140] on span "Sites" at bounding box center [110, 139] width 133 height 38
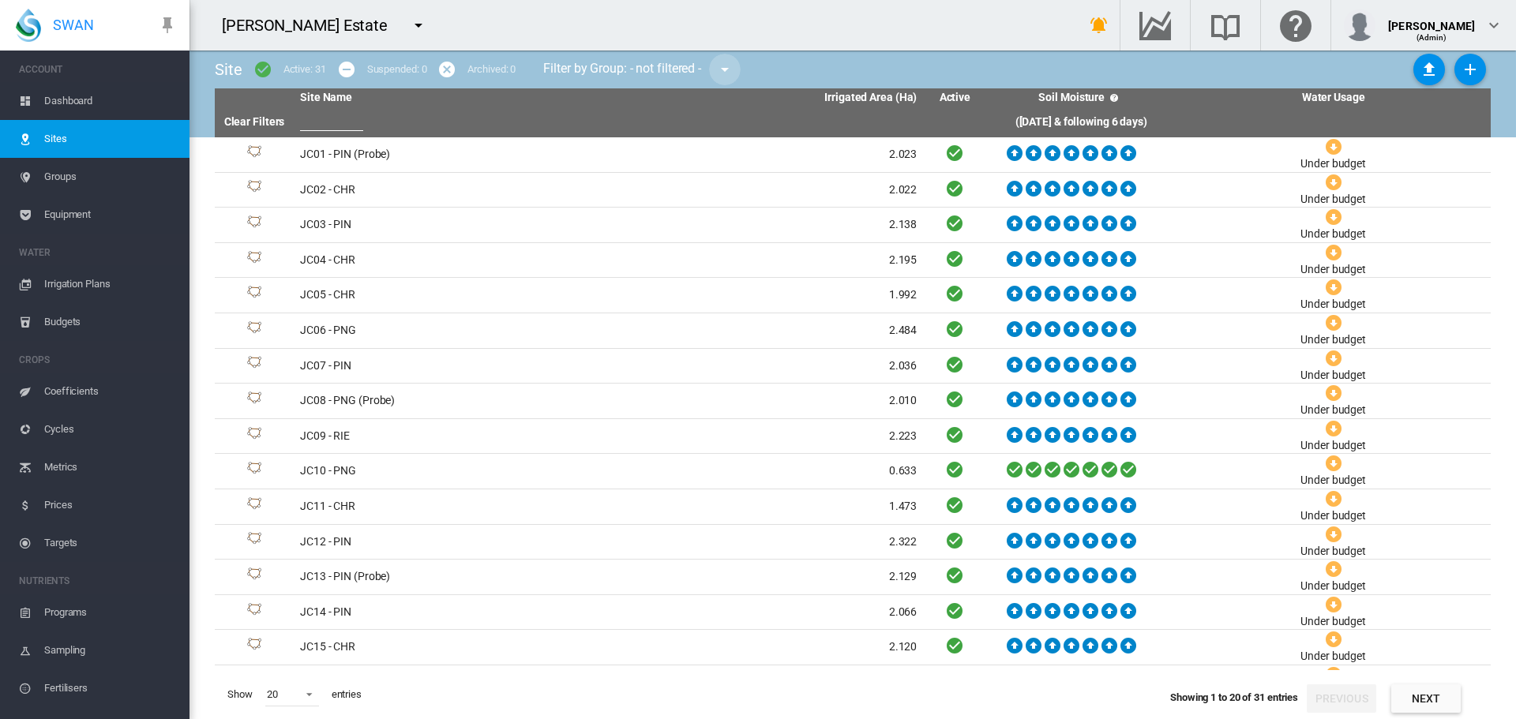
click at [732, 67] on md-icon "icon-menu-down" at bounding box center [724, 69] width 19 height 19
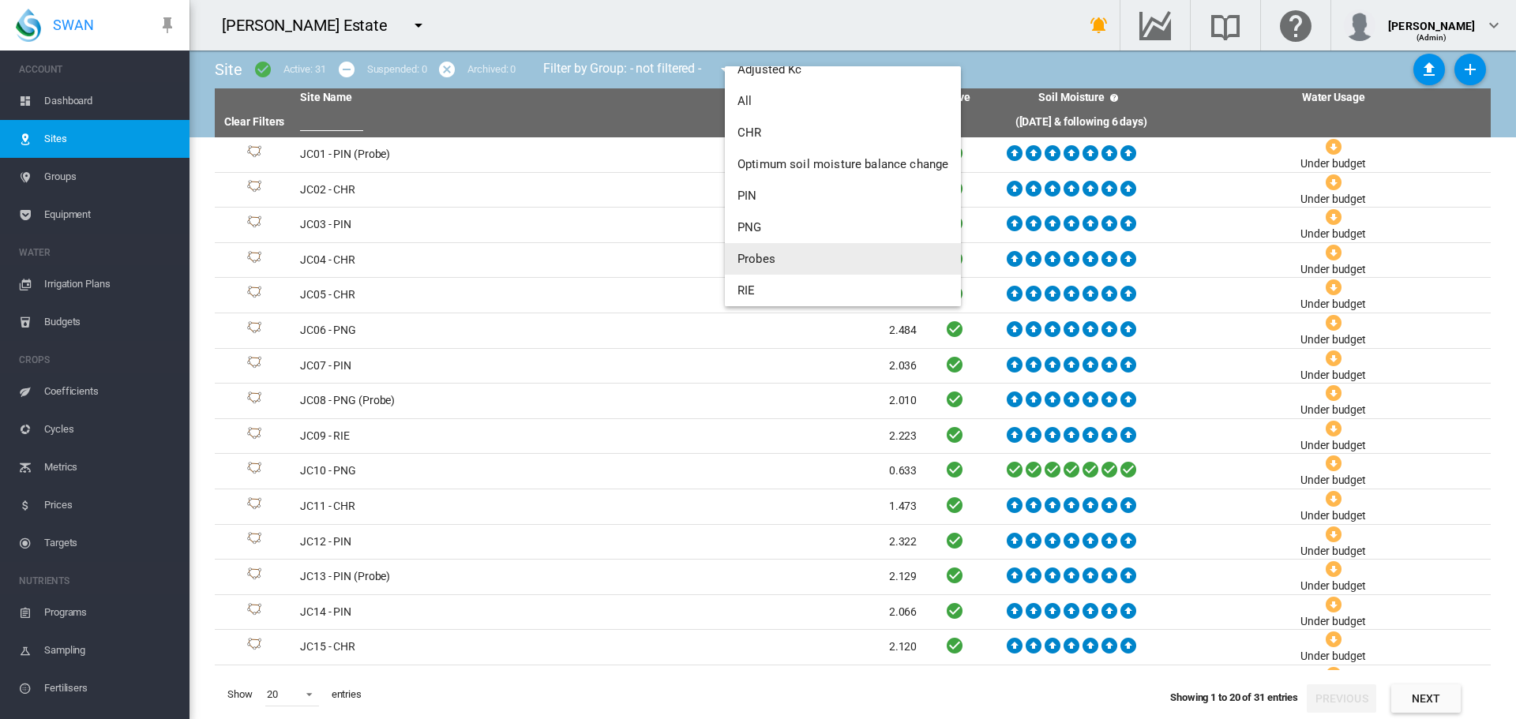
scroll to position [152, 0]
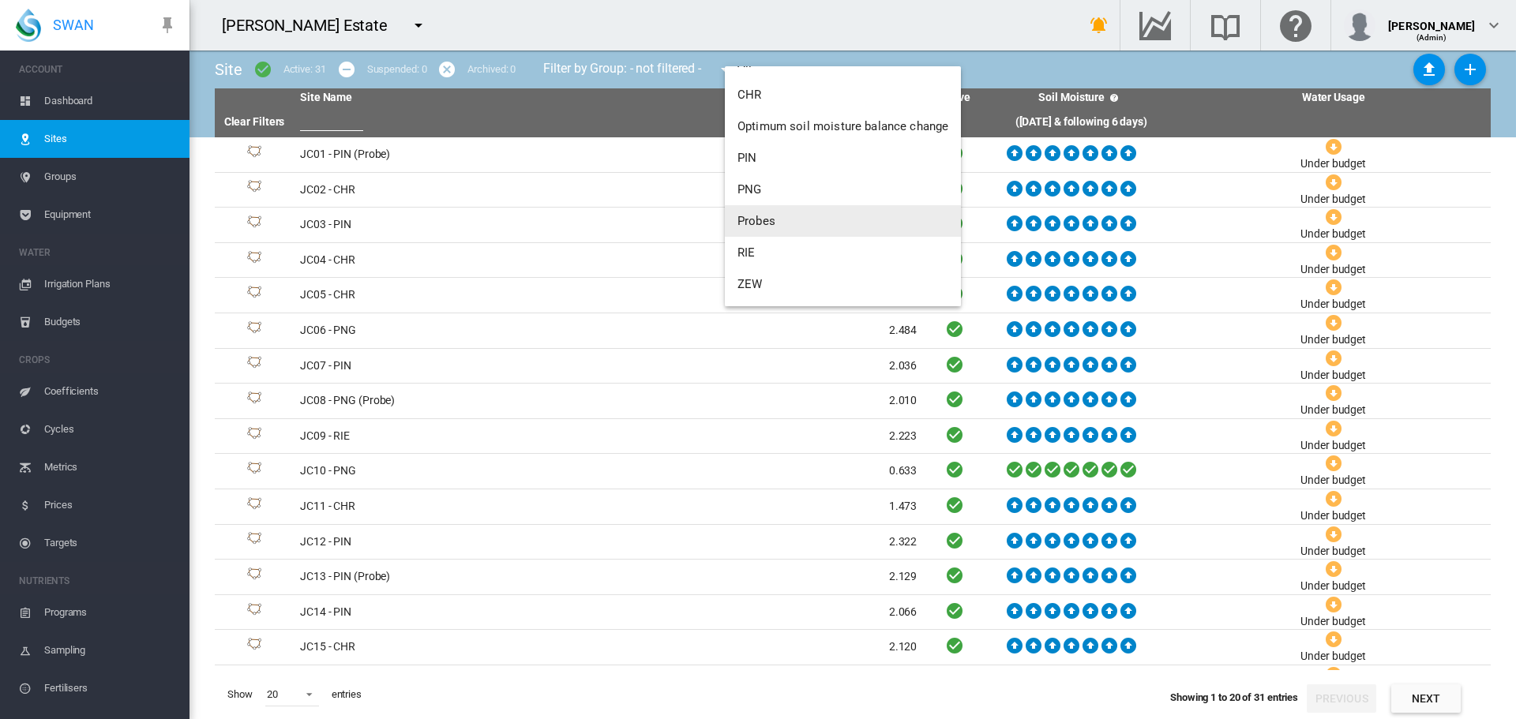
click at [764, 214] on span "Probes" at bounding box center [757, 221] width 38 height 14
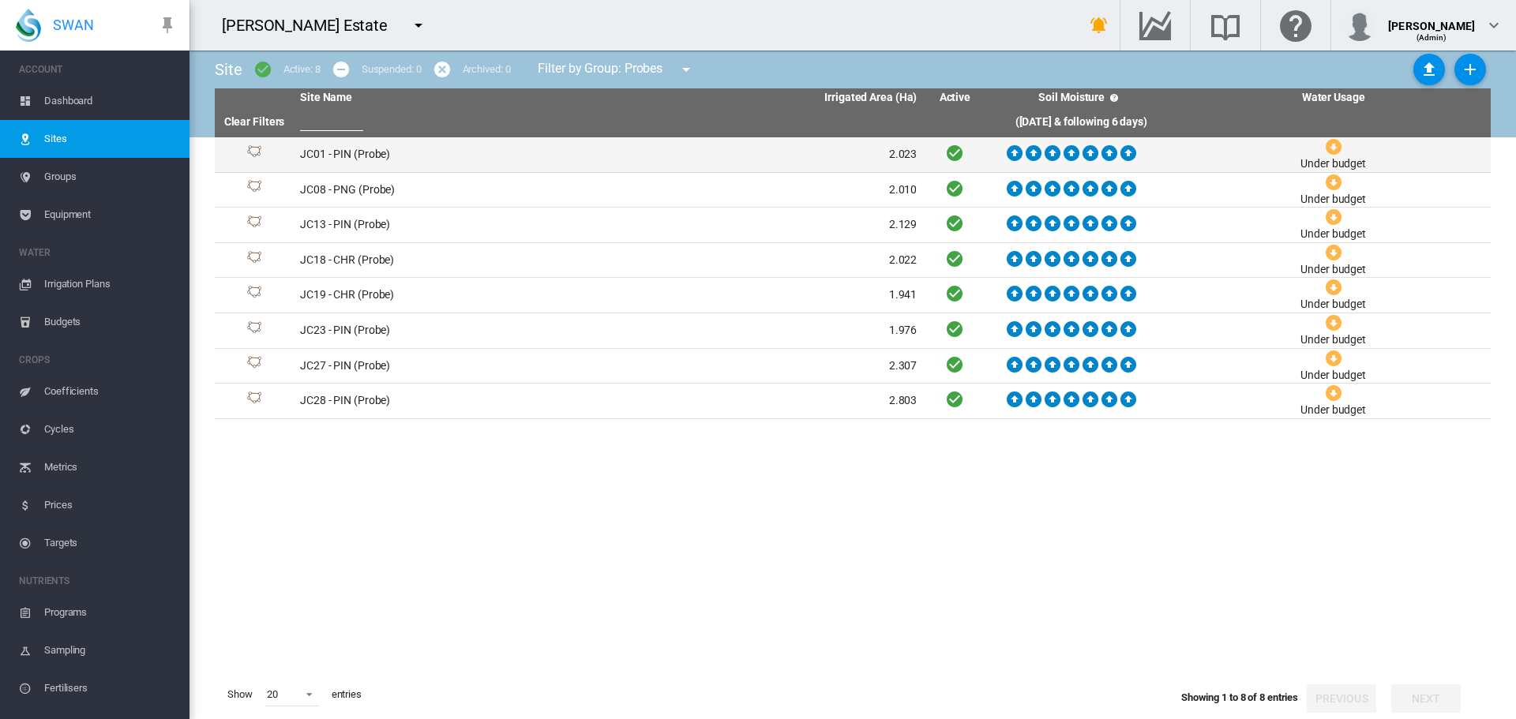
click at [377, 153] on td "JC01 - PIN (Probe)" at bounding box center [451, 154] width 315 height 35
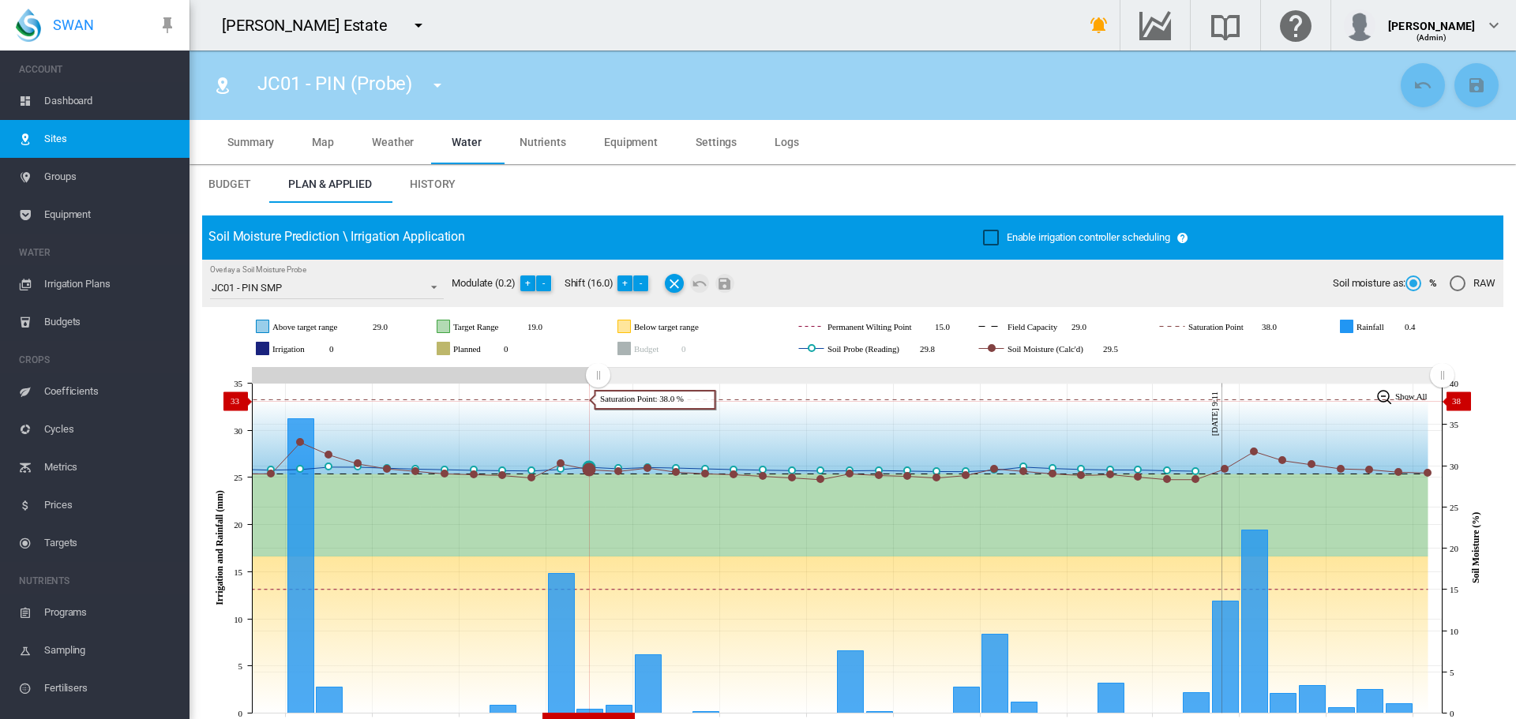
drag, startPoint x: 1004, startPoint y: 392, endPoint x: 611, endPoint y: 400, distance: 392.5
click at [598, 401] on icon "JavaScript chart by amCharts 3.21.15 Sep 07 Sep 10 Sep 13 Sep 16 Sep 19 Sep 22 …" at bounding box center [846, 548] width 1289 height 370
click at [443, 83] on md-icon "icon-menu-down" at bounding box center [437, 85] width 19 height 19
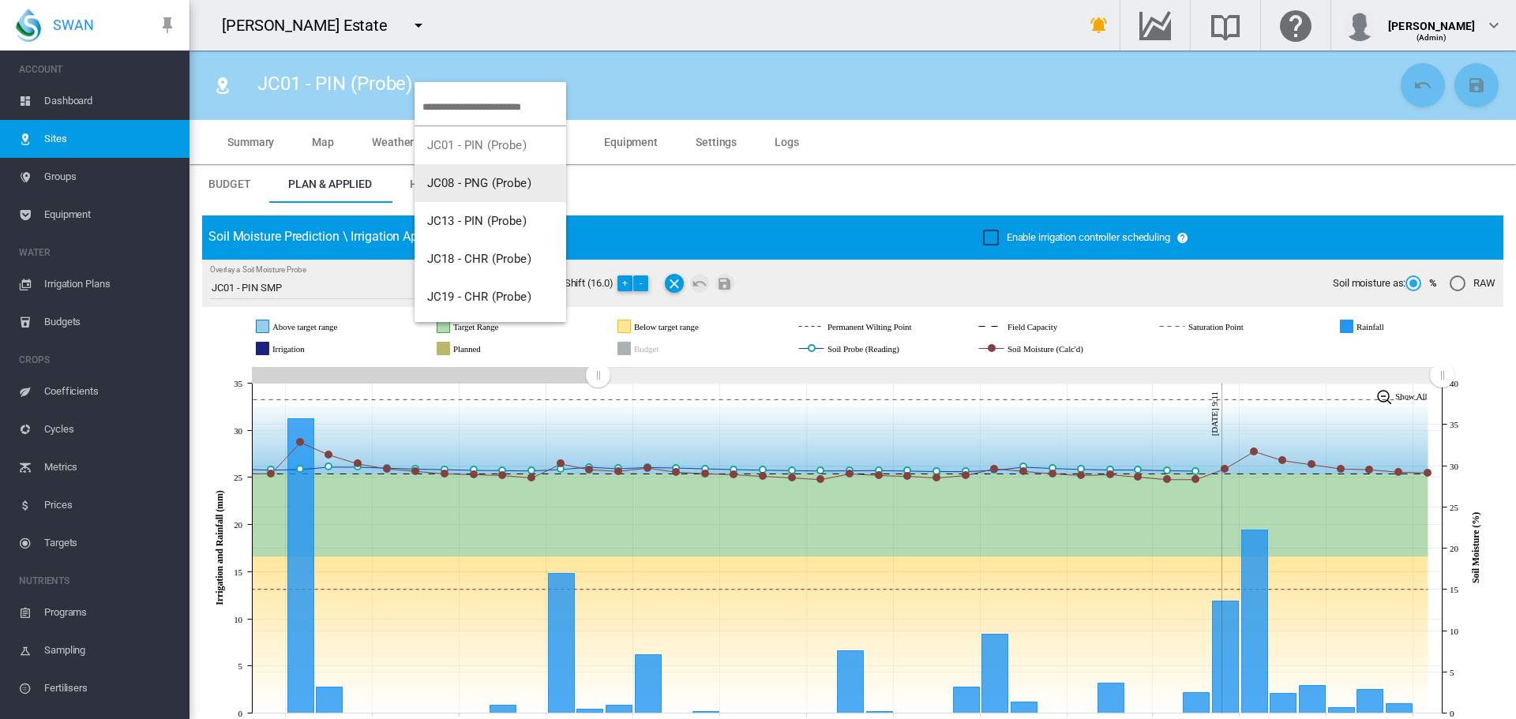
click at [467, 182] on span "JC08 - PNG (Probe)" at bounding box center [479, 183] width 104 height 14
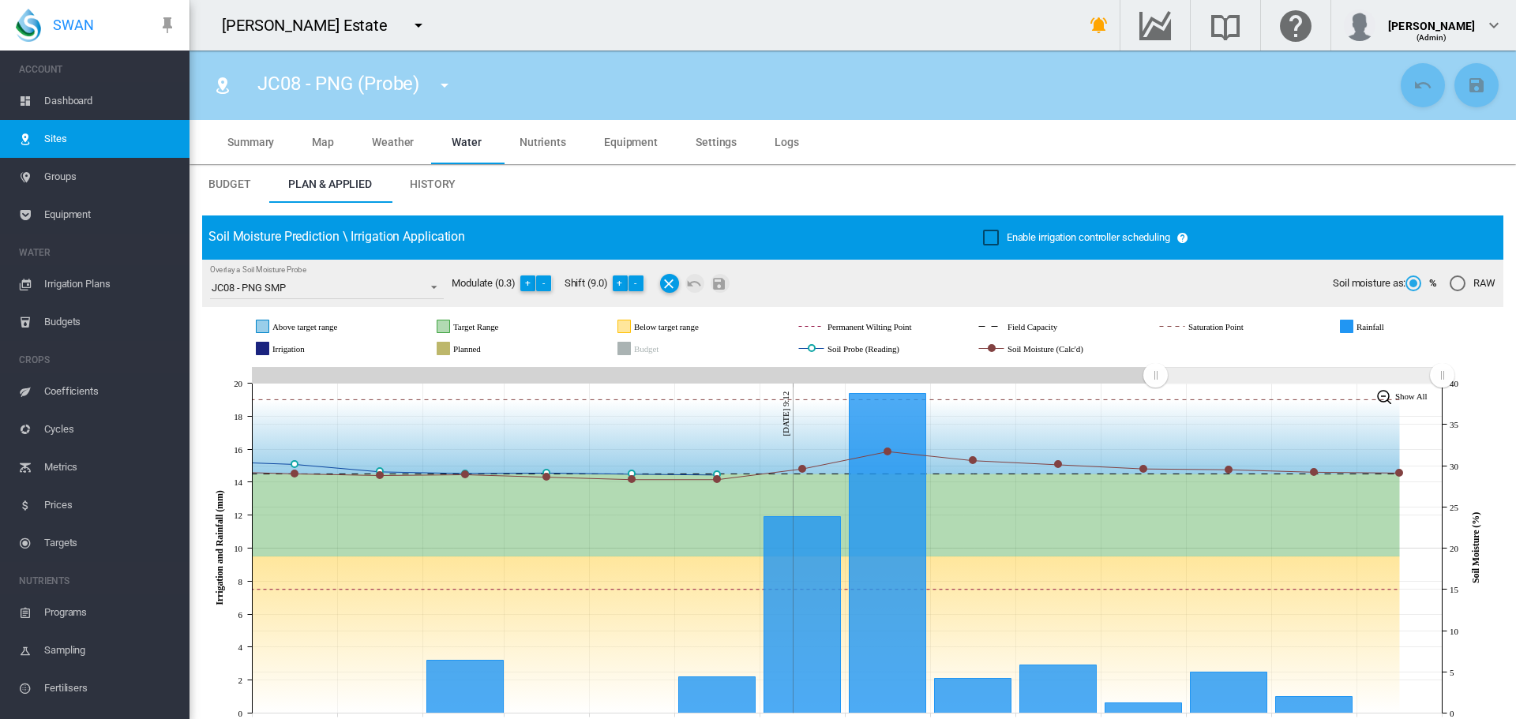
click at [449, 82] on md-icon "icon-menu-down" at bounding box center [444, 85] width 19 height 19
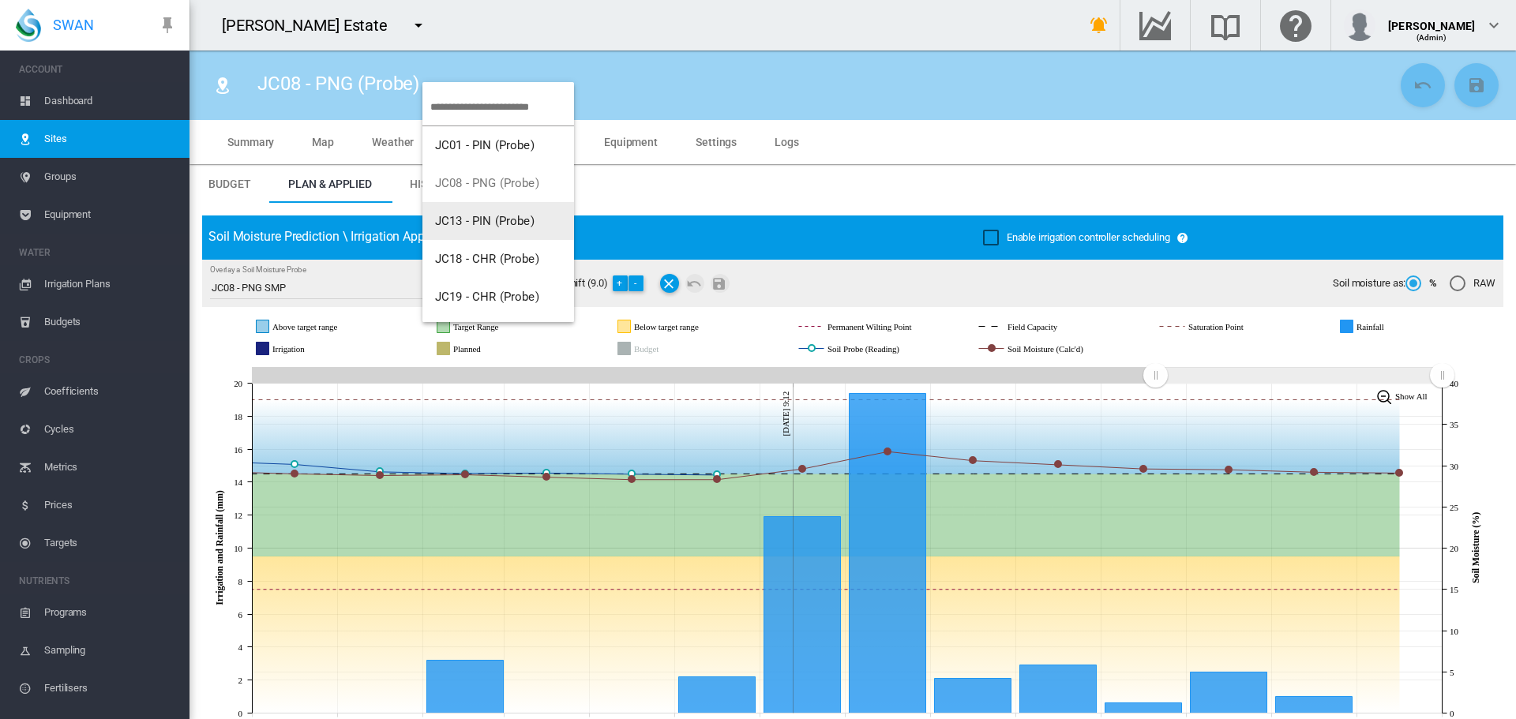
click at [504, 226] on span "JC13 - PIN (Probe)" at bounding box center [484, 221] width 99 height 14
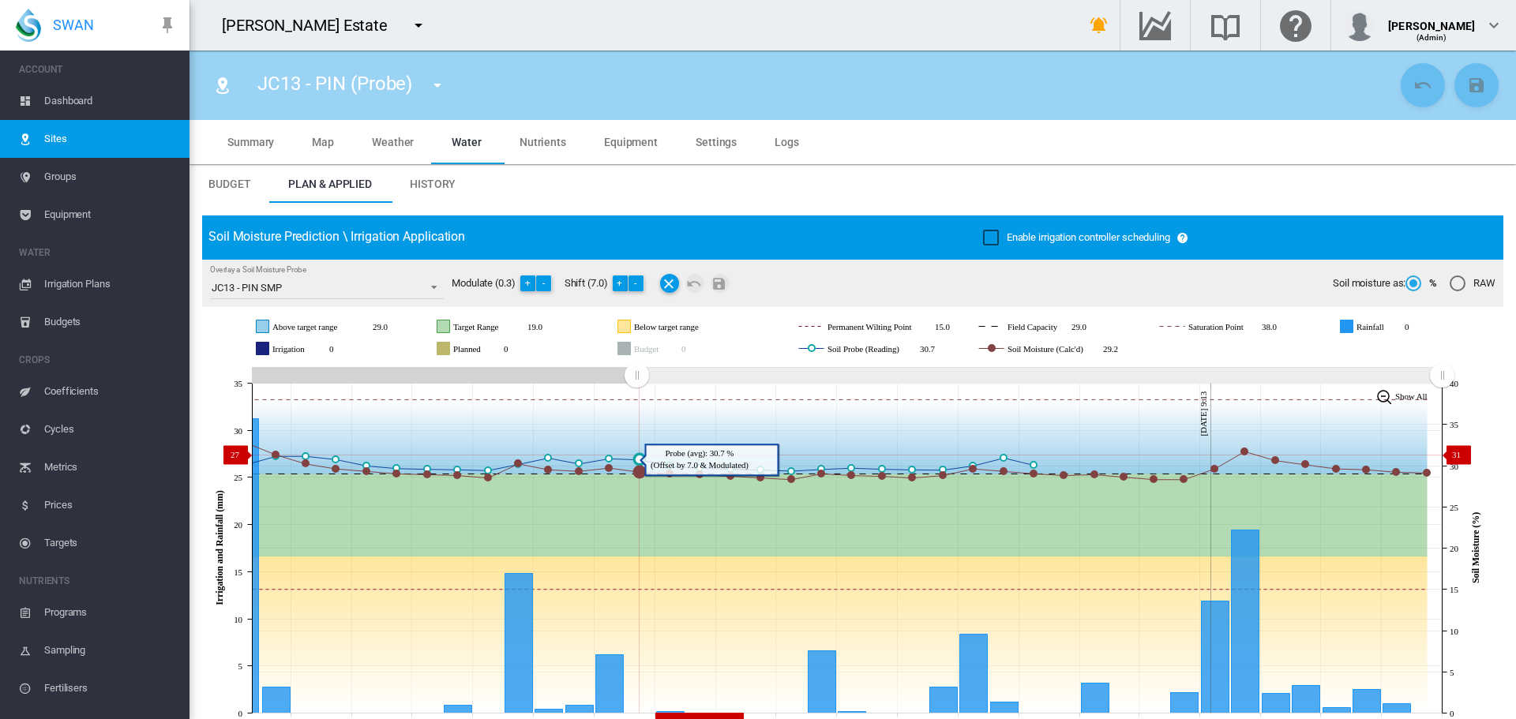
click at [636, 455] on icon "JavaScript chart by amCharts [DATE] [DATE] Sep [DATE] Sep [DATE] Sep [DATE] Sep…" at bounding box center [846, 548] width 1289 height 370
click at [442, 86] on md-icon "icon-menu-down" at bounding box center [437, 85] width 19 height 19
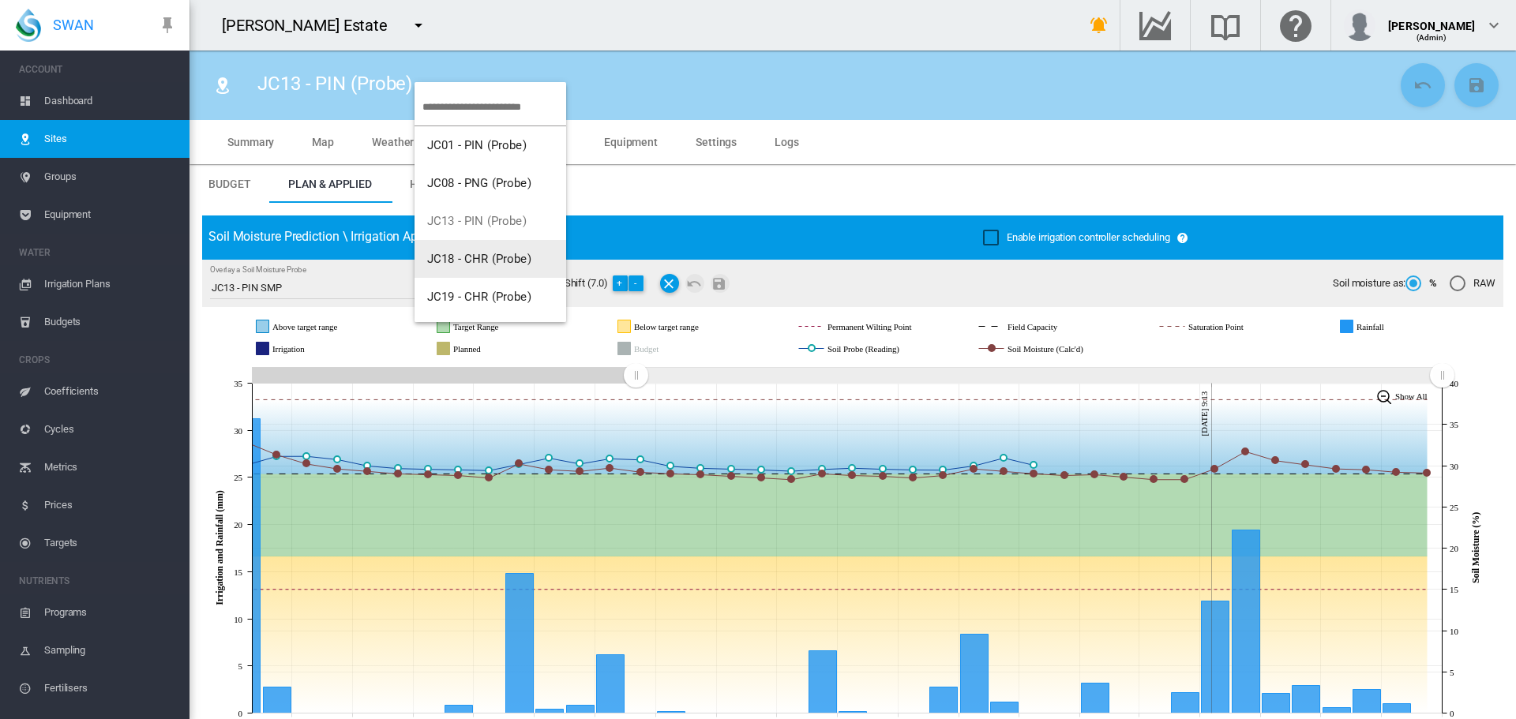
click at [474, 265] on span "JC18 - CHR (Probe)" at bounding box center [479, 259] width 104 height 14
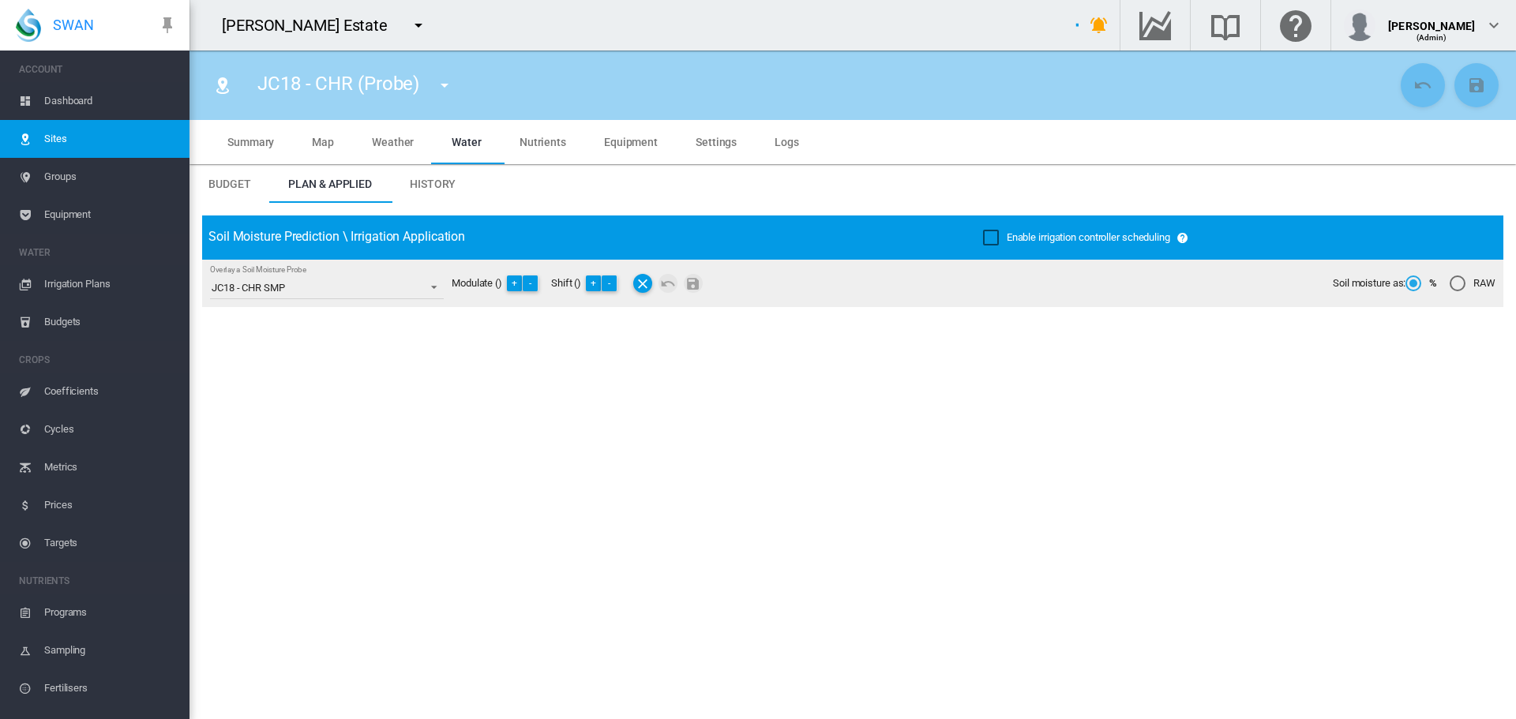
type input "**********"
type input "*********"
type input "***"
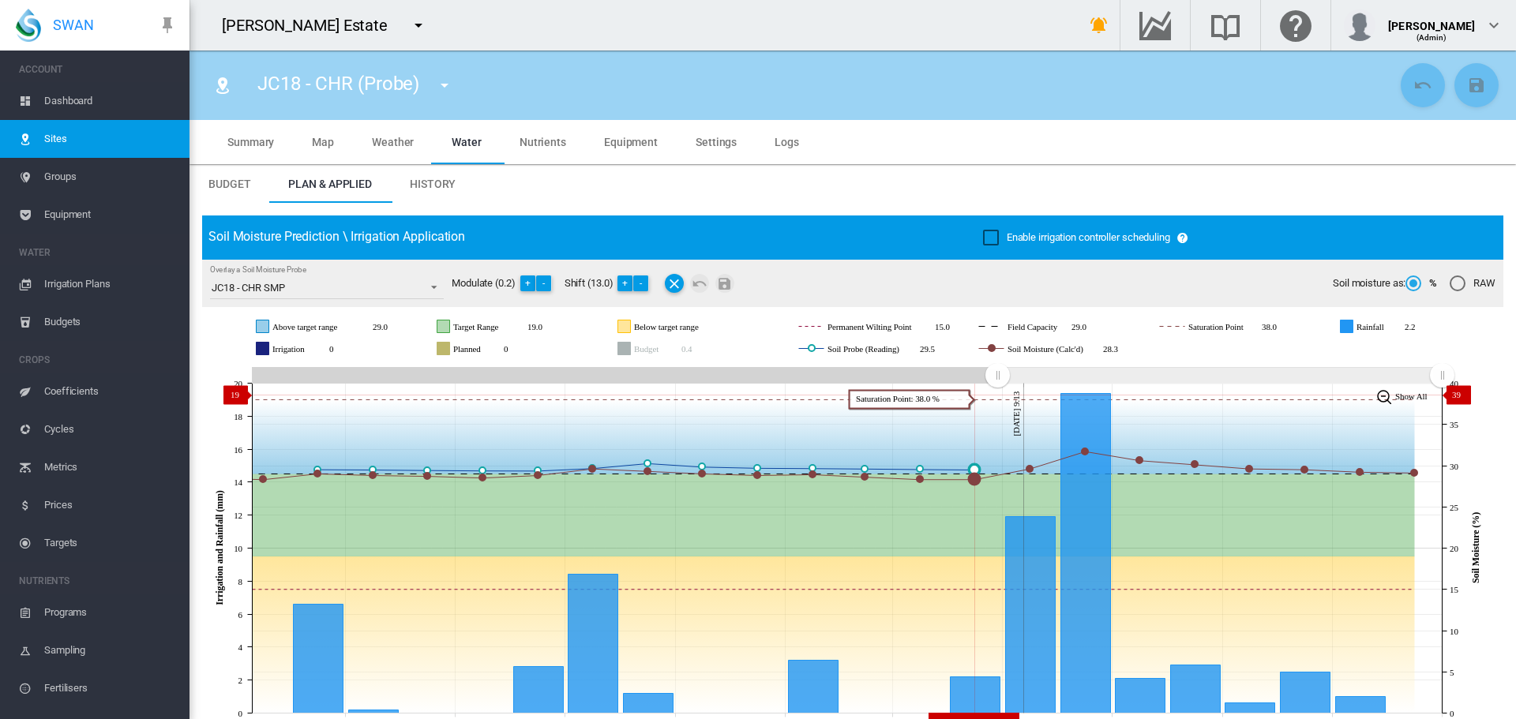
drag, startPoint x: 1154, startPoint y: 372, endPoint x: 997, endPoint y: 395, distance: 158.8
click at [997, 395] on icon "JavaScript chart by amCharts [DATE] [DATE] Sep [DATE] Oct [DATE] Oct [DATE] Oct…" at bounding box center [846, 548] width 1289 height 370
click at [441, 88] on md-icon "icon-menu-down" at bounding box center [444, 85] width 19 height 19
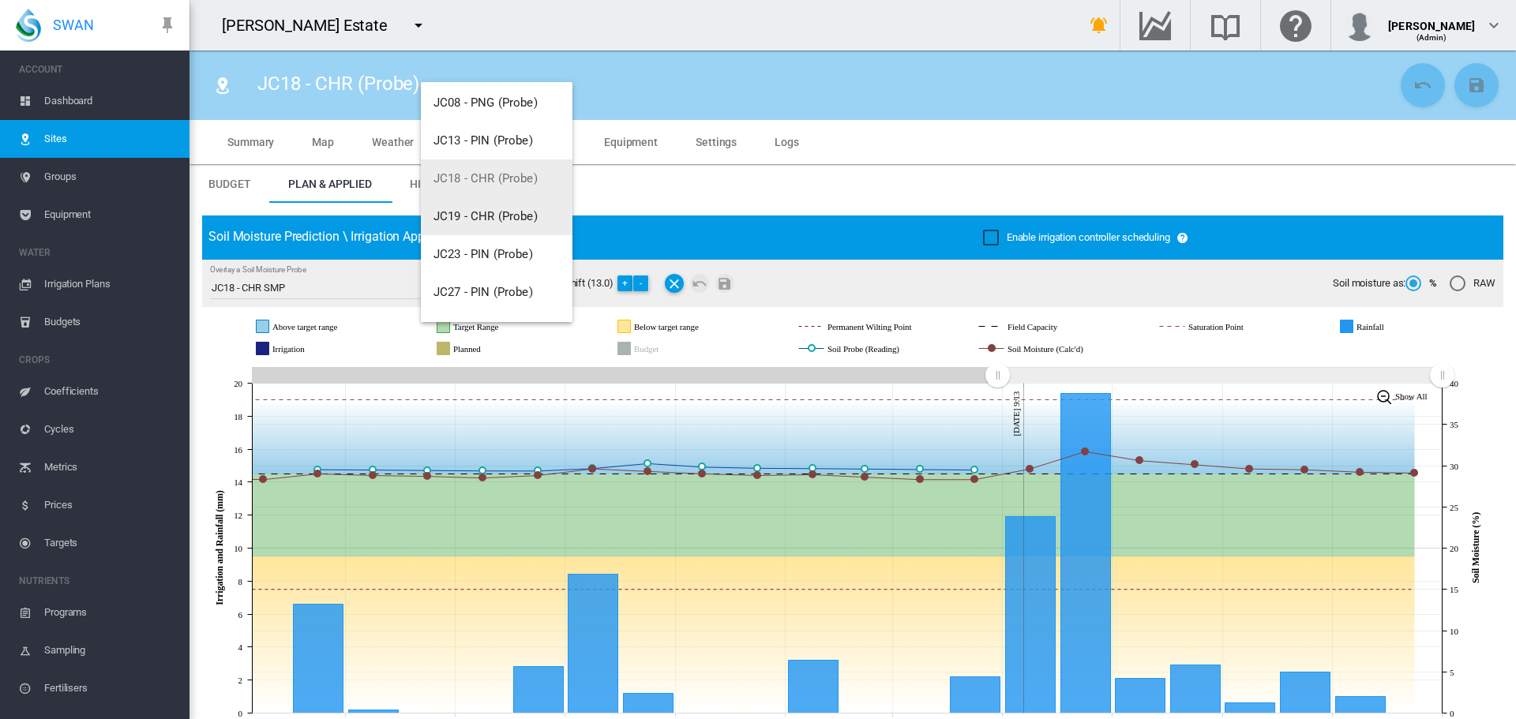
scroll to position [114, 0]
click at [486, 177] on span "JC19 - CHR (Probe)" at bounding box center [486, 183] width 104 height 14
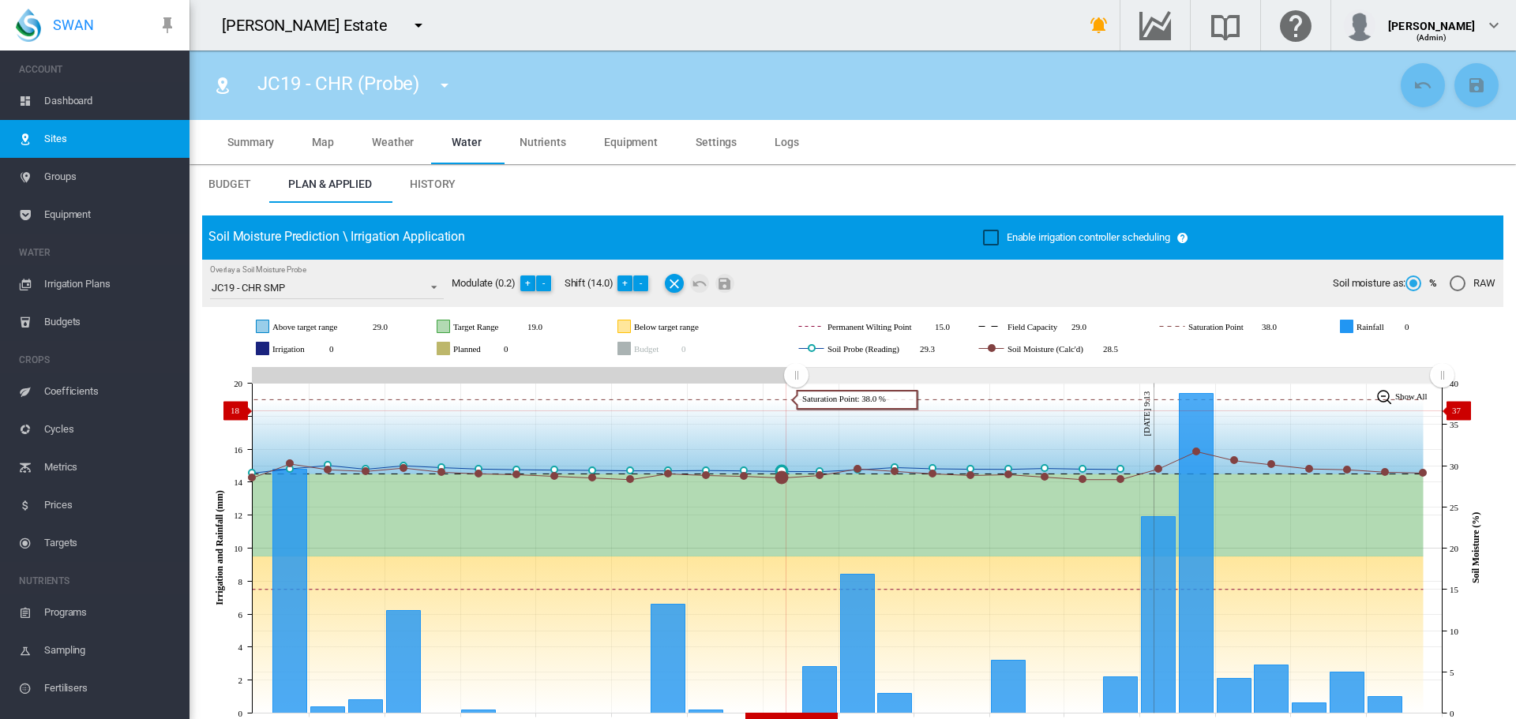
drag, startPoint x: 1153, startPoint y: 373, endPoint x: 796, endPoint y: 411, distance: 358.8
click at [796, 411] on icon "JavaScript chart by amCharts [DATE] [DATE] Sep [DATE] Sep [DATE] Sep [DATE] Oct…" at bounding box center [846, 548] width 1289 height 370
click at [441, 85] on md-icon "icon-menu-down" at bounding box center [444, 85] width 19 height 19
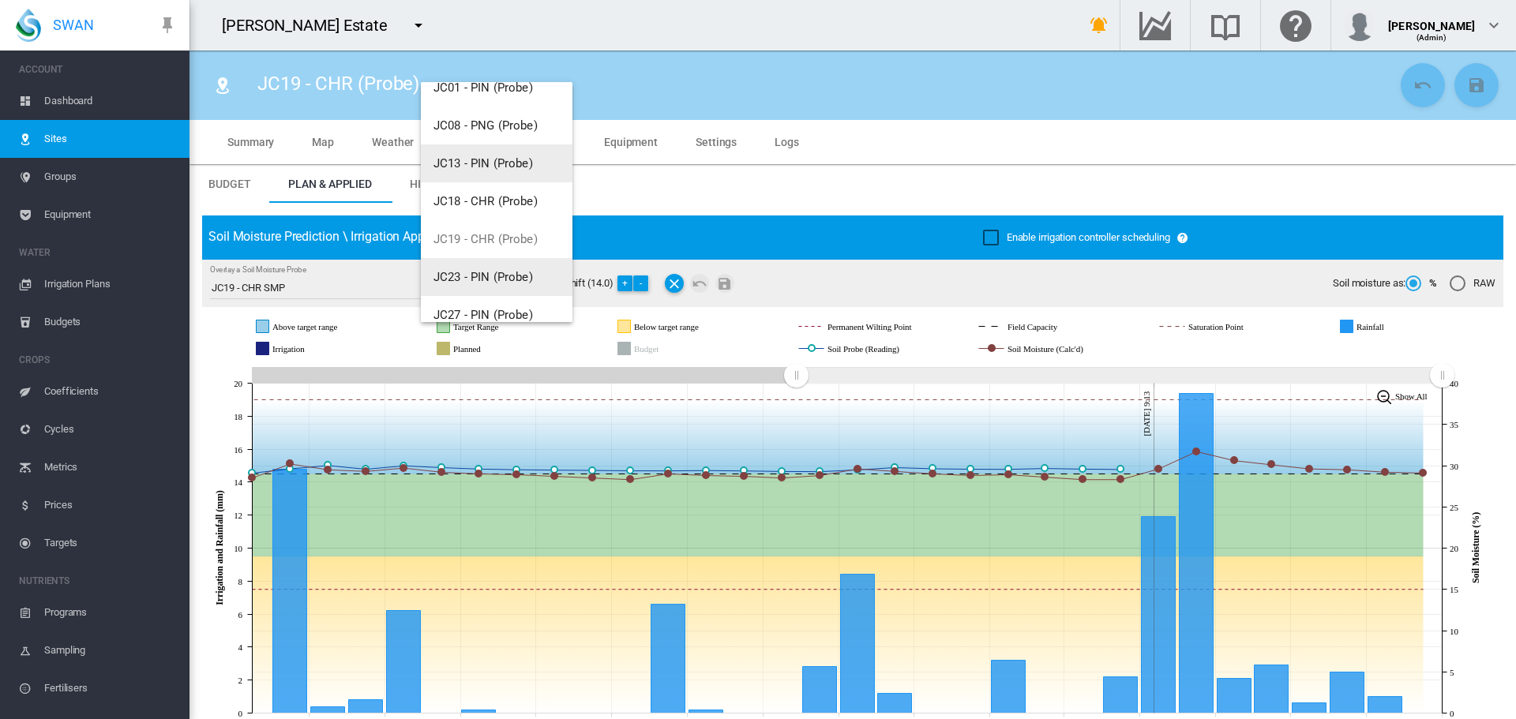
scroll to position [114, 0]
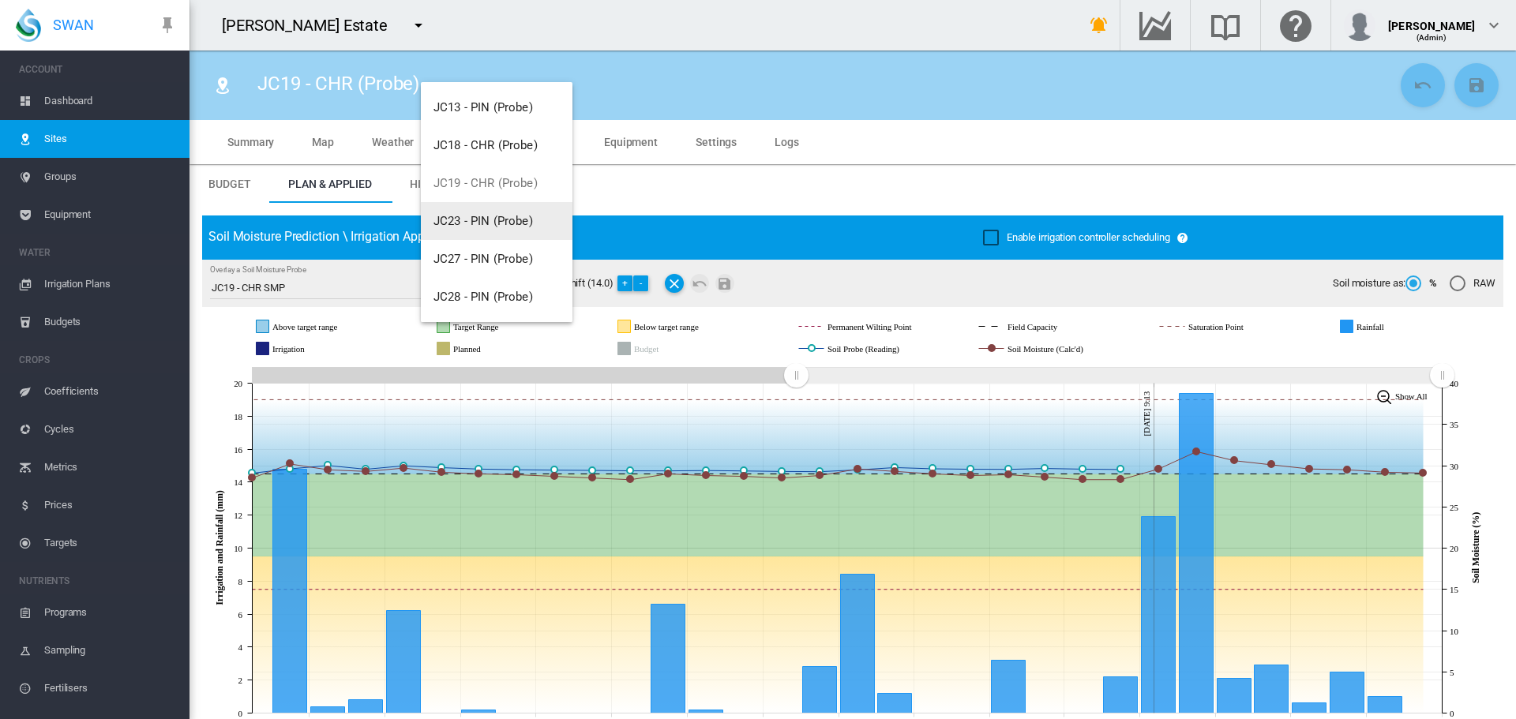
click at [484, 229] on button "JC23 - PIN (Probe)" at bounding box center [497, 221] width 152 height 38
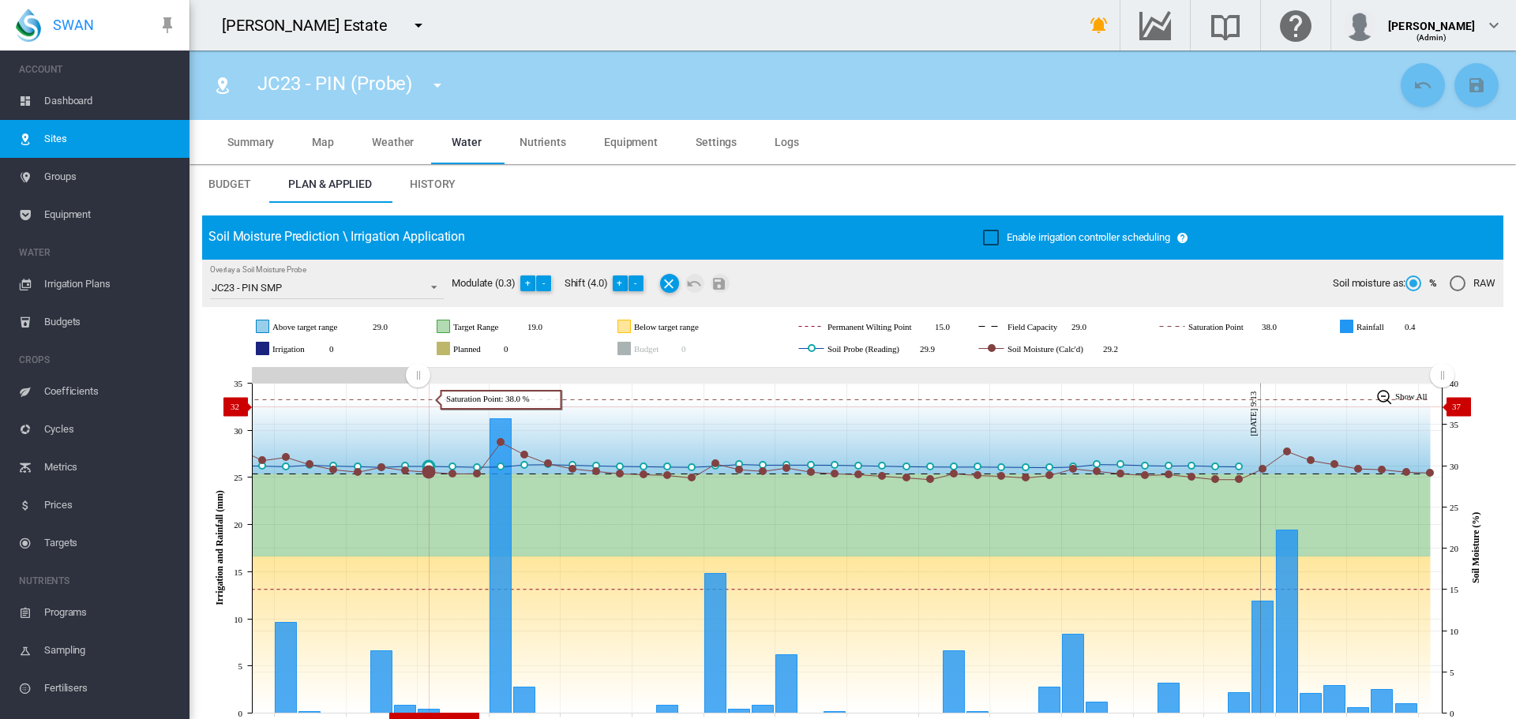
drag, startPoint x: 1156, startPoint y: 373, endPoint x: 418, endPoint y: 384, distance: 738.4
click at [418, 406] on icon "JavaScript chart by amCharts [DATE] [DATE] Sep [DATE] Sep [DATE] Sep [DATE] Sep…" at bounding box center [846, 548] width 1289 height 370
click at [439, 86] on md-icon "icon-menu-down" at bounding box center [437, 85] width 19 height 19
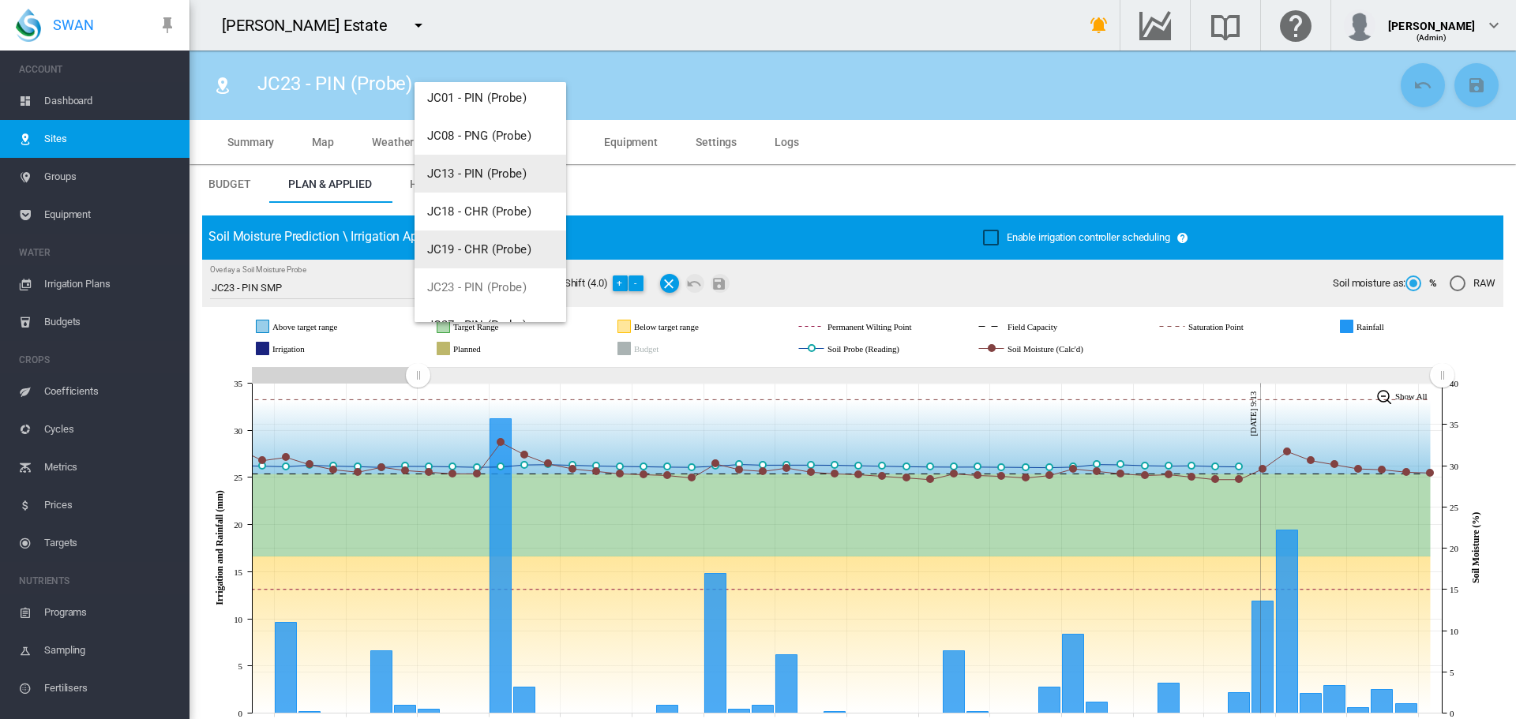
scroll to position [114, 0]
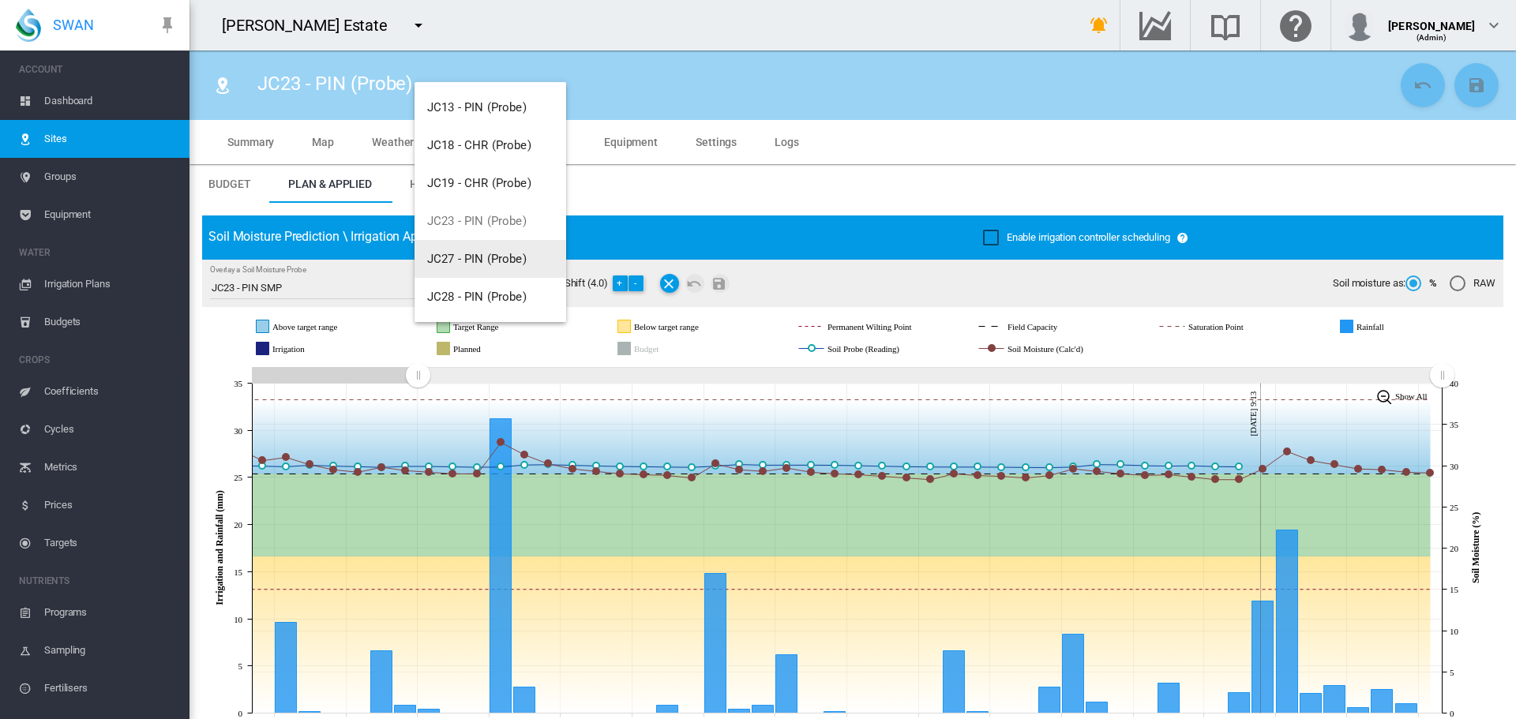
click at [482, 265] on span "JC27 - PIN (Probe)" at bounding box center [476, 259] width 99 height 14
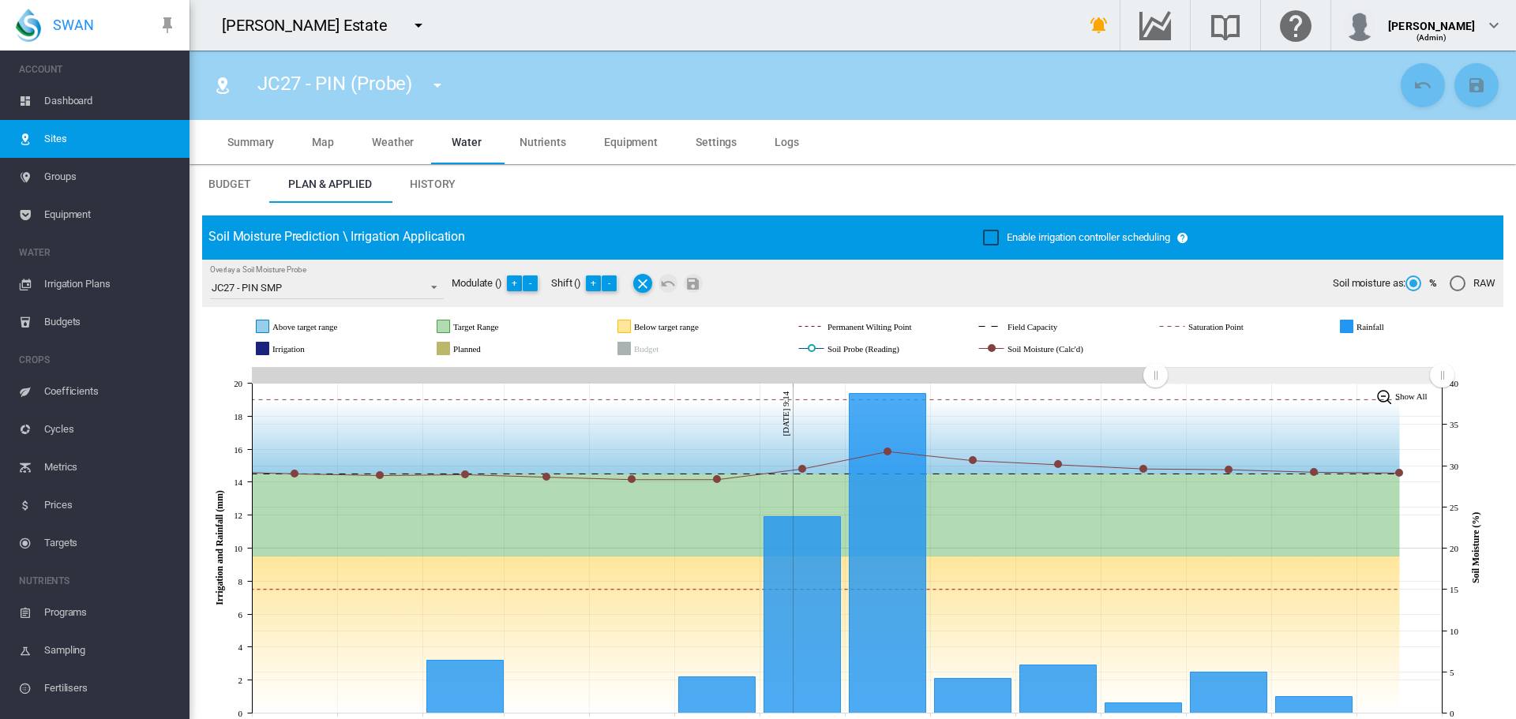
click at [441, 87] on md-icon "icon-menu-down" at bounding box center [437, 85] width 19 height 19
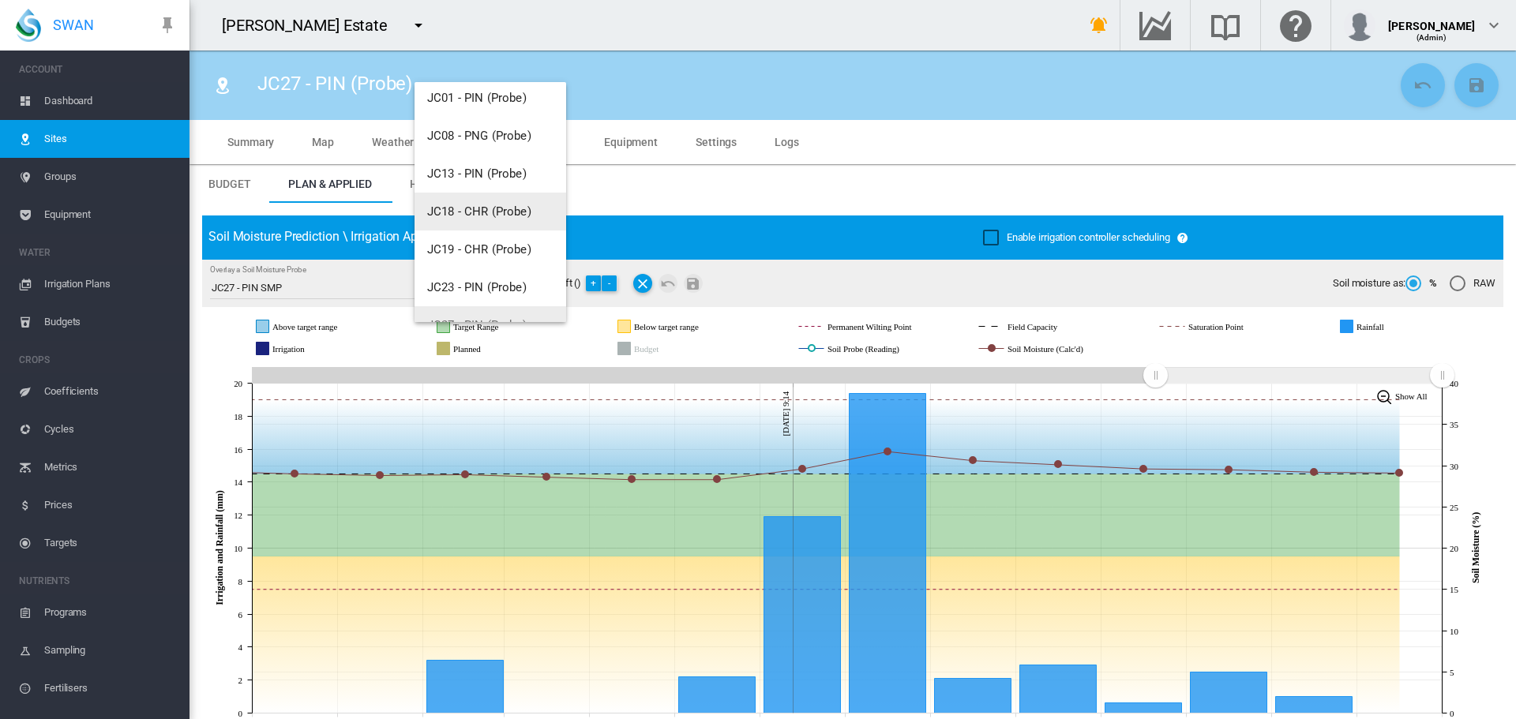
scroll to position [114, 0]
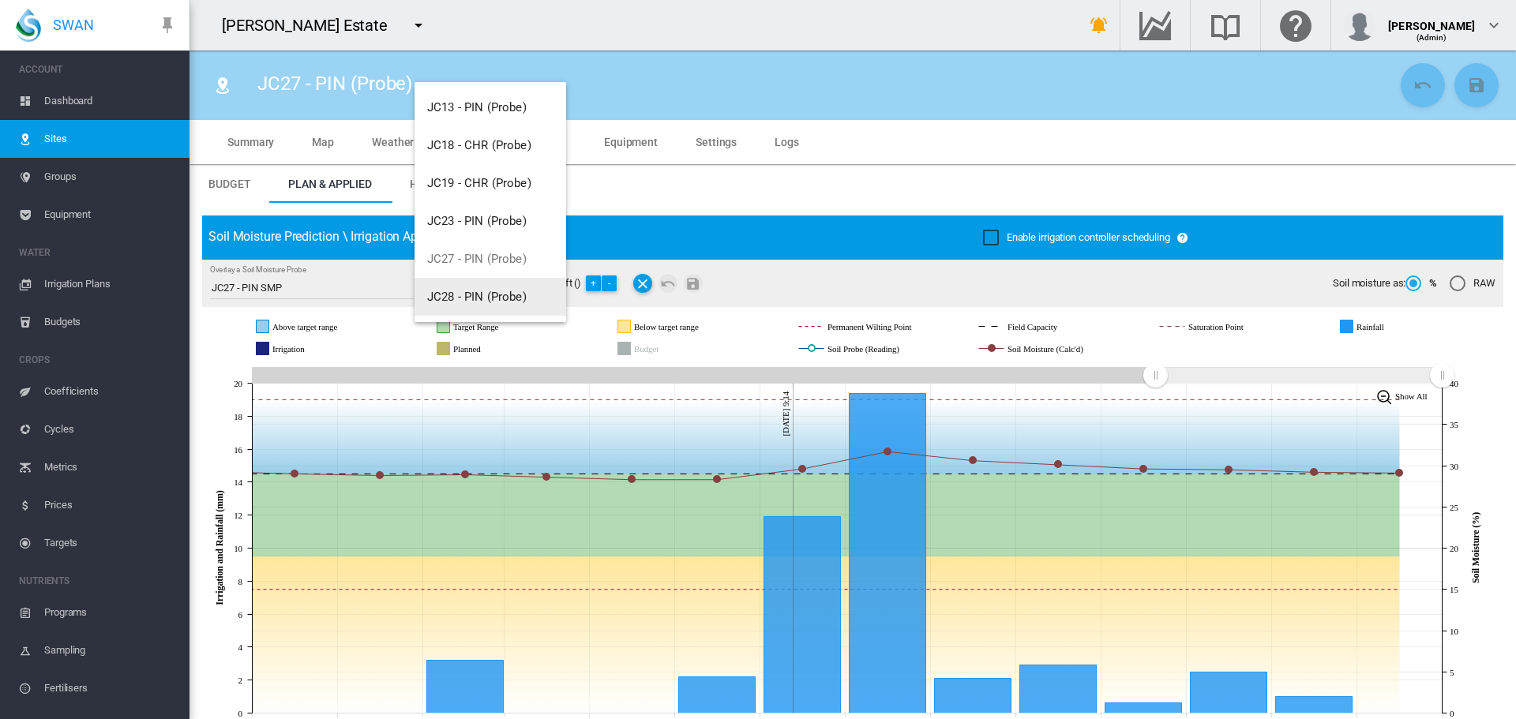
click at [501, 289] on button "JC28 - PIN (Probe)" at bounding box center [491, 297] width 152 height 38
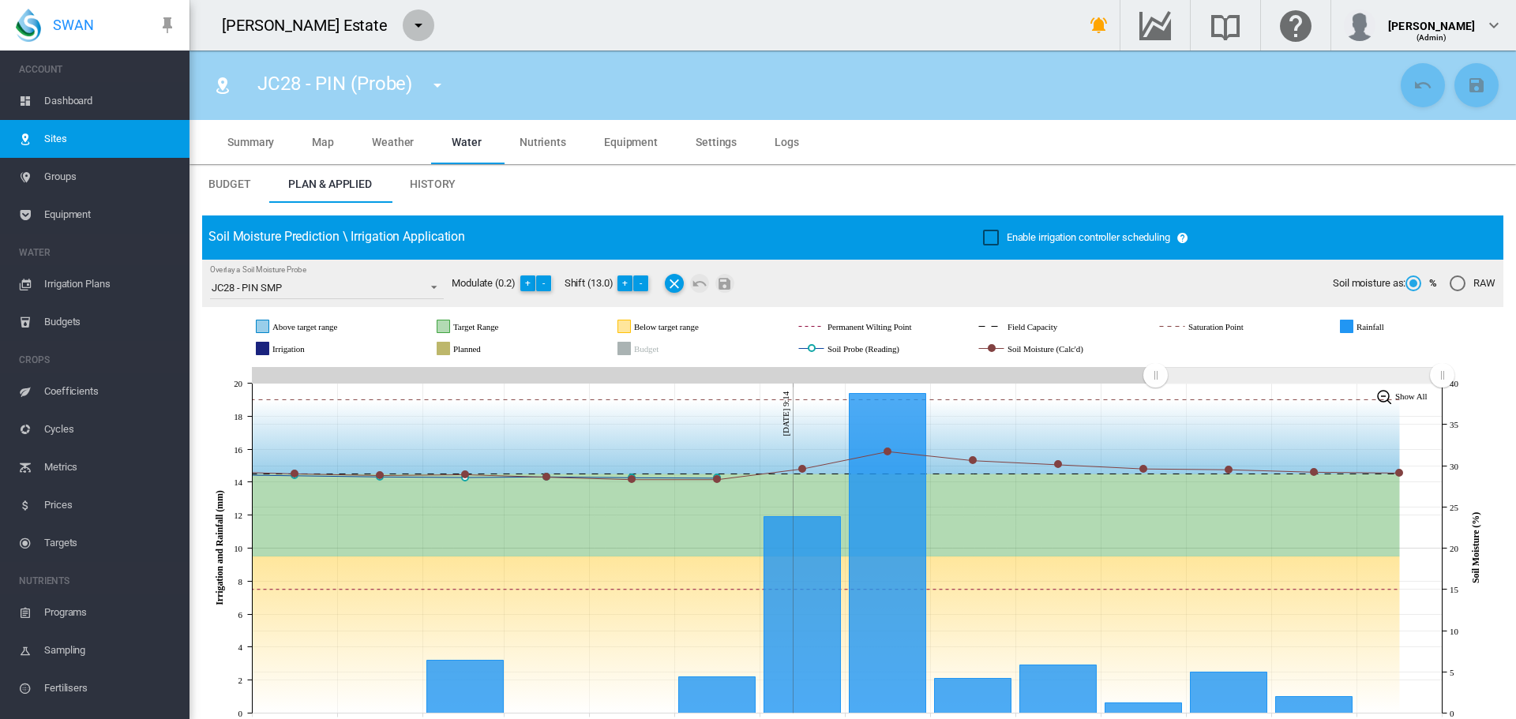
click at [409, 25] on md-icon "icon-menu-down" at bounding box center [418, 25] width 19 height 19
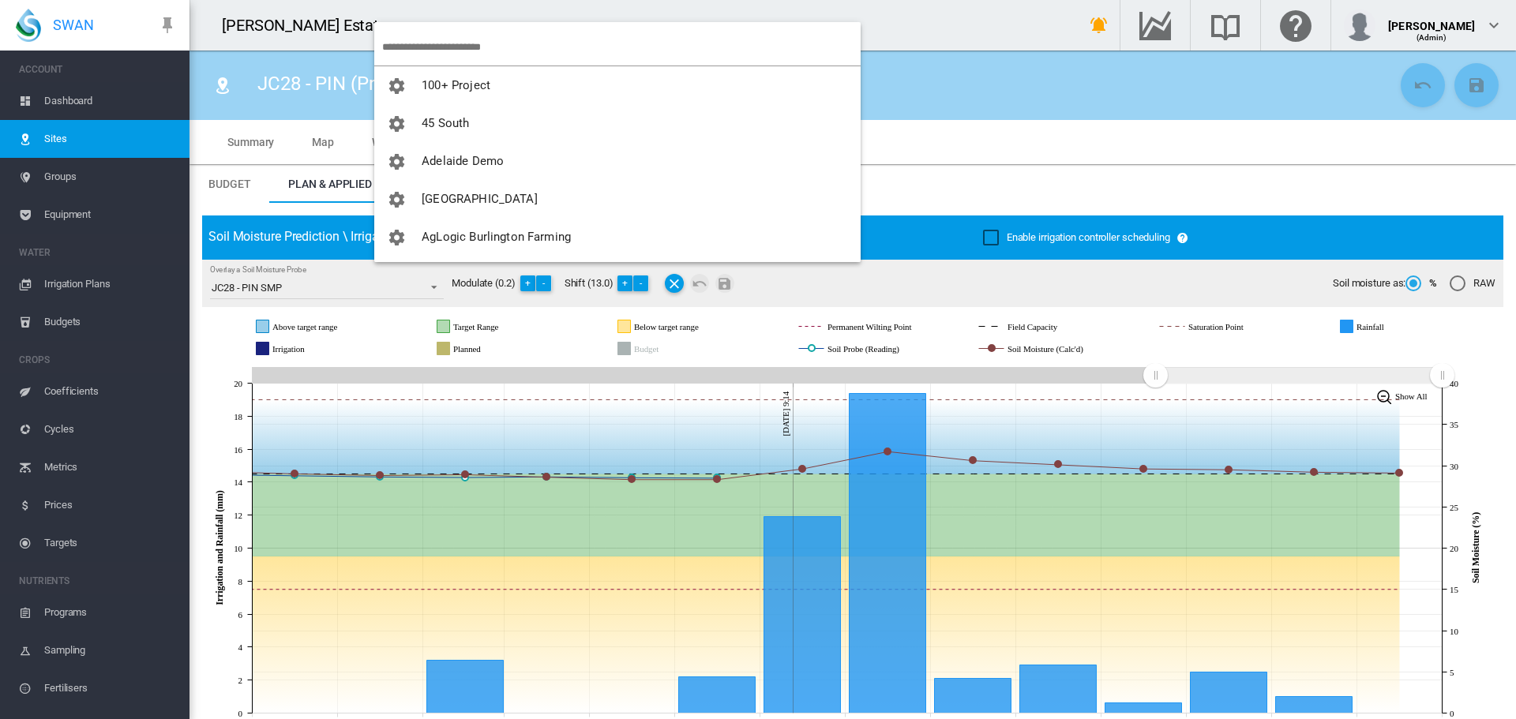
click at [427, 44] on input "search" at bounding box center [621, 46] width 479 height 37
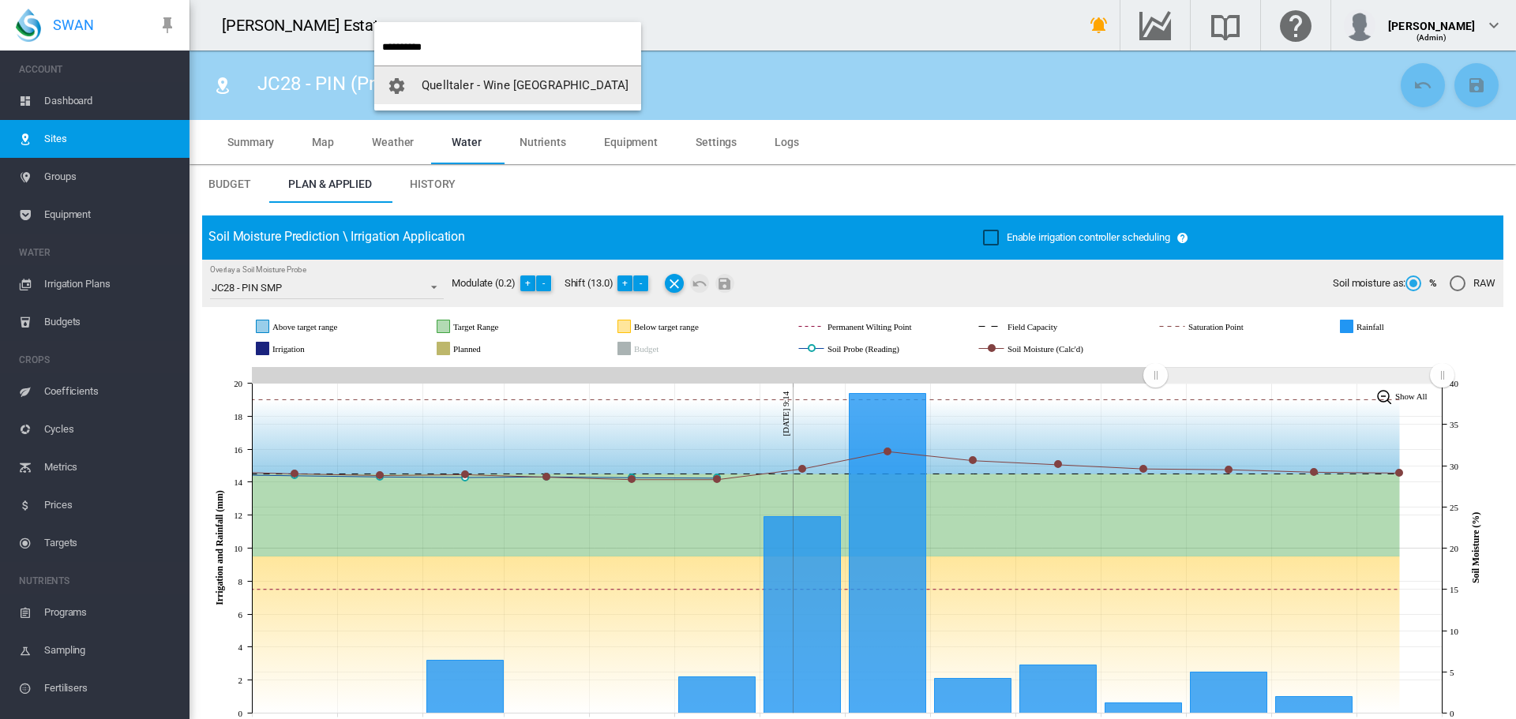
type input "**********"
click at [469, 89] on span "Quelltaler - Wine [GEOGRAPHIC_DATA]" at bounding box center [525, 85] width 207 height 14
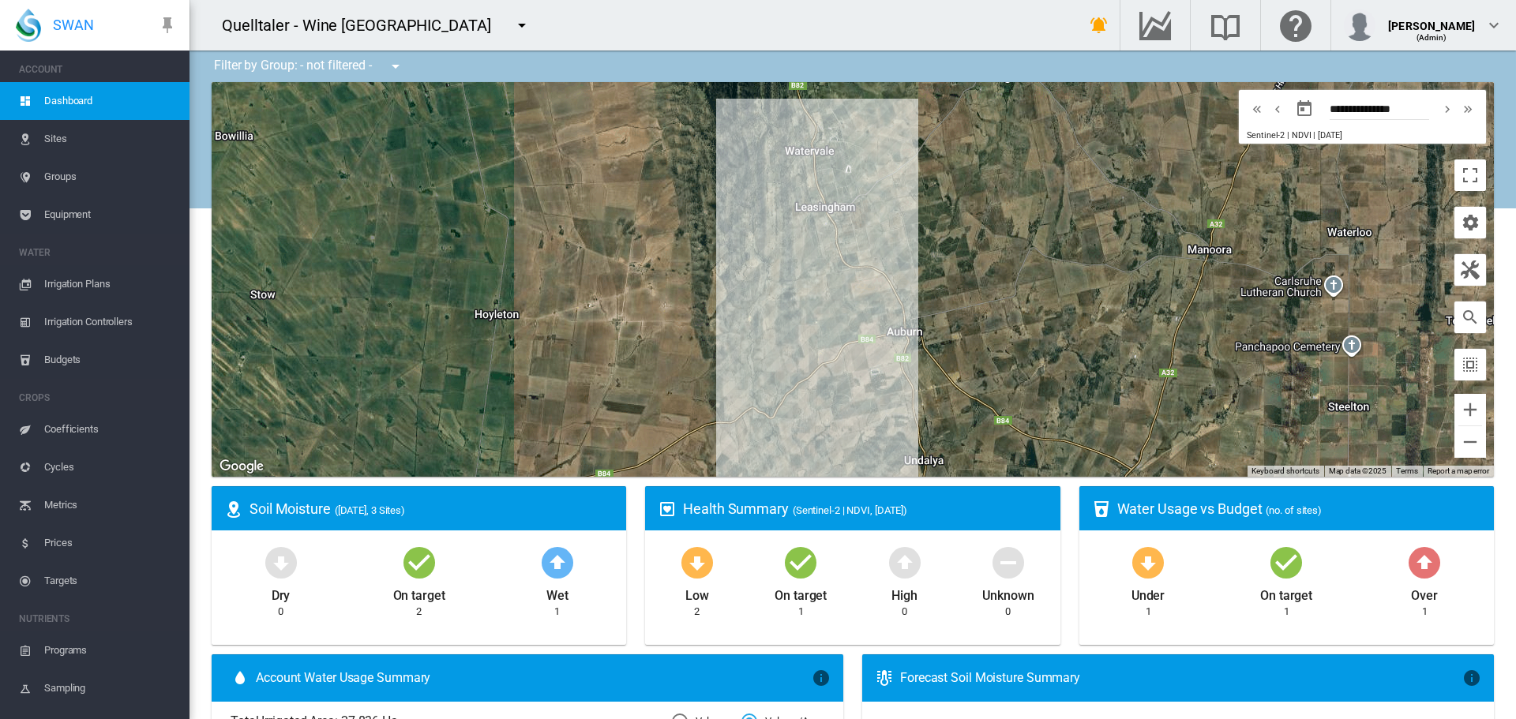
click at [57, 134] on span "Sites" at bounding box center [110, 139] width 133 height 38
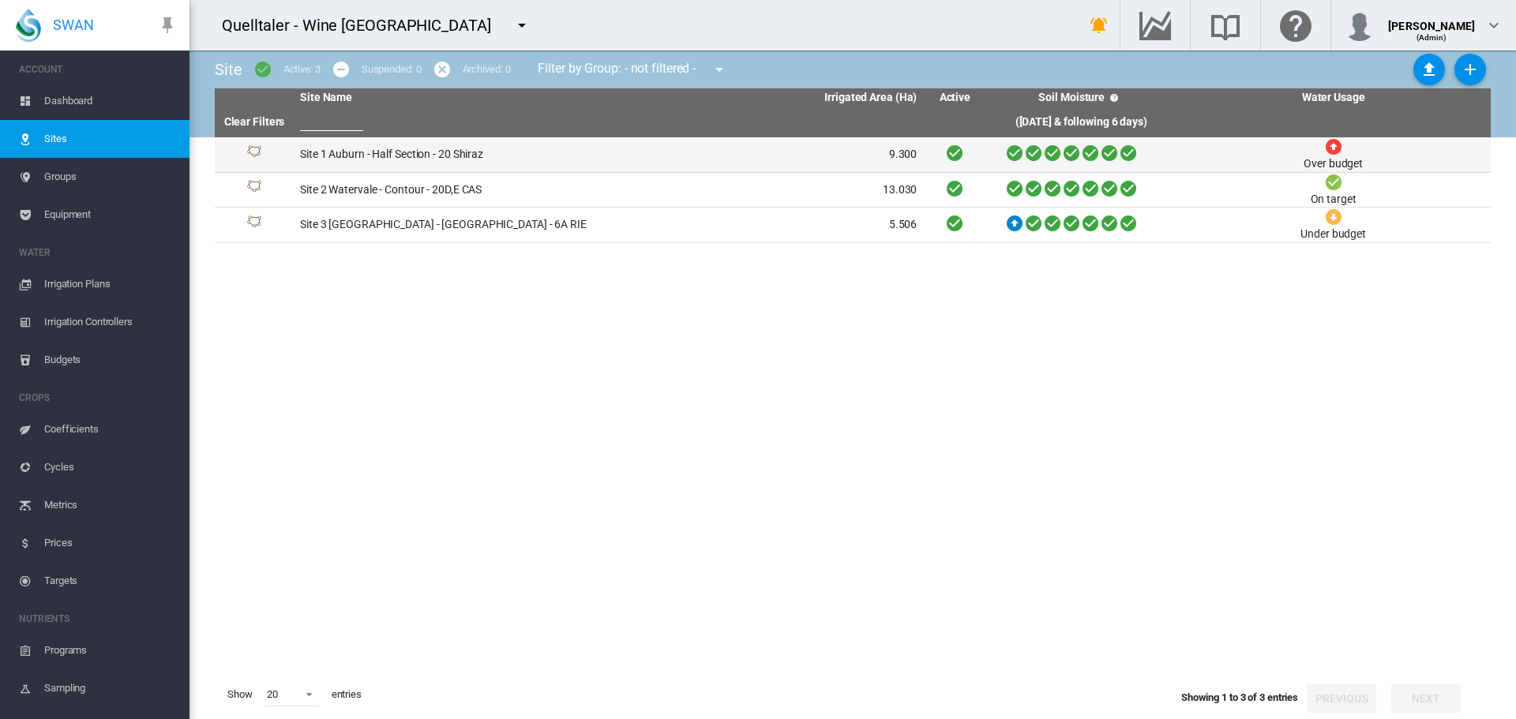
click at [366, 150] on td "Site 1 Auburn - Half Section - 20 Shiraz" at bounding box center [451, 154] width 315 height 35
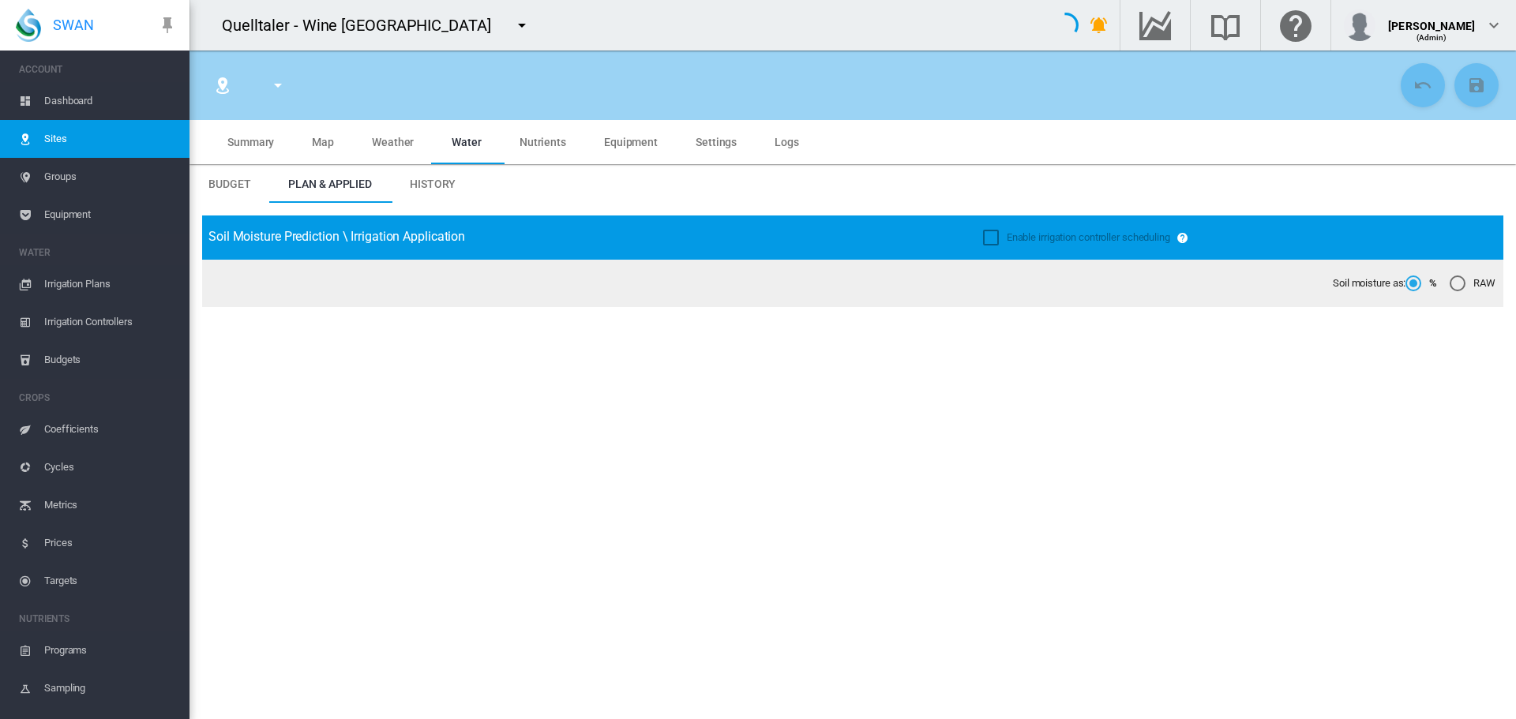
type input "**********"
type input "*********"
type input "***"
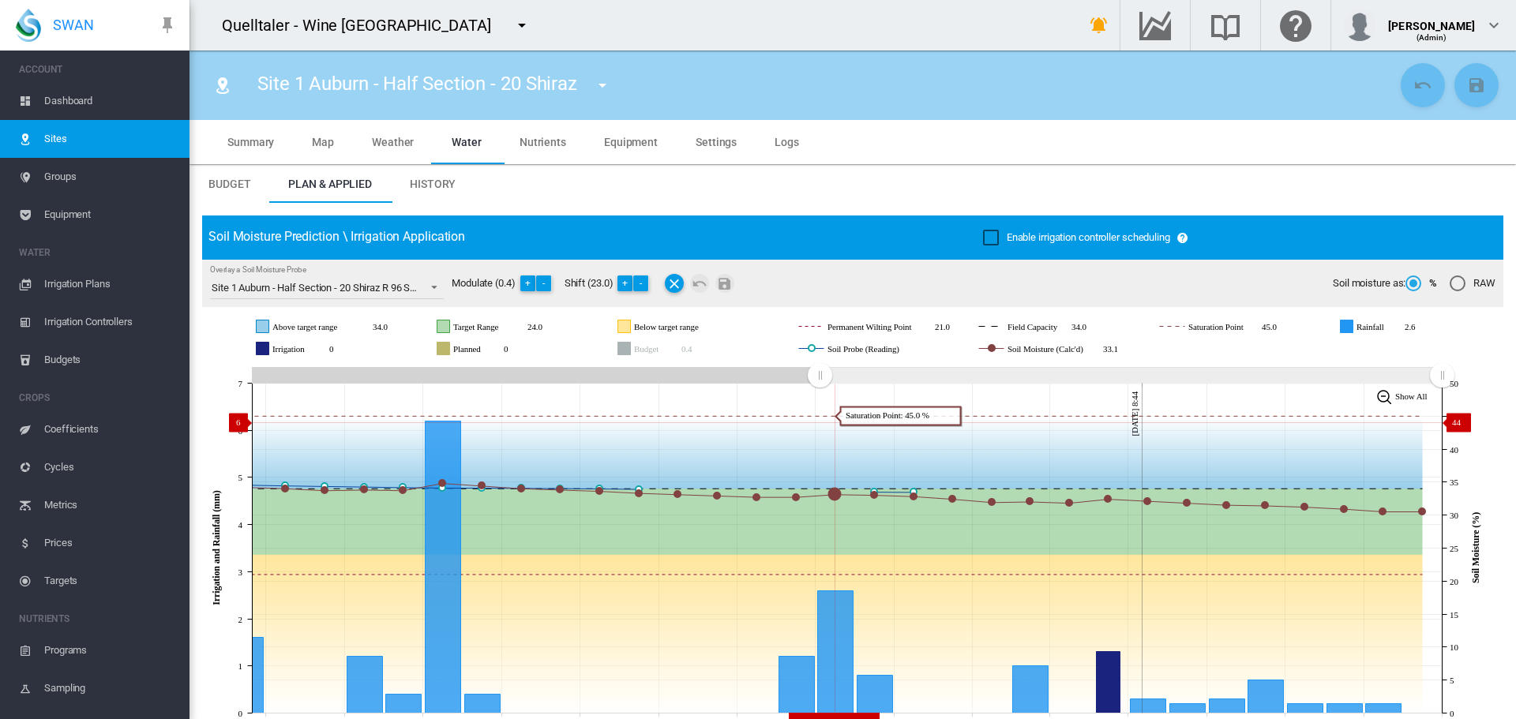
click at [816, 422] on icon "JavaScript chart by amCharts 3.21.15 Sep 17 Sep 19 Sep 21 Sep 23 Sep 25 Sep 27 …" at bounding box center [846, 548] width 1289 height 370
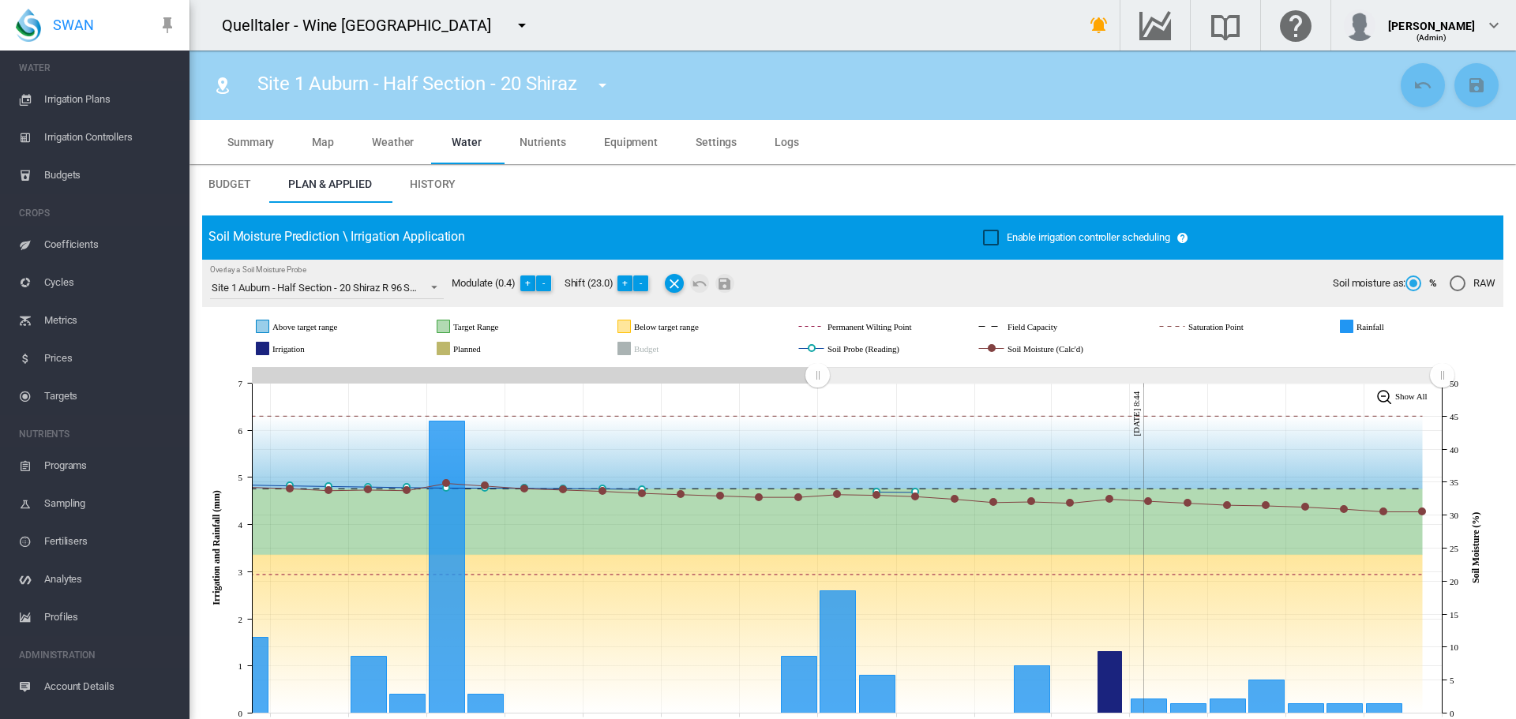
scroll to position [209, 0]
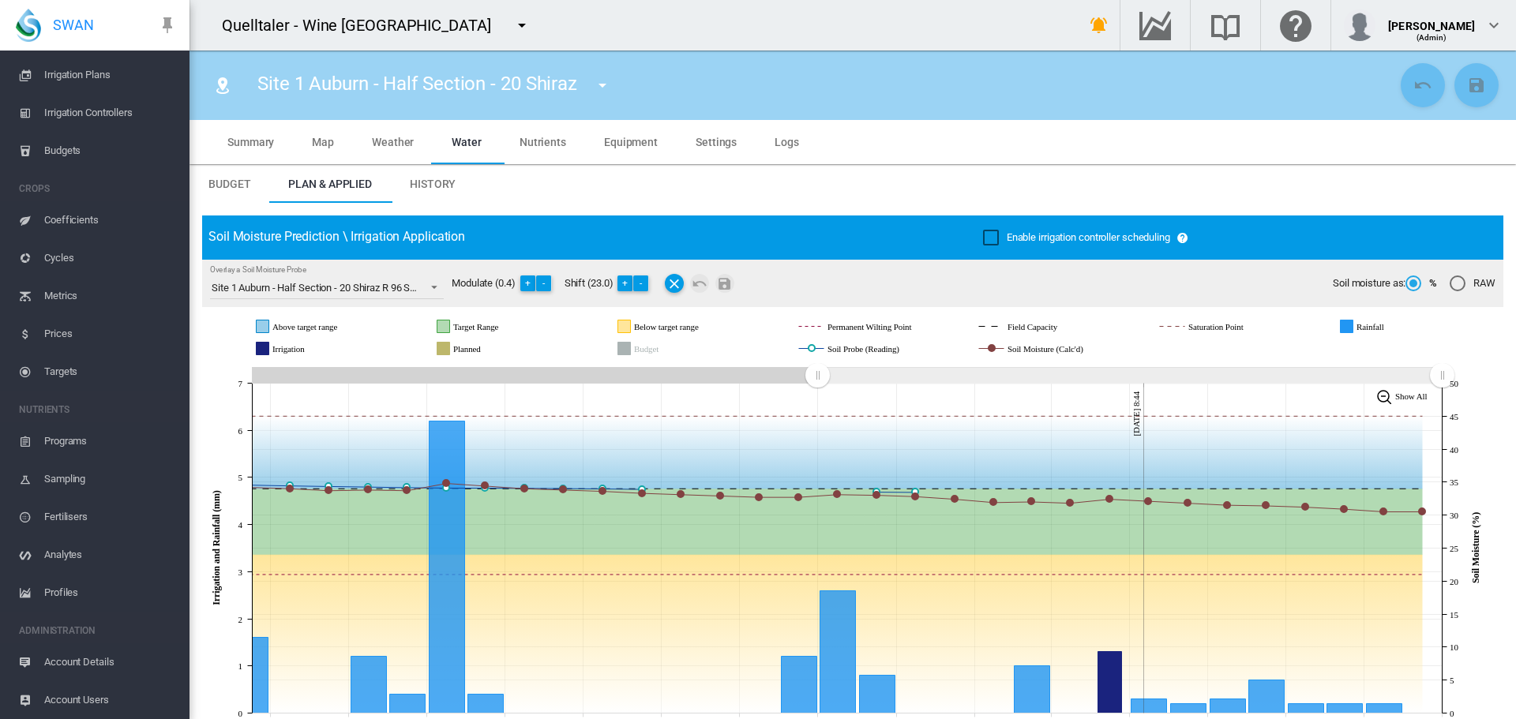
click at [99, 660] on span "Account Details" at bounding box center [110, 663] width 133 height 38
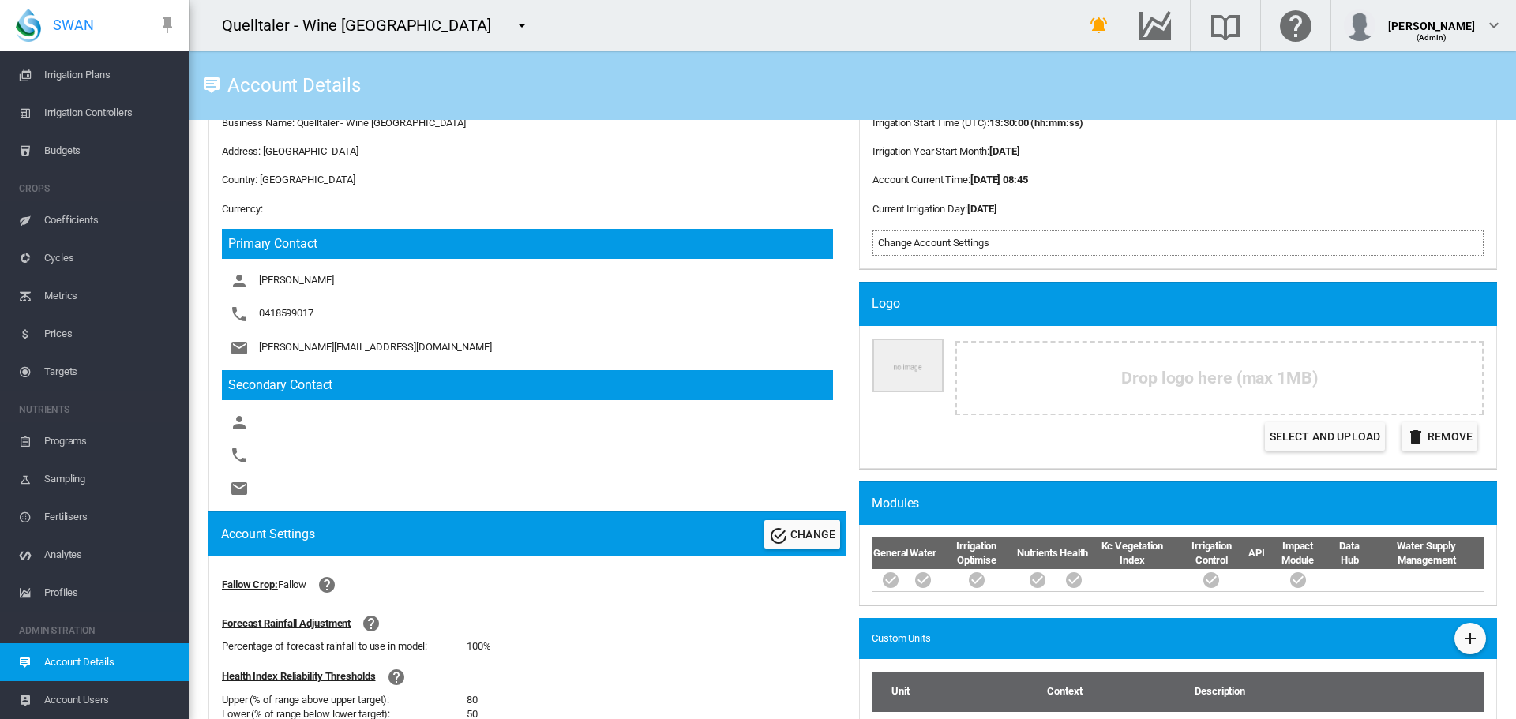
scroll to position [395, 0]
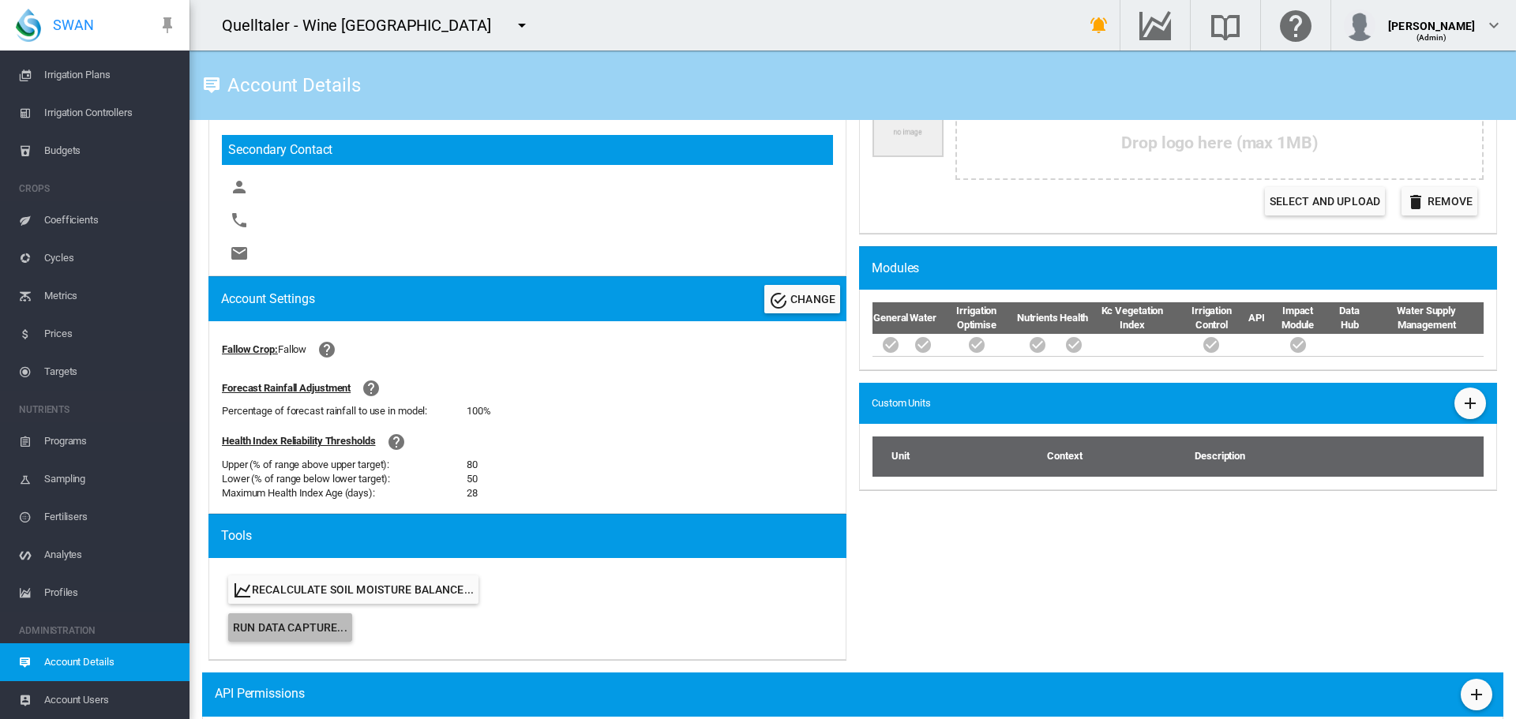
click at [323, 621] on span "Run Data Capture..." at bounding box center [290, 627] width 114 height 13
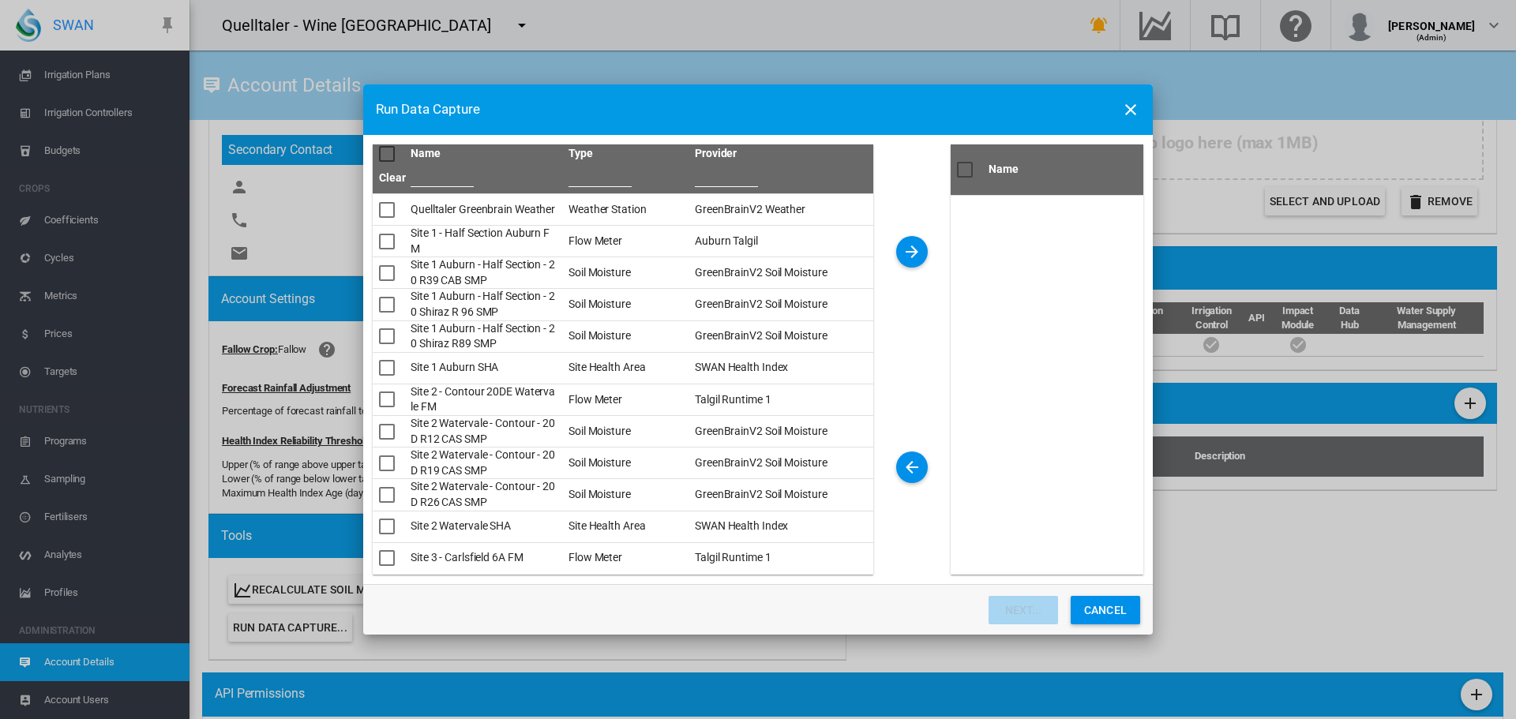
click at [609, 179] on input "text" at bounding box center [600, 175] width 63 height 24
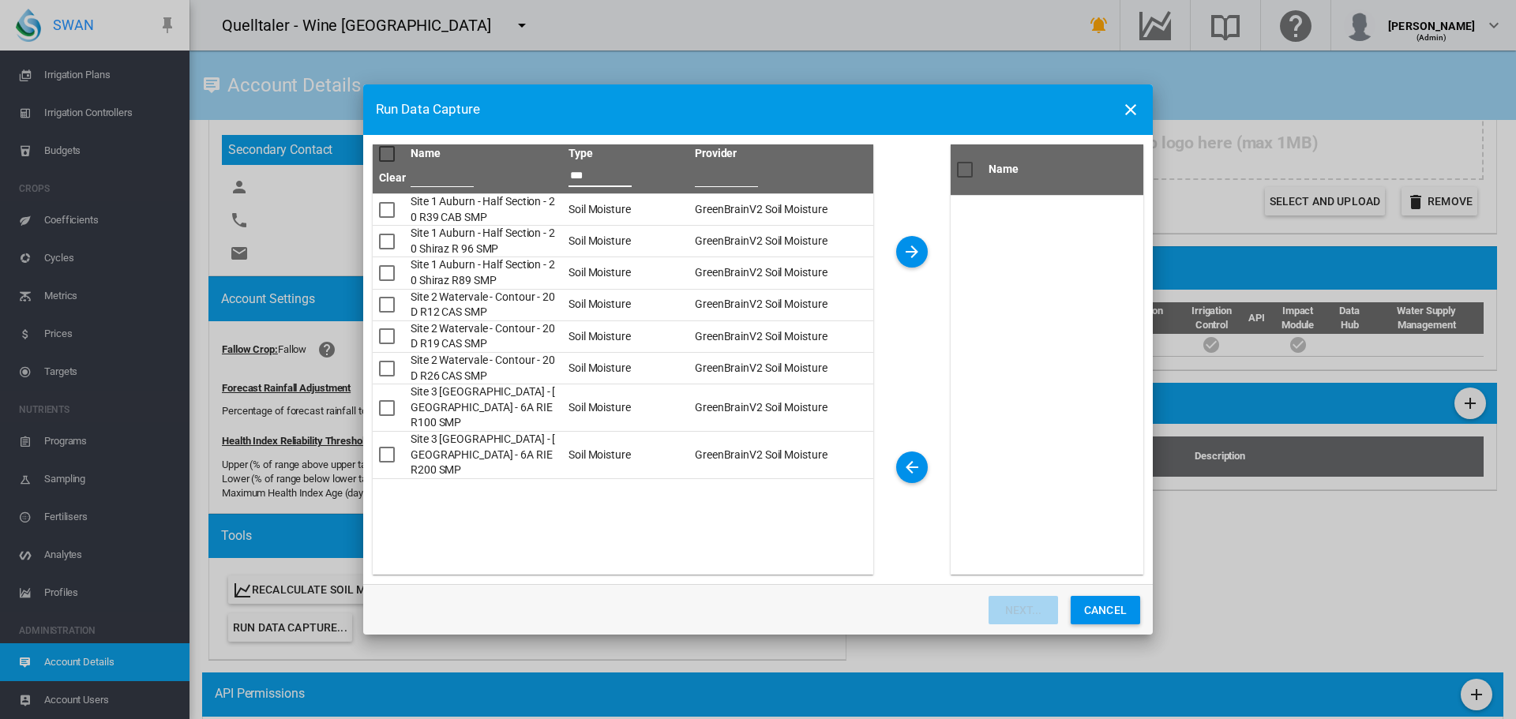
type input "***"
click at [381, 149] on div at bounding box center [387, 154] width 16 height 16
click at [900, 250] on button "button" at bounding box center [912, 252] width 32 height 32
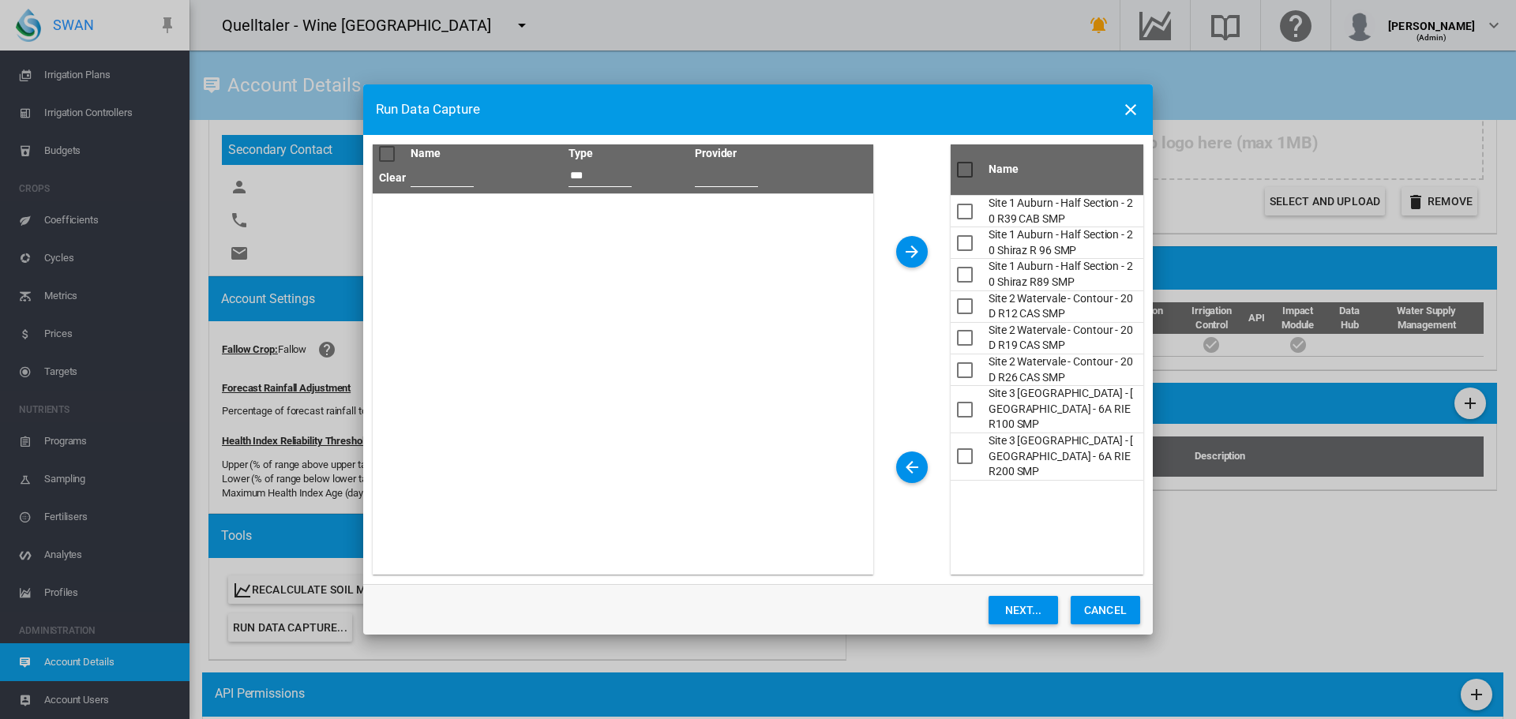
click at [1038, 609] on button "Next..." at bounding box center [1023, 610] width 69 height 28
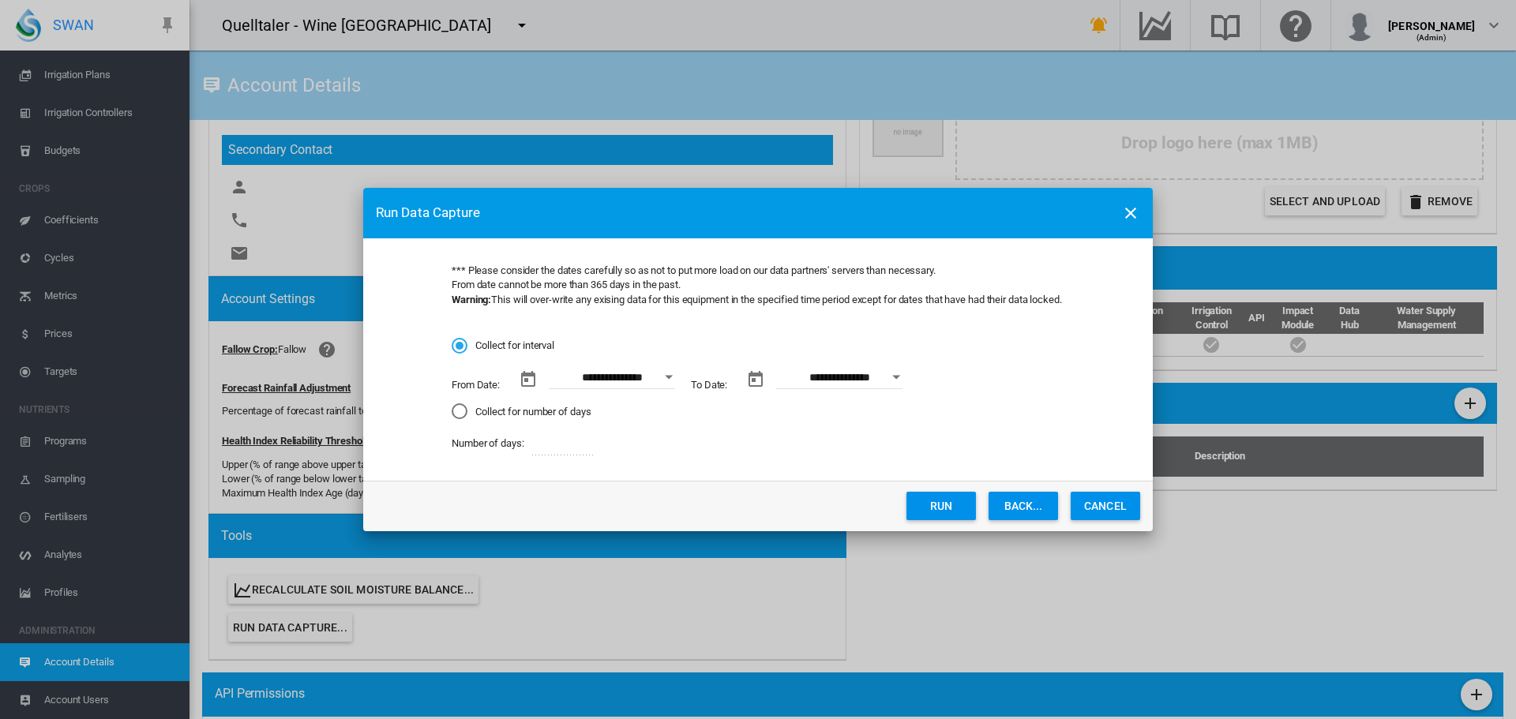
click at [669, 377] on div "Open calendar" at bounding box center [669, 377] width 8 height 4
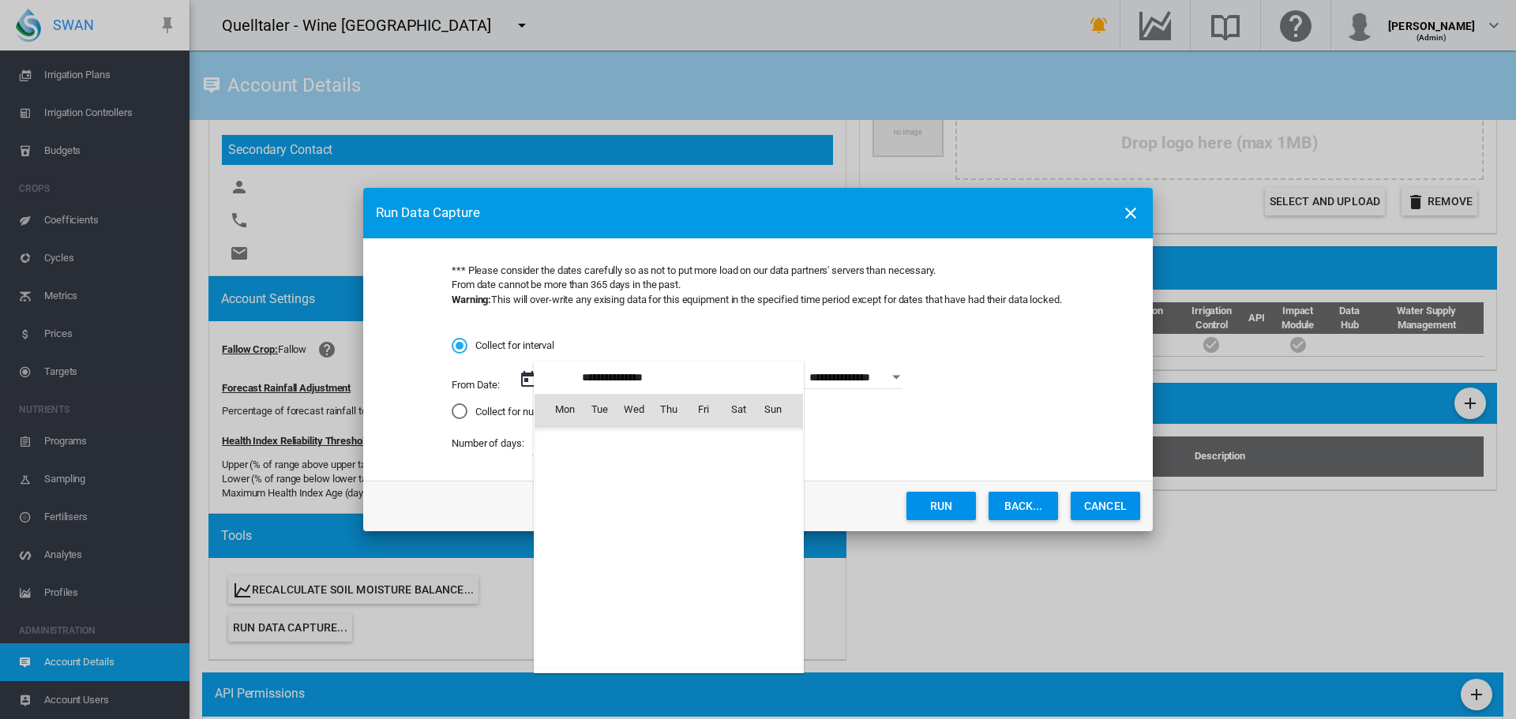
scroll to position [365986, 0]
click at [1092, 505] on div at bounding box center [758, 359] width 1516 height 719
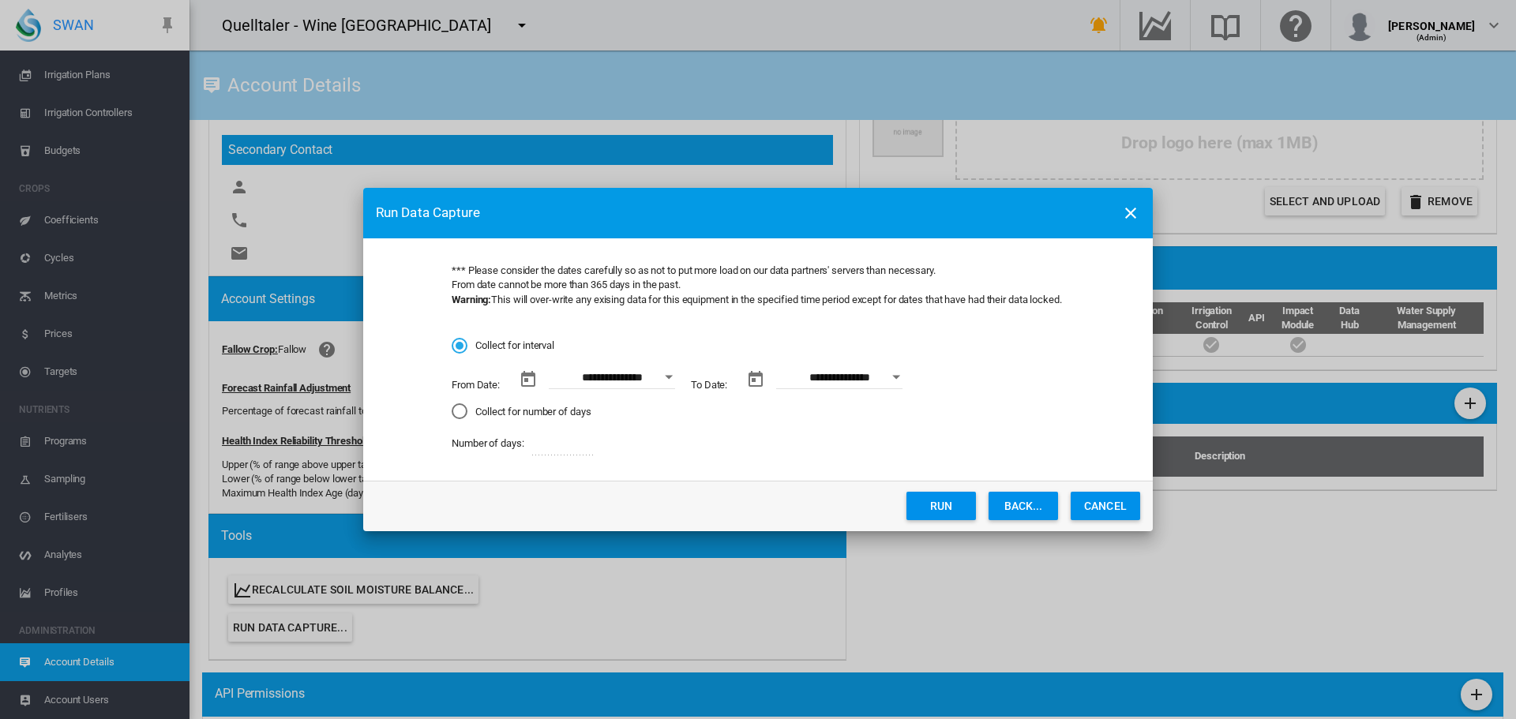
click at [1082, 511] on button "Cancel" at bounding box center [1105, 506] width 69 height 28
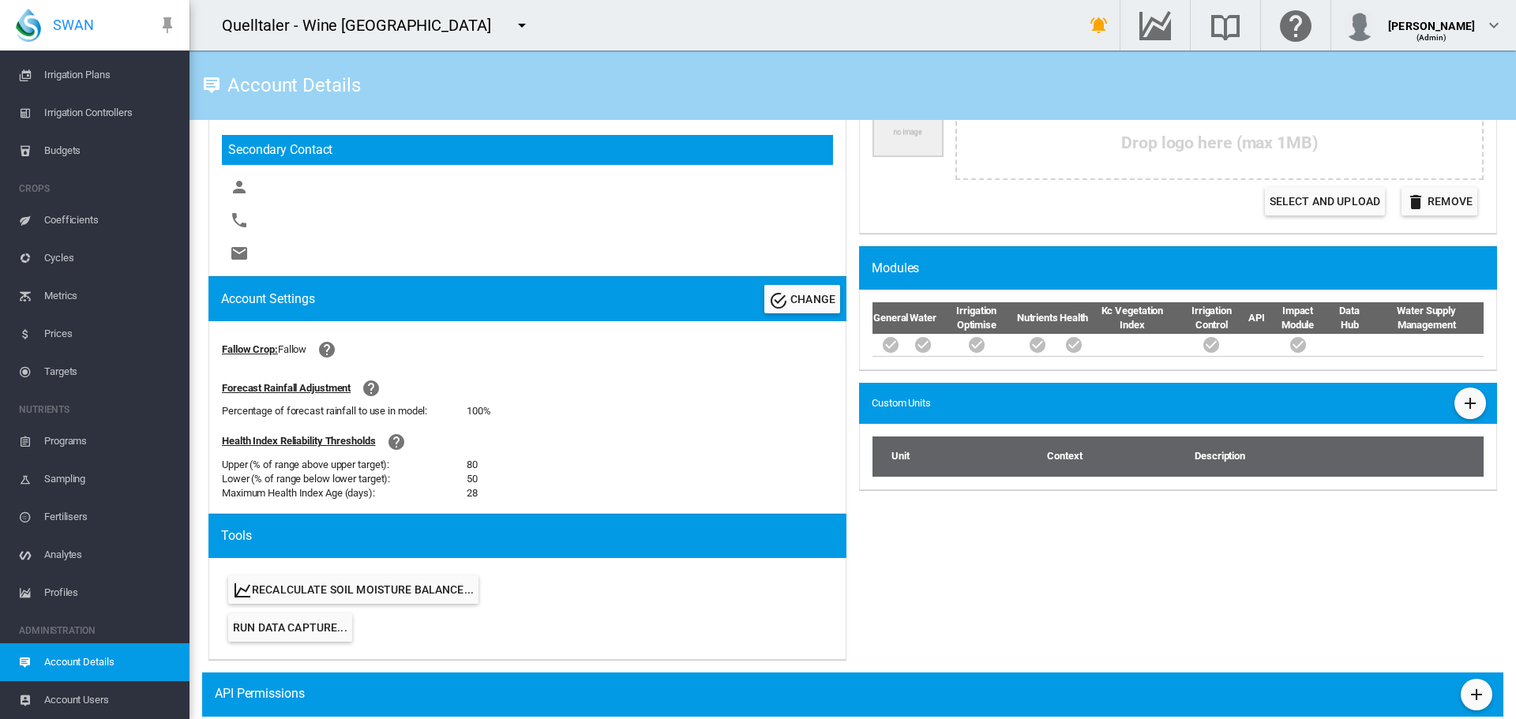
click at [264, 627] on span "Run Data Capture..." at bounding box center [290, 627] width 114 height 13
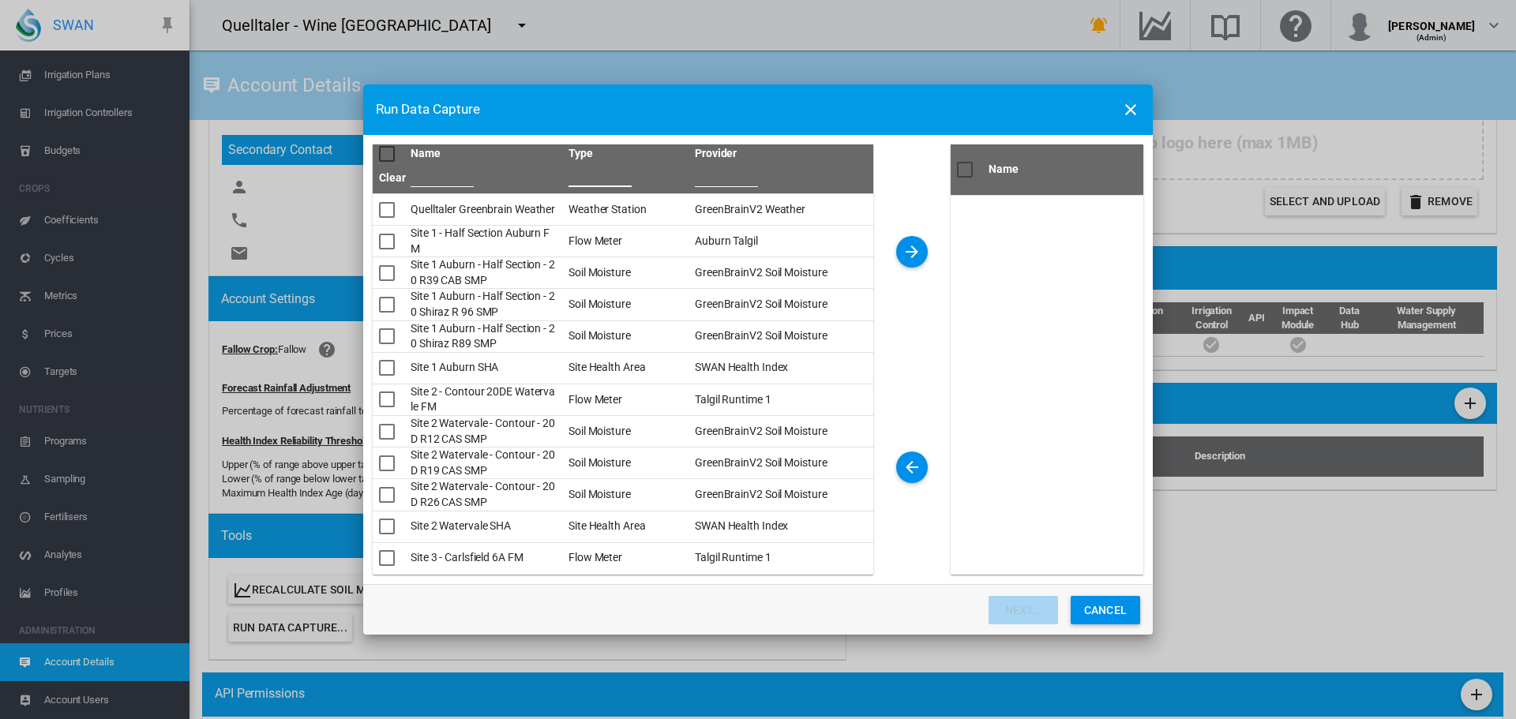
click at [592, 185] on input "Name Type ..." at bounding box center [600, 175] width 63 height 24
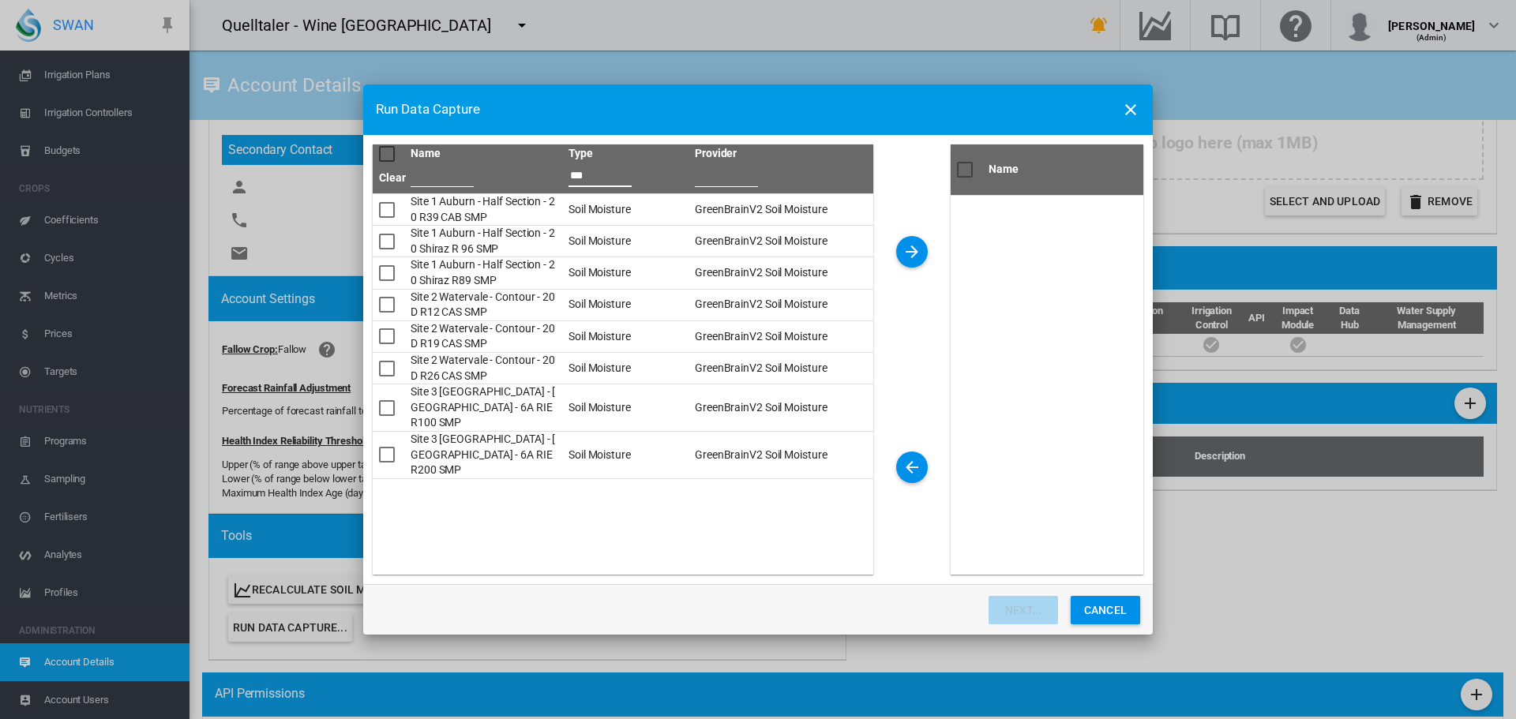
type input "***"
click at [386, 154] on div "Name Type ..." at bounding box center [387, 154] width 16 height 16
click at [914, 257] on md-icon "icon-arrow-right" at bounding box center [912, 251] width 19 height 19
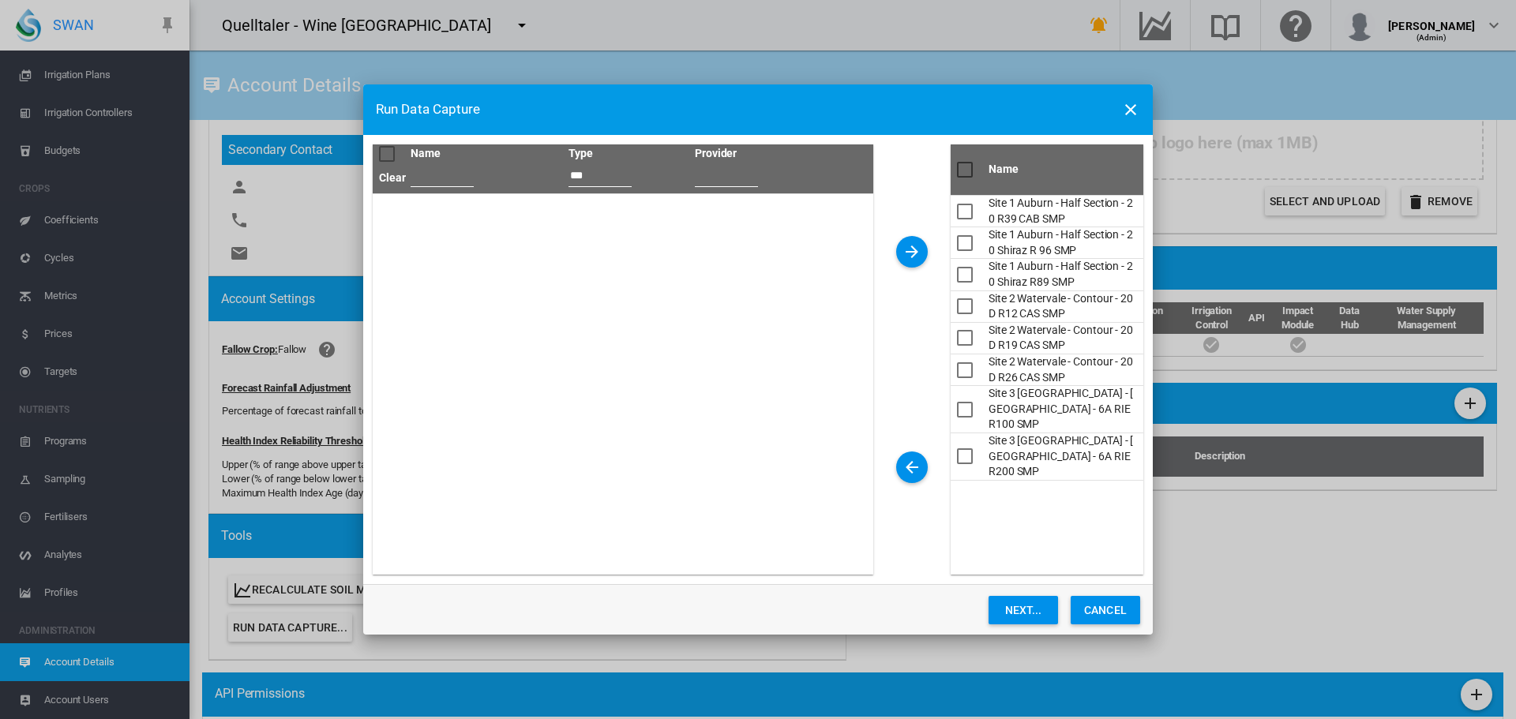
click at [1026, 608] on button "Next..." at bounding box center [1023, 610] width 69 height 28
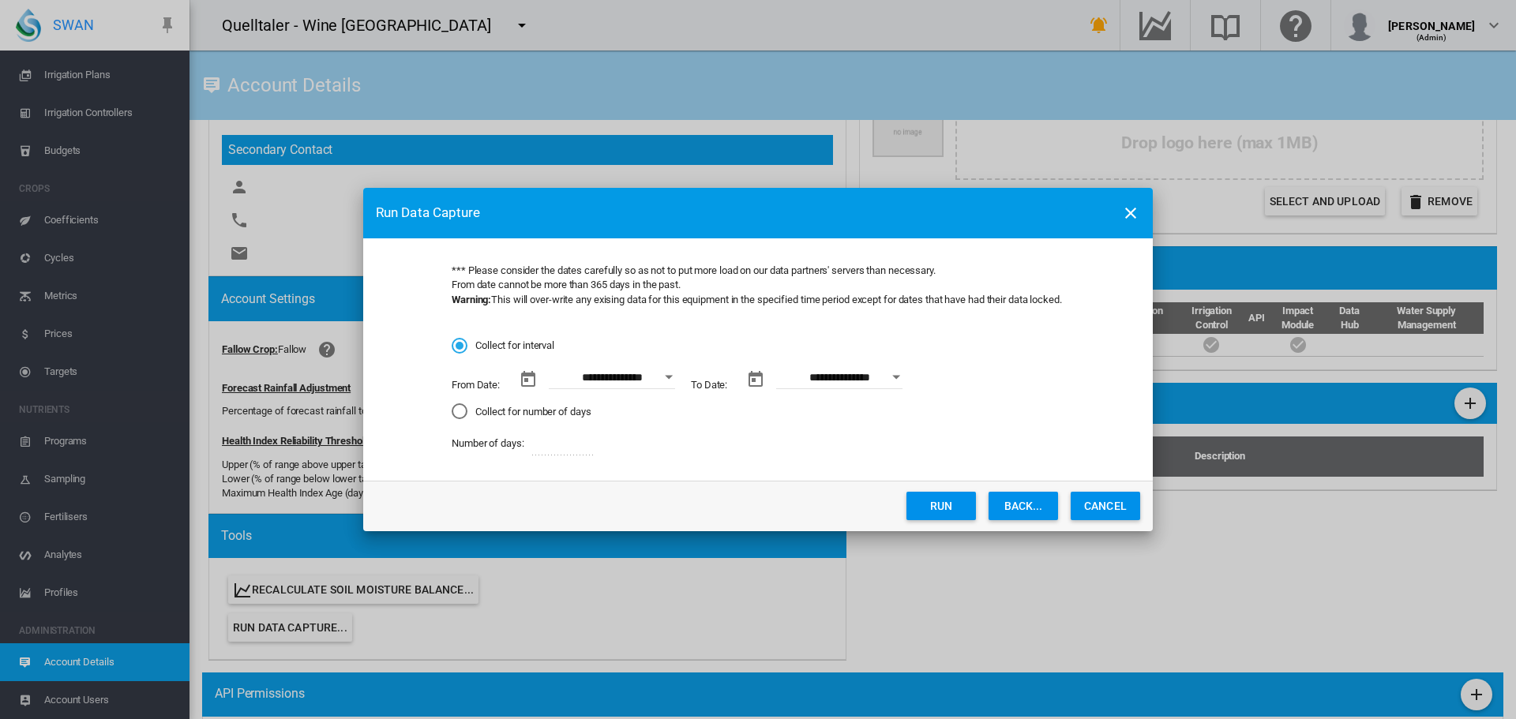
click at [669, 381] on button "Open calendar" at bounding box center [669, 377] width 28 height 28
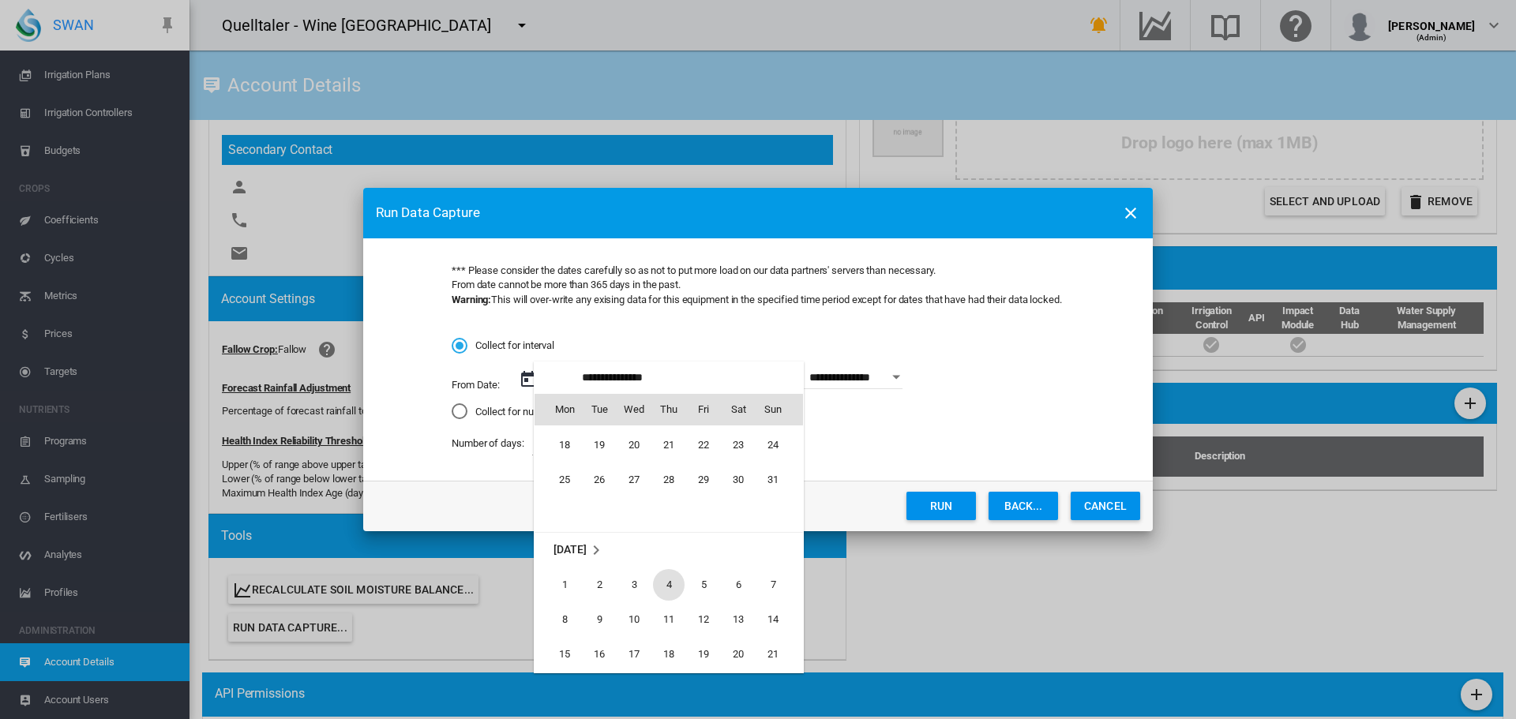
scroll to position [365749, 0]
click at [738, 572] on span "20" at bounding box center [739, 576] width 32 height 32
type input "**********"
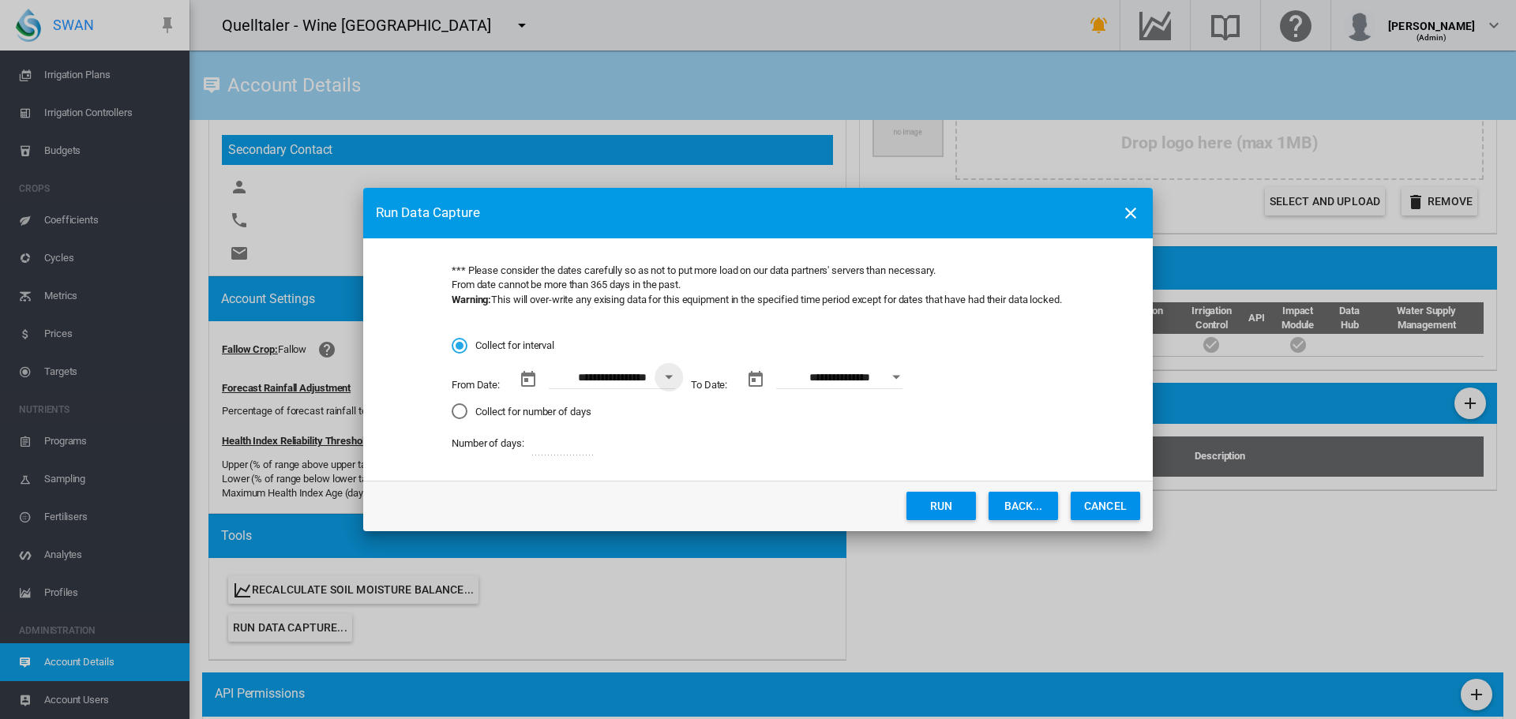
click at [934, 501] on button "Run" at bounding box center [941, 506] width 69 height 28
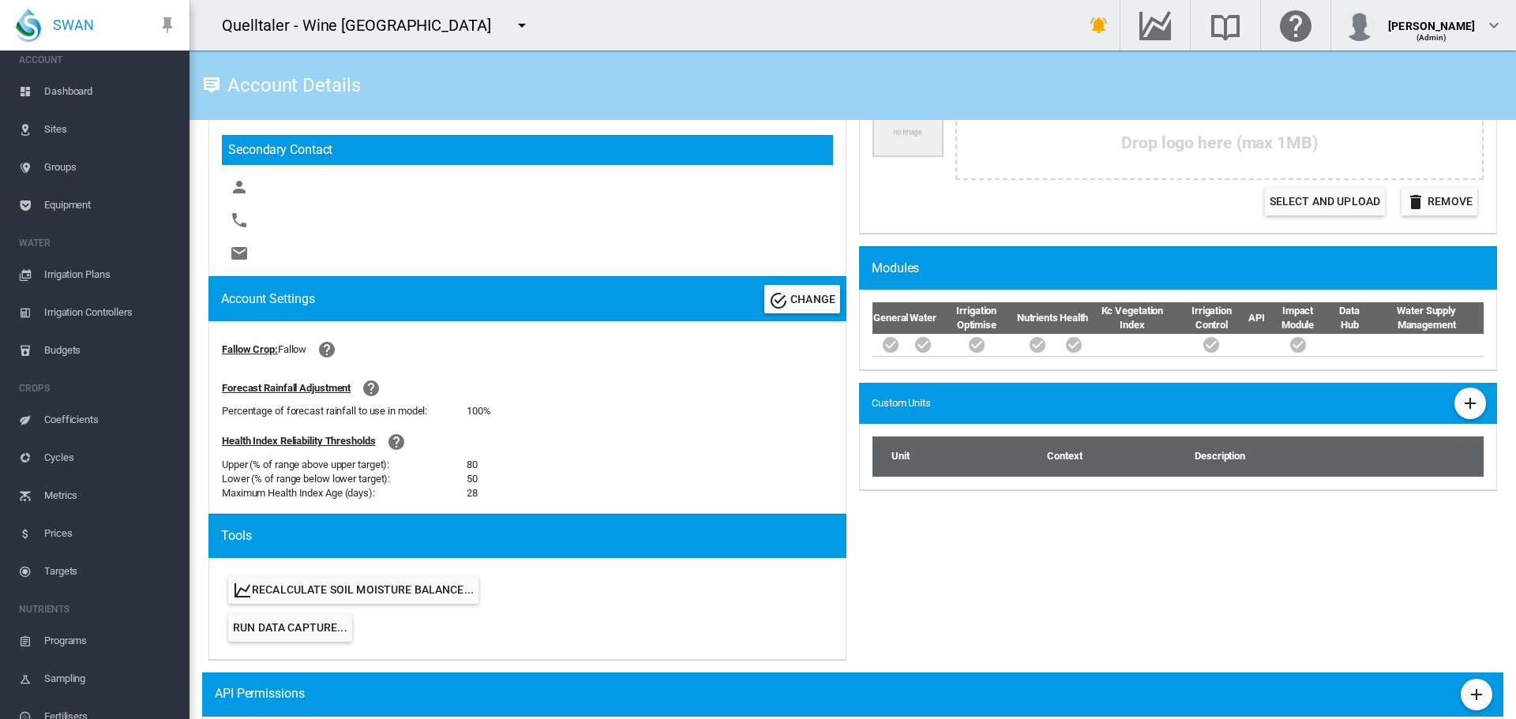
scroll to position [0, 0]
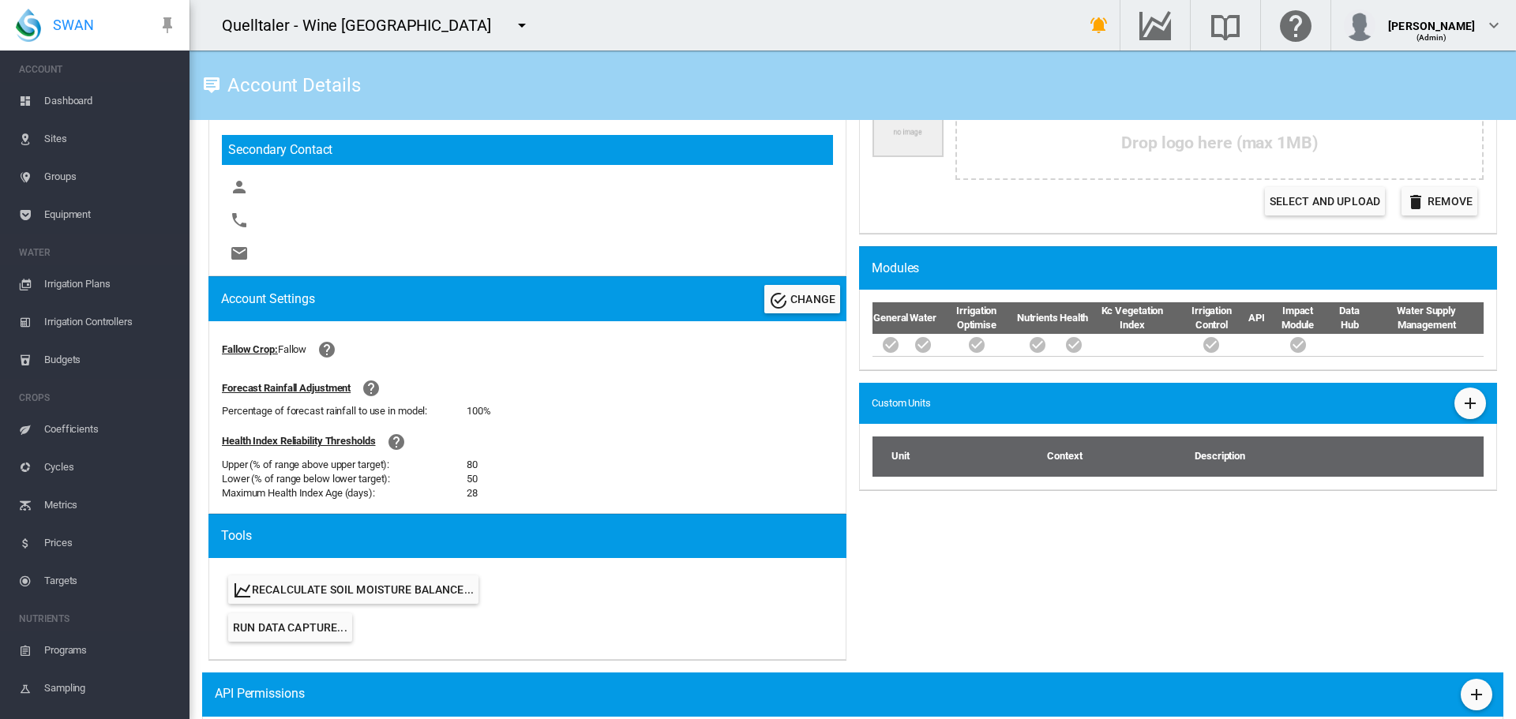
click at [53, 145] on span "Sites" at bounding box center [110, 139] width 133 height 38
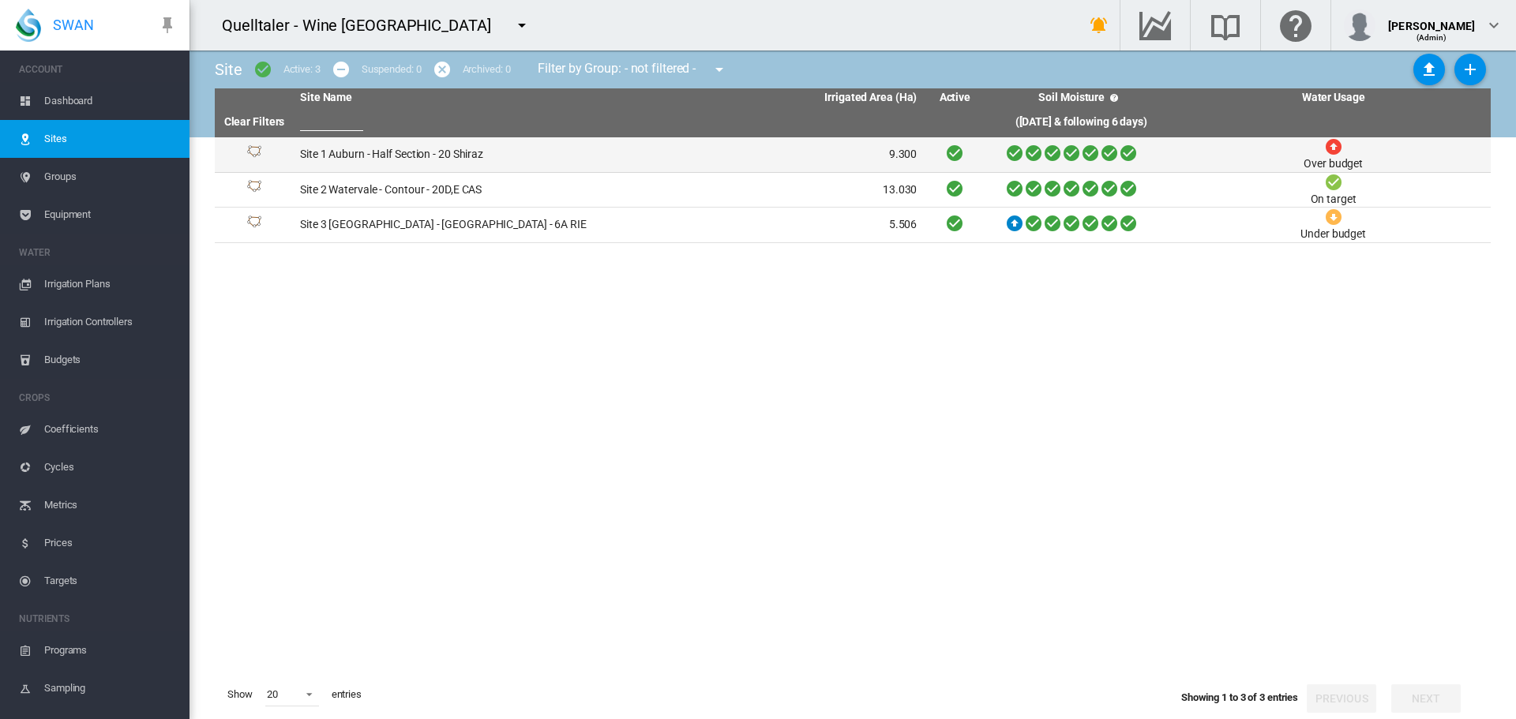
click at [416, 148] on td "Site 1 Auburn - Half Section - 20 Shiraz" at bounding box center [451, 154] width 315 height 35
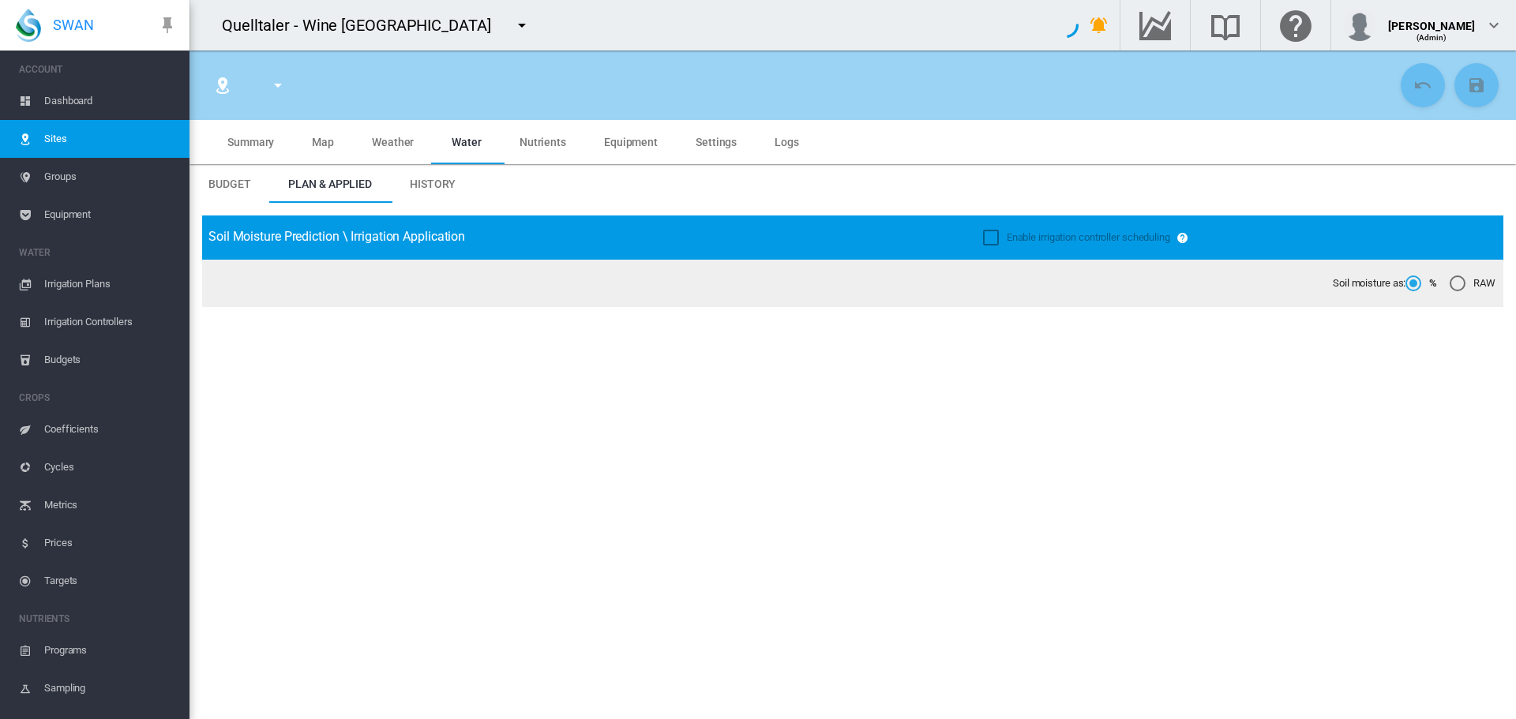
type input "**********"
type input "******"
type input "*********"
type input "***"
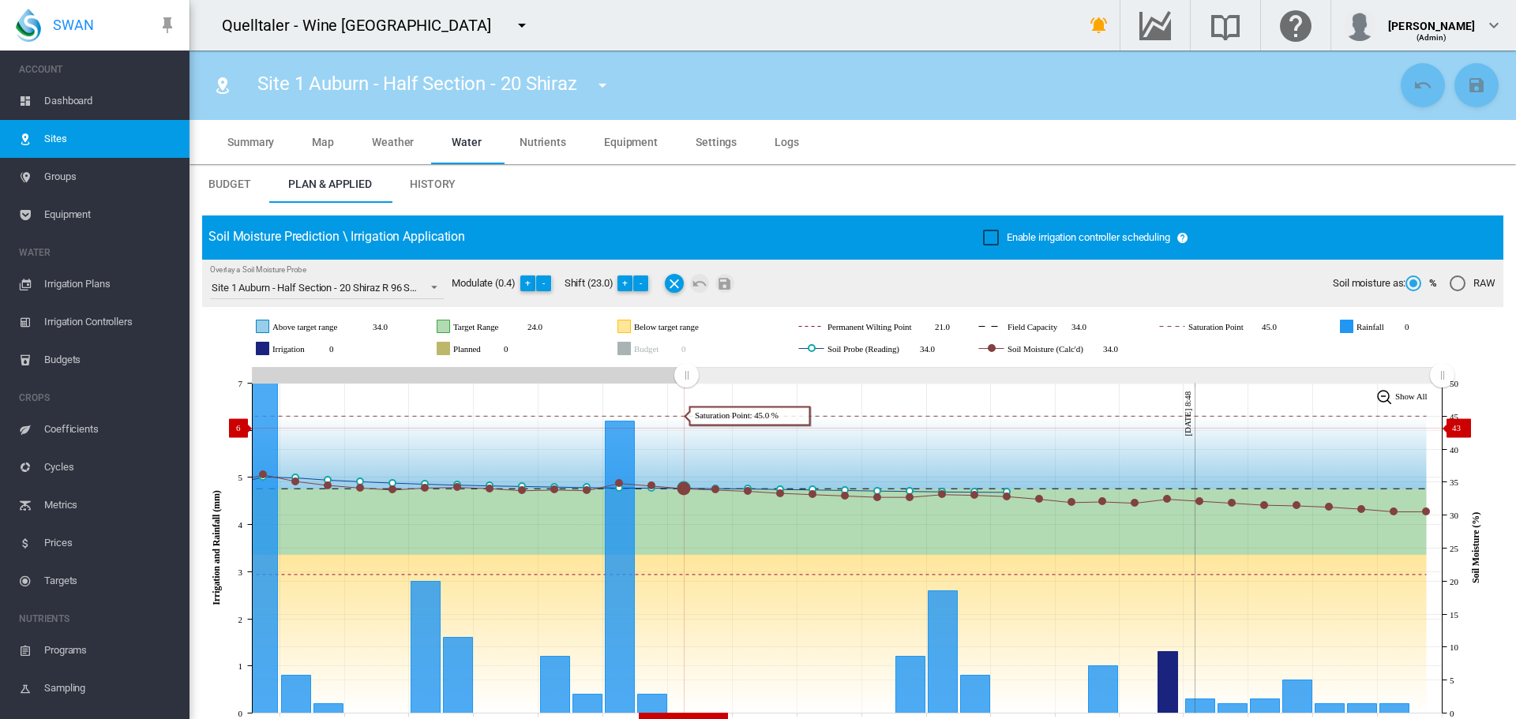
drag, startPoint x: 1155, startPoint y: 377, endPoint x: 738, endPoint y: 428, distance: 420.9
click at [686, 428] on icon "JavaScript chart by amCharts 3.21.15 Sep 11 Sep 13 Sep 15 Sep 17 Sep 19 Sep 21 …" at bounding box center [846, 548] width 1289 height 370
click at [437, 286] on span "Overlay a Soil Moisture Probe: \a Site 1 Auburn - Half Section - 20 Shiraz R 96…" at bounding box center [430, 286] width 18 height 14
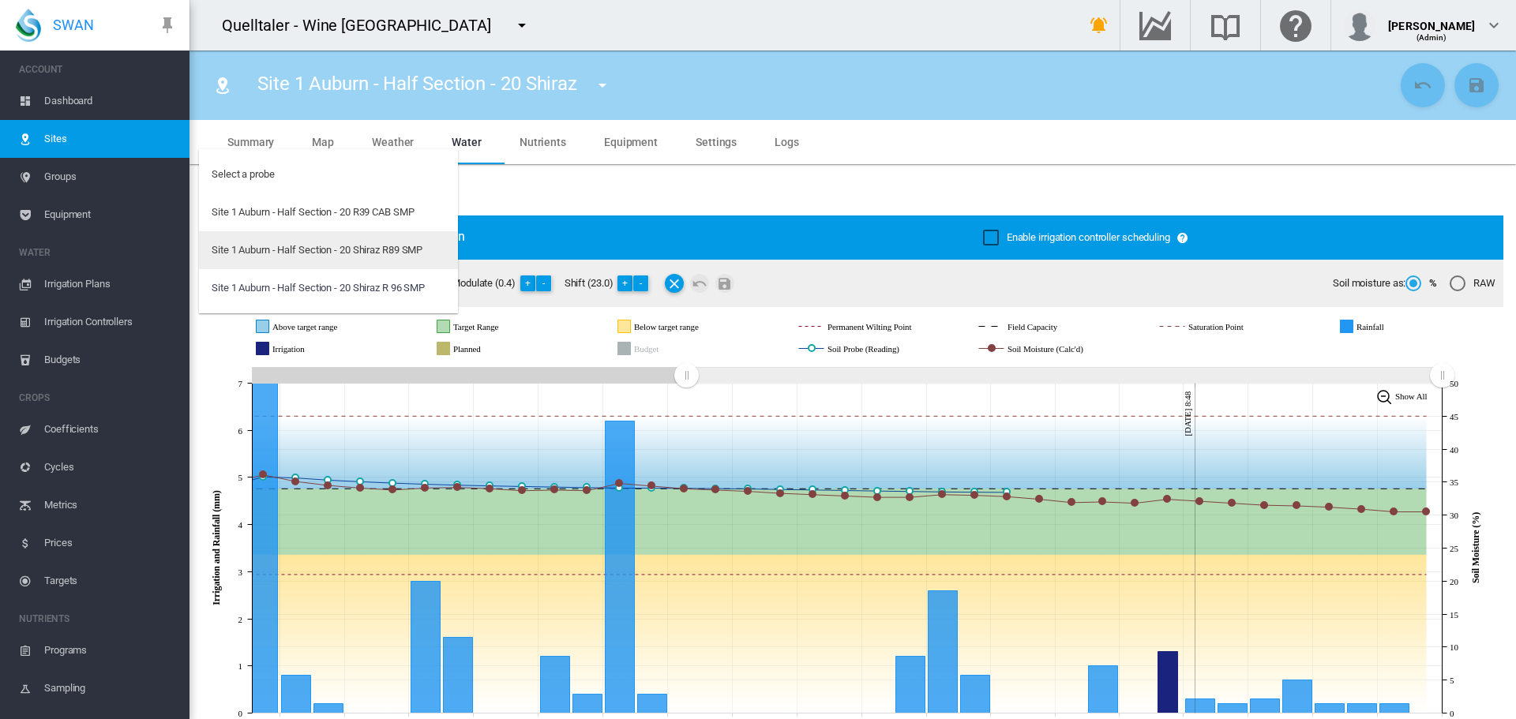
click at [426, 258] on md-option "Site 1 Auburn - Half Section - 20 Shiraz R89 SMP" at bounding box center [328, 250] width 259 height 38
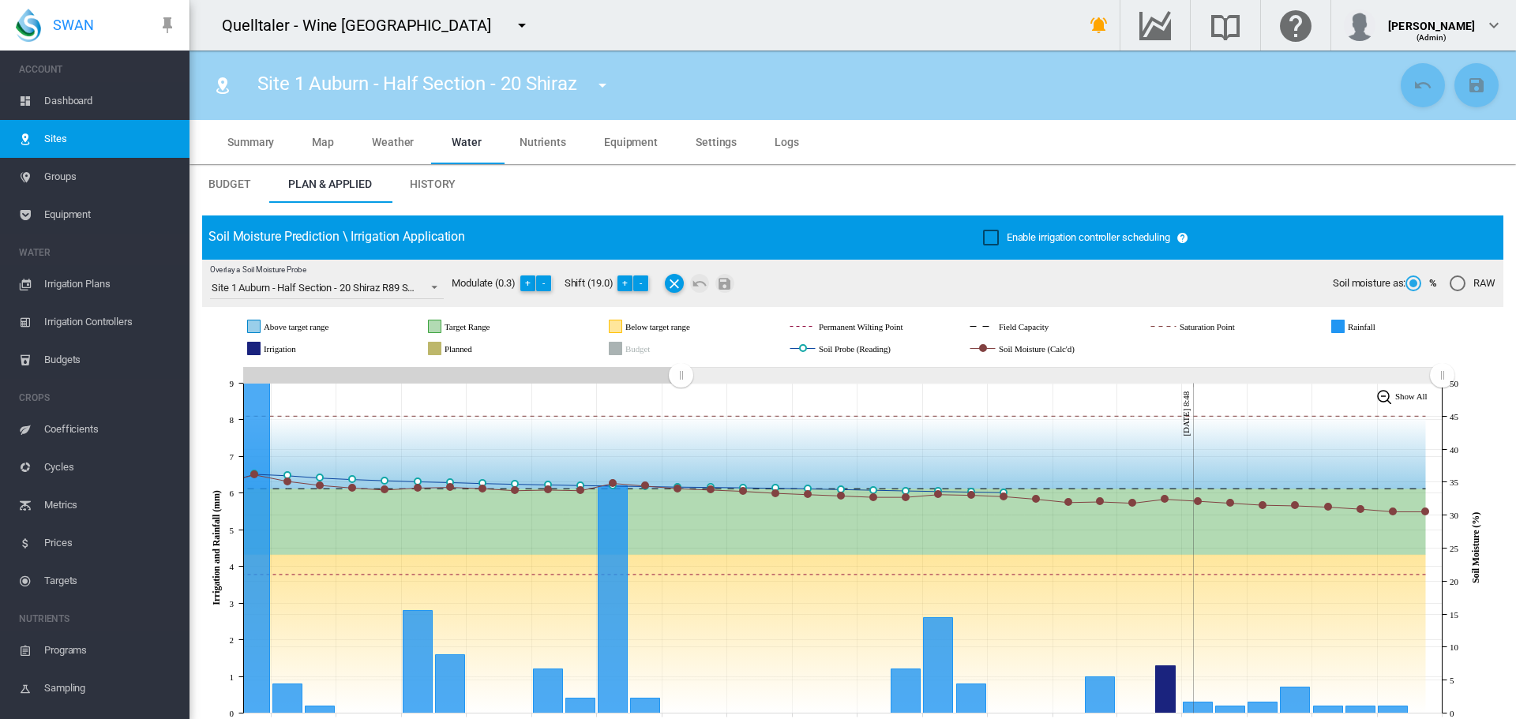
click at [606, 88] on md-icon "icon-menu-down" at bounding box center [602, 85] width 19 height 19
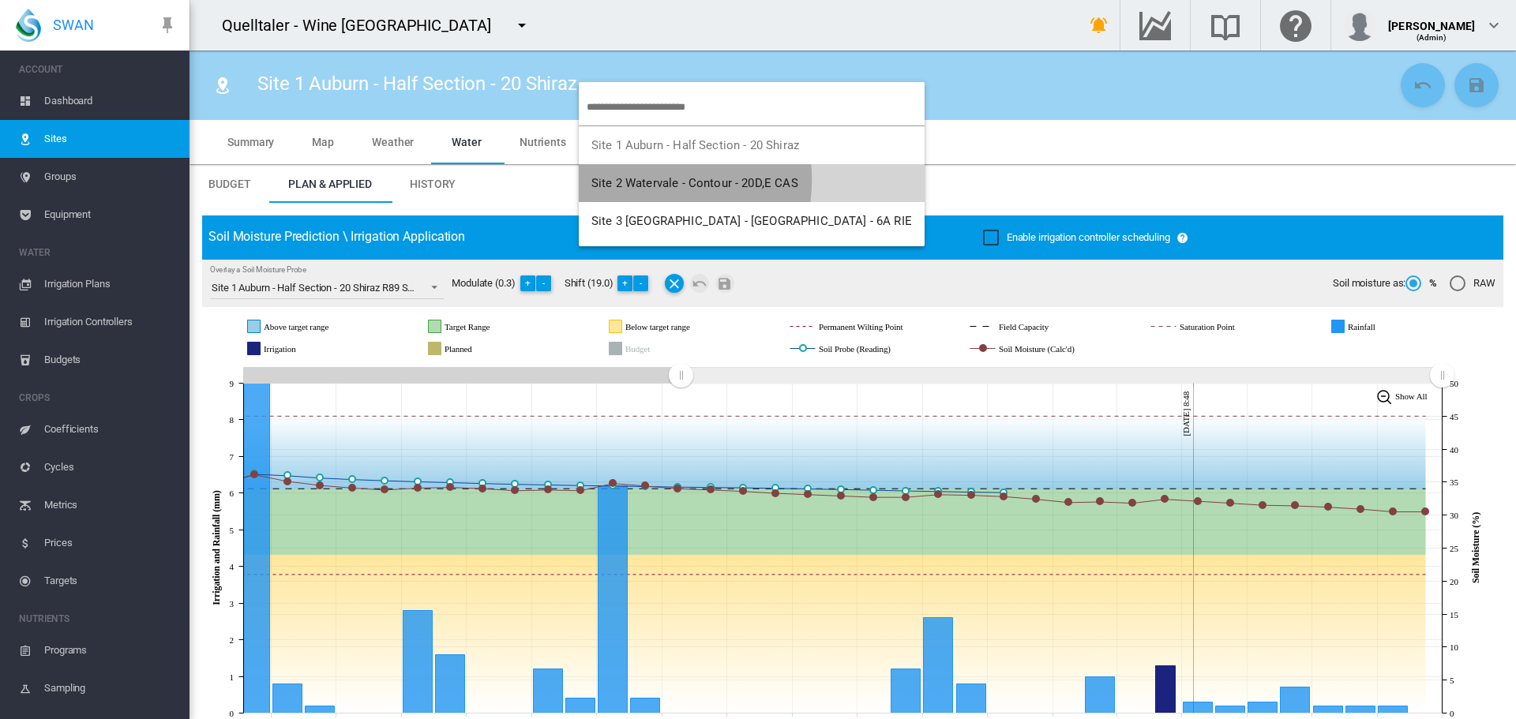
click at [634, 180] on span "Site 2 Watervale - Contour - 20D,E CAS" at bounding box center [694, 183] width 207 height 14
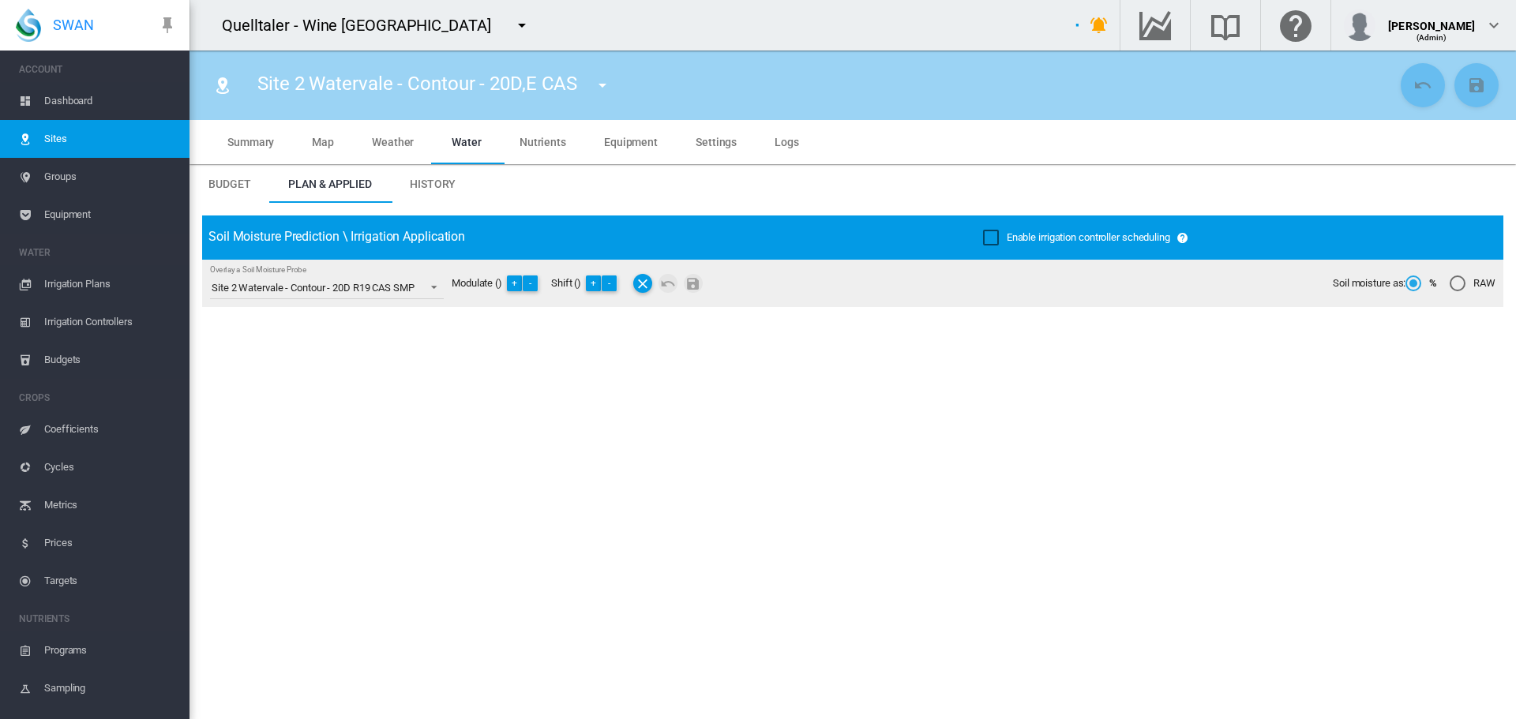
type input "******"
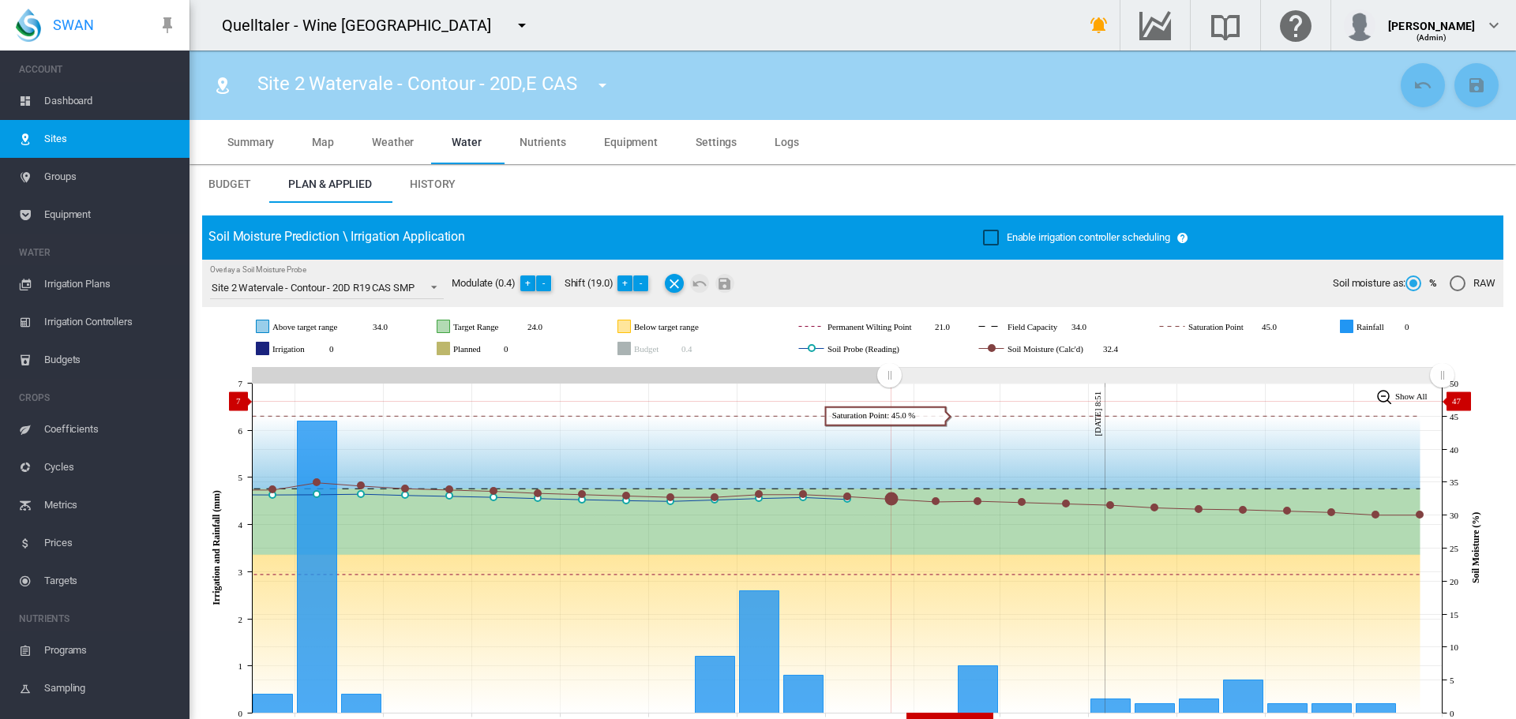
drag, startPoint x: 1152, startPoint y: 380, endPoint x: 889, endPoint y: 401, distance: 263.8
click at [889, 401] on icon "JavaScript chart by amCharts 3.21.15 Sep 21 Sep 23 Sep 25 Sep 27 Sep 29 Oct 01 …" at bounding box center [846, 548] width 1289 height 370
click at [66, 99] on span "Dashboard" at bounding box center [110, 101] width 133 height 38
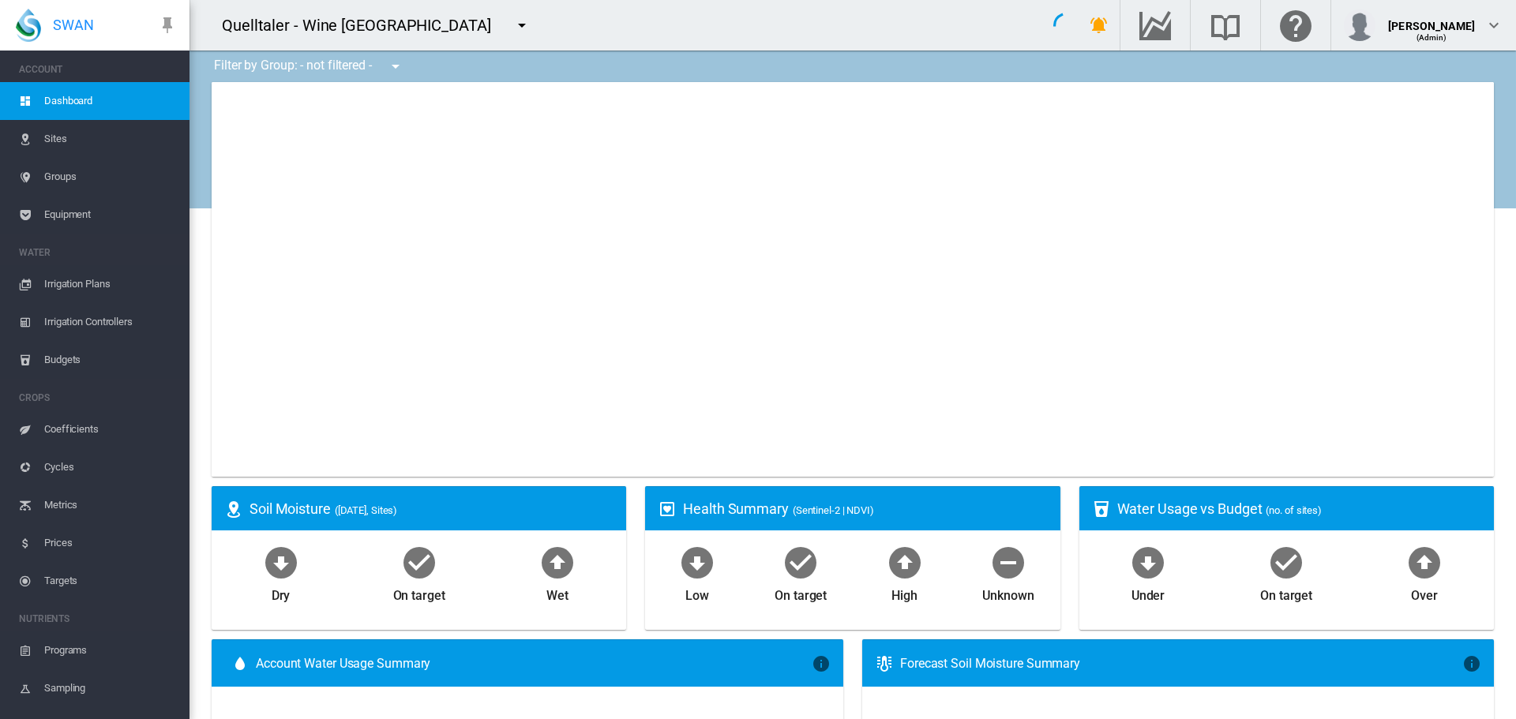
type input "**********"
select select "**********"
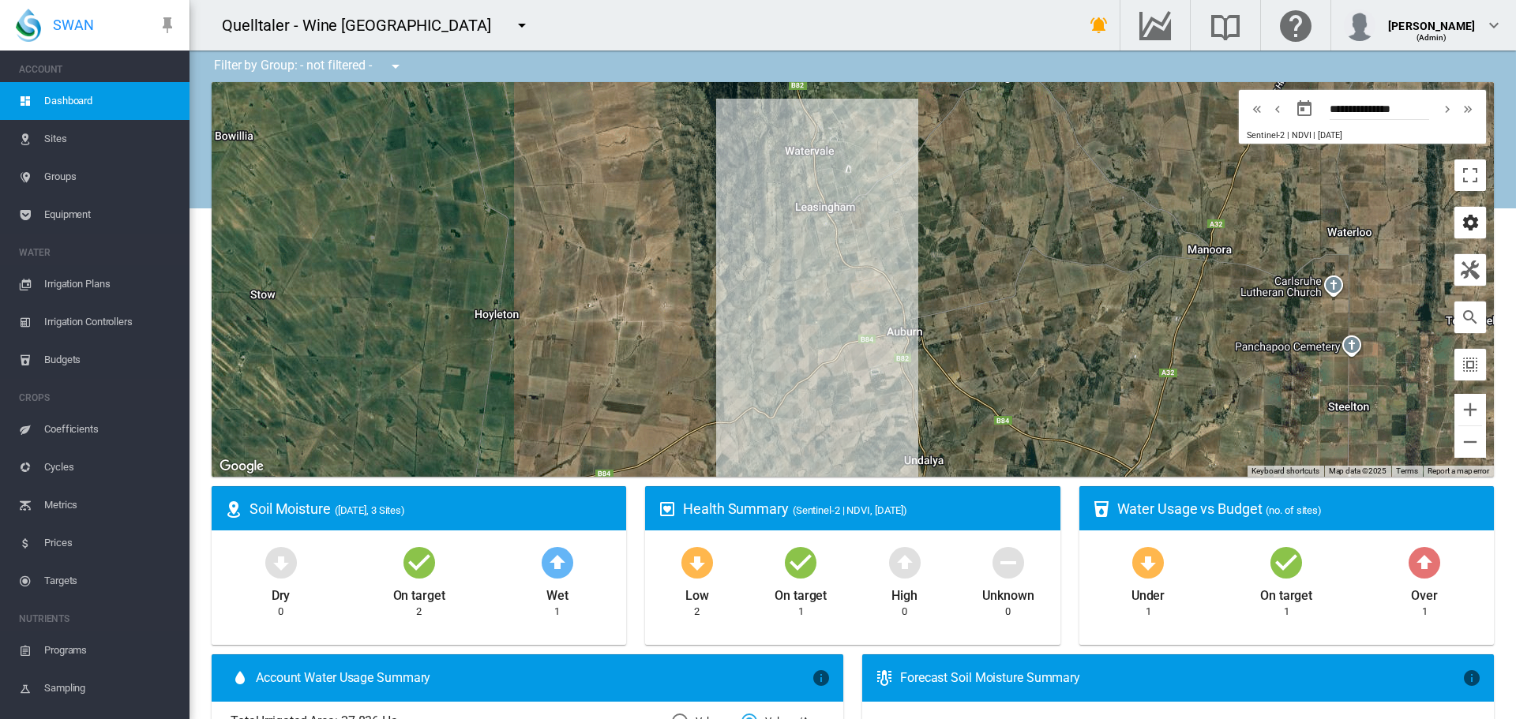
click at [1461, 222] on md-icon "icon-cog" at bounding box center [1470, 222] width 19 height 19
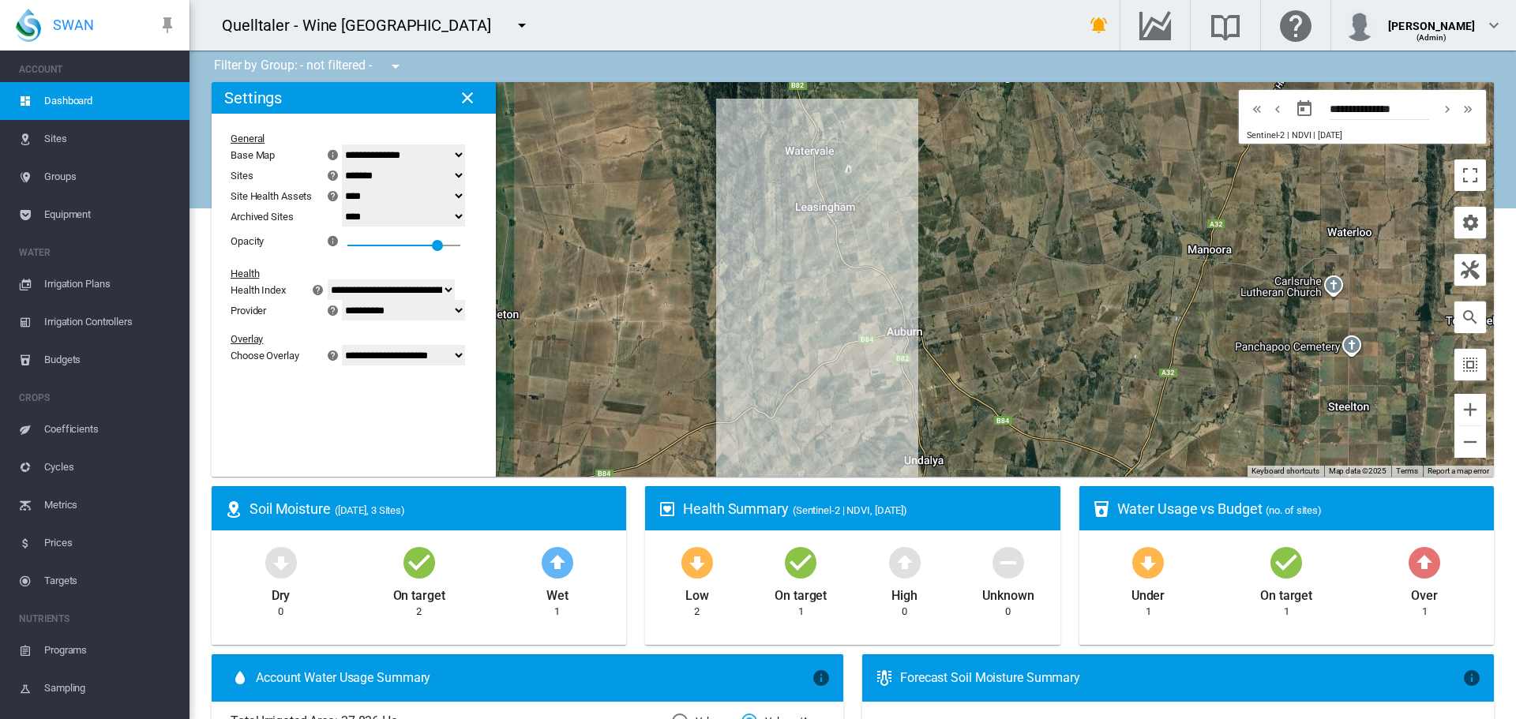
click at [465, 199] on select "******* **** ****" at bounding box center [403, 196] width 123 height 21
select select "****"
click at [351, 186] on select "******* **** ****" at bounding box center [403, 196] width 123 height 21
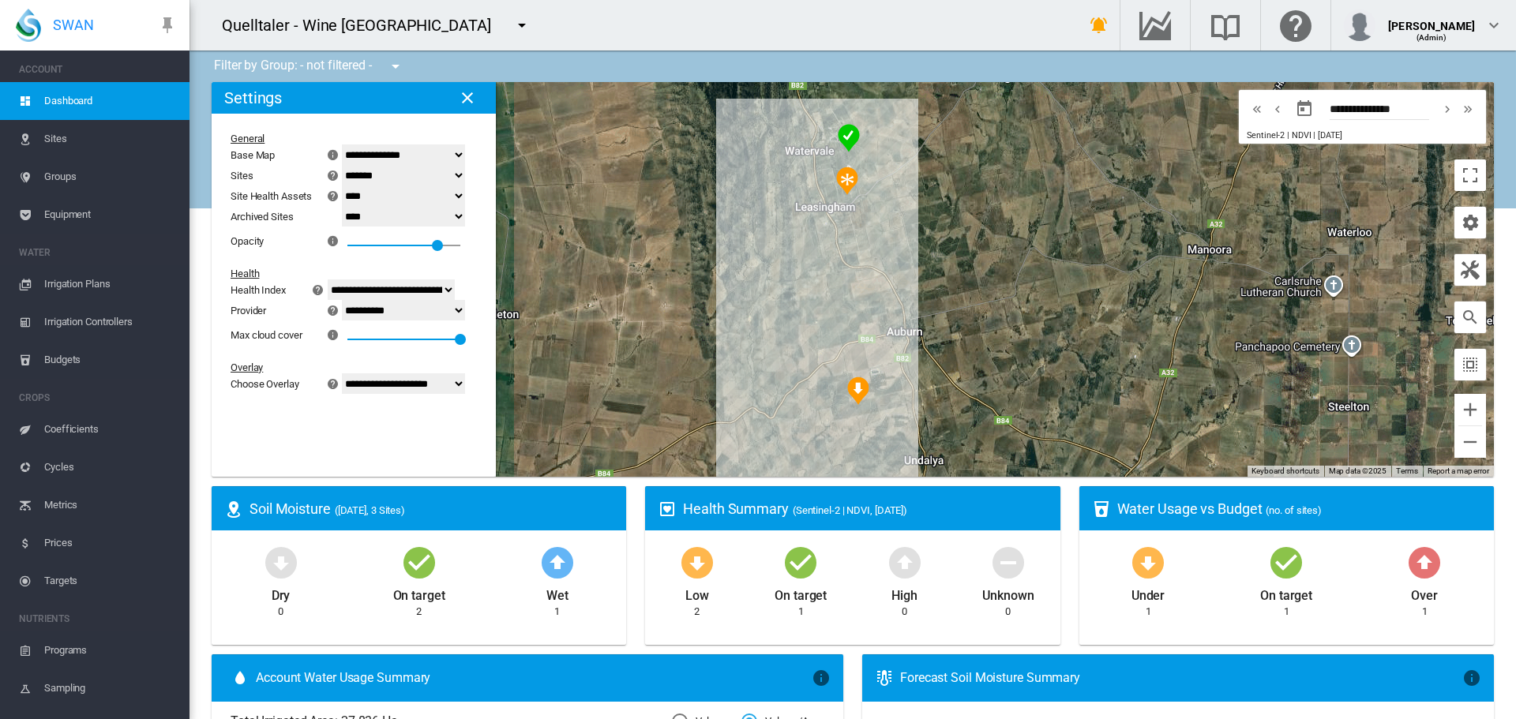
click at [840, 178] on img "NDVI: Site 2 Watervale SHA" at bounding box center [847, 181] width 22 height 28
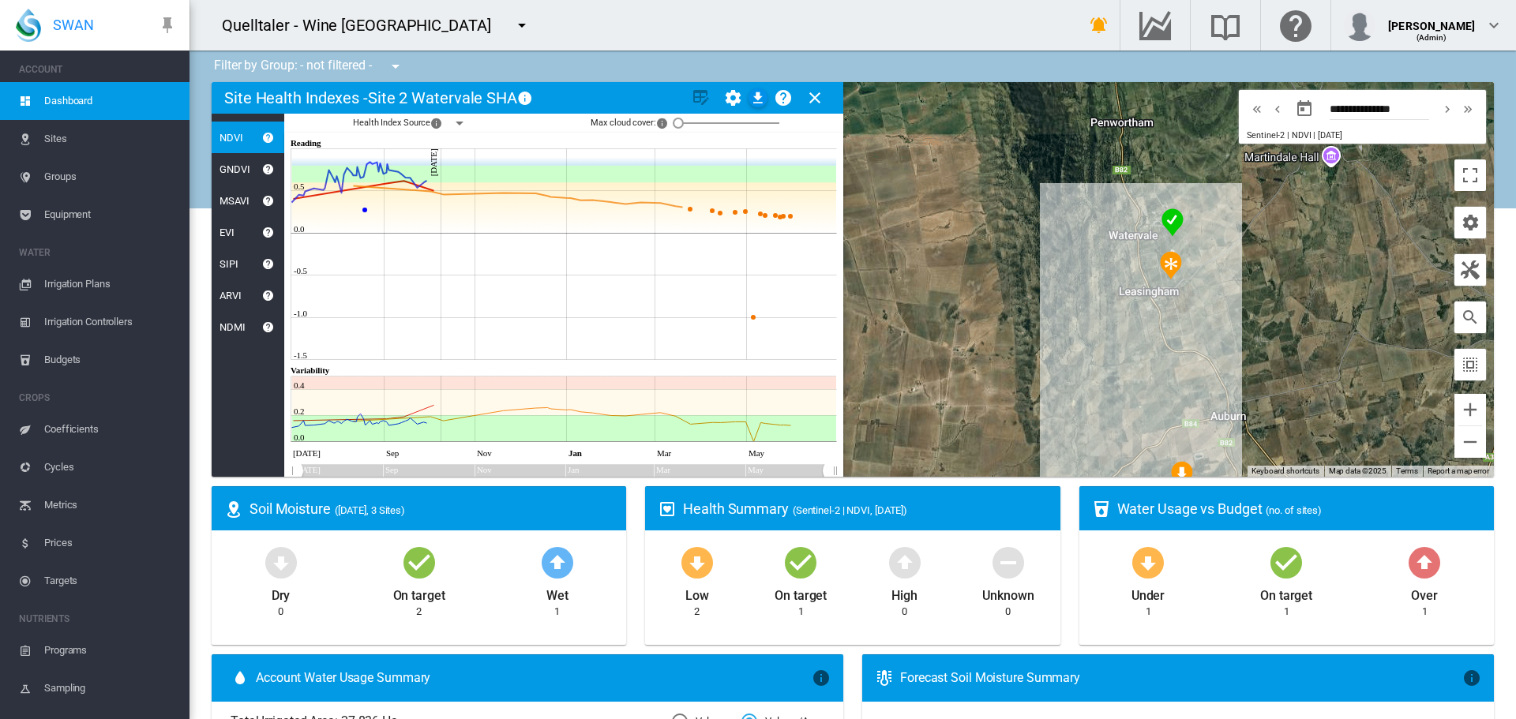
click at [819, 102] on md-icon "icon-close" at bounding box center [814, 97] width 19 height 19
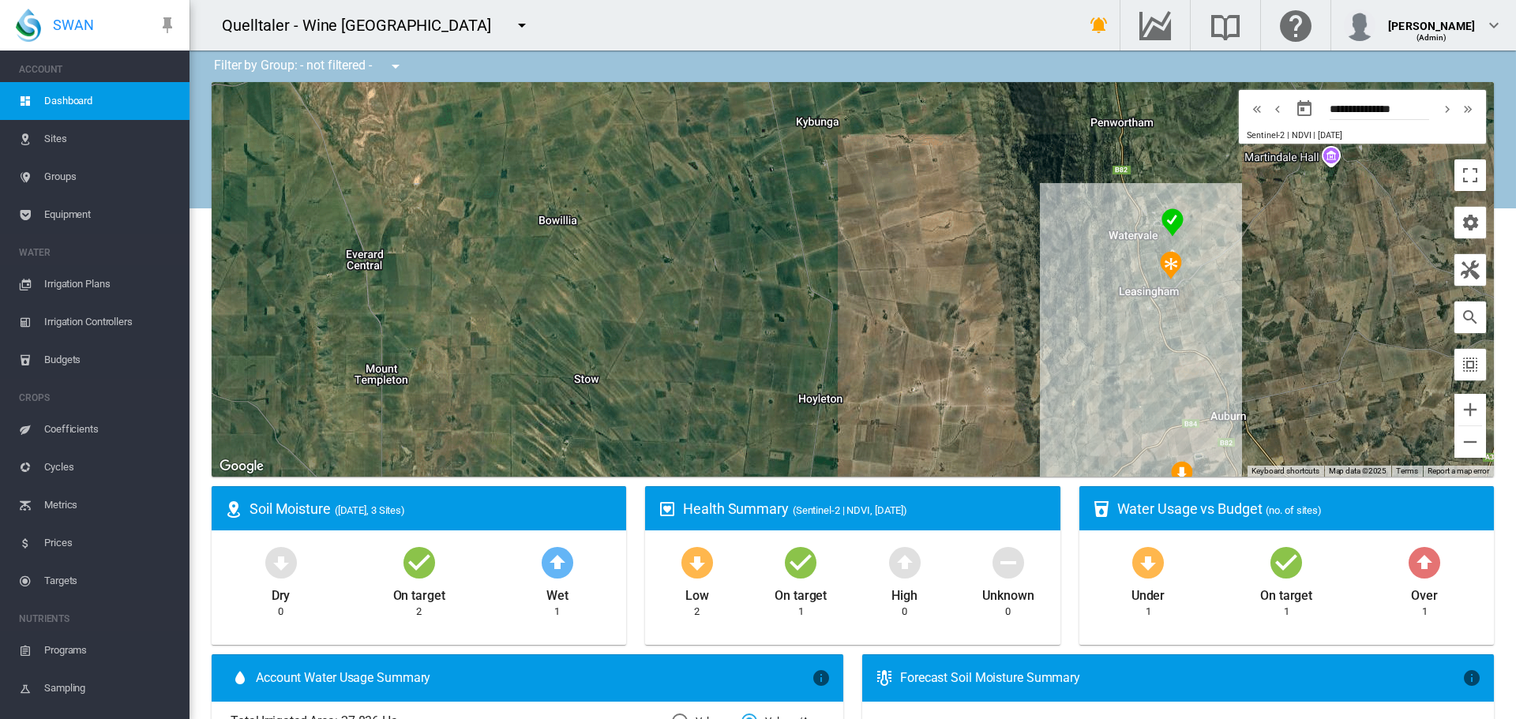
click at [512, 26] on md-icon "icon-menu-down" at bounding box center [521, 25] width 19 height 19
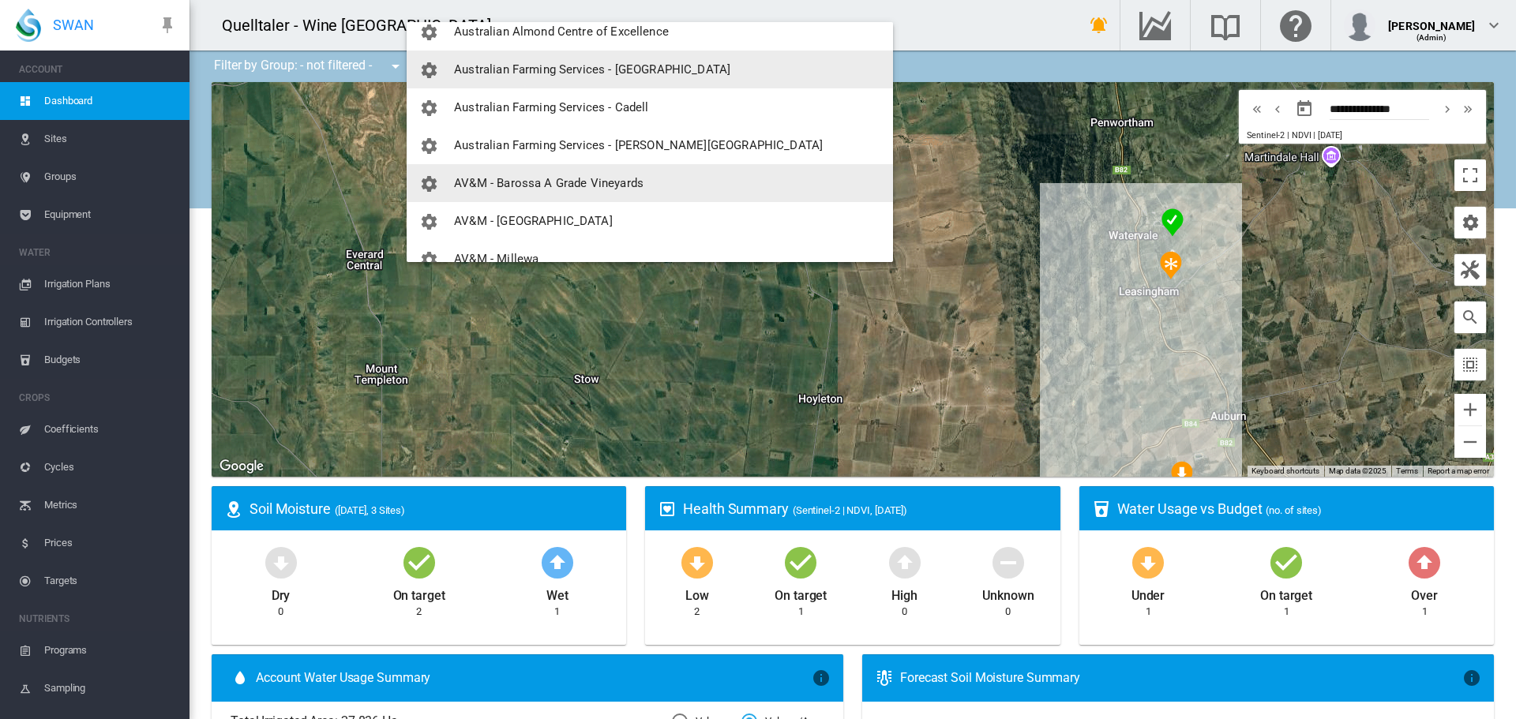
scroll to position [474, 0]
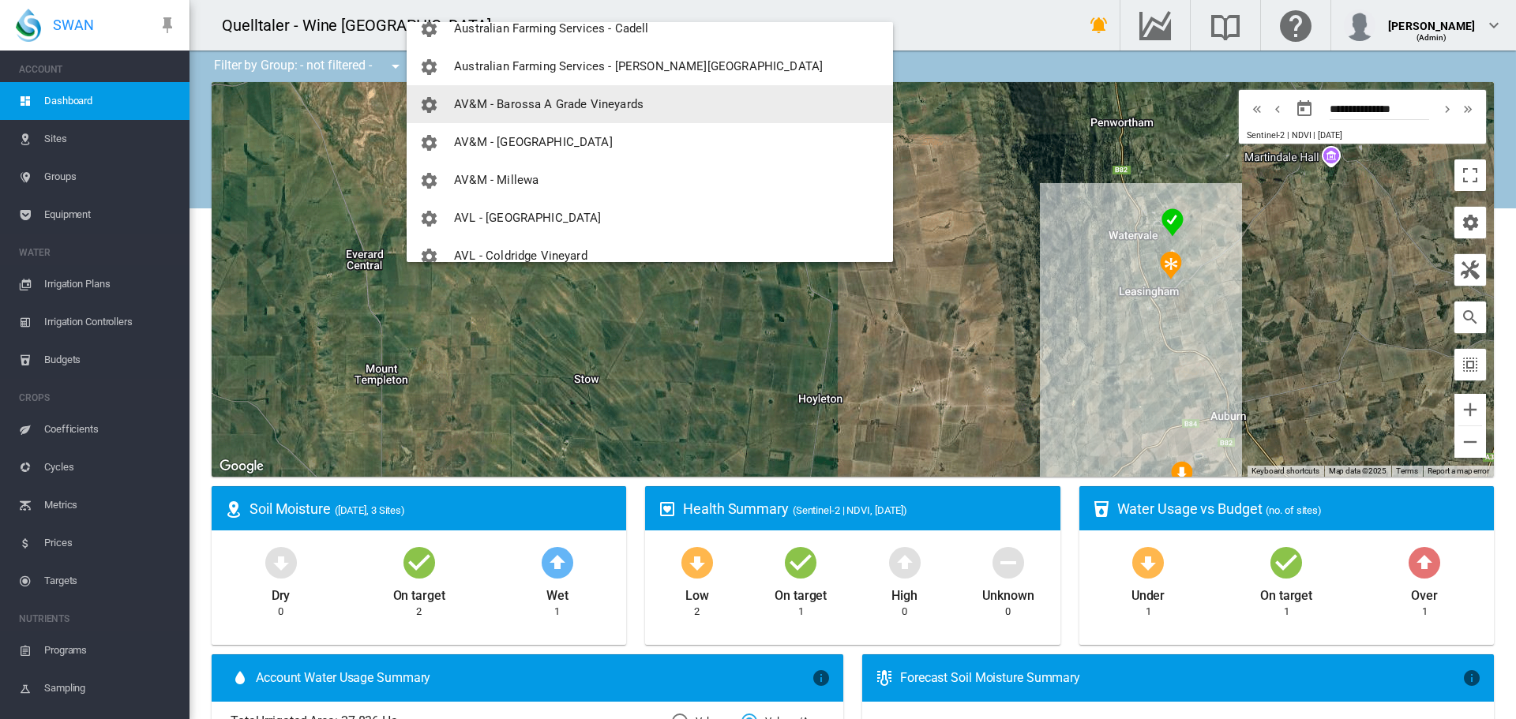
click at [520, 106] on span "AV&M - Barossa A Grade Vineyards" at bounding box center [549, 104] width 190 height 14
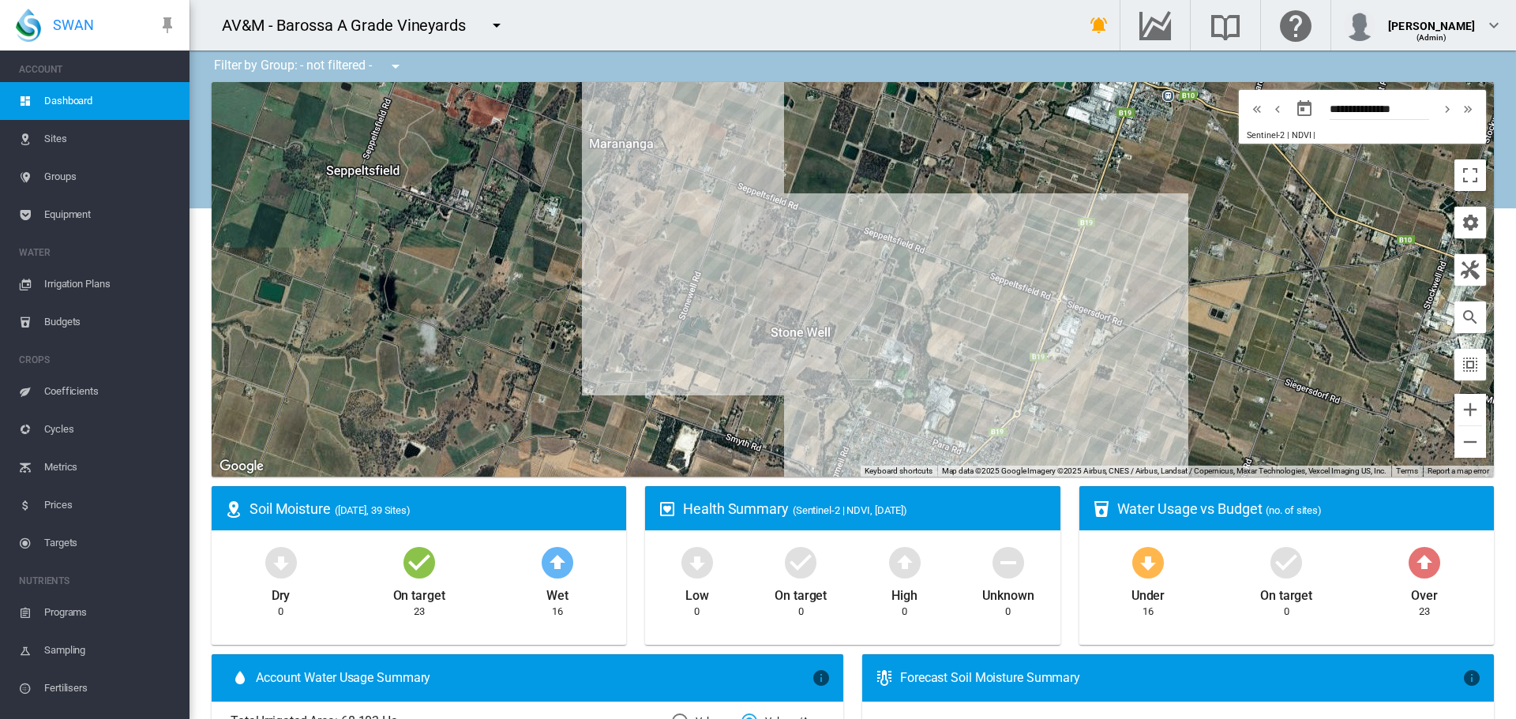
click at [499, 27] on md-icon "icon-menu-down" at bounding box center [496, 25] width 19 height 19
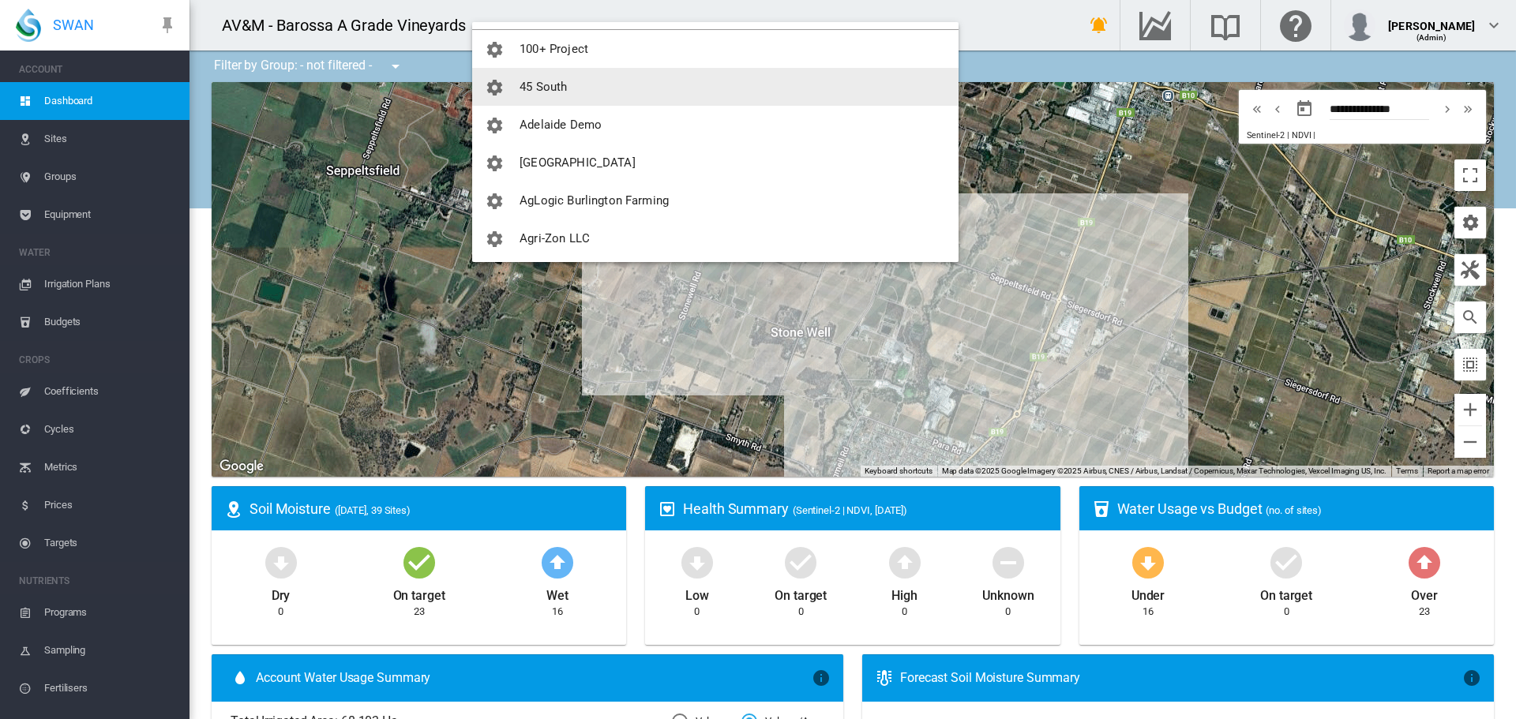
scroll to position [0, 0]
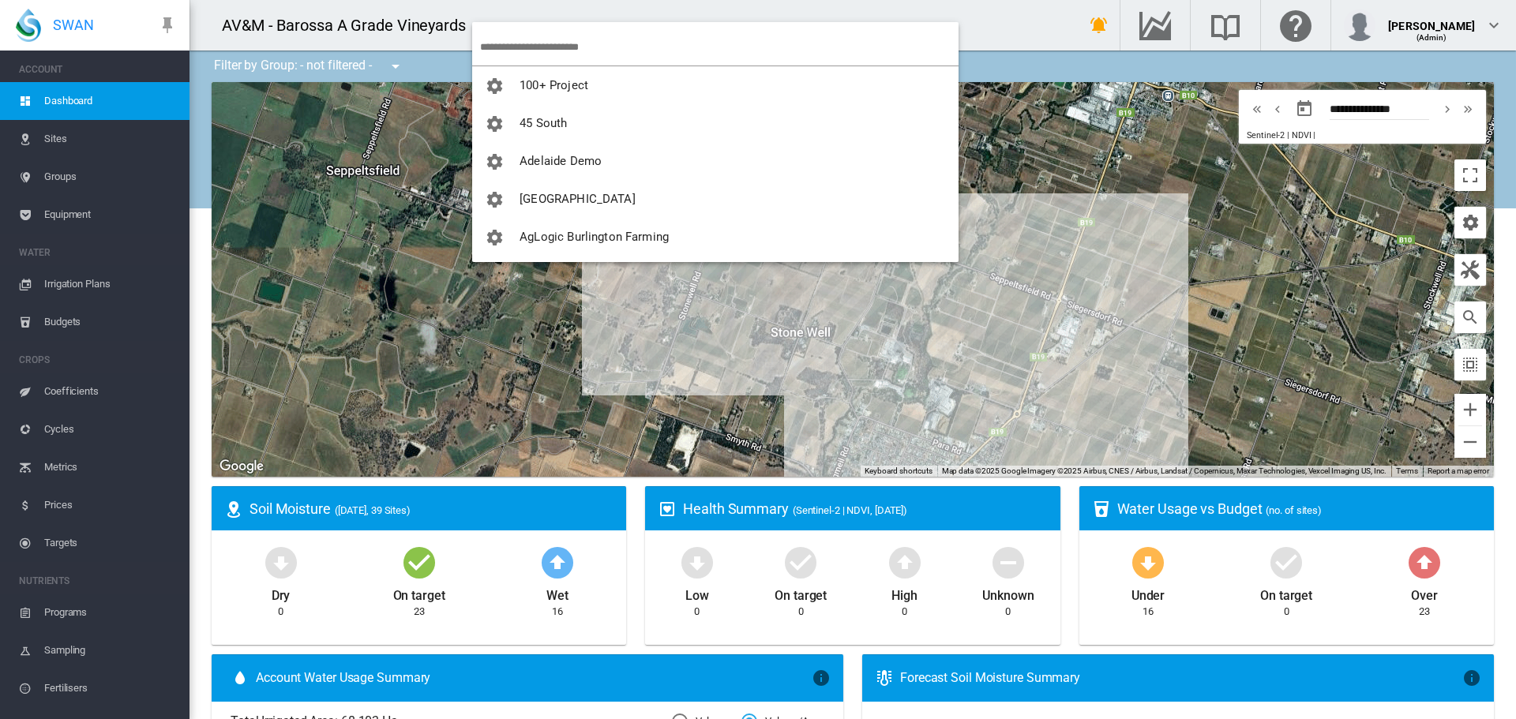
click at [538, 43] on input "search" at bounding box center [719, 46] width 479 height 37
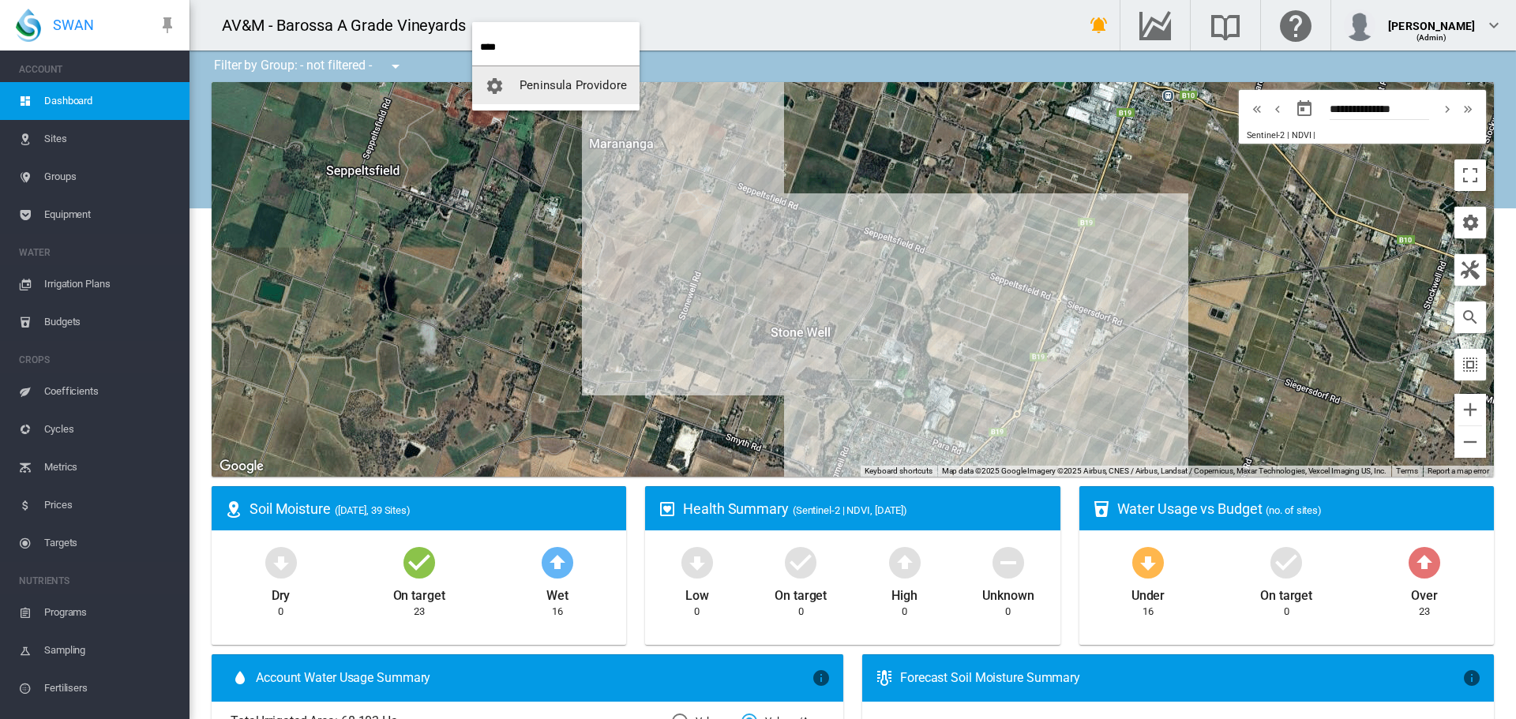
type input "****"
click at [596, 77] on button "Peninsula Providore" at bounding box center [555, 85] width 167 height 38
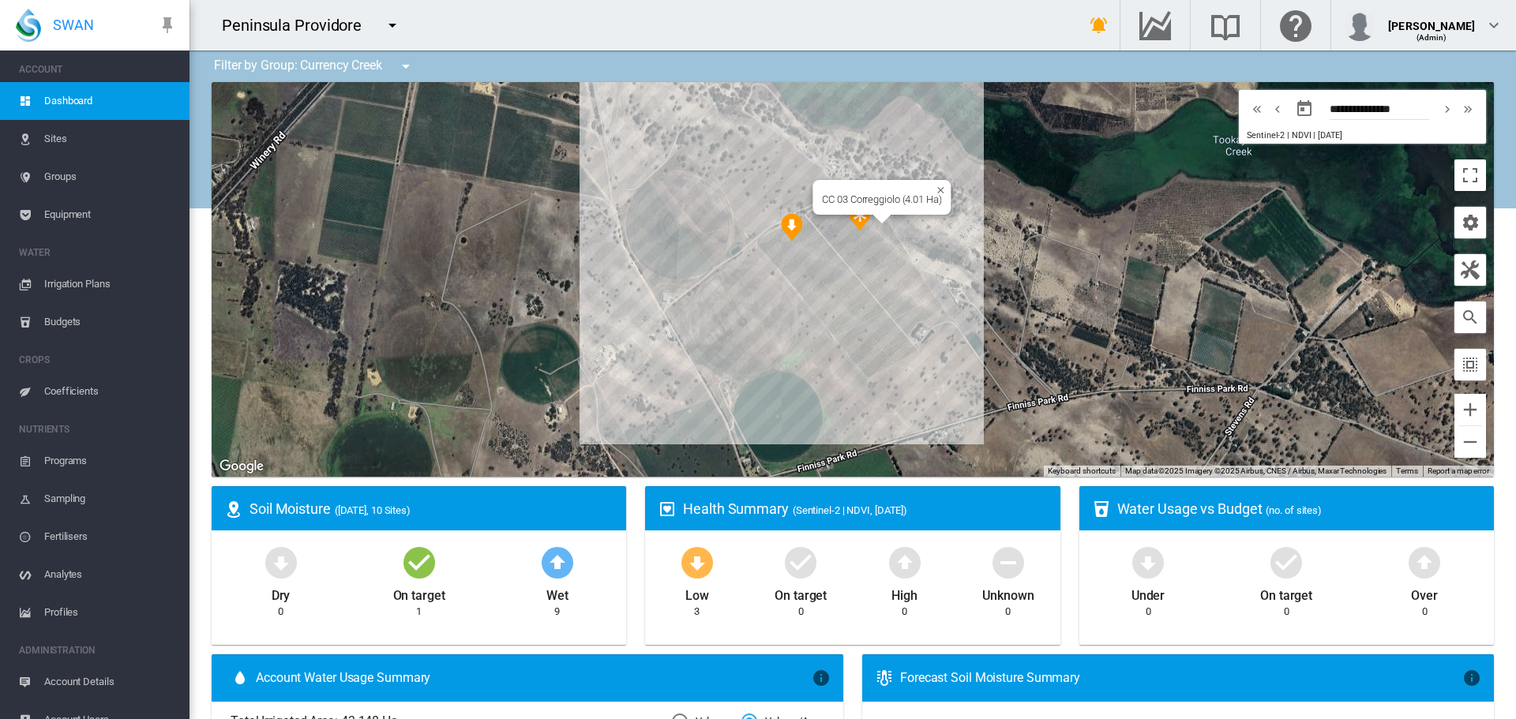
click at [855, 220] on img "NDVI: CC 03 Correggiolo" at bounding box center [860, 217] width 22 height 28
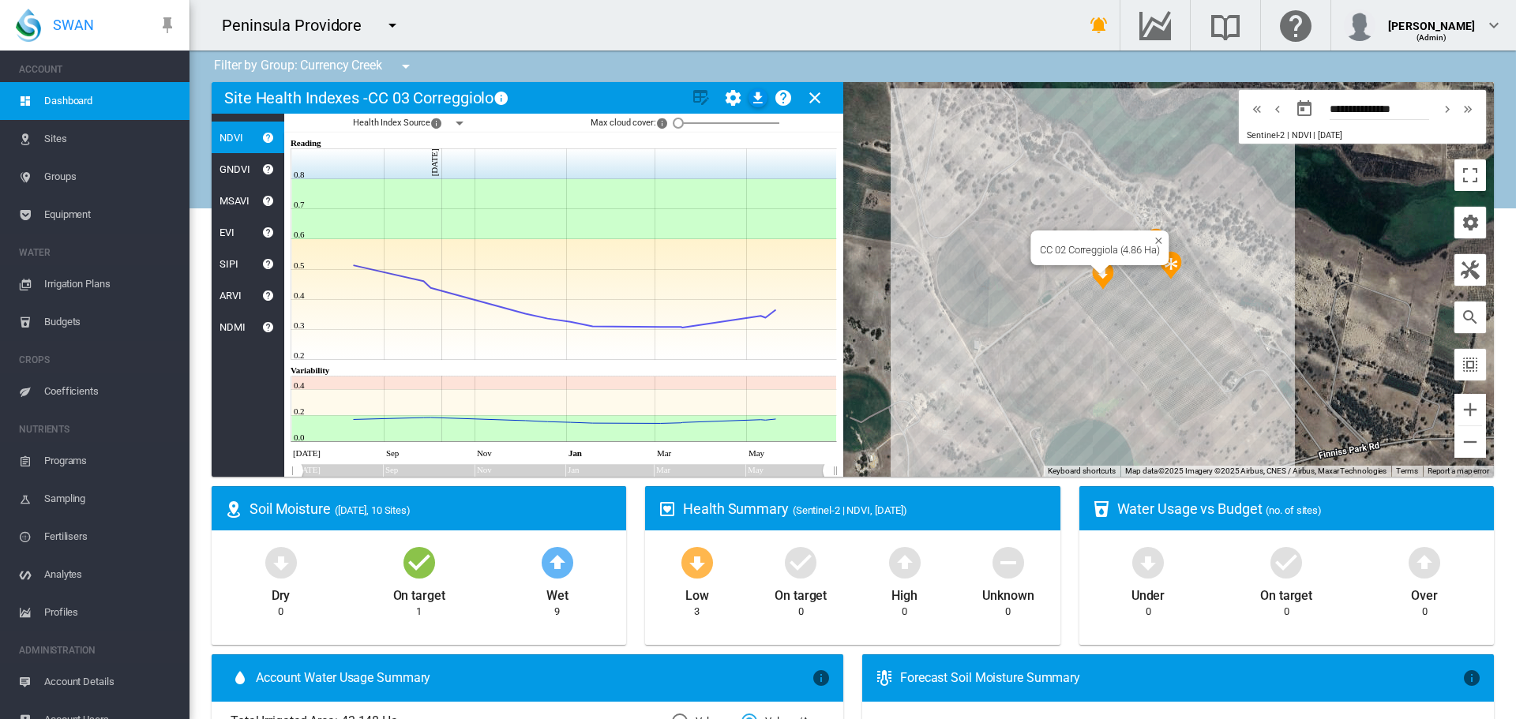
click at [1097, 274] on div at bounding box center [1100, 269] width 20 height 9
click at [1098, 276] on img "NDVI: CC 02 Correggiola" at bounding box center [1103, 275] width 22 height 28
click at [464, 126] on md-icon "icon-menu-down" at bounding box center [459, 123] width 19 height 19
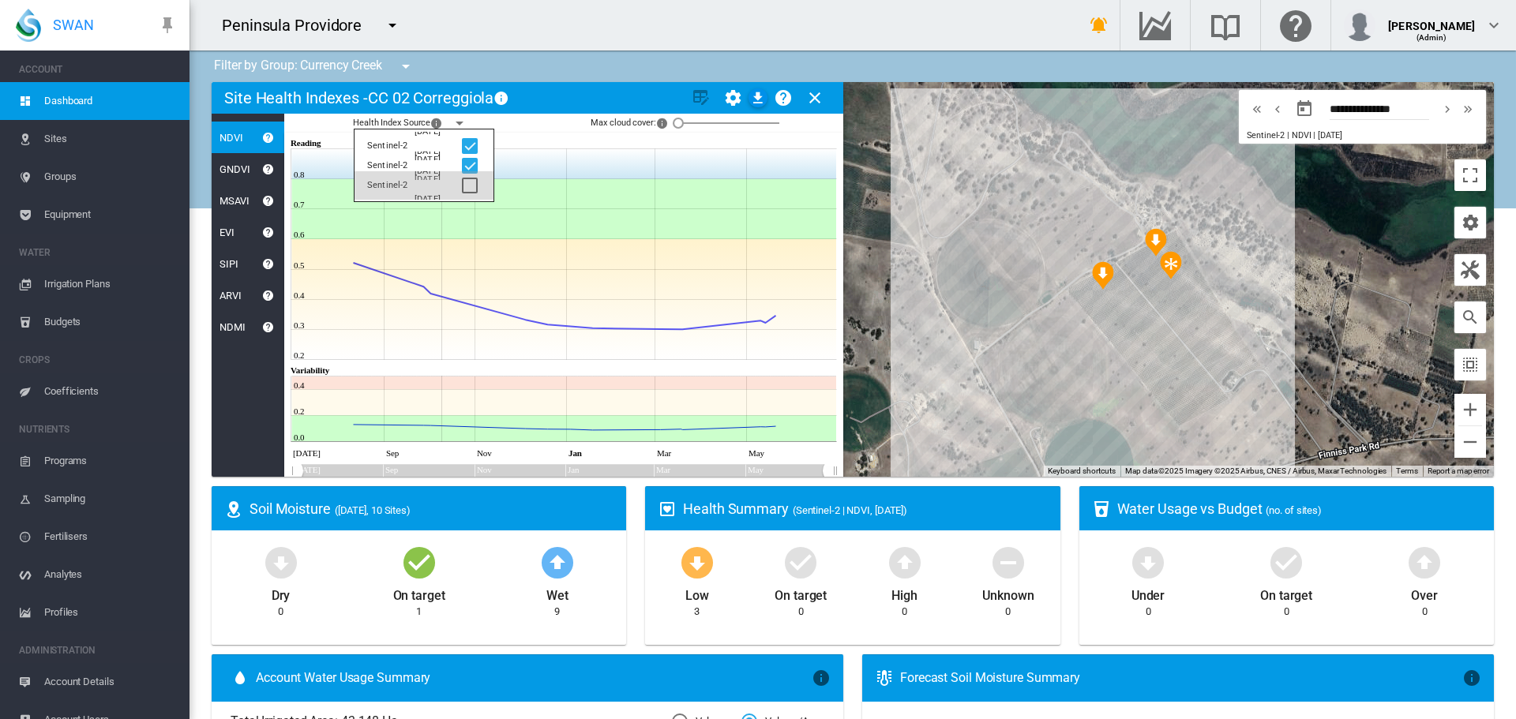
click at [468, 181] on div at bounding box center [470, 186] width 16 height 16
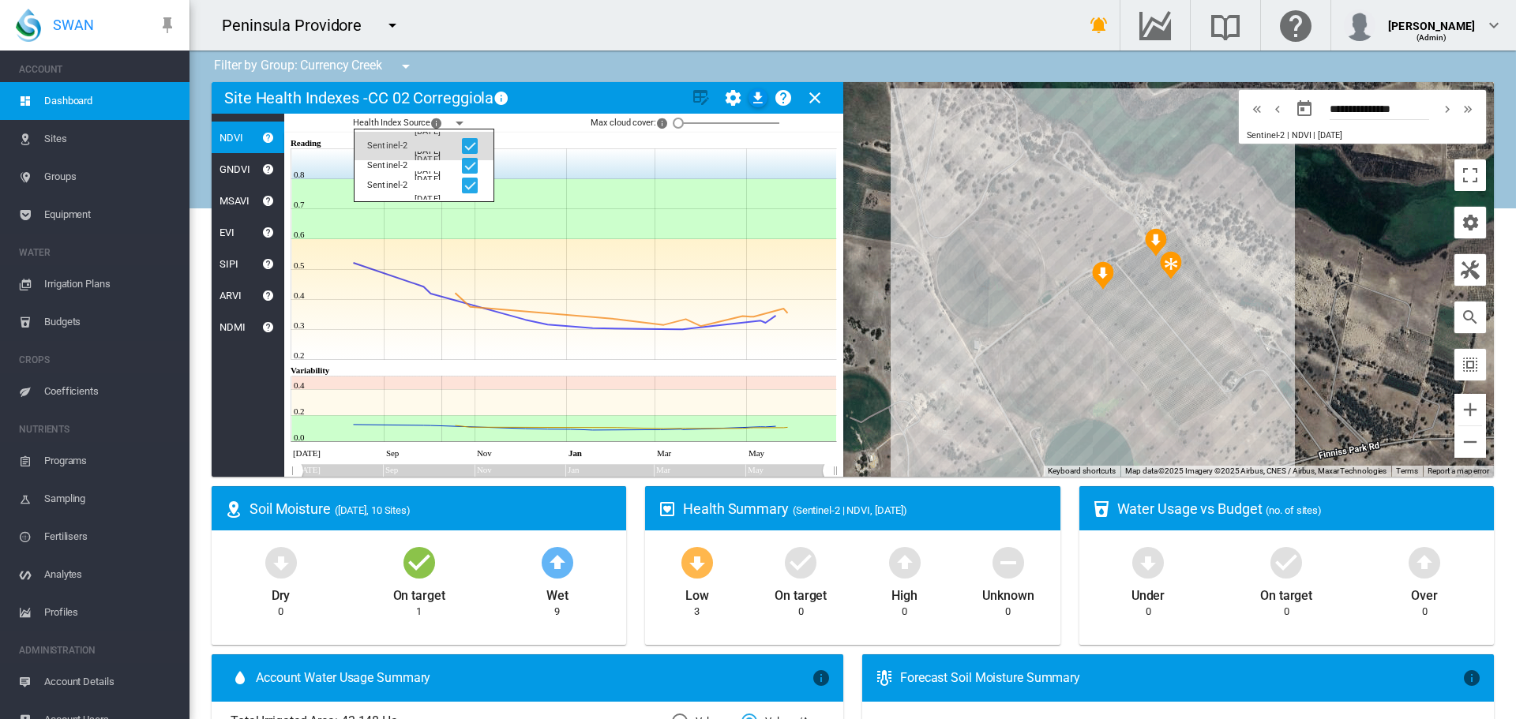
click at [471, 148] on div at bounding box center [470, 146] width 16 height 16
click at [471, 163] on div at bounding box center [470, 166] width 16 height 16
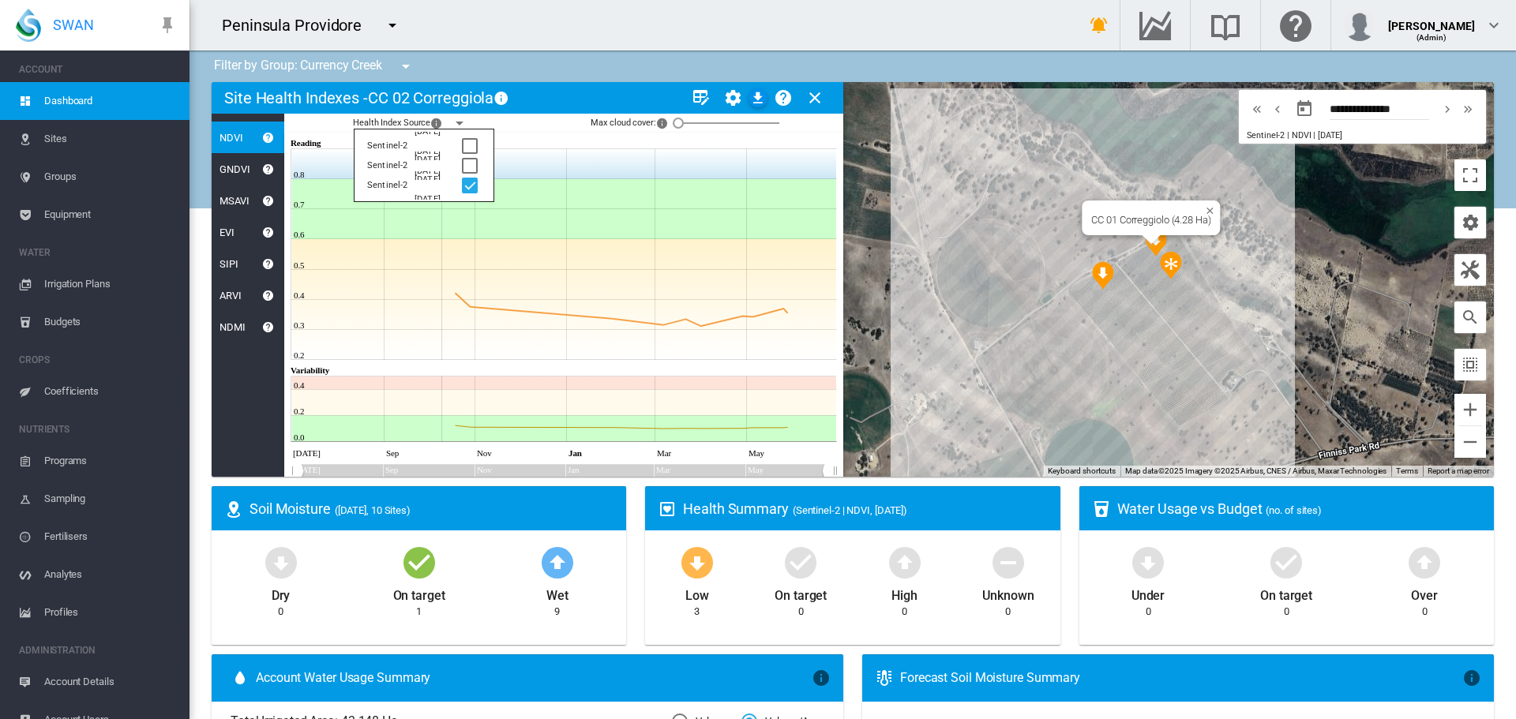
click at [1146, 244] on div at bounding box center [1152, 239] width 20 height 9
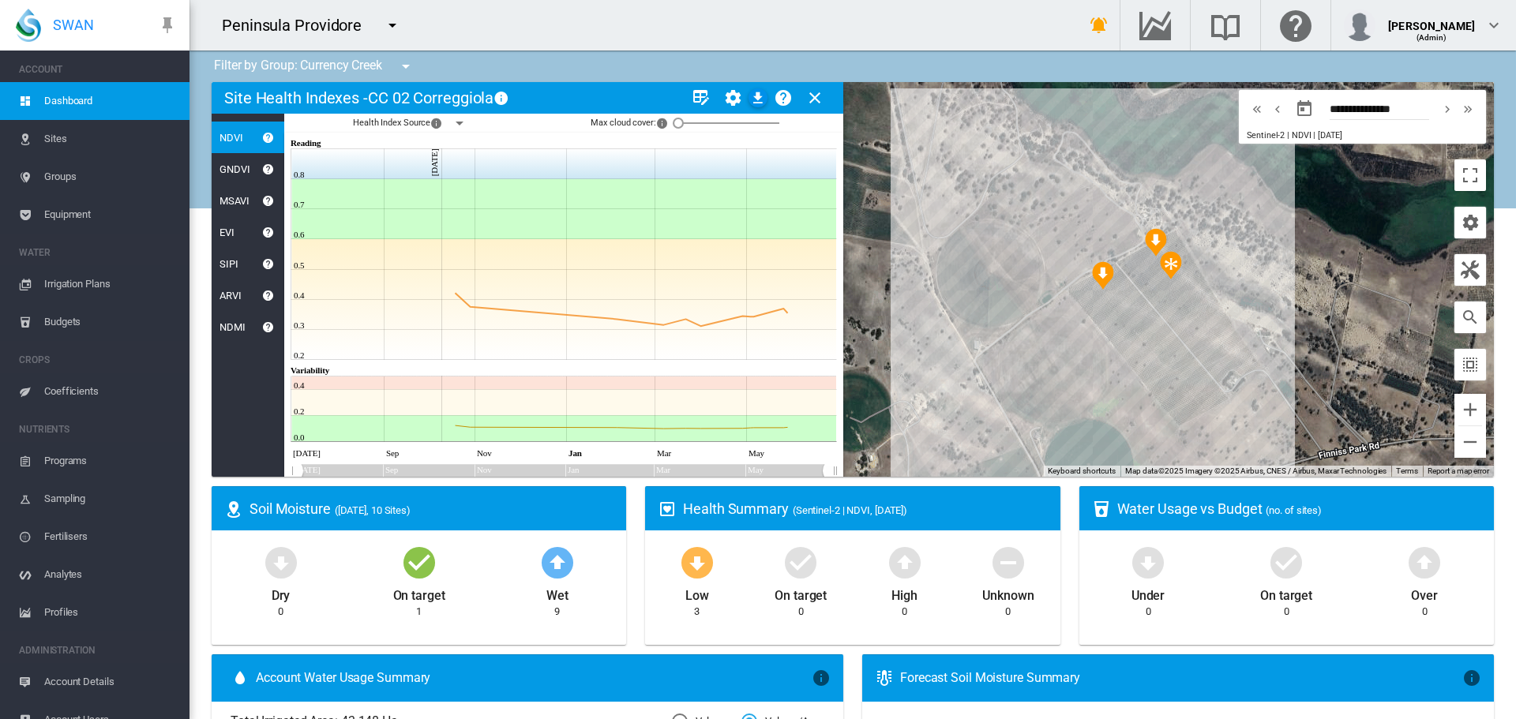
click at [1149, 244] on img "NDVI: CC 01 Correggiolo" at bounding box center [1156, 242] width 22 height 28
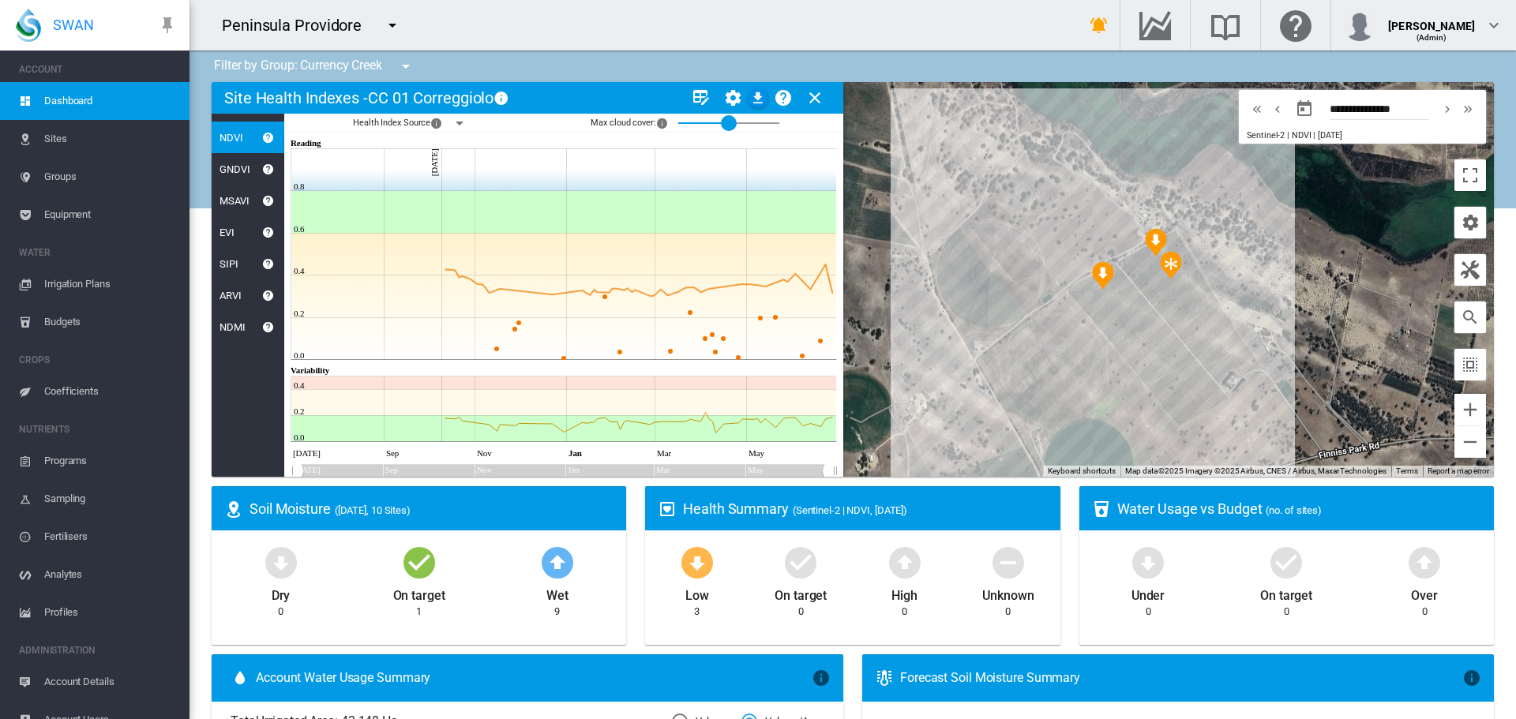
drag, startPoint x: 679, startPoint y: 127, endPoint x: 727, endPoint y: 119, distance: 48.8
click at [727, 119] on div at bounding box center [729, 123] width 16 height 16
click at [409, 70] on md-icon "icon-menu-down" at bounding box center [405, 66] width 19 height 19
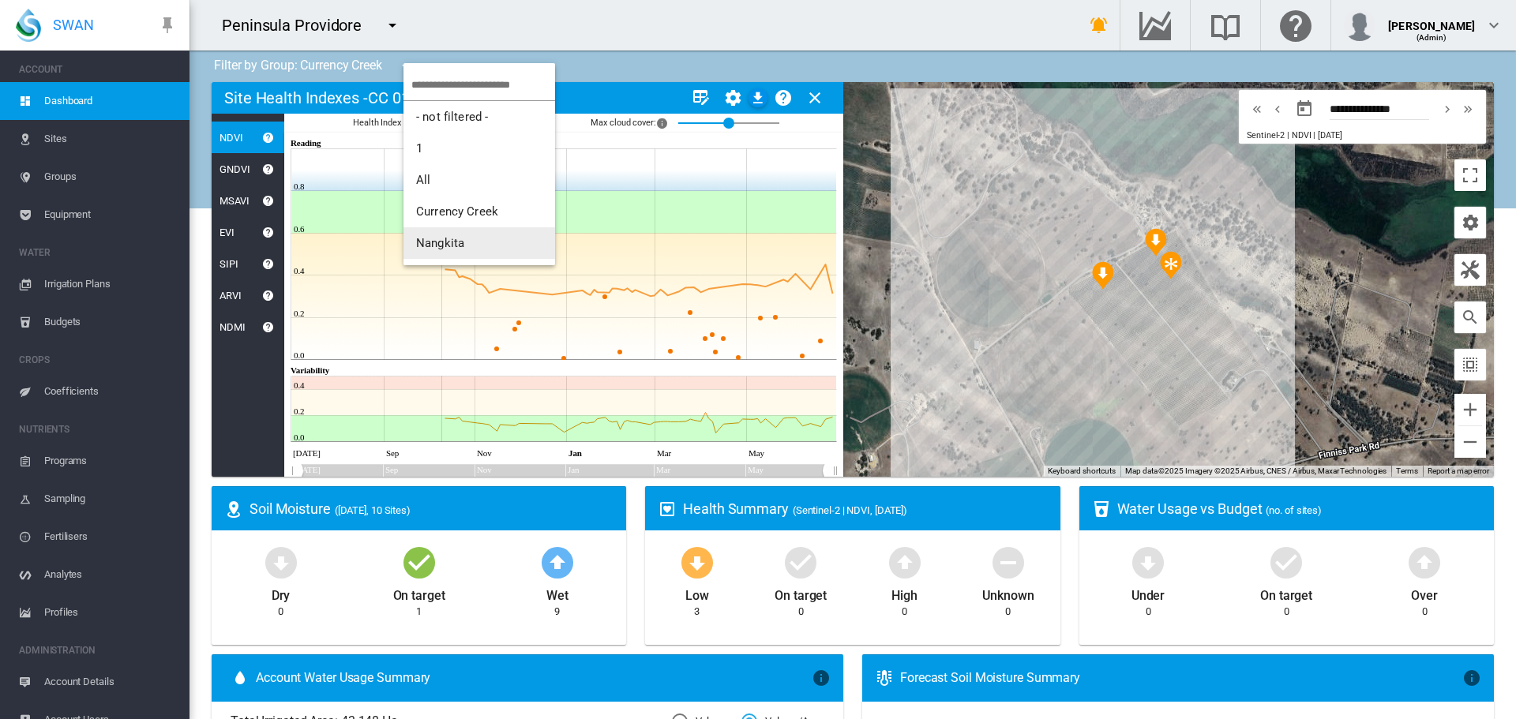
click at [444, 244] on span "Nangkita" at bounding box center [440, 243] width 48 height 14
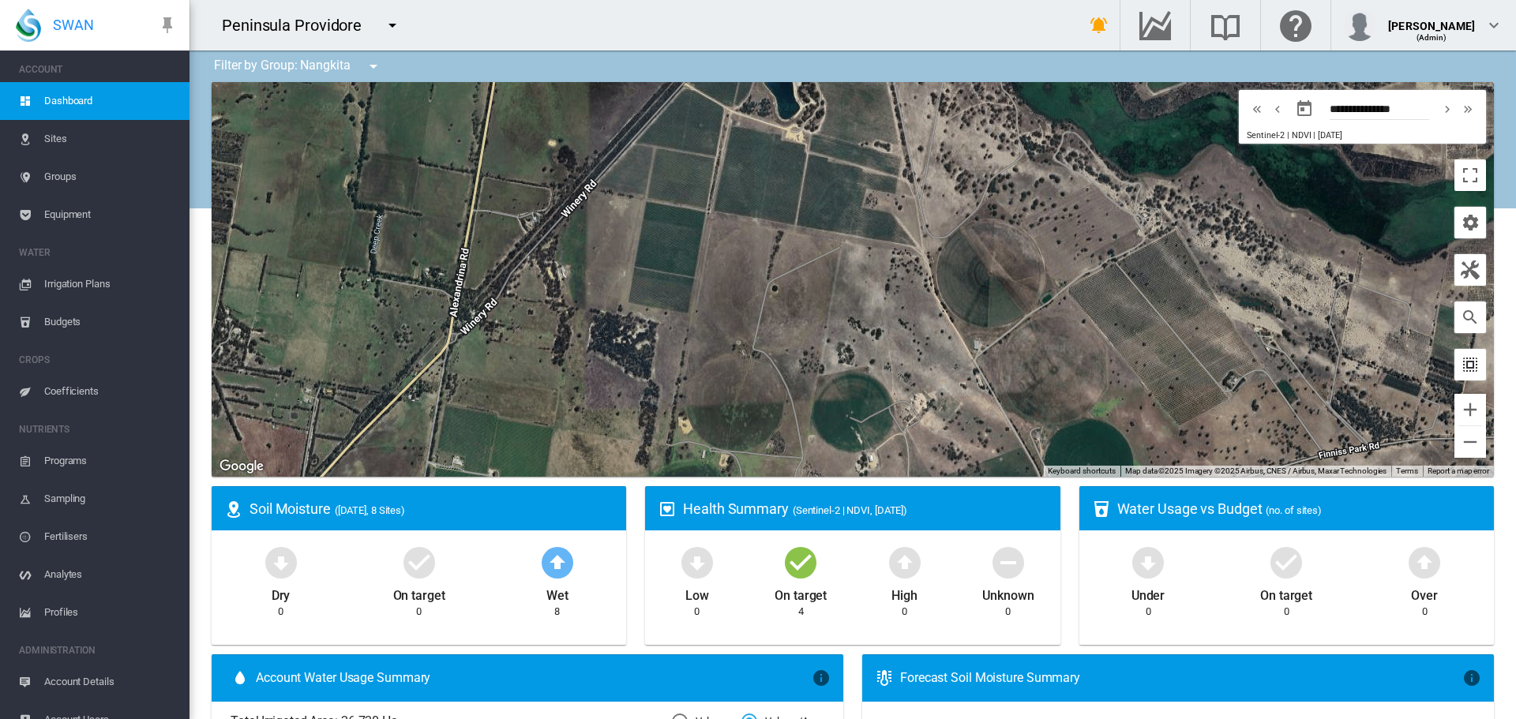
click at [1462, 371] on md-icon "icon-select-all" at bounding box center [1470, 364] width 19 height 19
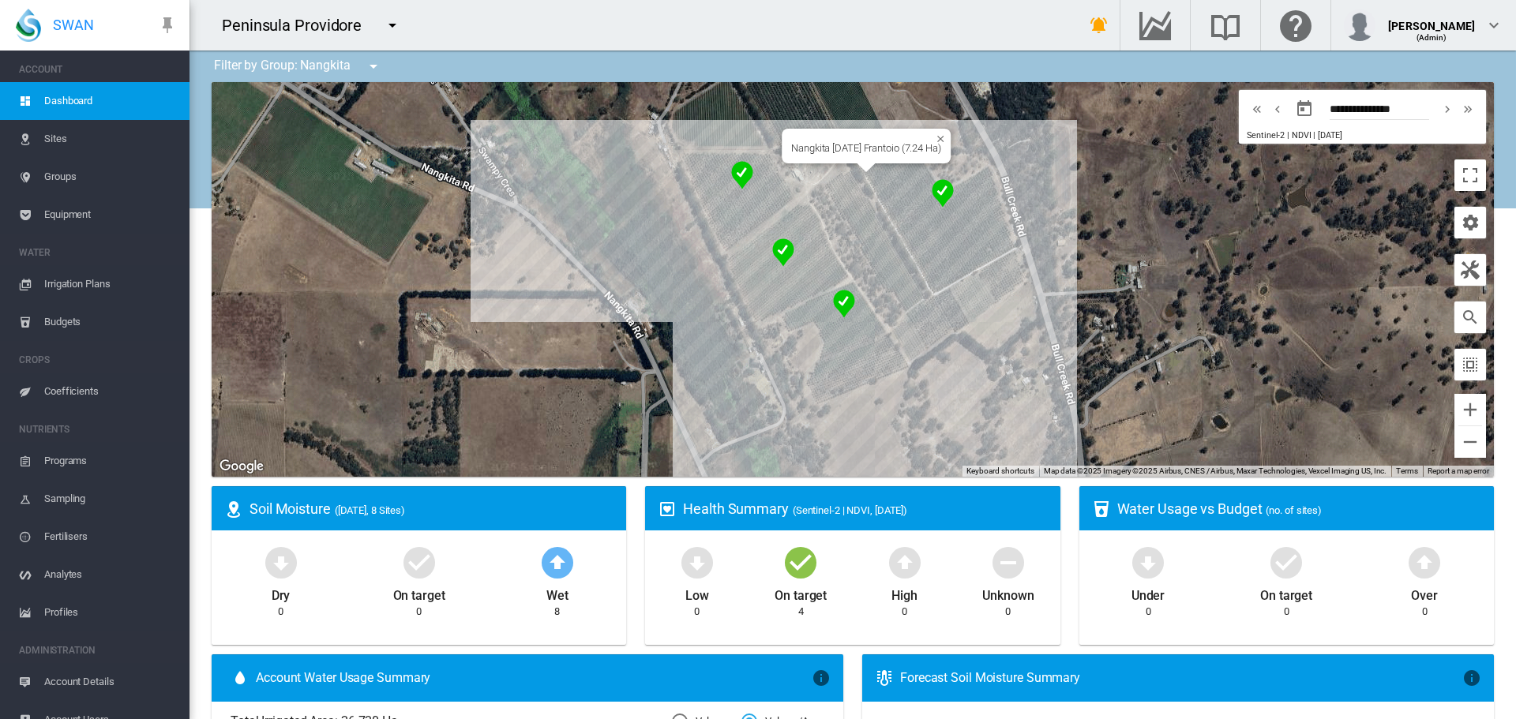
click at [935, 192] on img "NDVI: Nangkita 09-10-11 Frantoio" at bounding box center [943, 193] width 22 height 28
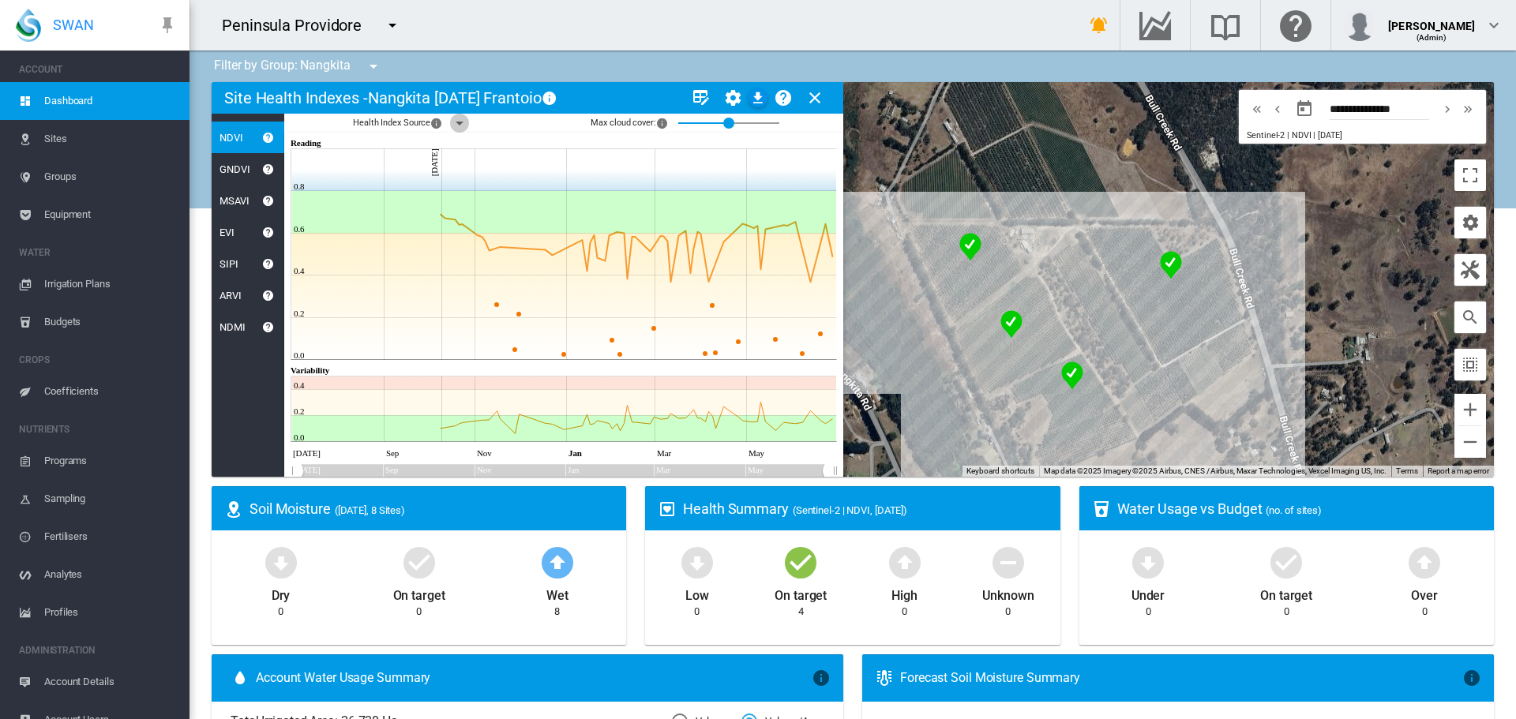
click at [455, 125] on md-icon "icon-menu-down" at bounding box center [459, 123] width 19 height 19
click at [469, 163] on div at bounding box center [470, 166] width 16 height 16
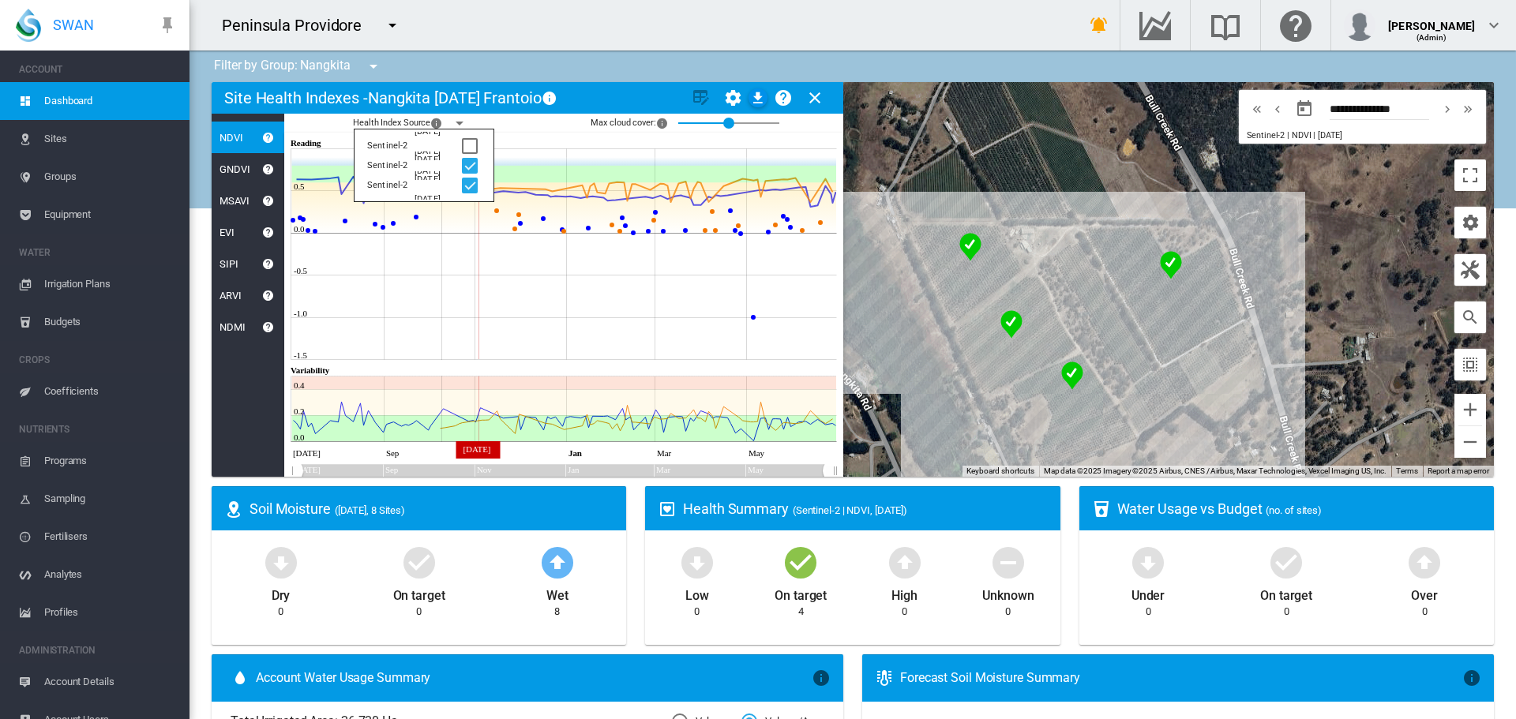
click at [479, 229] on icon at bounding box center [565, 207] width 546 height 51
drag, startPoint x: 726, startPoint y: 120, endPoint x: 725, endPoint y: 131, distance: 11.2
click at [729, 104] on div "0.5" at bounding box center [729, 104] width 0 height 0
click at [812, 96] on md-icon "icon-close" at bounding box center [814, 97] width 19 height 19
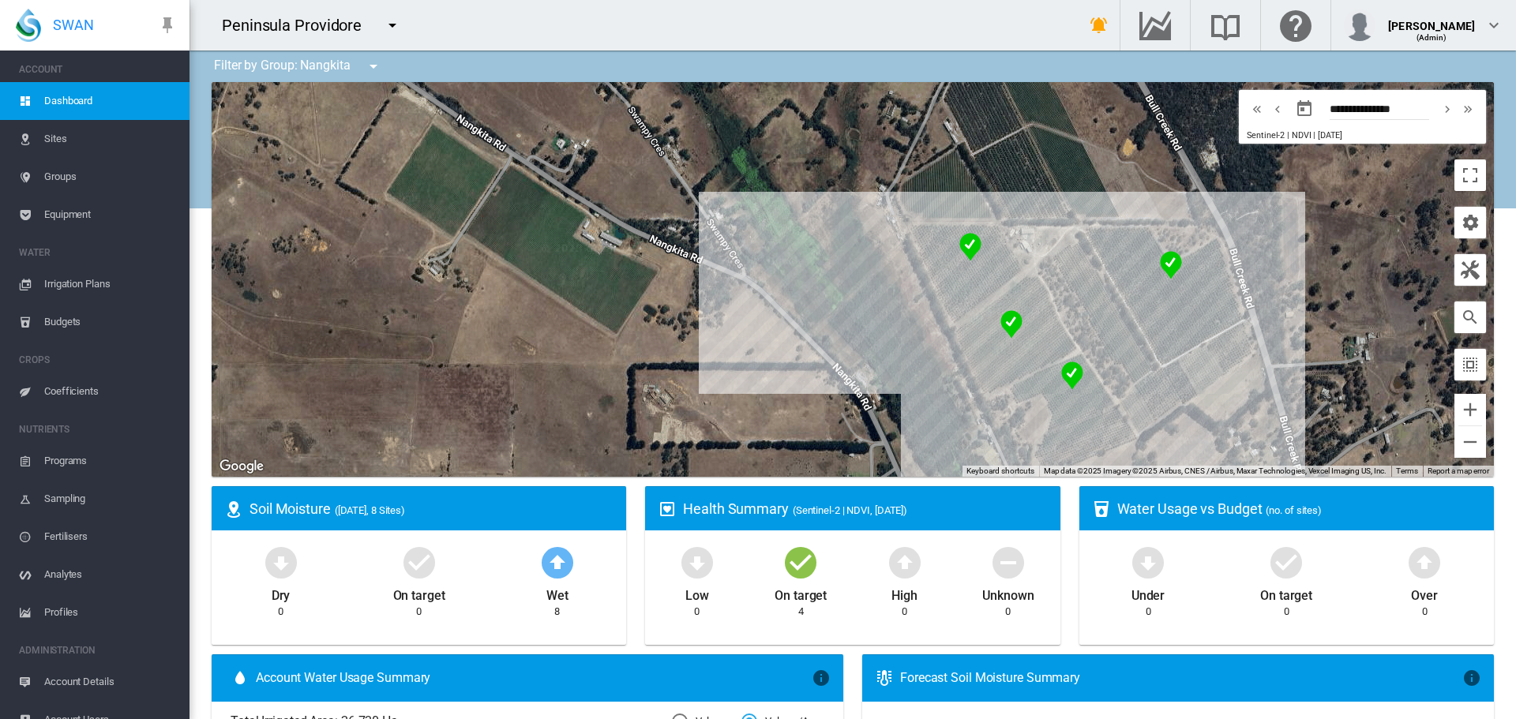
click at [387, 24] on md-icon "icon-menu-down" at bounding box center [392, 25] width 19 height 19
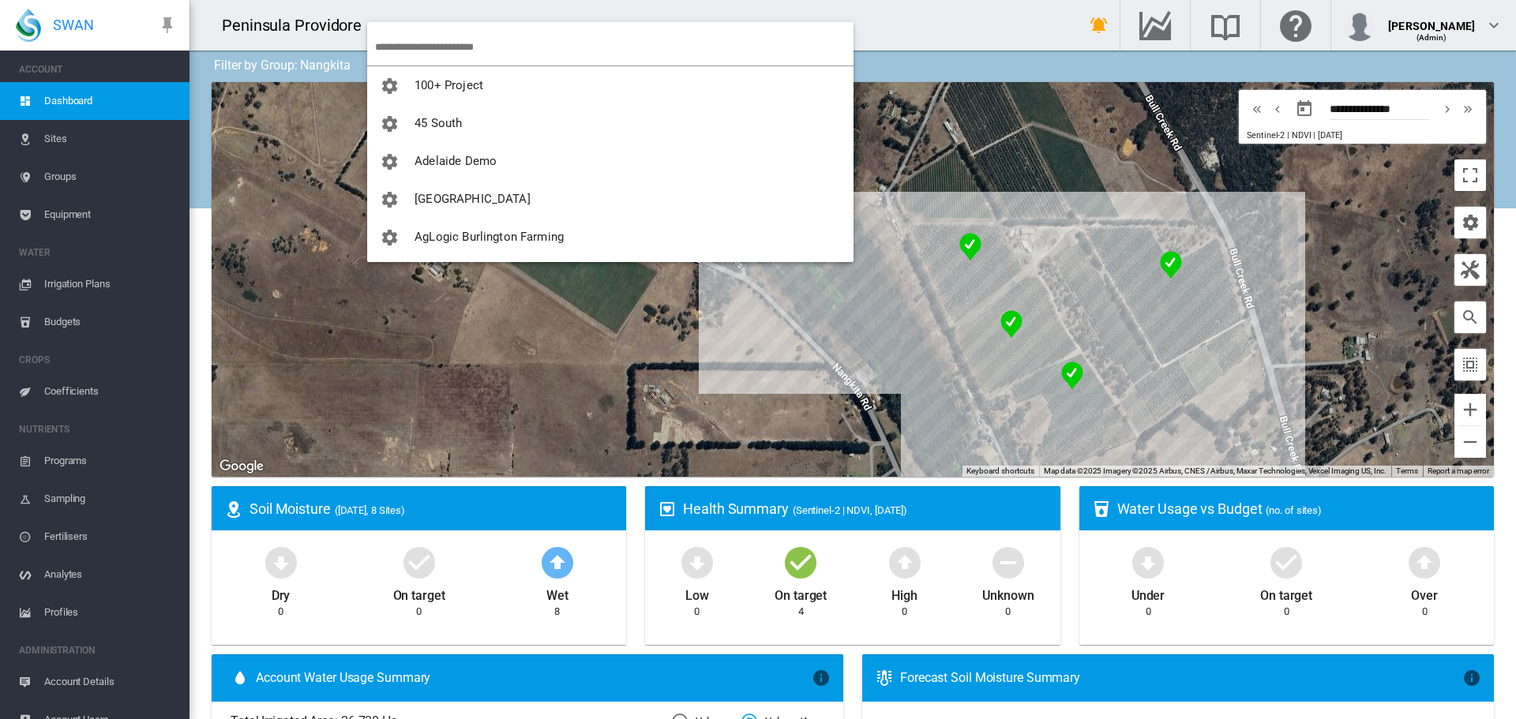
click at [398, 39] on input "search" at bounding box center [614, 46] width 479 height 37
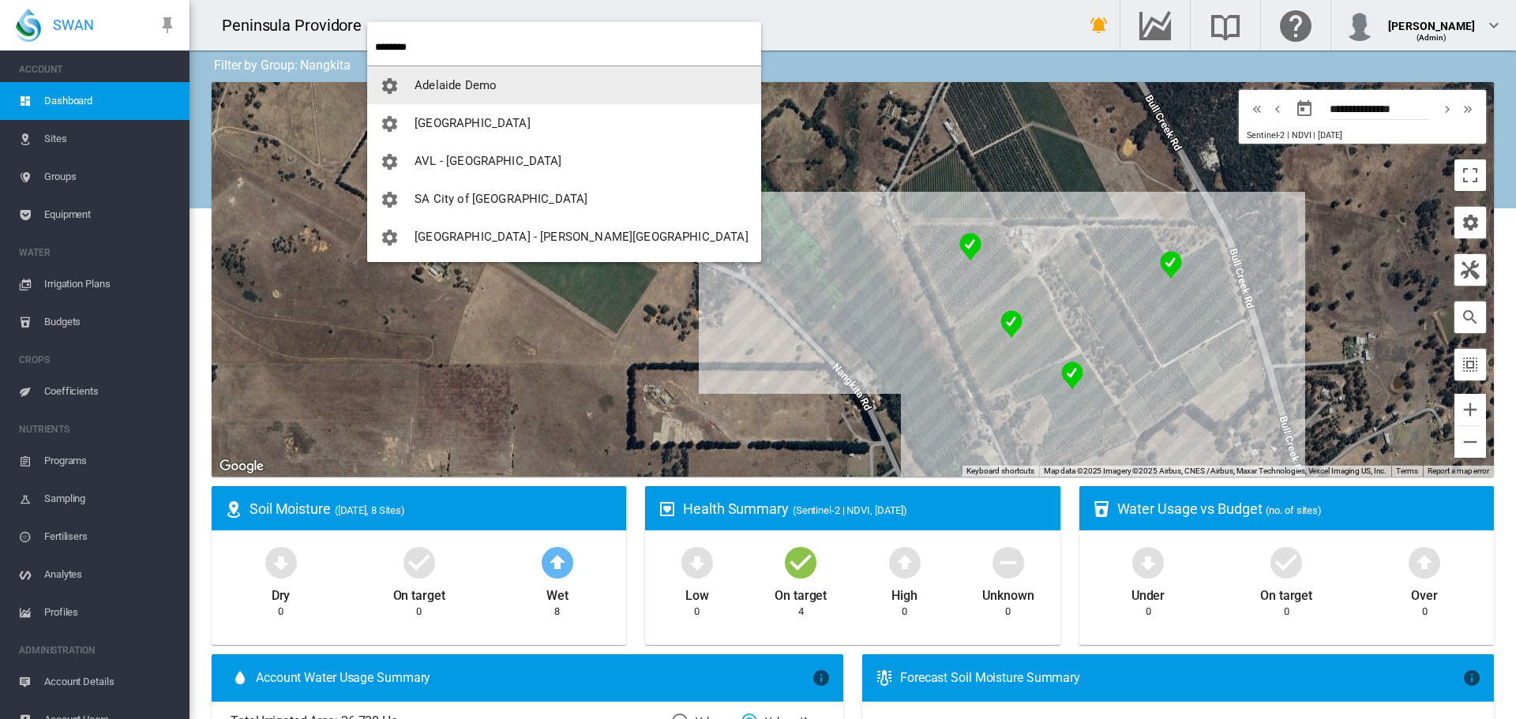
type input "********"
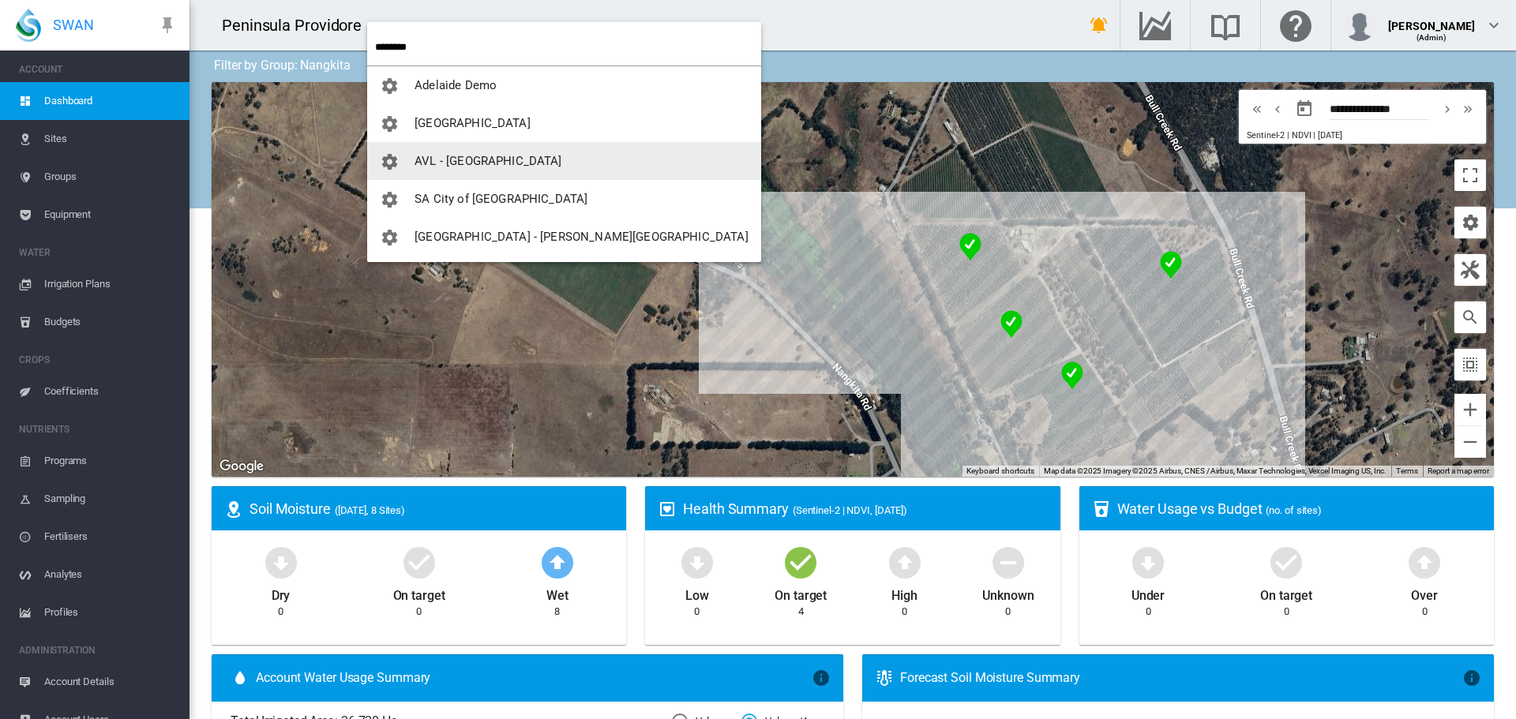
click at [444, 163] on span "AVL - [GEOGRAPHIC_DATA]" at bounding box center [488, 161] width 147 height 14
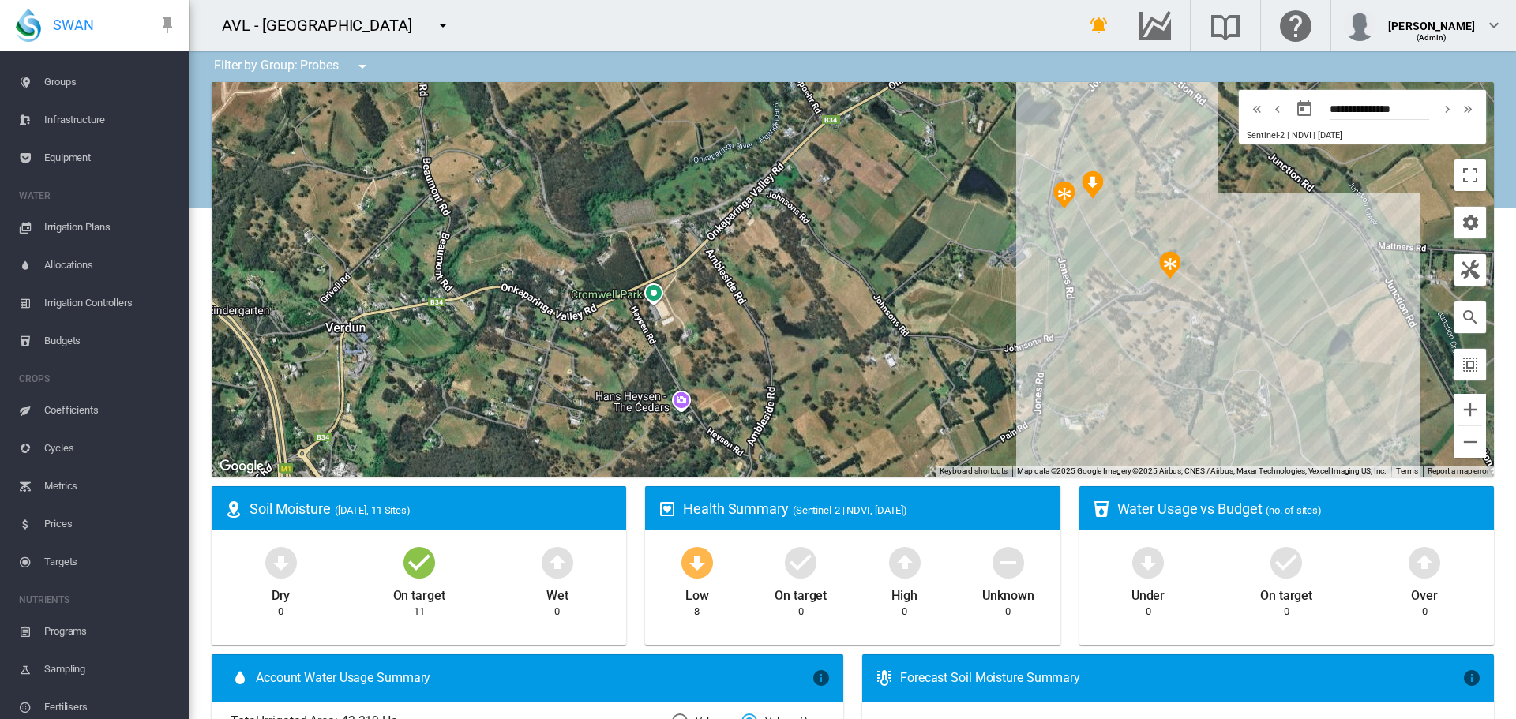
scroll to position [285, 0]
click at [88, 700] on span "Account Users" at bounding box center [110, 700] width 133 height 38
